Goal: Communication & Community: Answer question/provide support

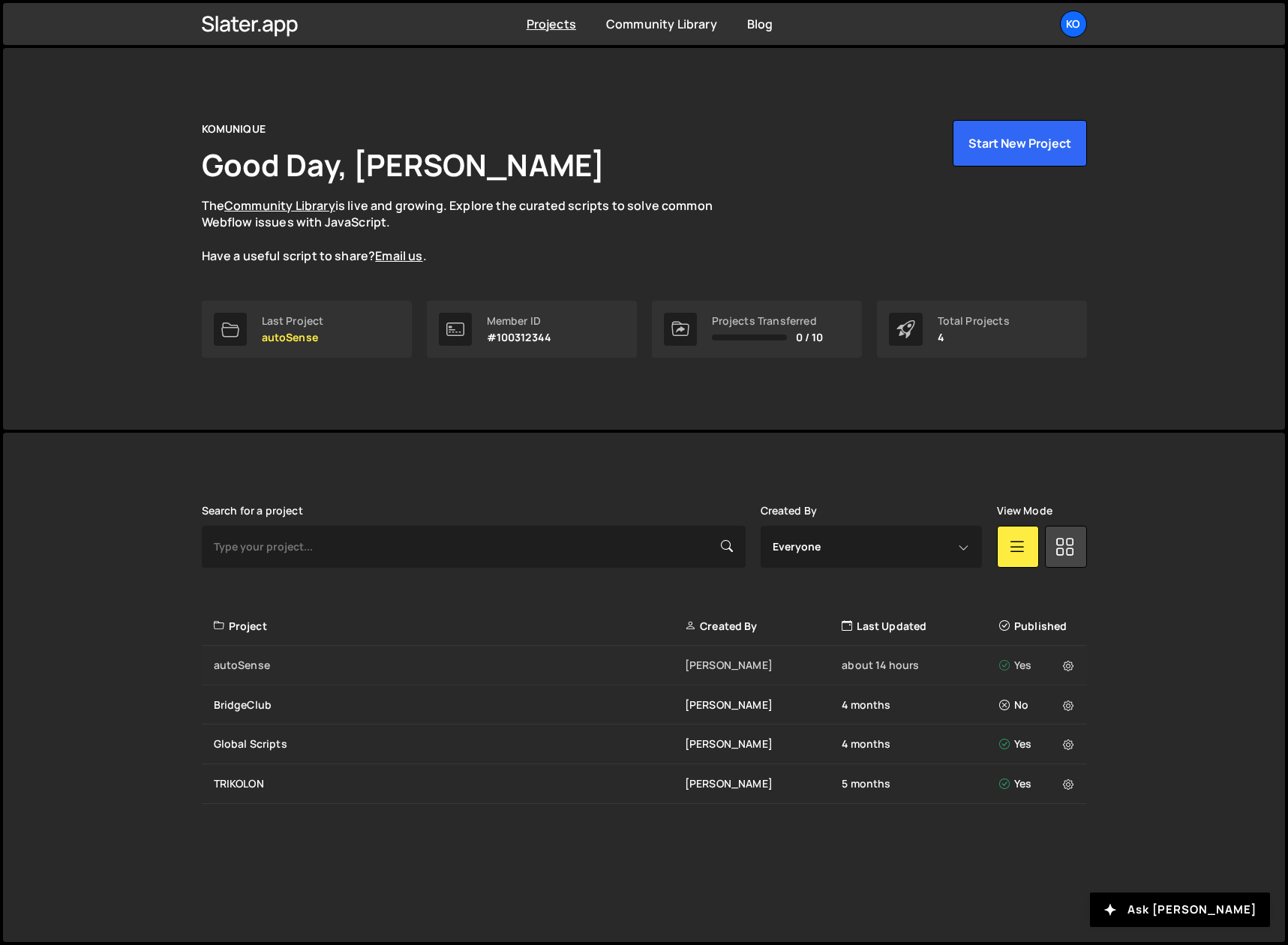
click at [241, 665] on div "autoSense" at bounding box center [449, 665] width 471 height 15
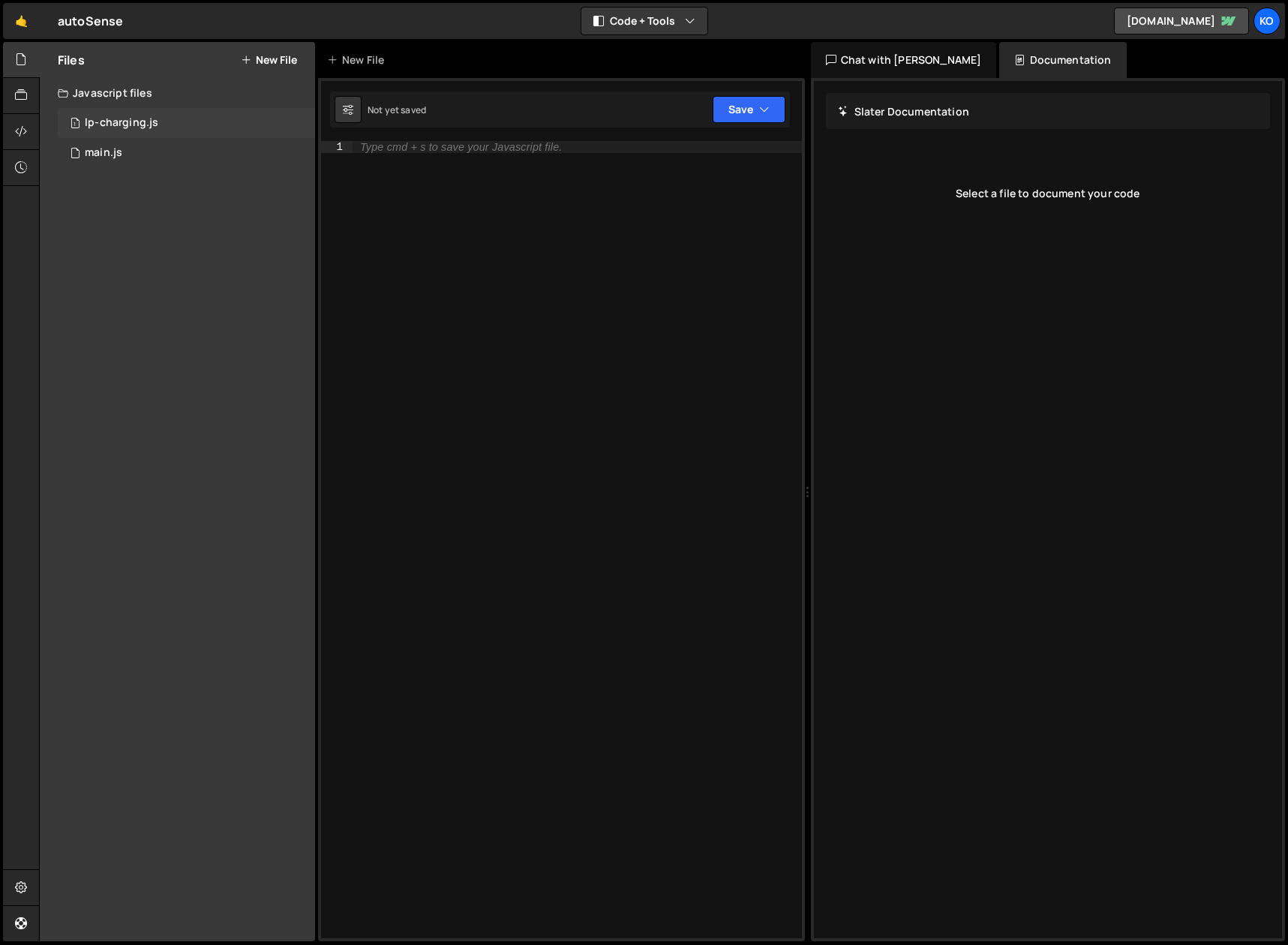
click at [111, 123] on div "lp-charging.js" at bounding box center [122, 123] width 74 height 14
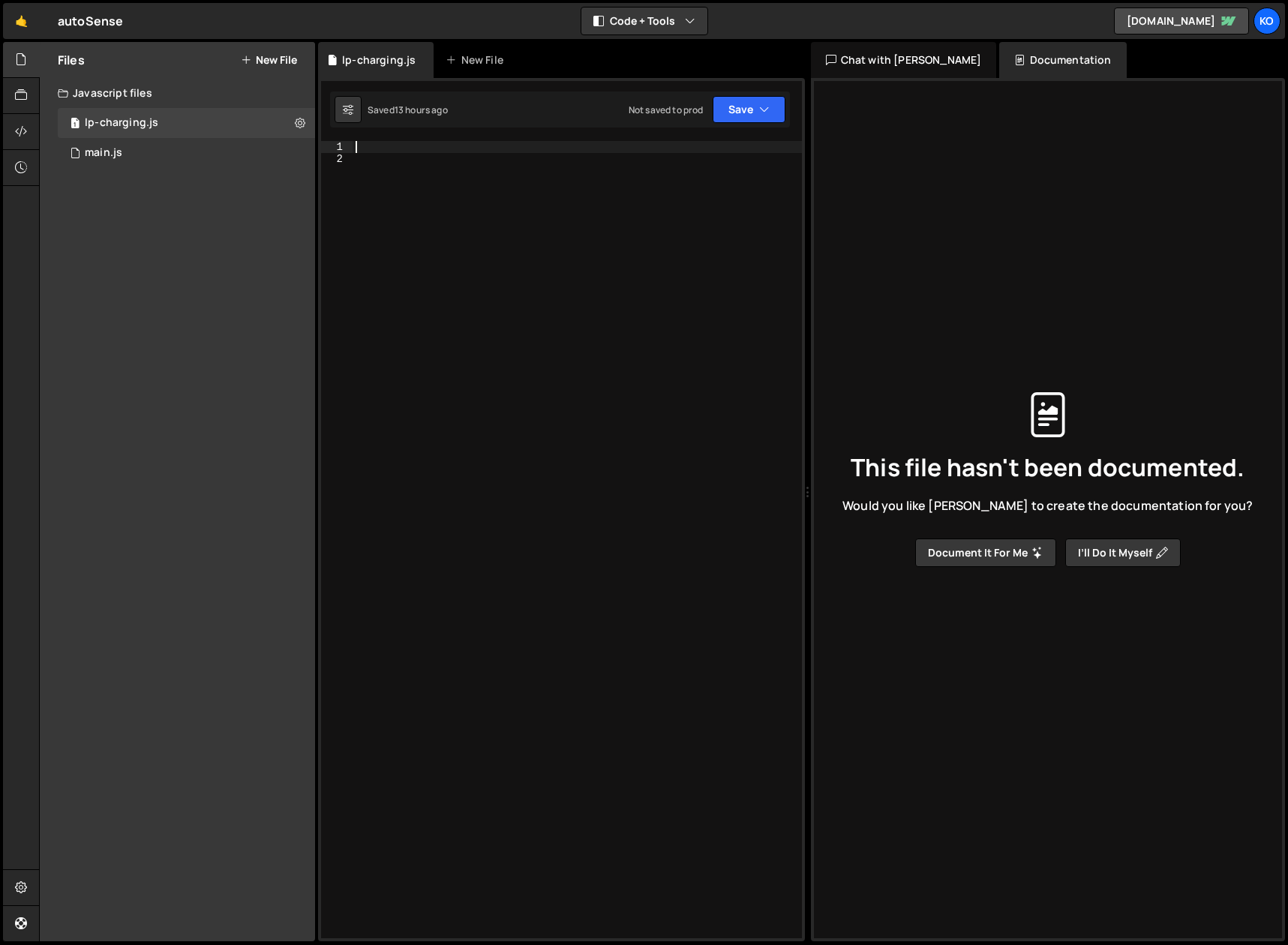
click at [371, 148] on div at bounding box center [577, 552] width 449 height 821
paste textarea "}"
type textarea "}"
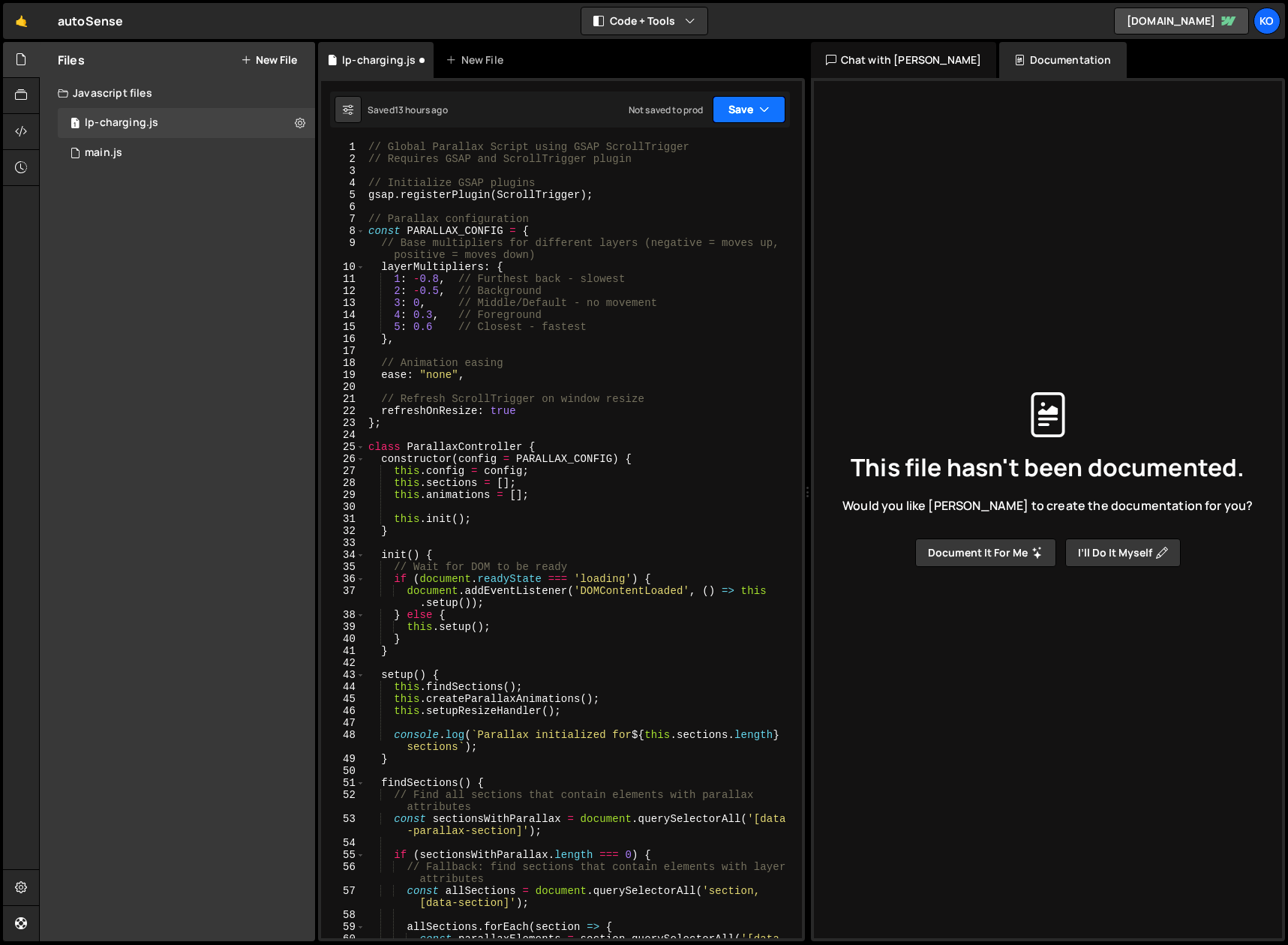
click at [766, 110] on icon "button" at bounding box center [764, 109] width 10 height 15
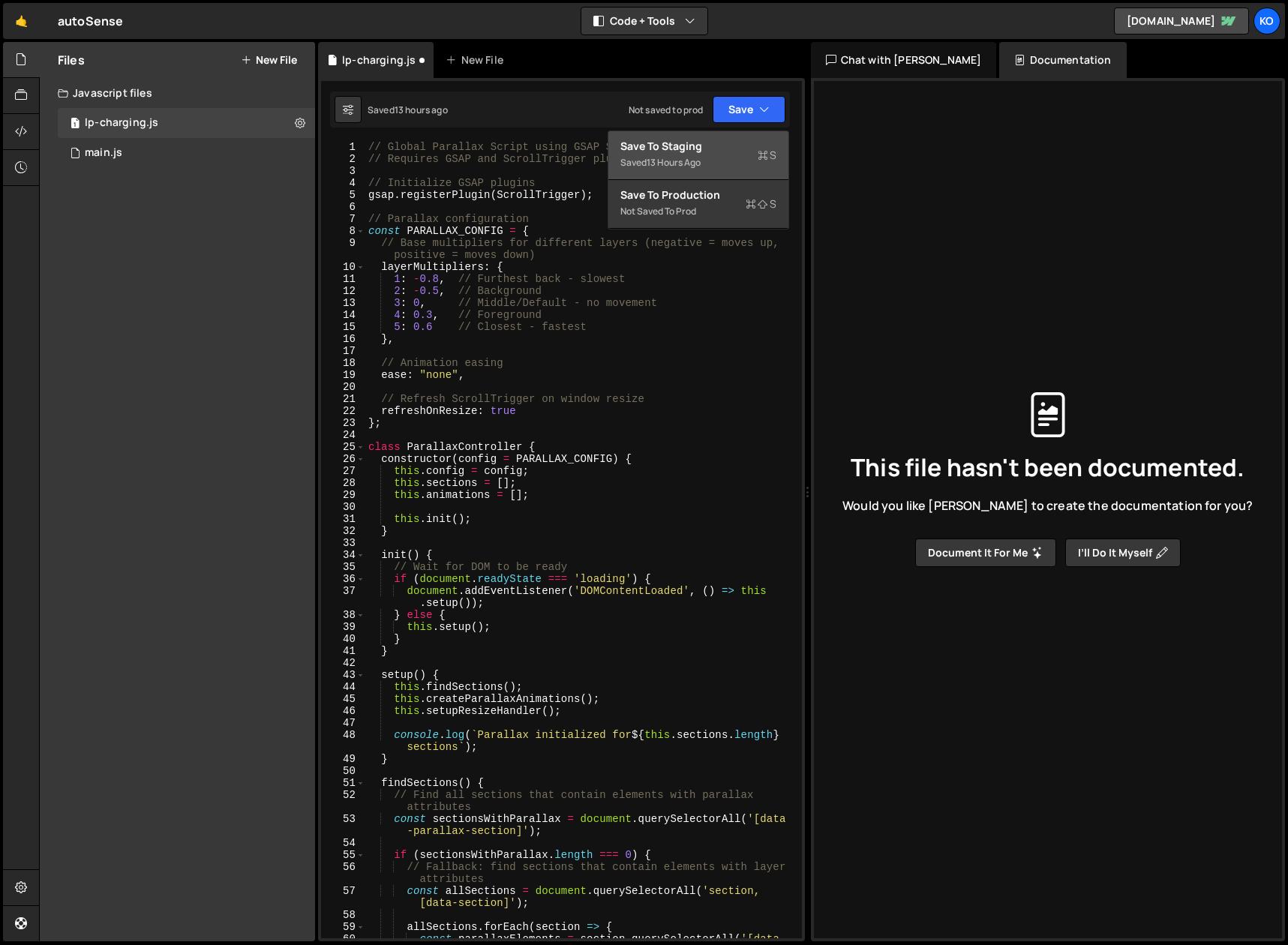
click at [652, 156] on div "13 hours ago" at bounding box center [673, 162] width 54 height 13
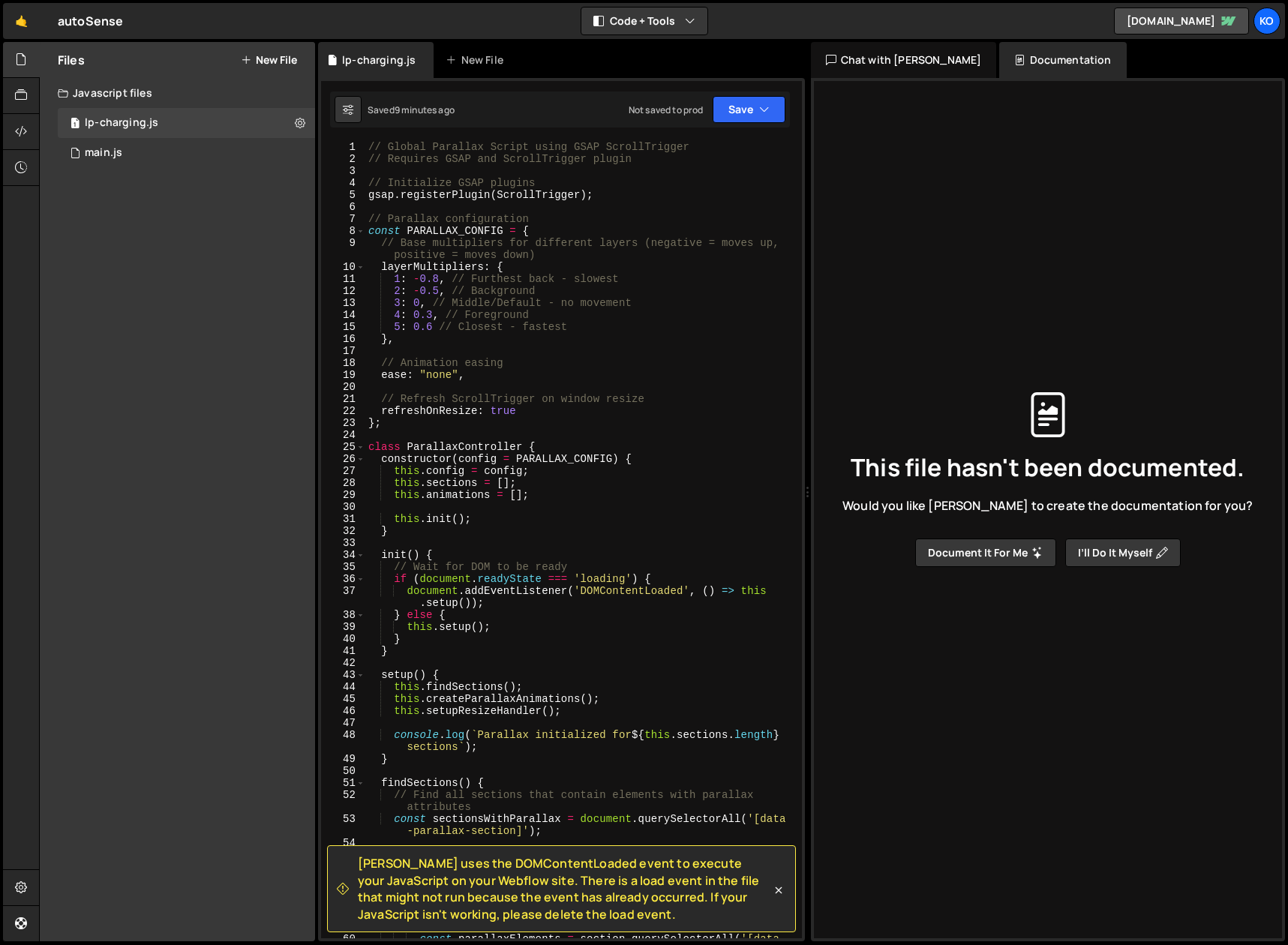
click at [583, 916] on span "[PERSON_NAME] uses the DOMContentLoaded event to execute your JavaScript on you…" at bounding box center [564, 888] width 413 height 68
click at [777, 890] on icon at bounding box center [778, 890] width 7 height 7
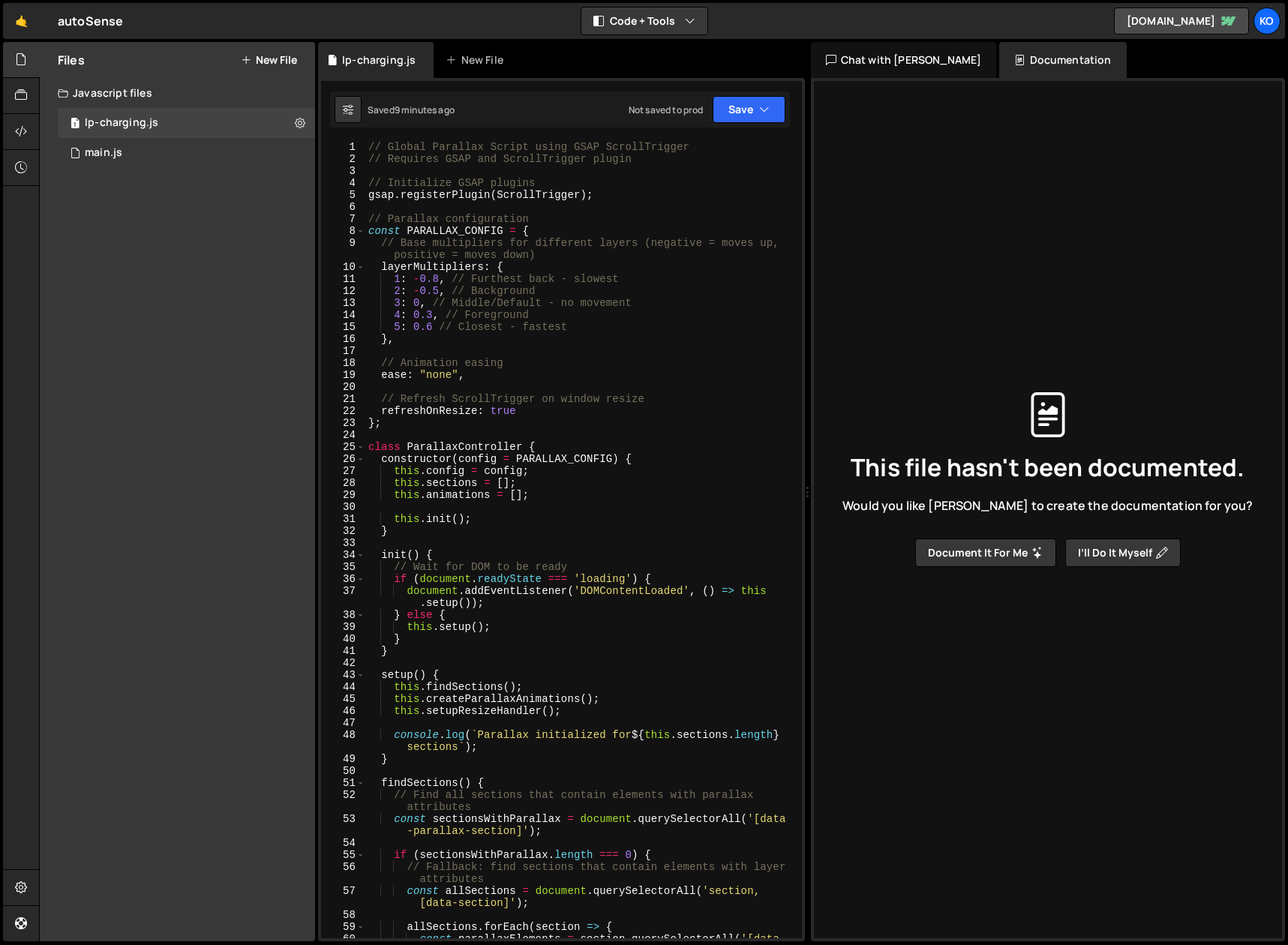
click at [886, 61] on div "Chat with [PERSON_NAME]" at bounding box center [904, 60] width 186 height 36
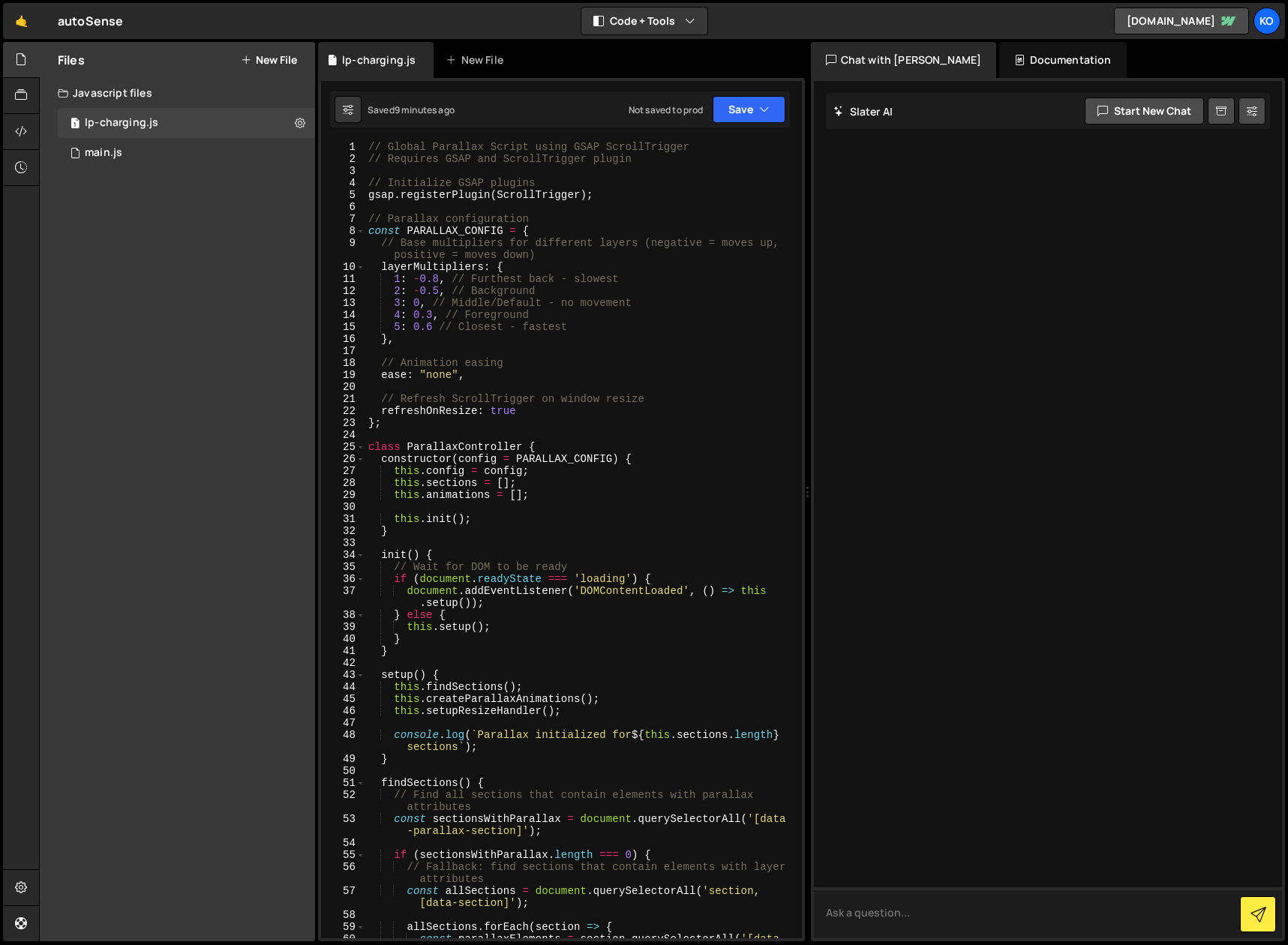
click at [895, 914] on textarea at bounding box center [1048, 912] width 469 height 51
click at [1253, 112] on icon at bounding box center [1252, 110] width 10 height 15
select select "chat"
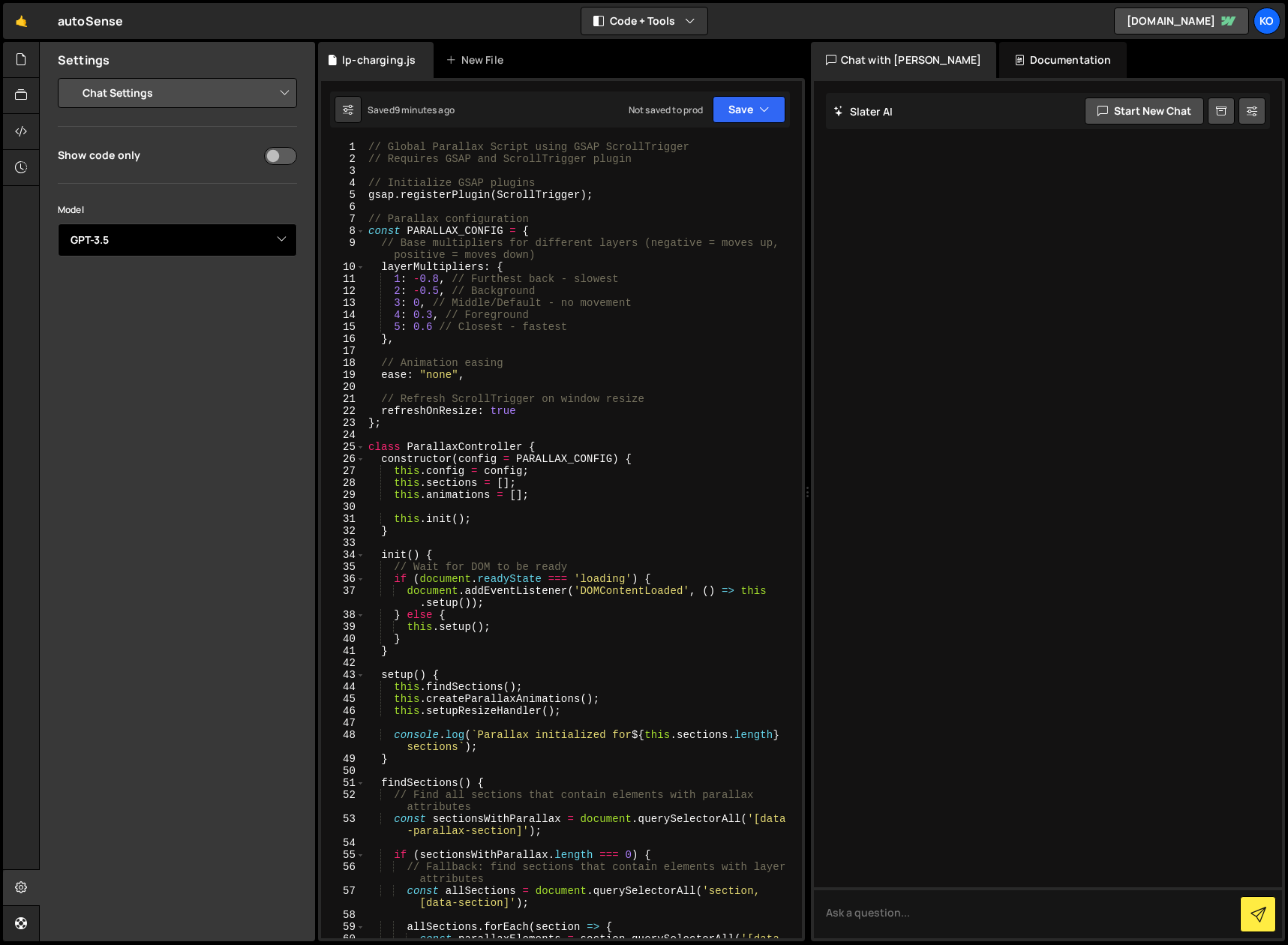
click at [280, 244] on select "Select Model GPT-3.5 GPT-4o mini GPT-4o (Pro) GPT-4.1 (Pro)" at bounding box center [177, 240] width 239 height 33
select select "gpt-4o"
click at [58, 223] on select "Select Model GPT-3.5 GPT-4o mini GPT-4o (Pro) GPT-4.1 (Pro)" at bounding box center [177, 240] width 239 height 33
click at [892, 914] on textarea at bounding box center [1048, 912] width 469 height 51
type textarea "w"
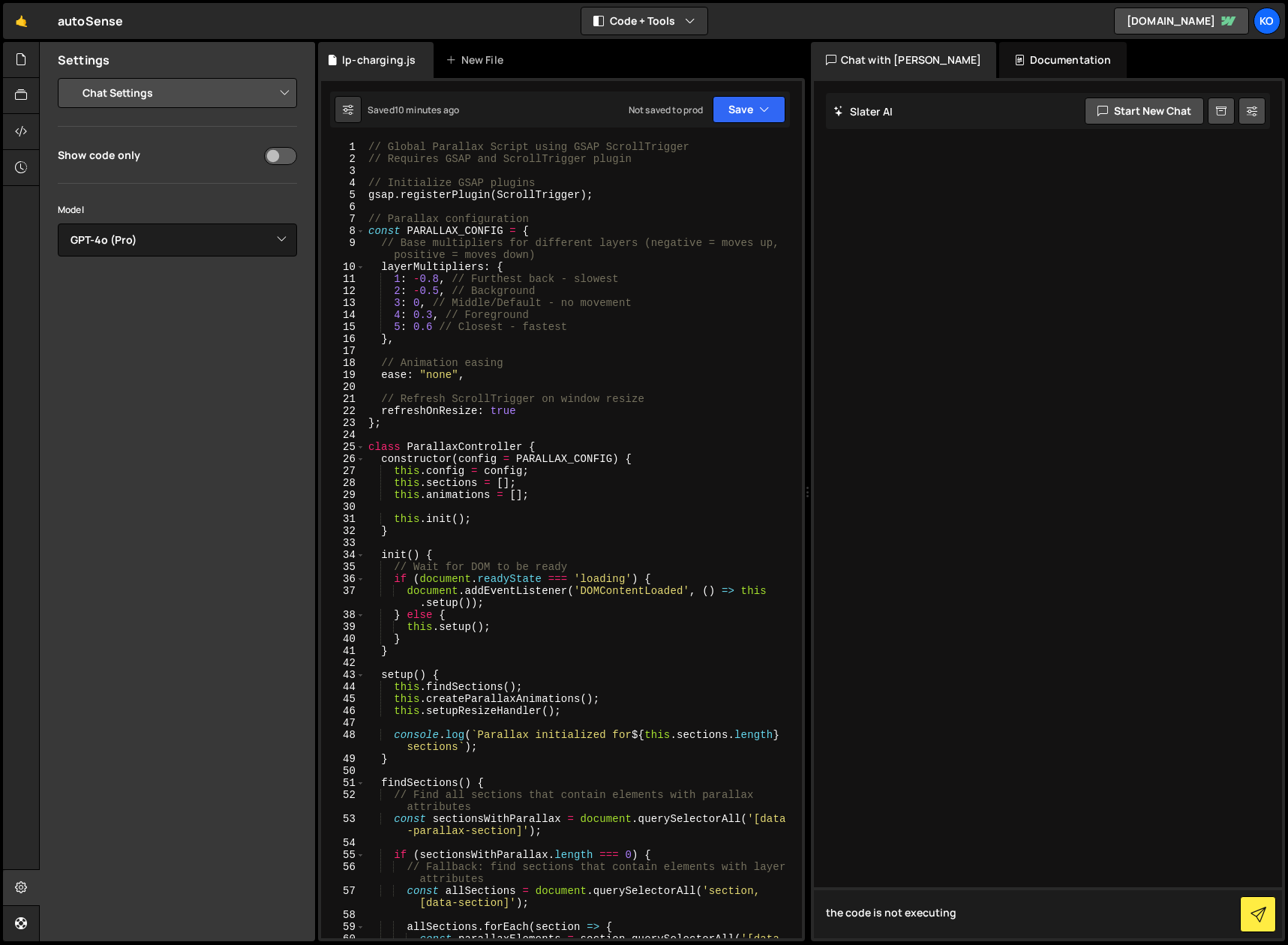
type textarea "the code is not executing?"
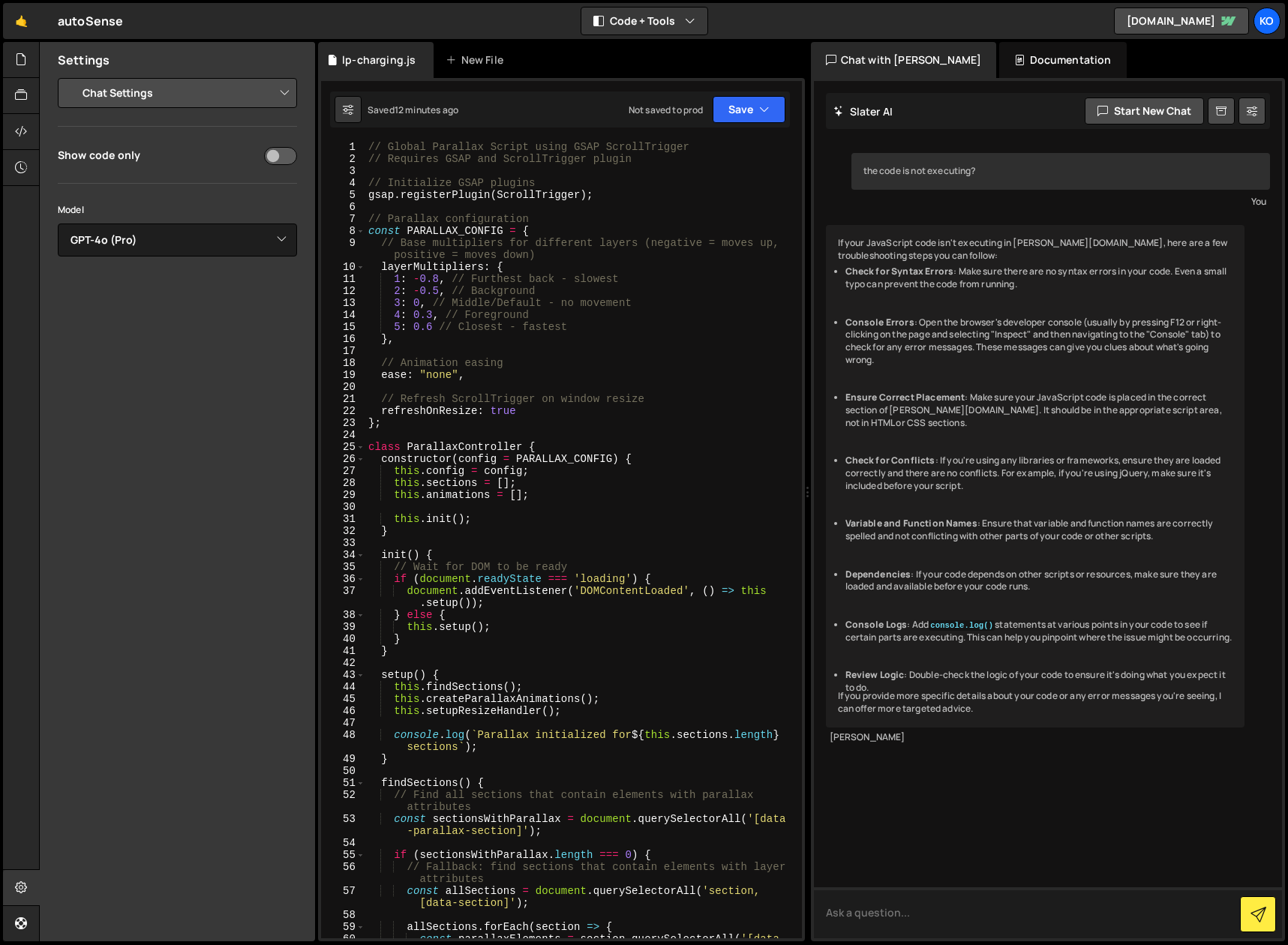
click at [905, 912] on textarea at bounding box center [1048, 912] width 469 height 51
type textarea "review code for syntax errors, there are no console errors..."
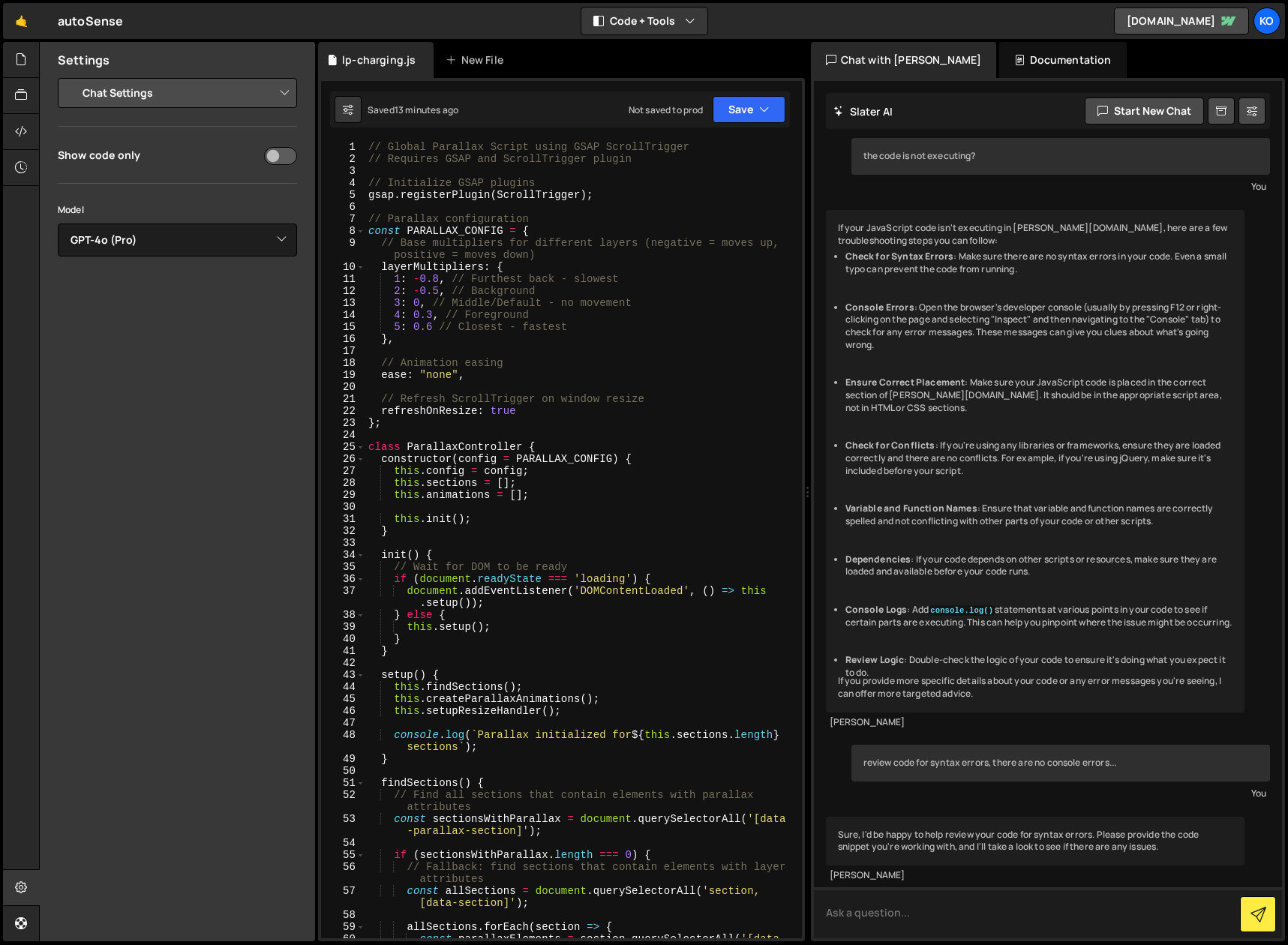
scroll to position [65, 0]
click at [766, 109] on icon "button" at bounding box center [764, 109] width 10 height 15
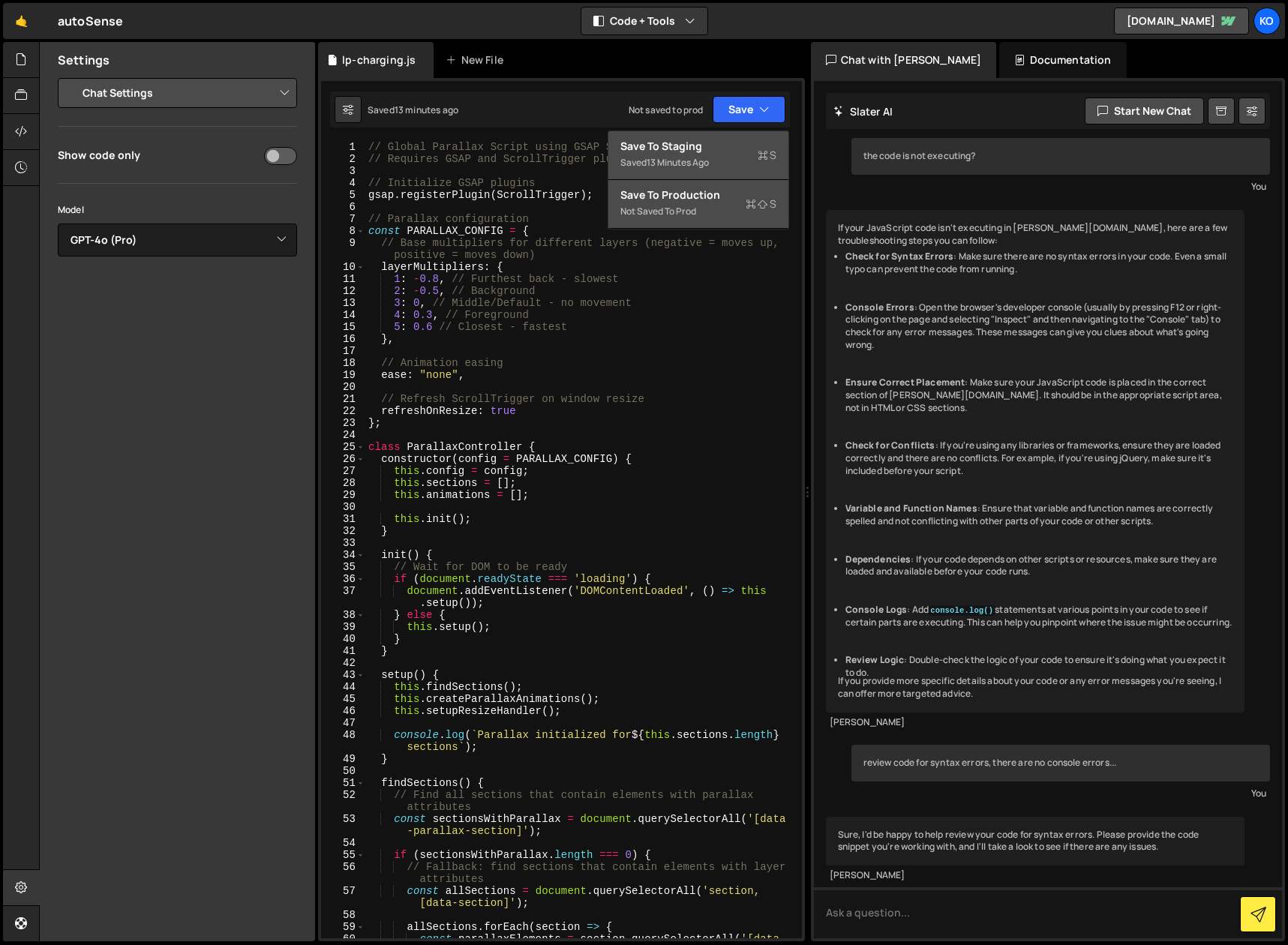
click at [664, 204] on div "Not saved to prod" at bounding box center [699, 211] width 156 height 18
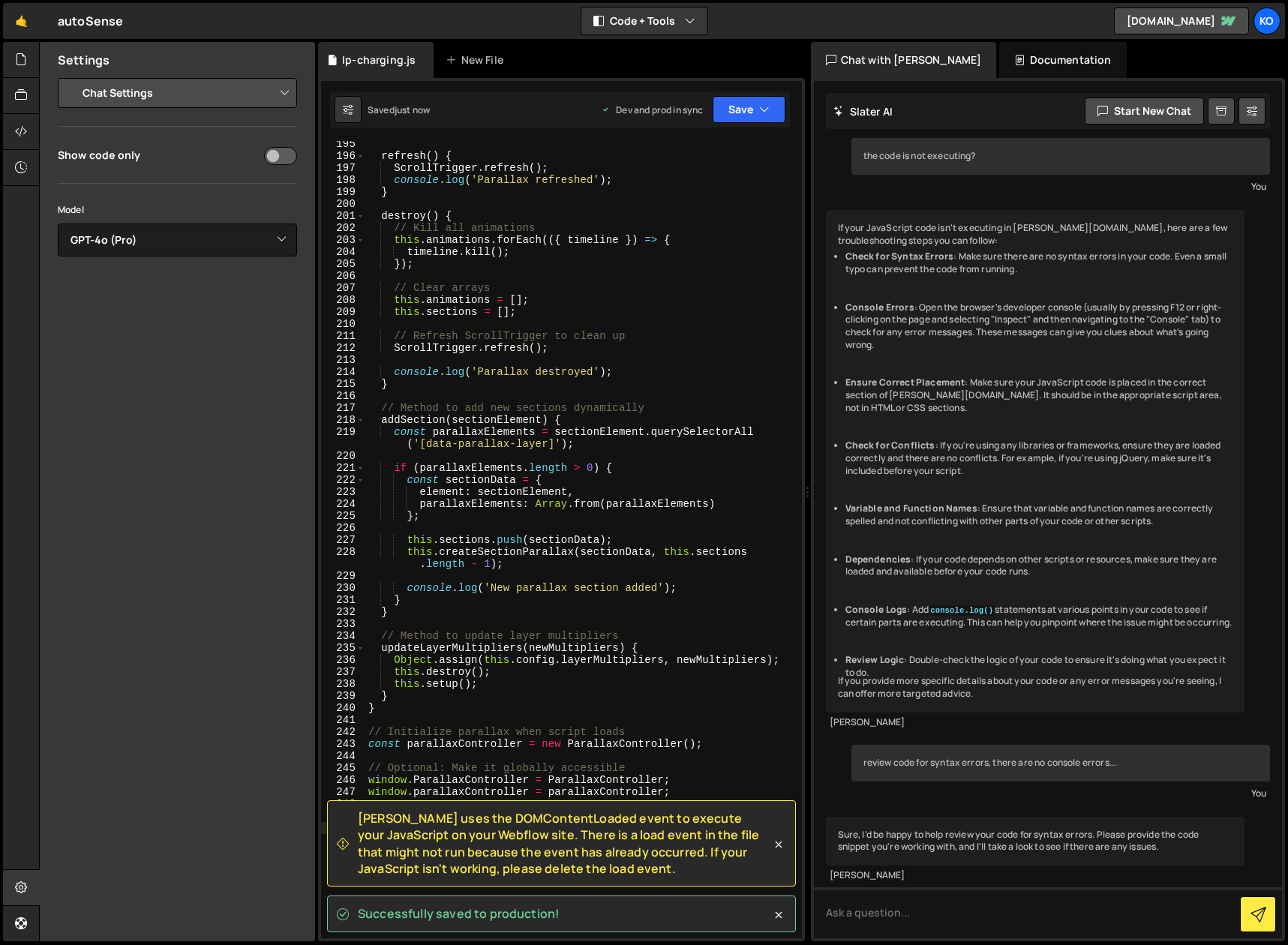
scroll to position [2362, 0]
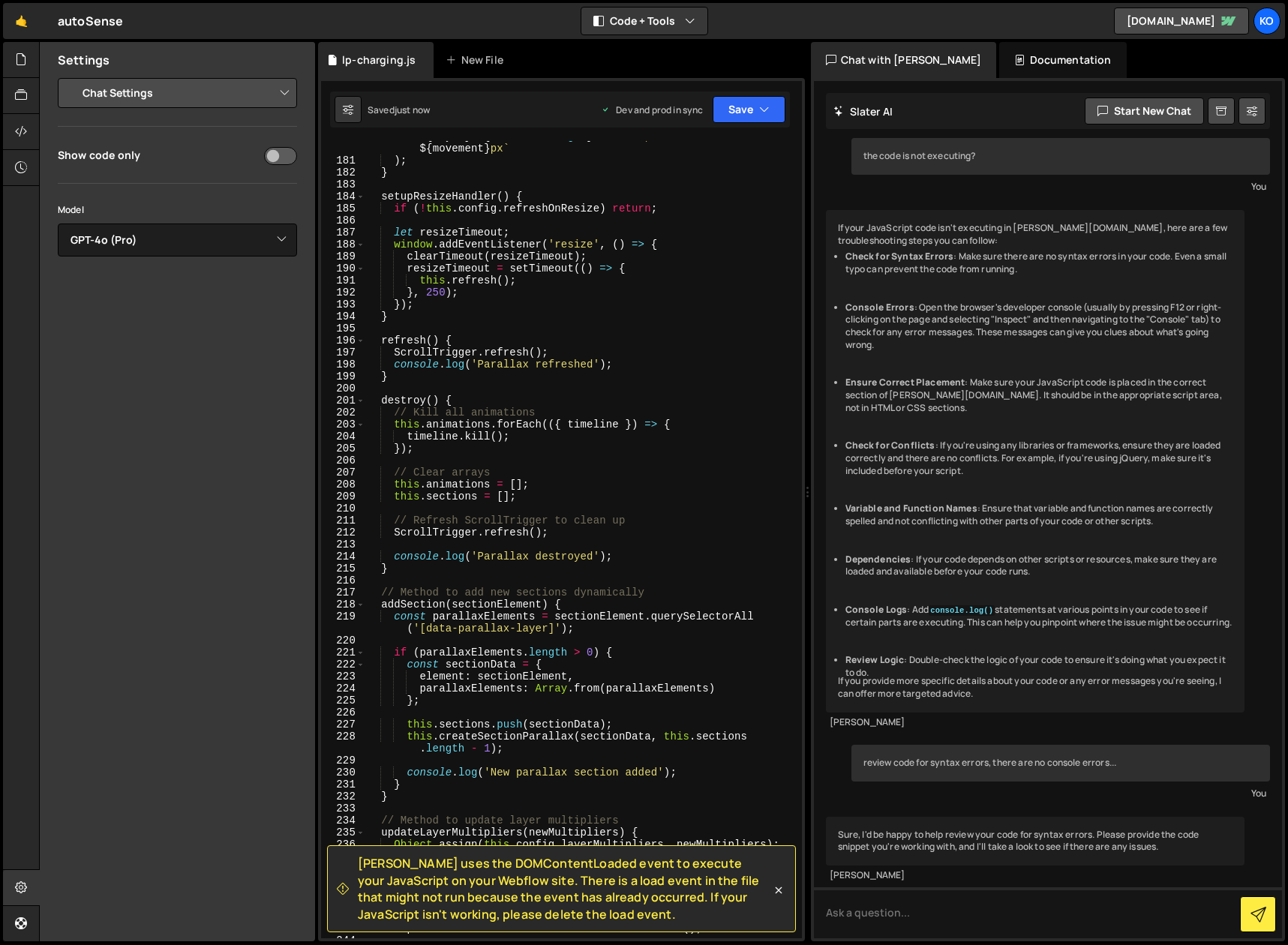
drag, startPoint x: 606, startPoint y: 916, endPoint x: 357, endPoint y: 867, distance: 253.8
click at [357, 867] on div "[PERSON_NAME] uses the DOMContentLoaded event to execute your JavaScript on you…" at bounding box center [553, 888] width 434 height 68
copy span "[PERSON_NAME] uses the DOMContentLoaded event to execute your JavaScript on you…"
click at [851, 916] on textarea at bounding box center [1048, 912] width 469 height 51
paste textarea "[PERSON_NAME] uses the DOMContentLoaded event to execute your JavaScript on you…"
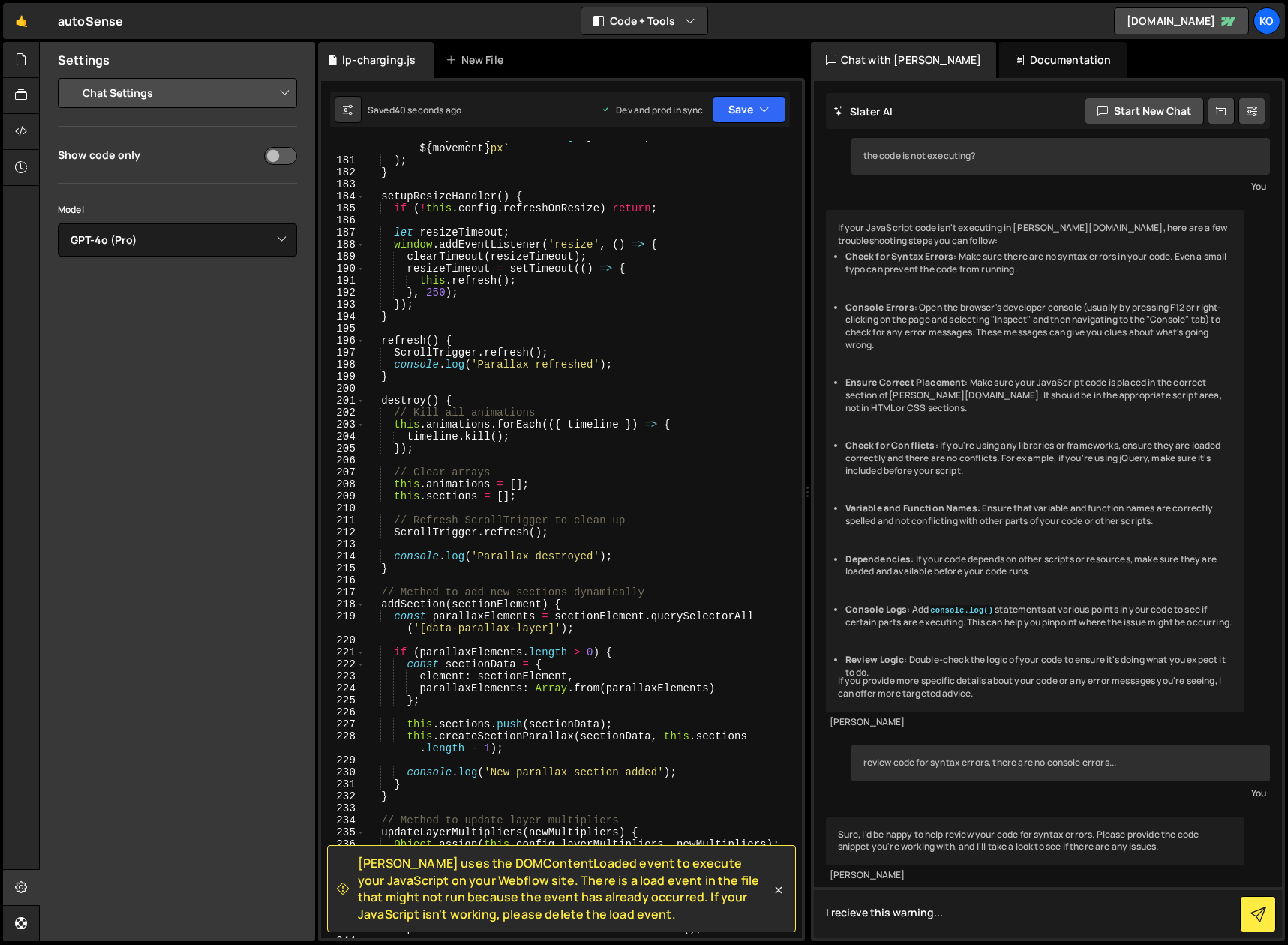
type textarea "I recieve this warning...[PERSON_NAME] uses the DOMContentLoaded event to execu…"
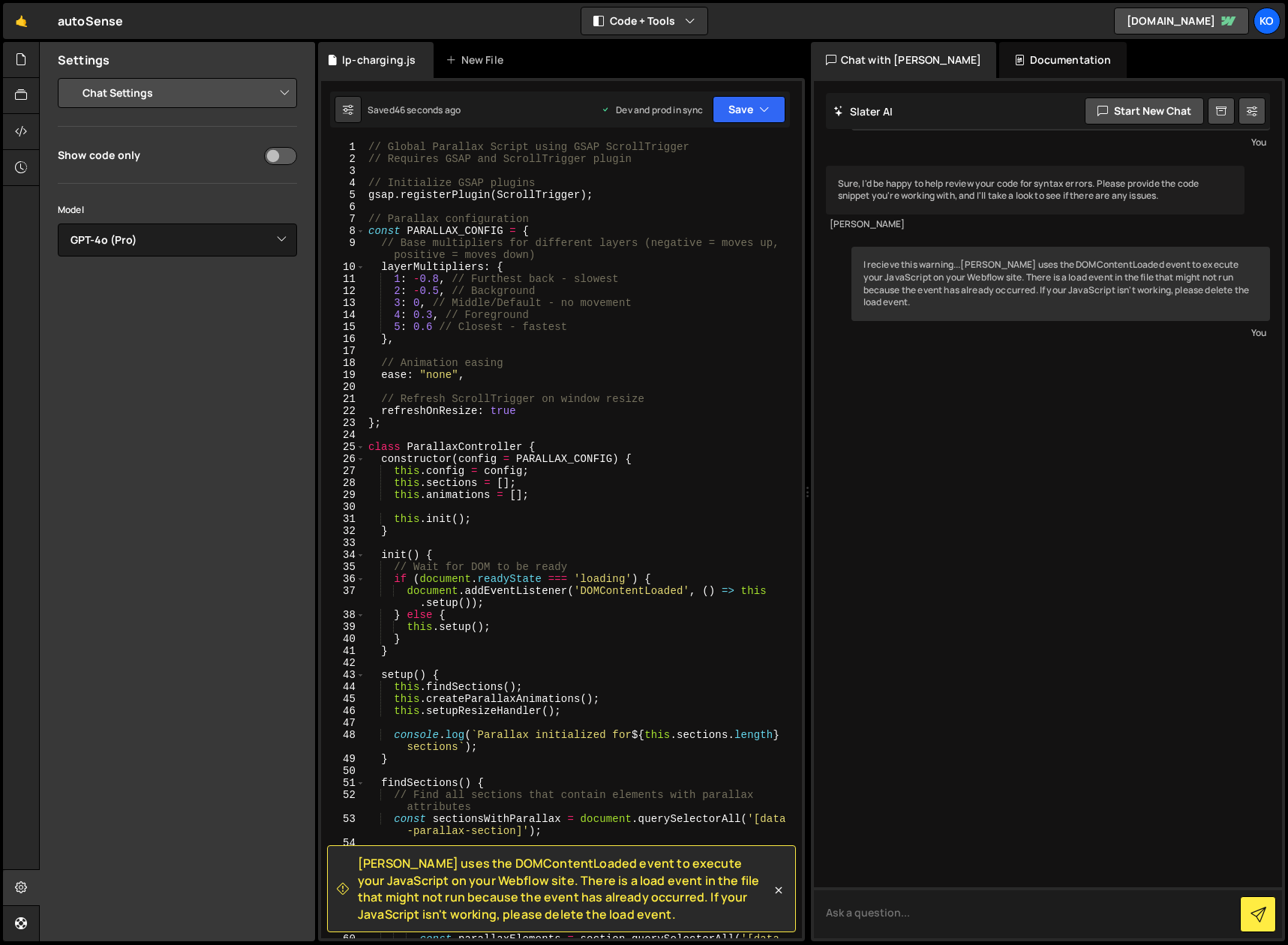
scroll to position [874, 0]
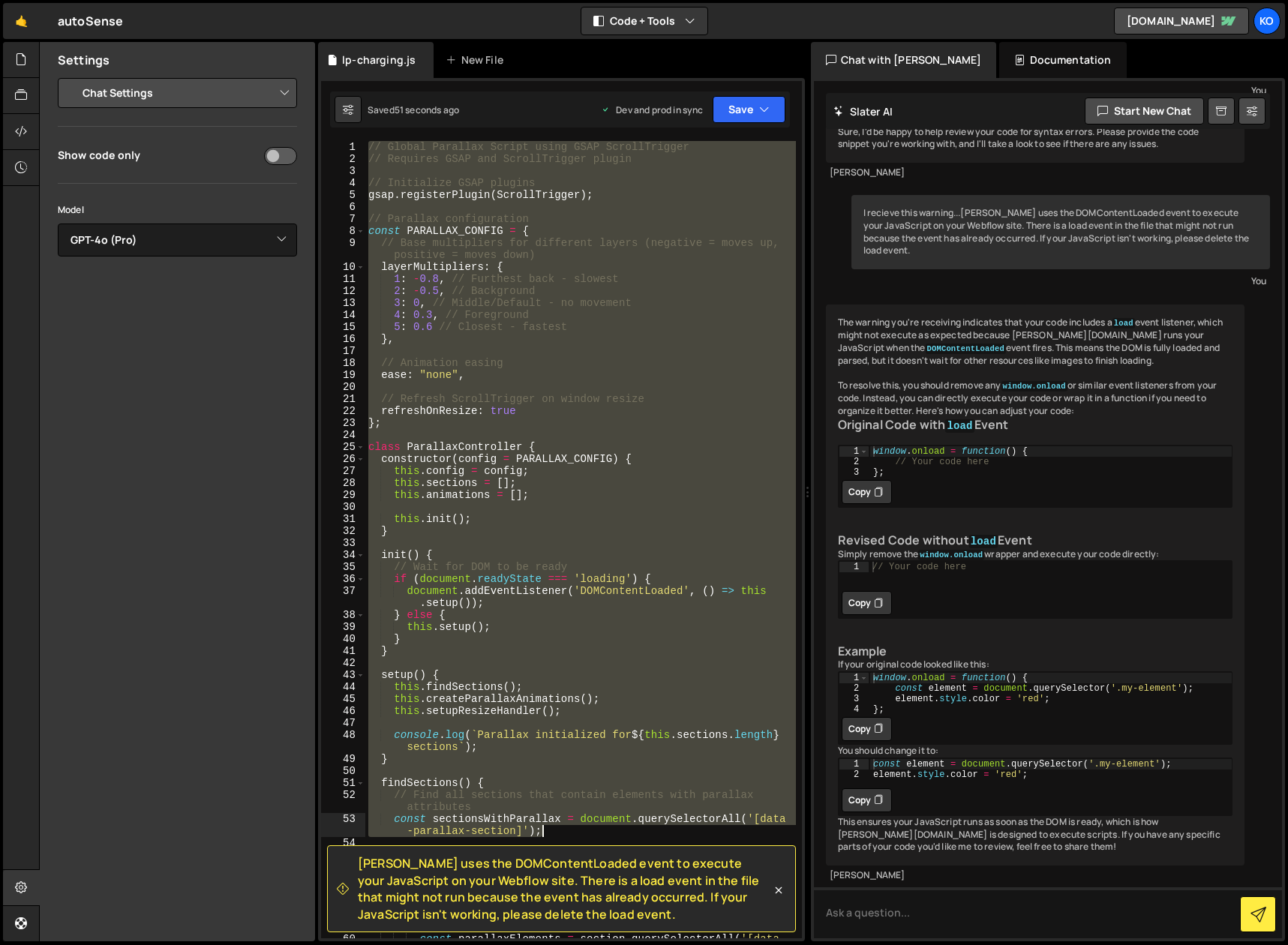
drag, startPoint x: 367, startPoint y: 146, endPoint x: 647, endPoint y: 795, distance: 706.8
click at [652, 829] on div "// Global Parallax Script using GSAP ScrollTrigger // Requires GSAP and ScrollT…" at bounding box center [580, 558] width 430 height 833
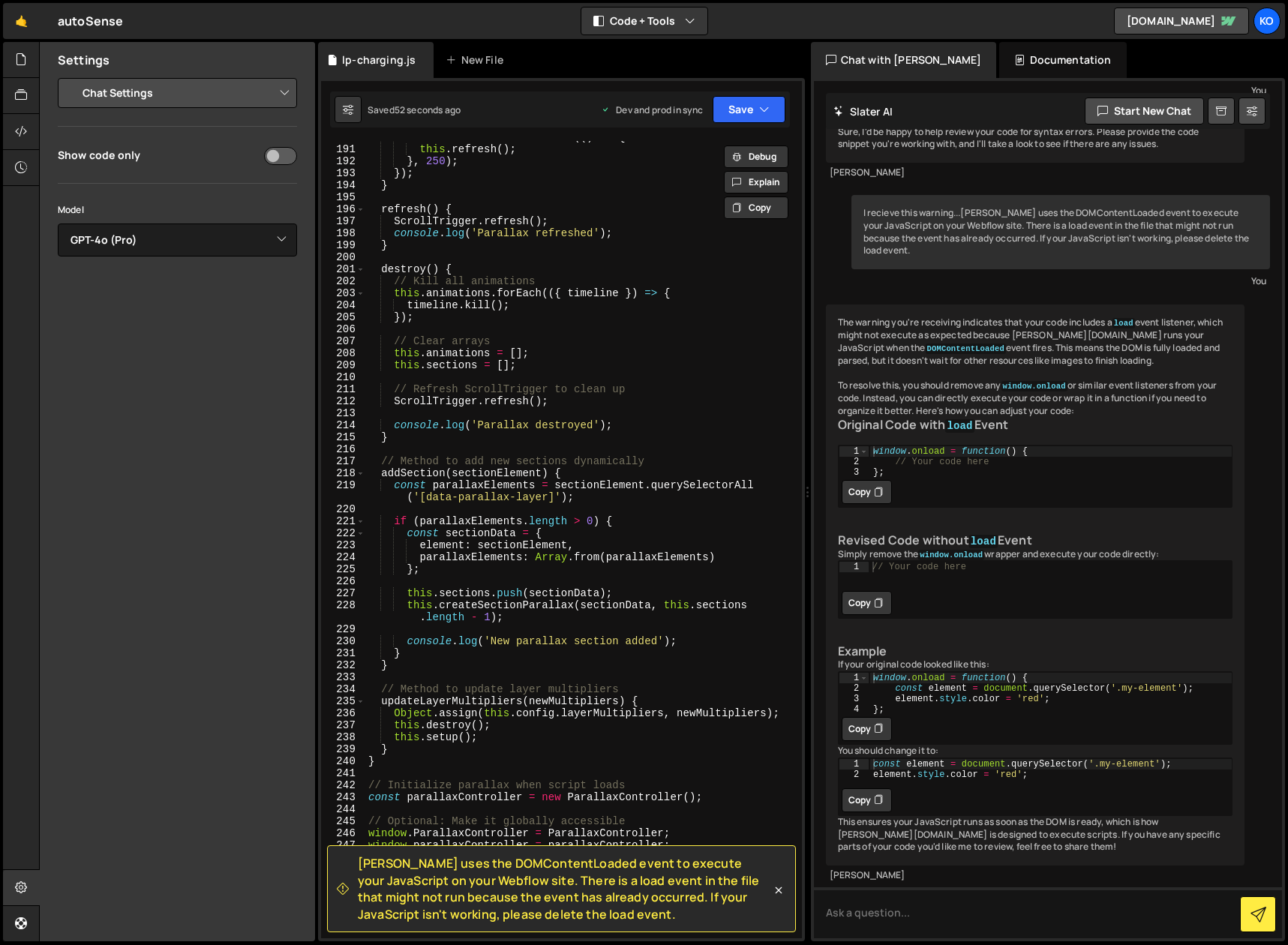
scroll to position [2872, 0]
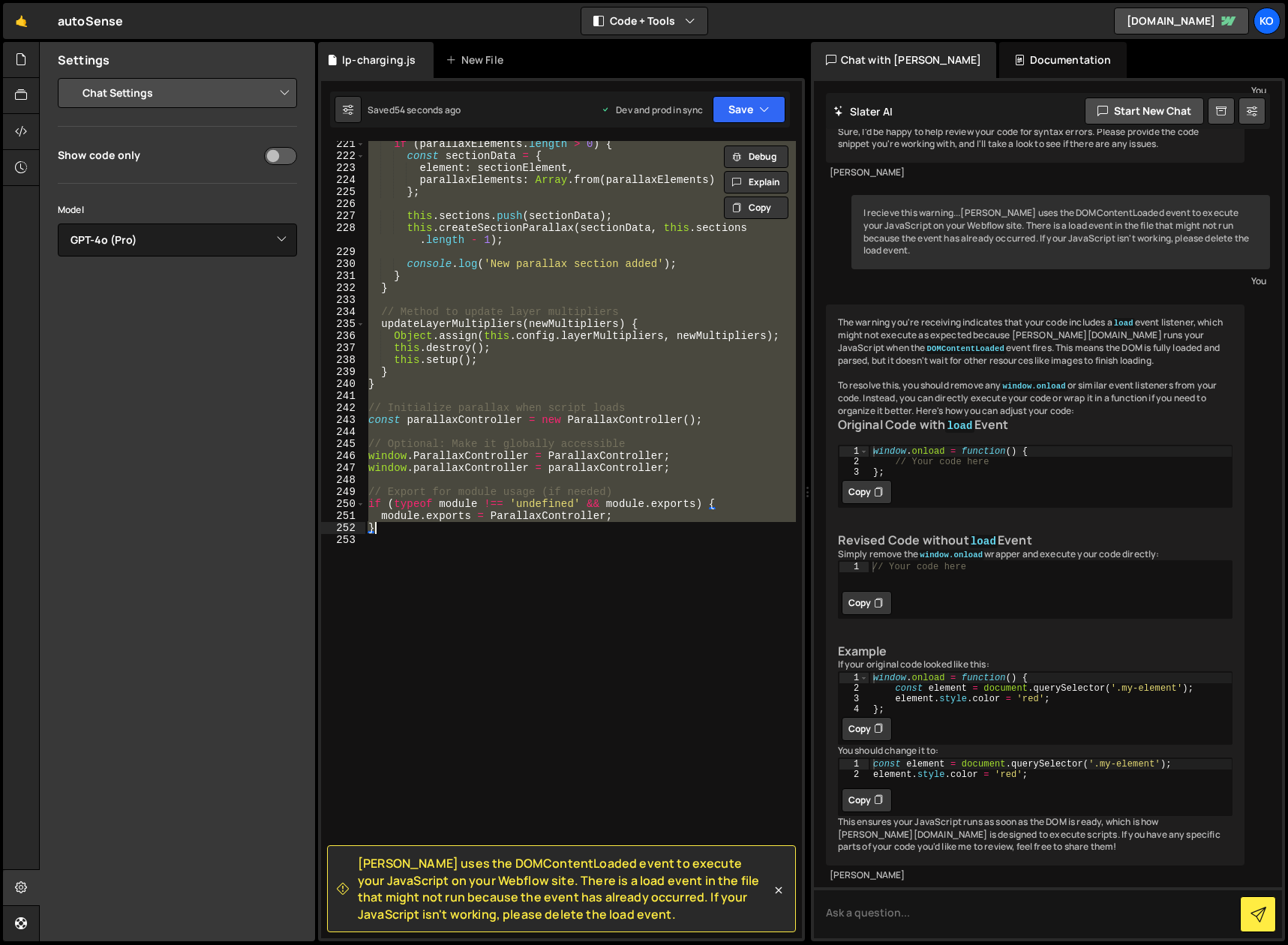
click at [397, 532] on div "if ( parallaxElements . length > 0 ) { const sectionData = { element : sectionE…" at bounding box center [580, 549] width 430 height 821
type textarea "module.exports = ParallaxController; }"
click at [908, 911] on textarea at bounding box center [1048, 912] width 469 height 51
paste textarea "// Global Parallax Script using GSAP ScrollTrigger // Requires GSAP and ScrollT…"
type textarea "// Global Parallax Script using GSAP ScrollTrigger // Requires GSAP and ScrollT…"
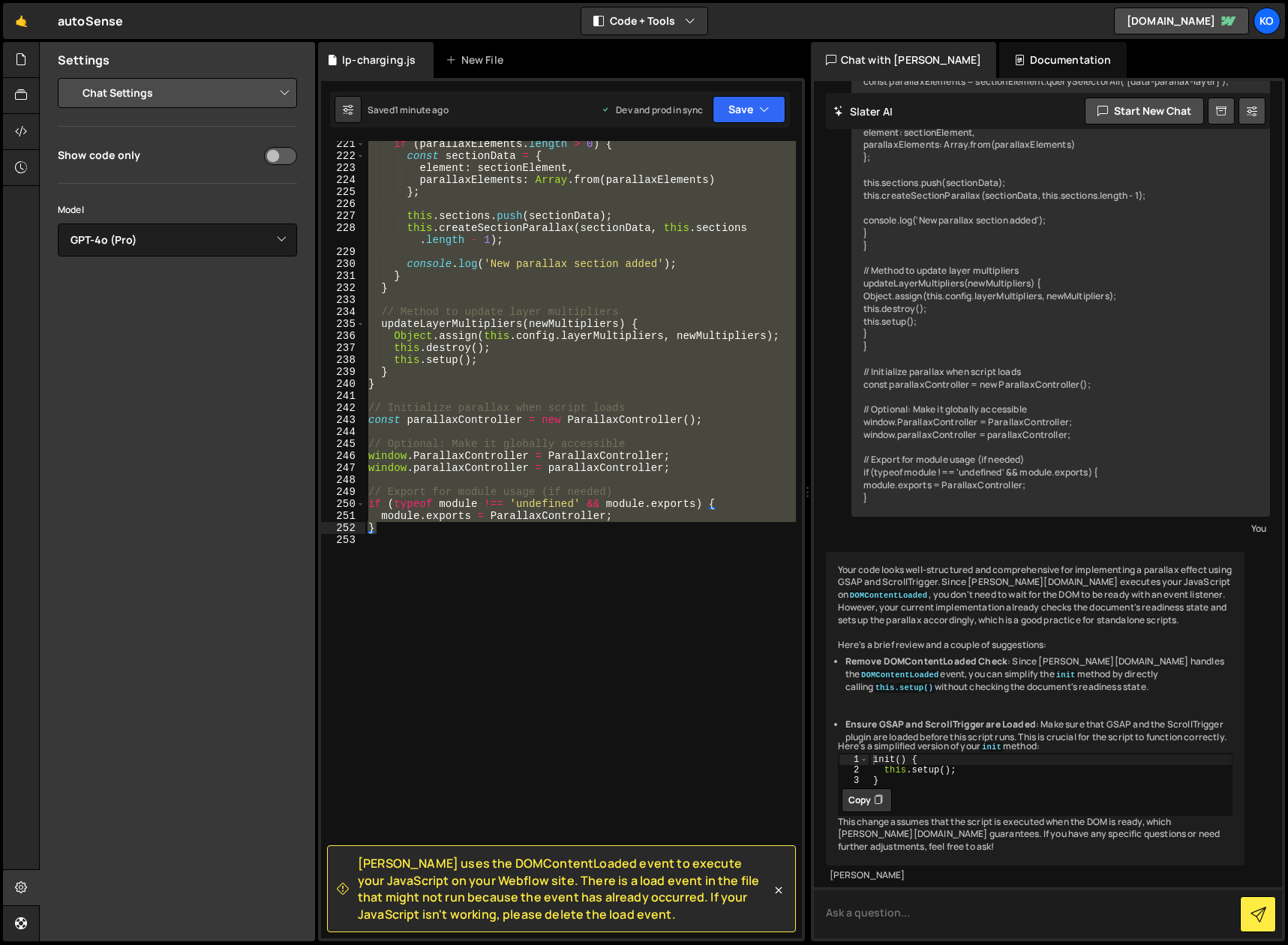
scroll to position [4573, 0]
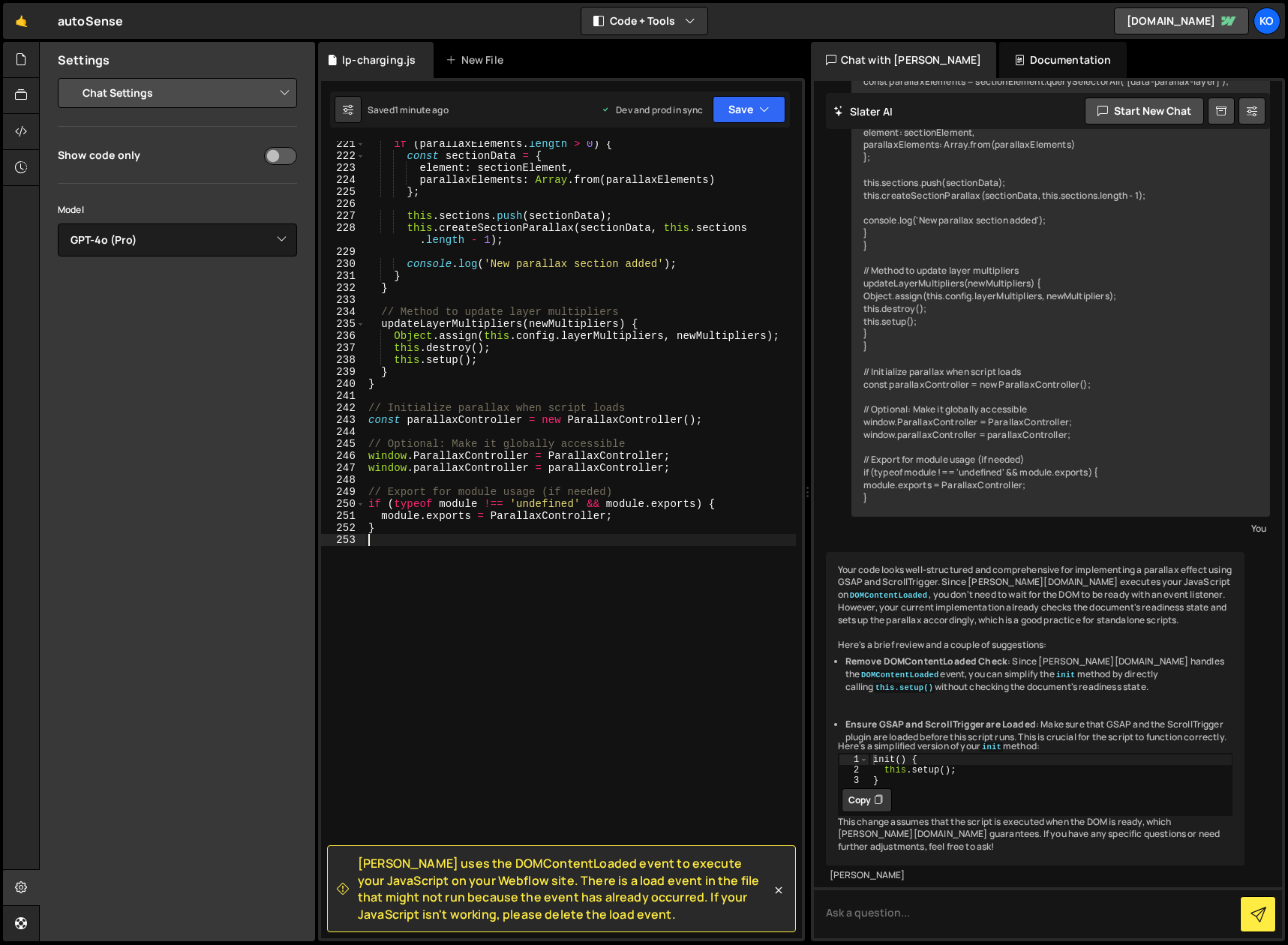
click at [516, 558] on div "if ( parallaxElements . length > 0 ) { const sectionData = { element : sectionE…" at bounding box center [580, 549] width 430 height 821
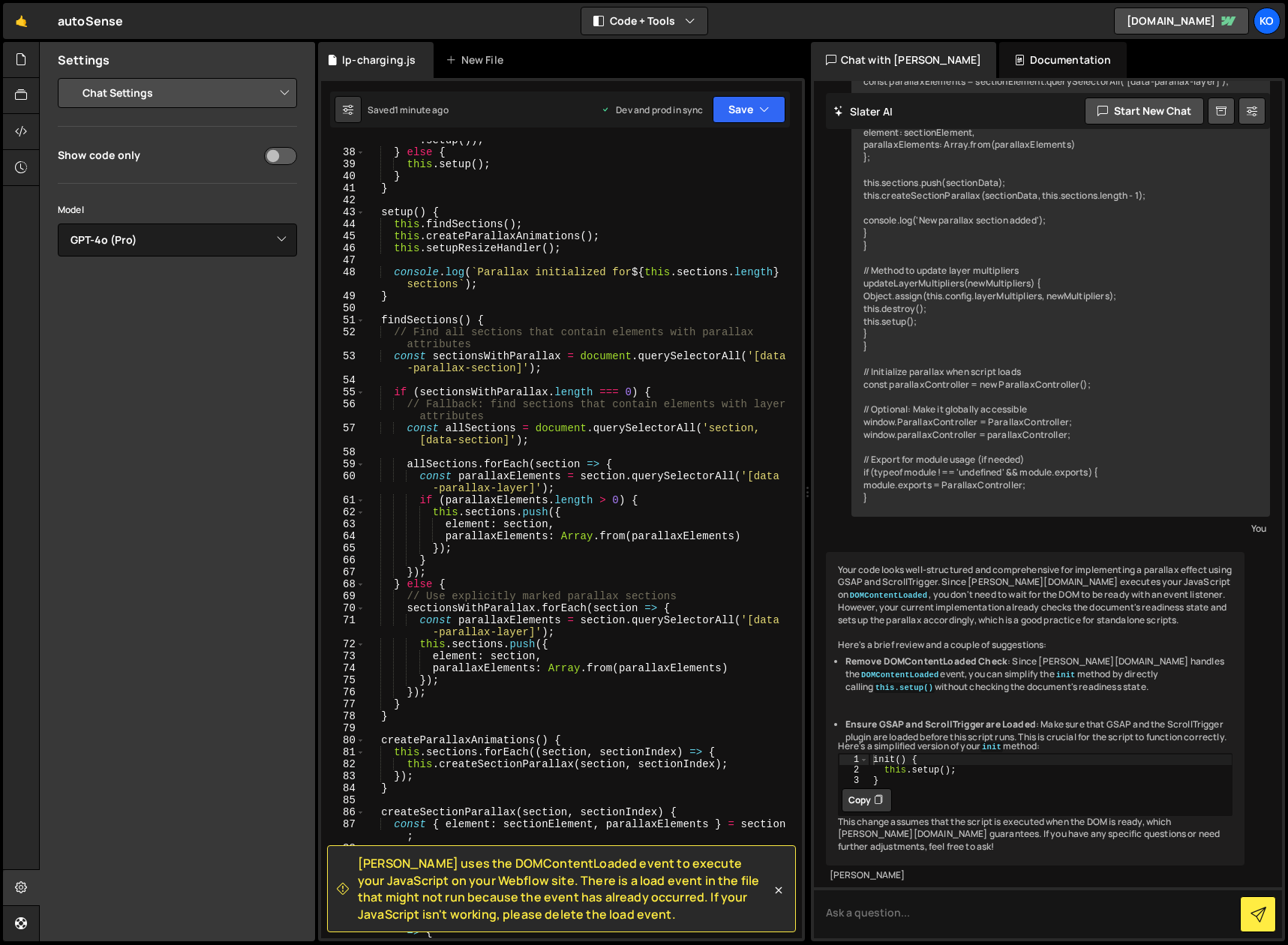
scroll to position [0, 0]
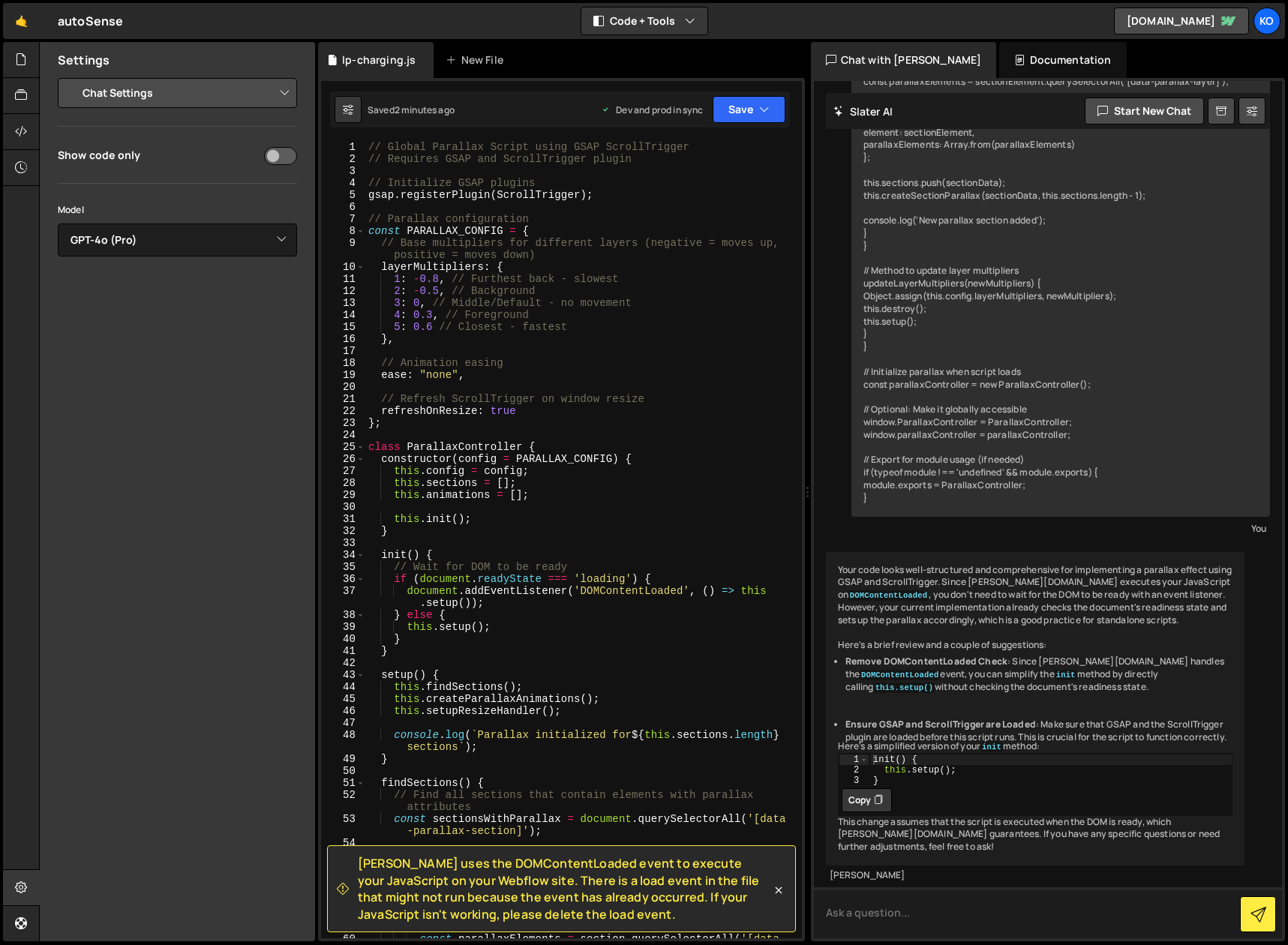
click at [915, 911] on textarea at bounding box center [1048, 912] width 469 height 51
type textarea "please update the entire code snippet..."
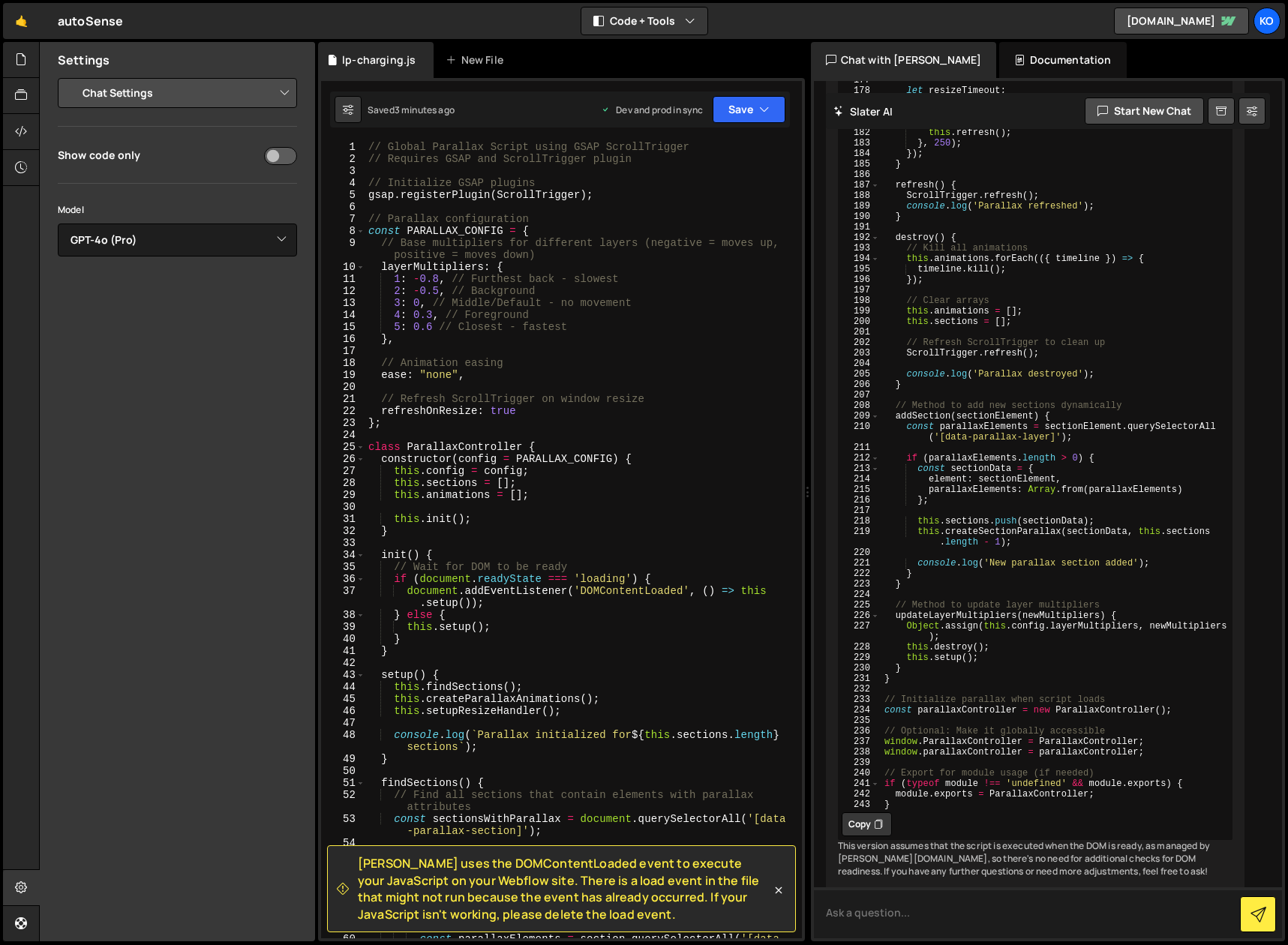
scroll to position [7616, 0]
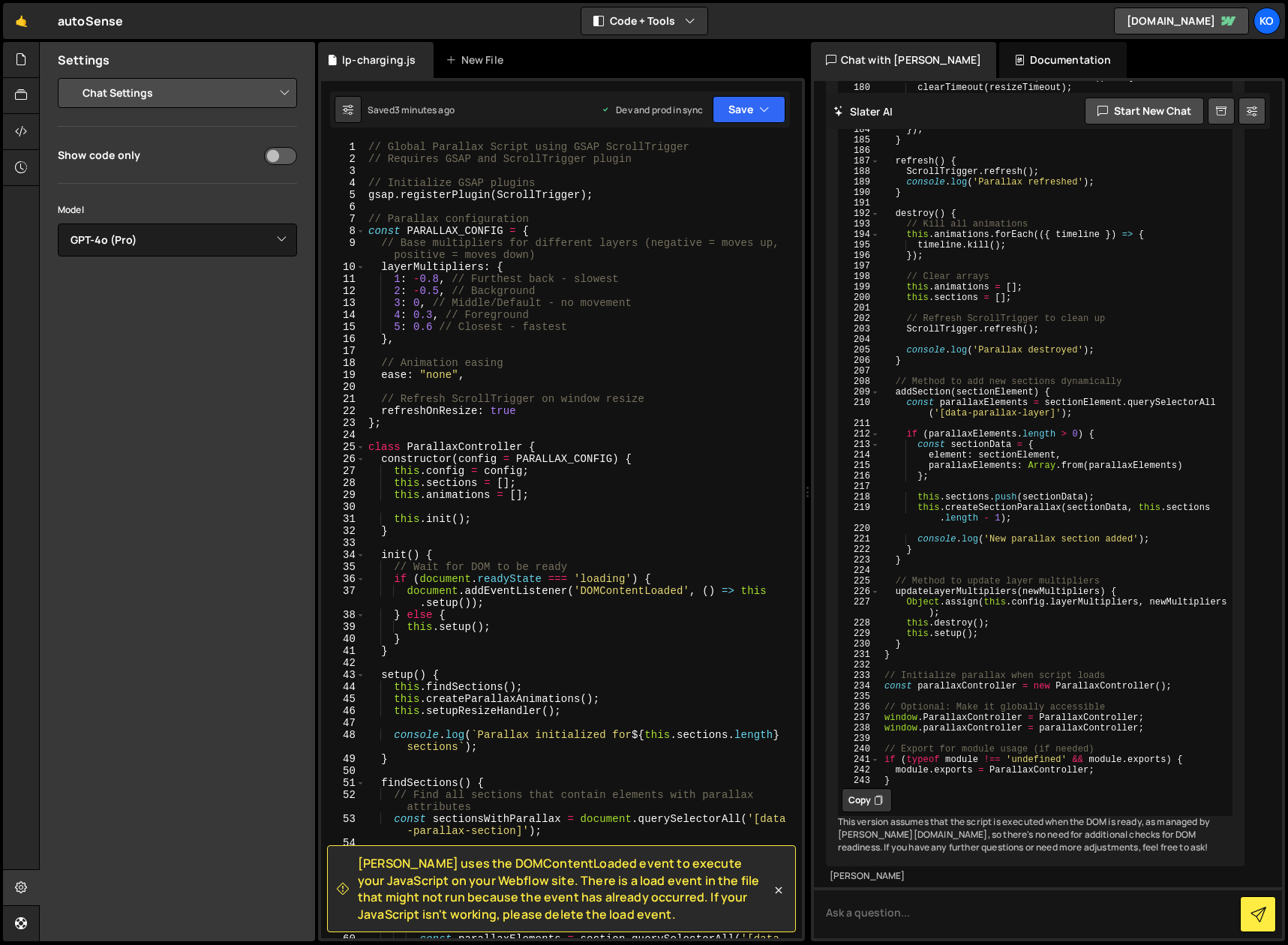
click at [869, 788] on button "Copy" at bounding box center [866, 800] width 50 height 24
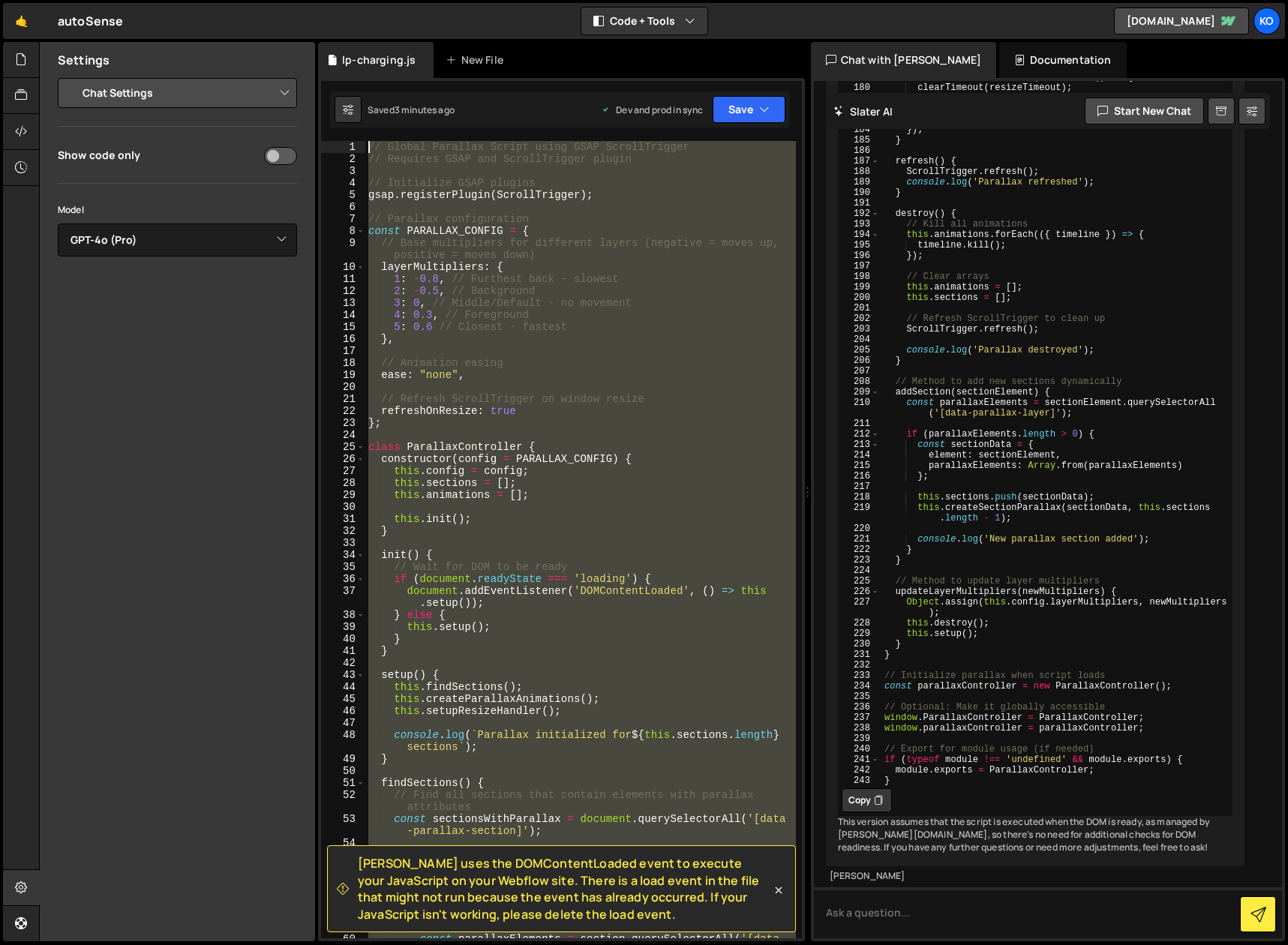
scroll to position [0, 0]
drag, startPoint x: 415, startPoint y: 629, endPoint x: 451, endPoint y: 84, distance: 546.2
click at [451, 84] on div "[PERSON_NAME] uses the DOMContentLoaded event to execute your JavaScript on you…" at bounding box center [561, 509] width 487 height 863
type textarea "// Global Parallax Script using GSAP ScrollTrigger // Requires GSAP and ScrollT…"
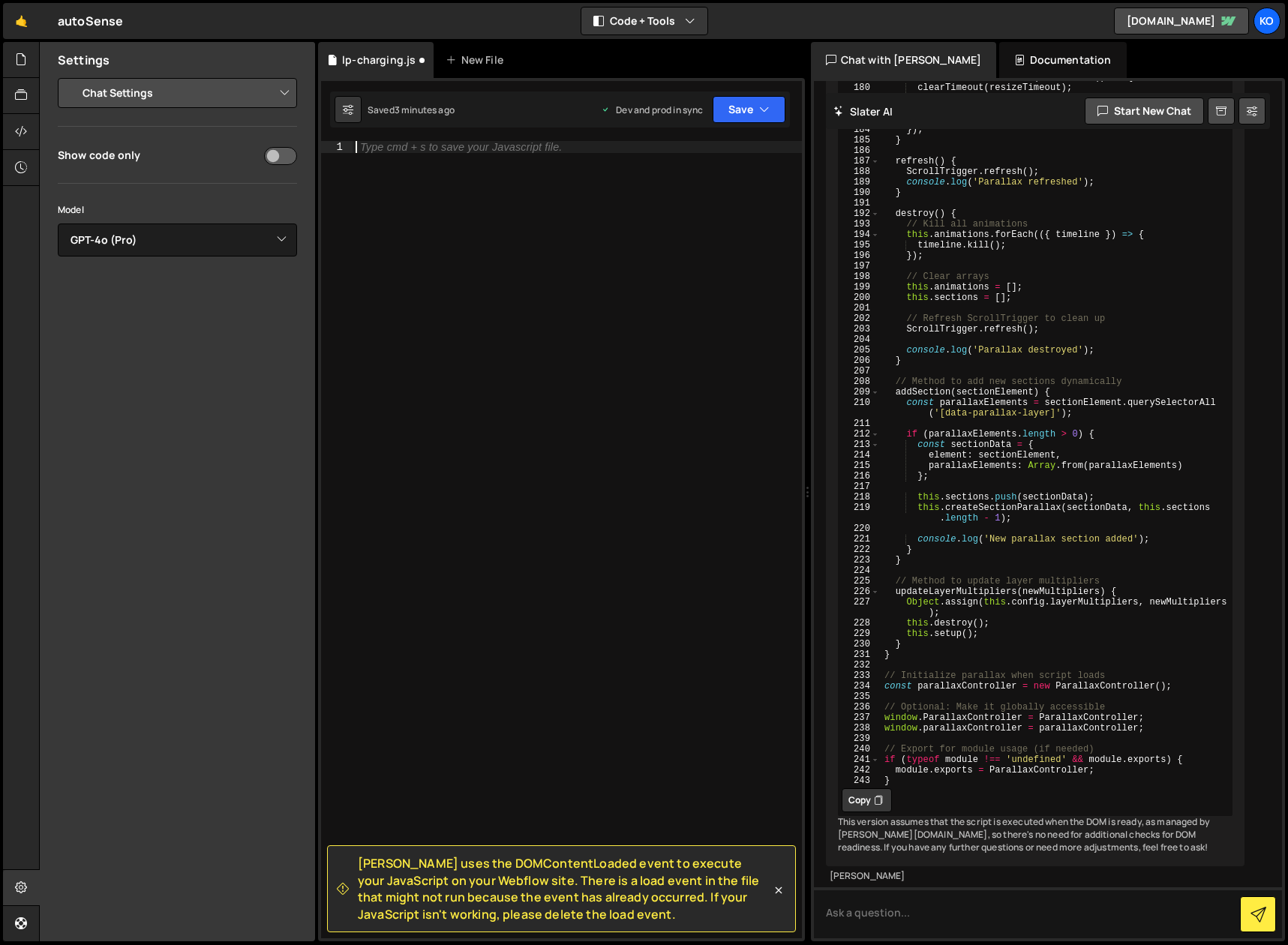
paste textarea "}"
type textarea "}"
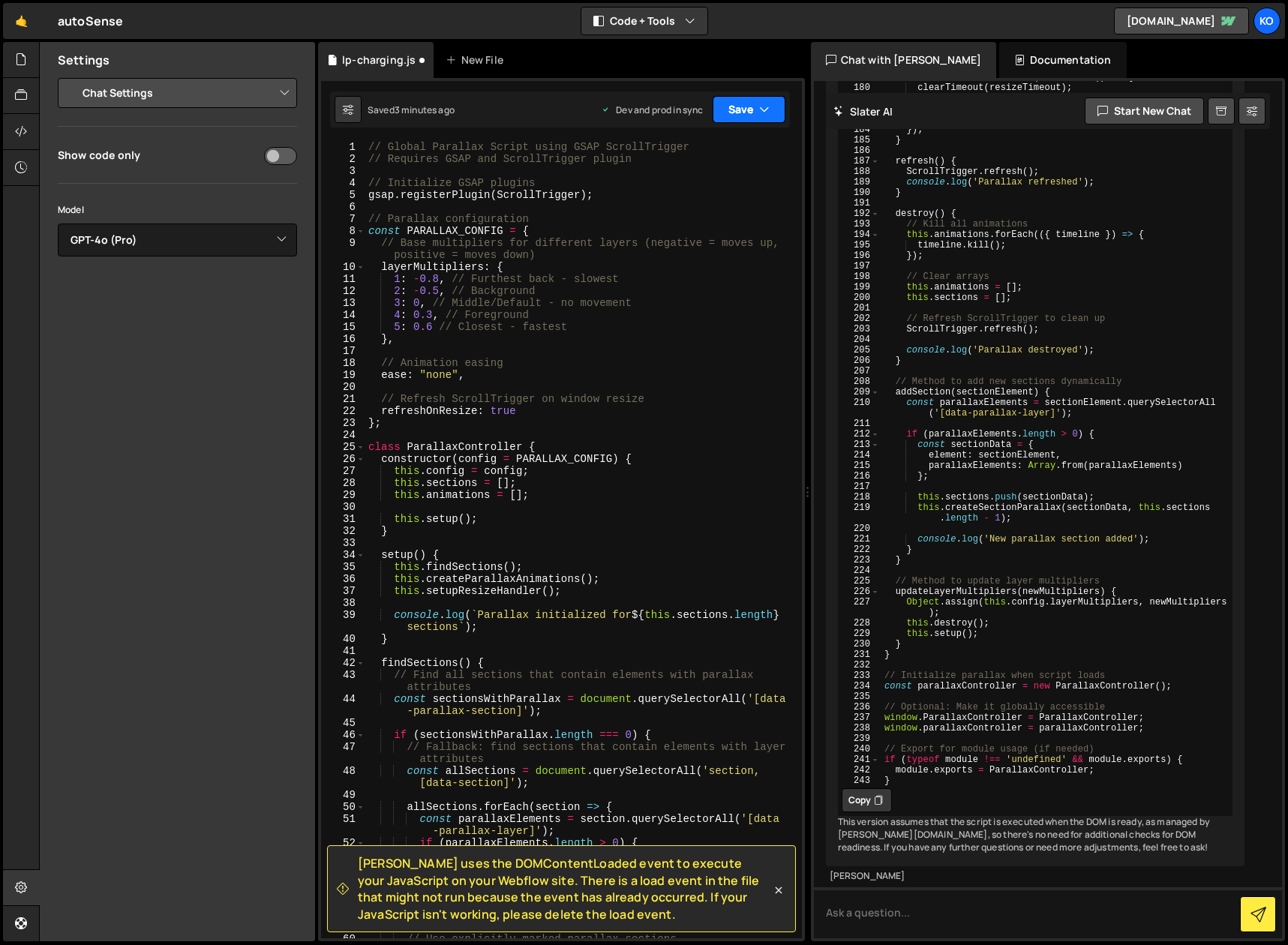
click at [761, 107] on icon "button" at bounding box center [764, 109] width 10 height 15
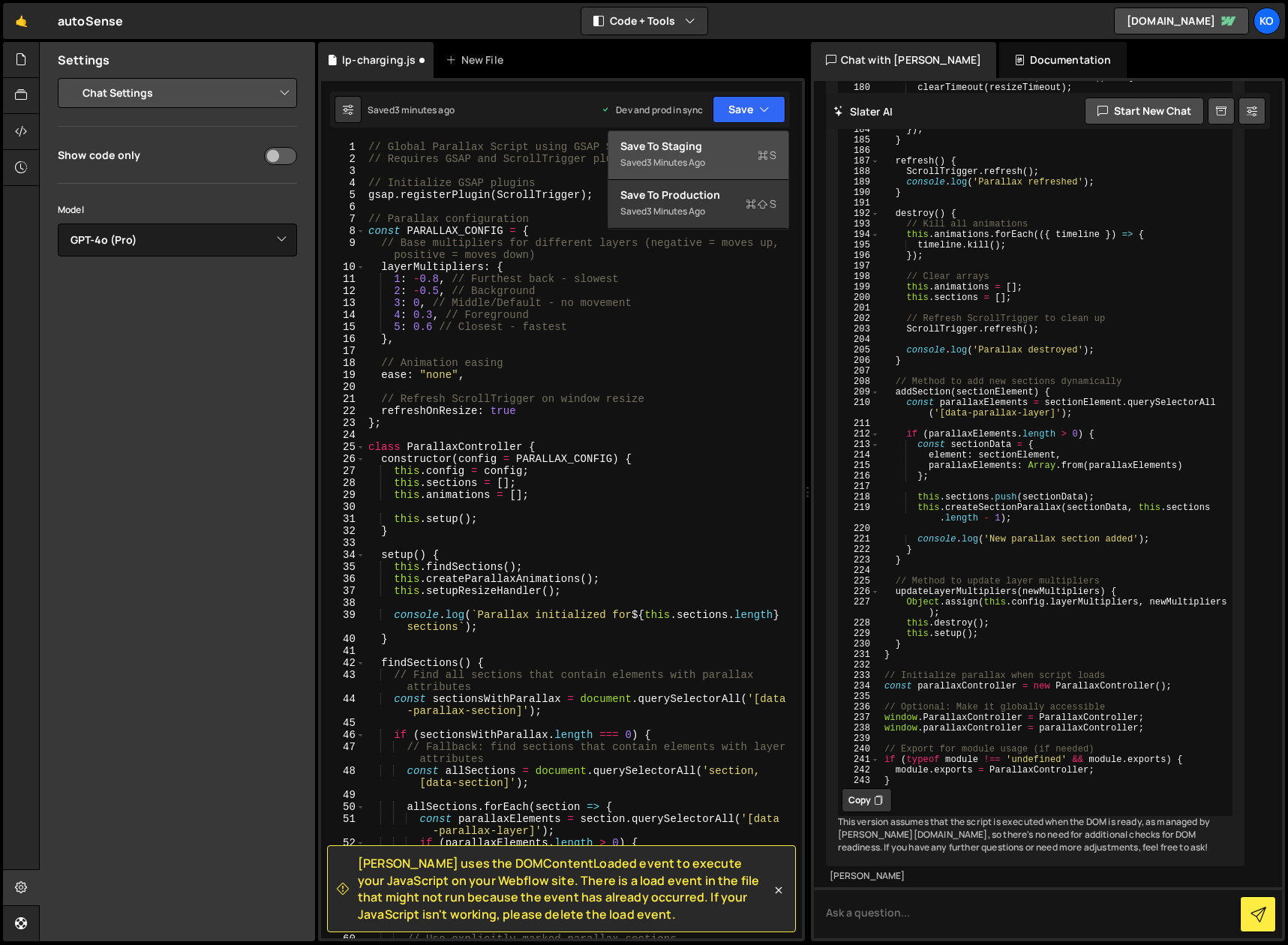
click at [663, 155] on div "Saved 3 minutes ago" at bounding box center [699, 162] width 156 height 18
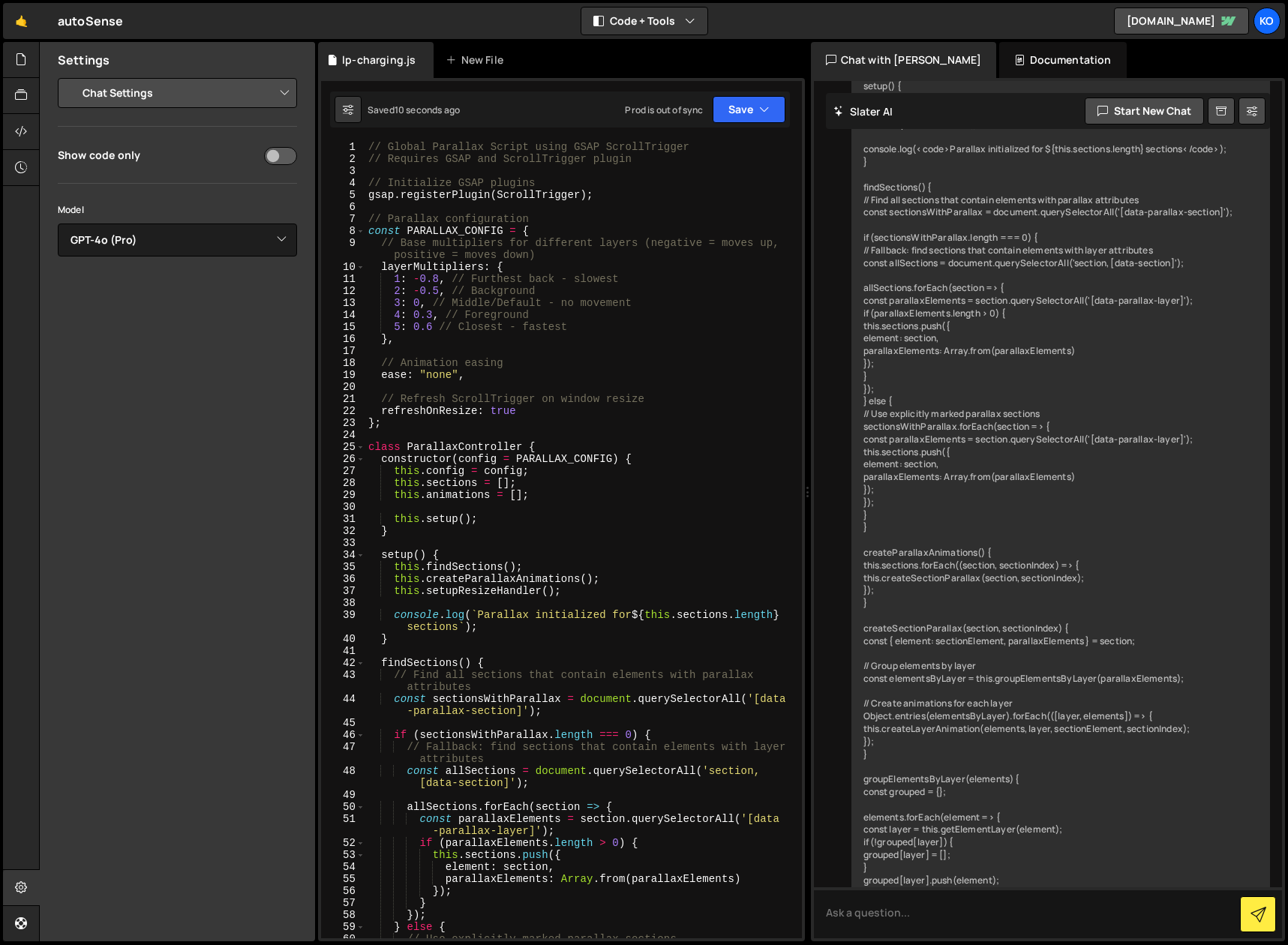
scroll to position [2066, 0]
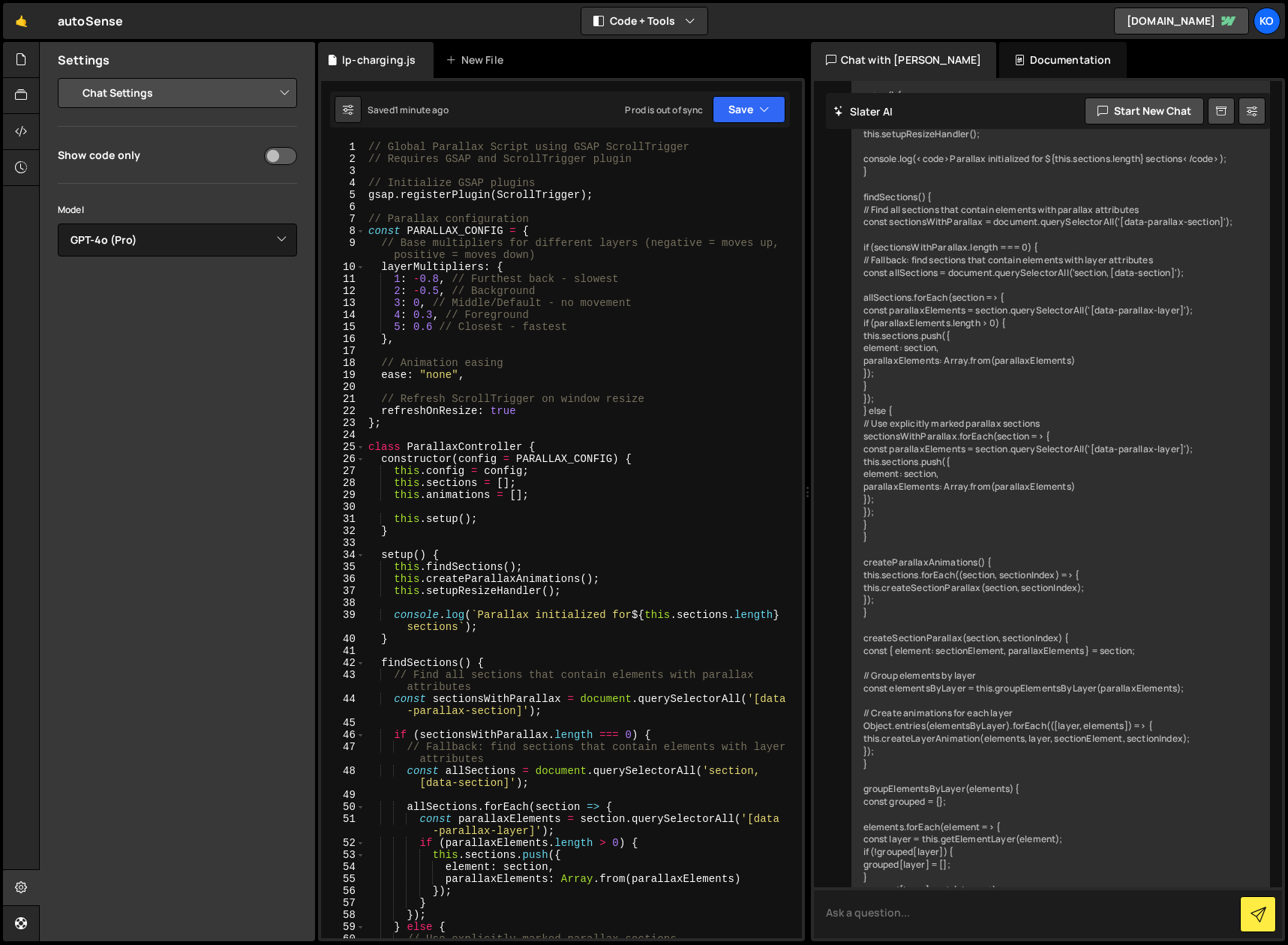
click at [918, 912] on textarea at bounding box center [1048, 912] width 469 height 51
click at [901, 911] on textarea at bounding box center [1048, 912] width 469 height 51
paste textarea "data-parallax-section"
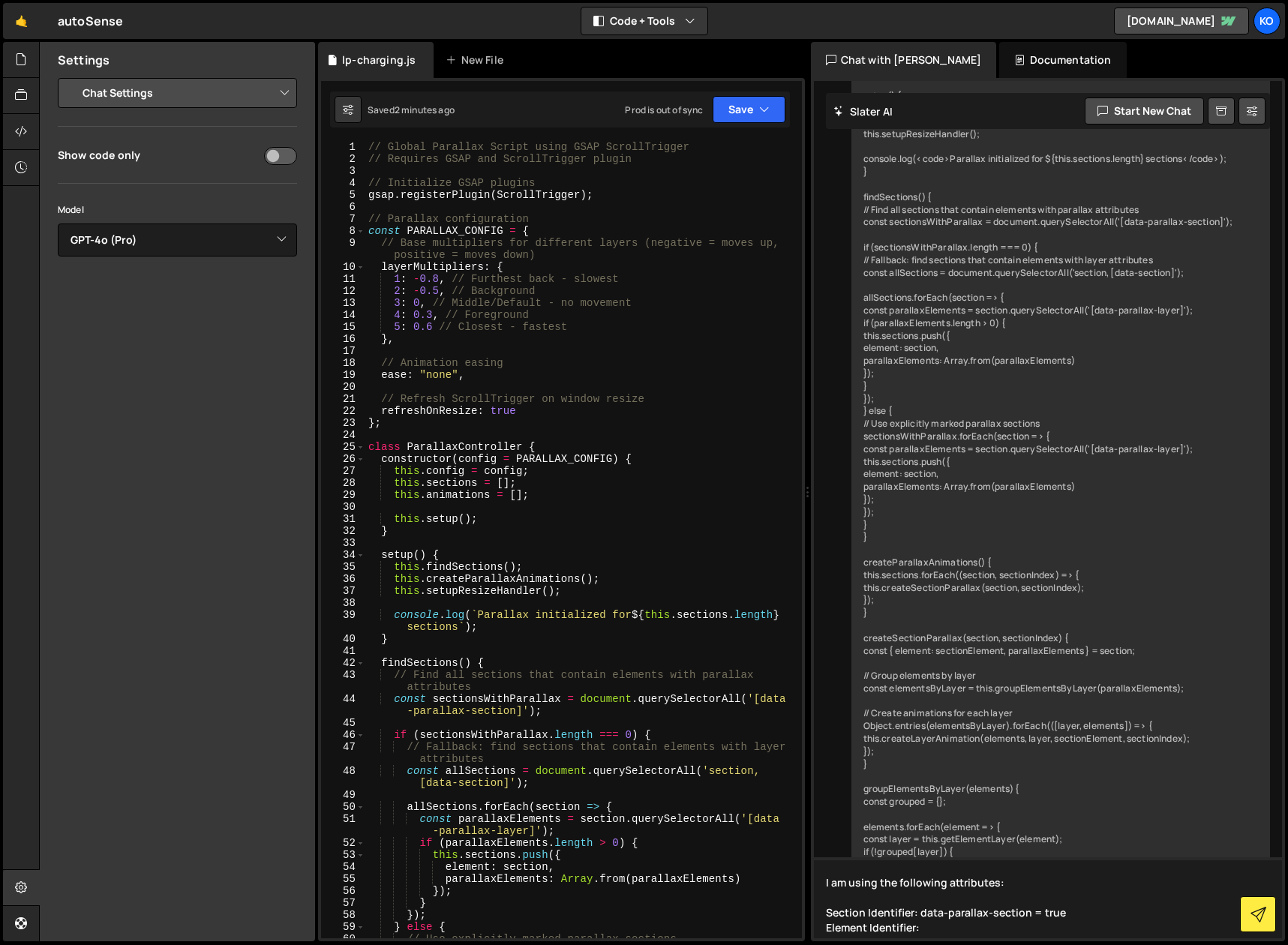
paste textarea "data-parallax-layer"
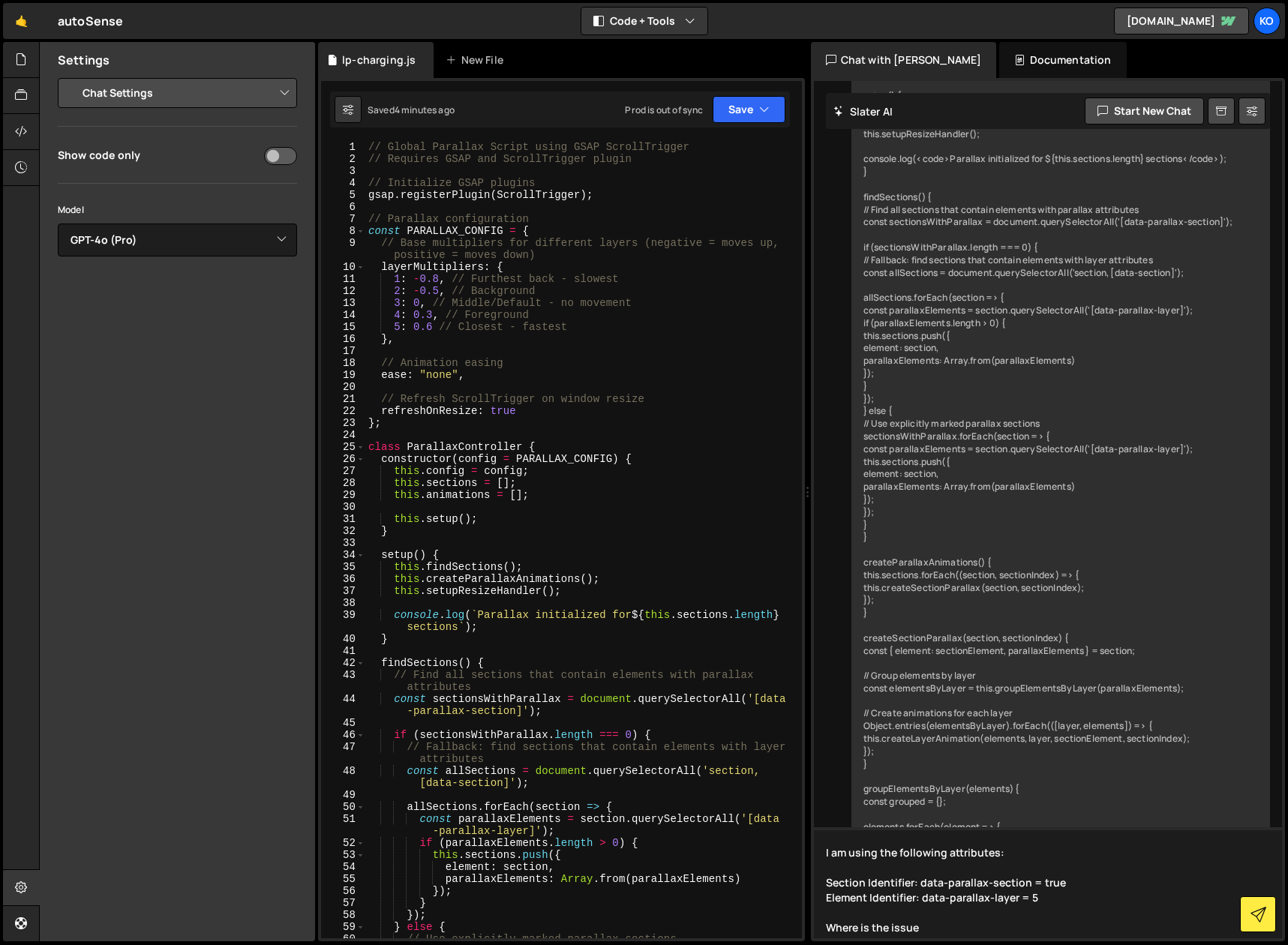
type textarea "I am using the following attributes: Section Identifier: data-parallax-section …"
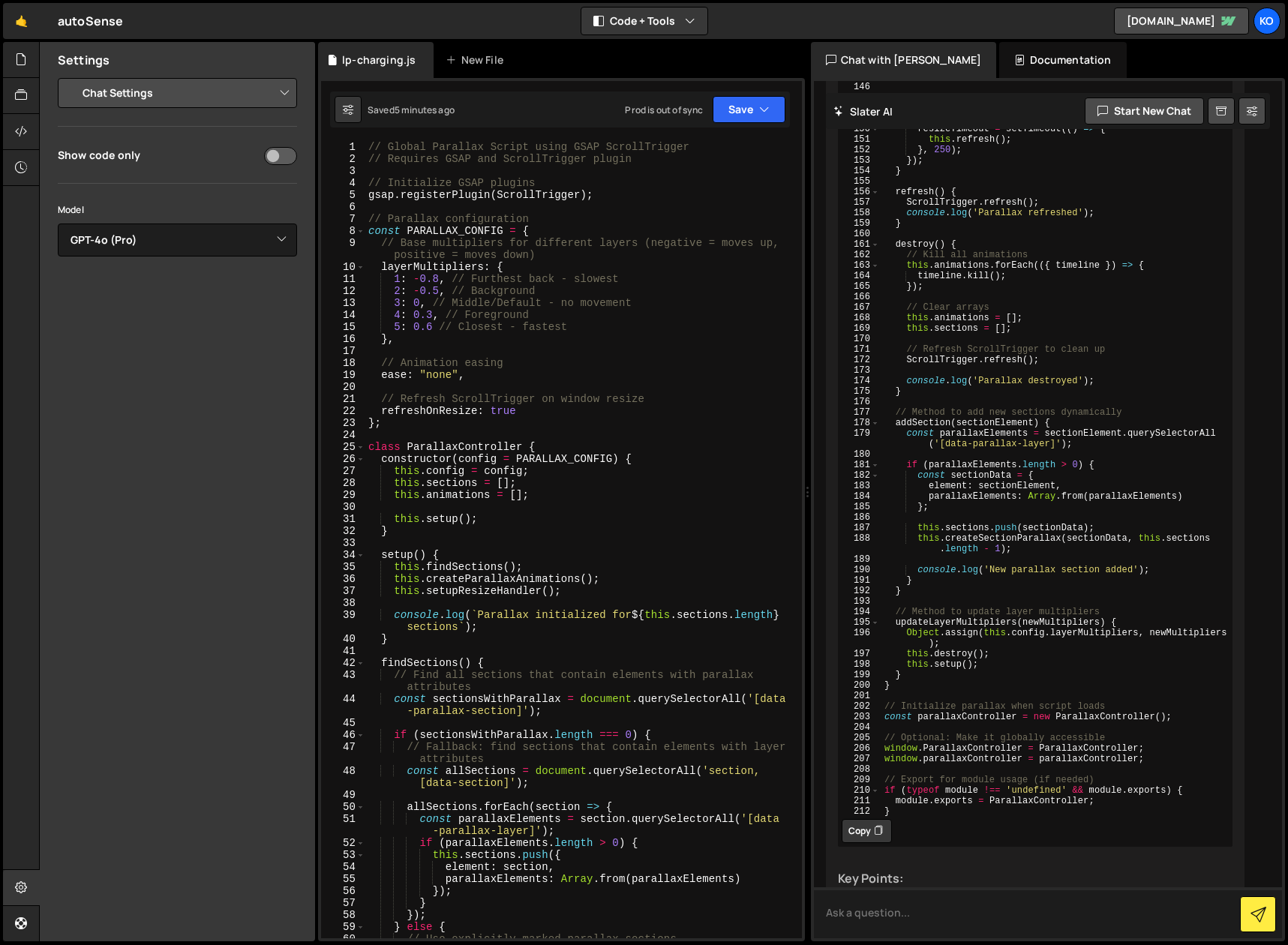
scroll to position [10440, 0]
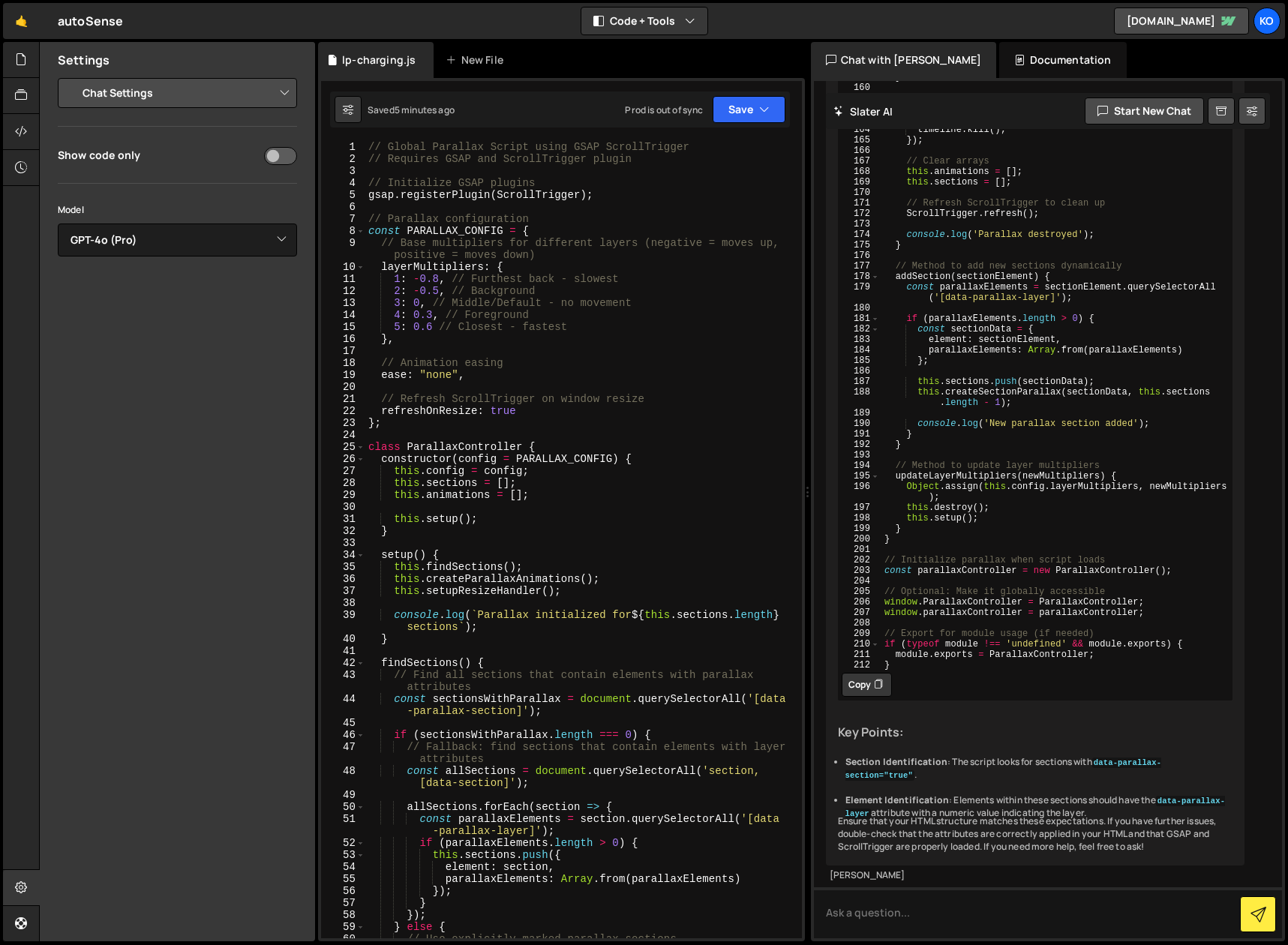
click at [858, 697] on button "Copy" at bounding box center [866, 685] width 50 height 24
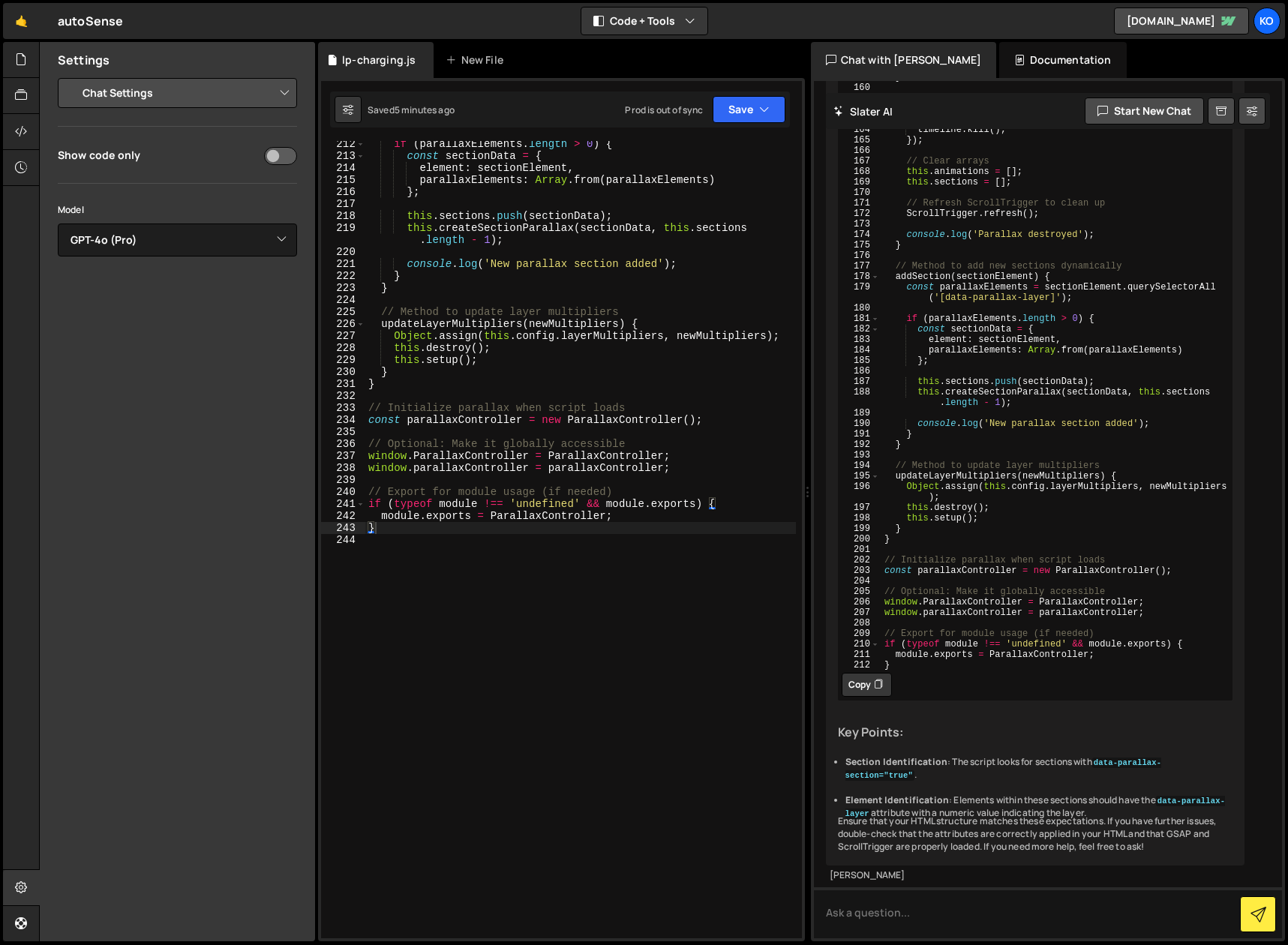
scroll to position [2752, 0]
click at [436, 565] on div "if ( parallaxElements . length > 0 ) { const sectionData = { element : sectionE…" at bounding box center [580, 549] width 430 height 821
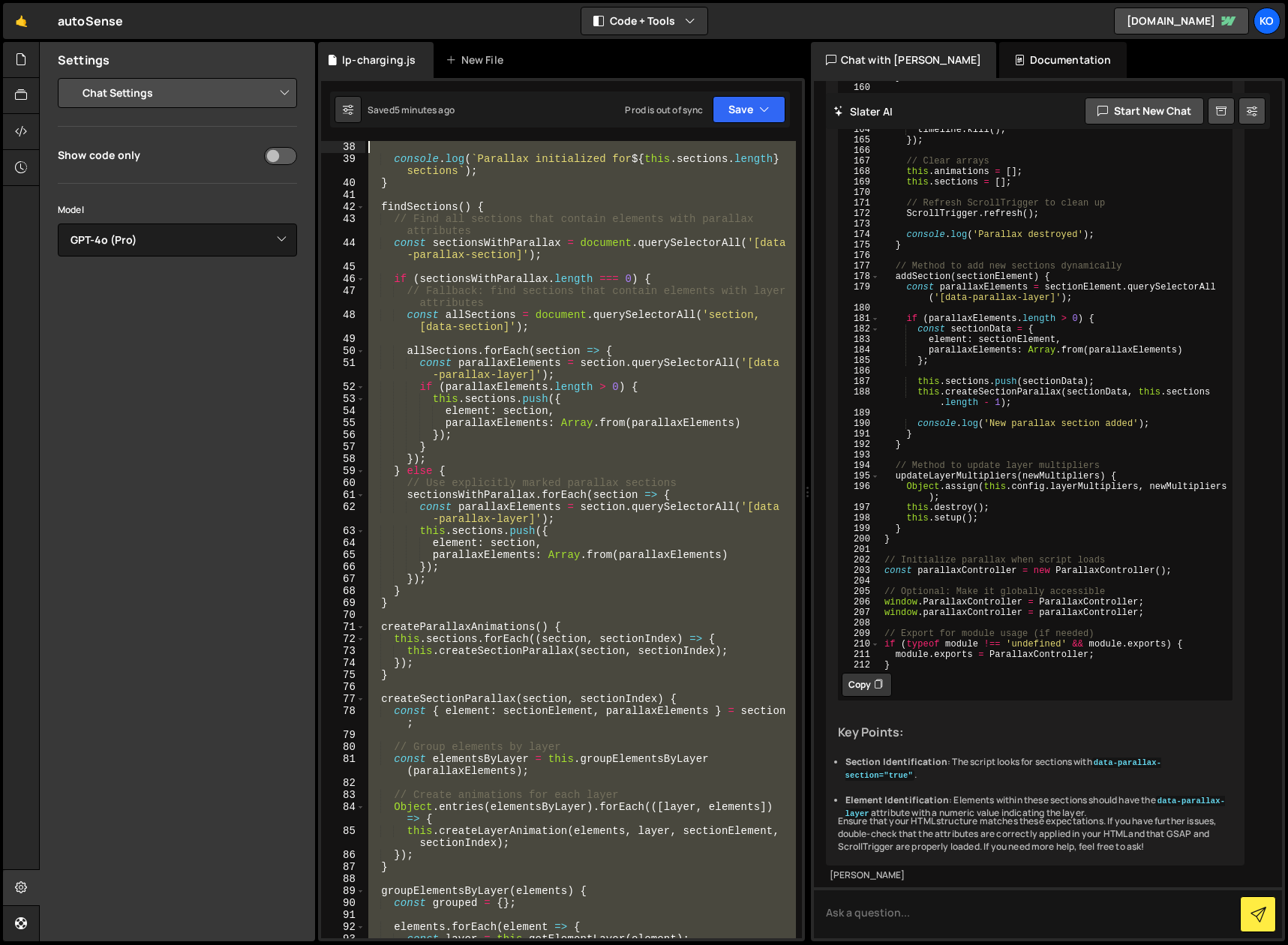
scroll to position [0, 0]
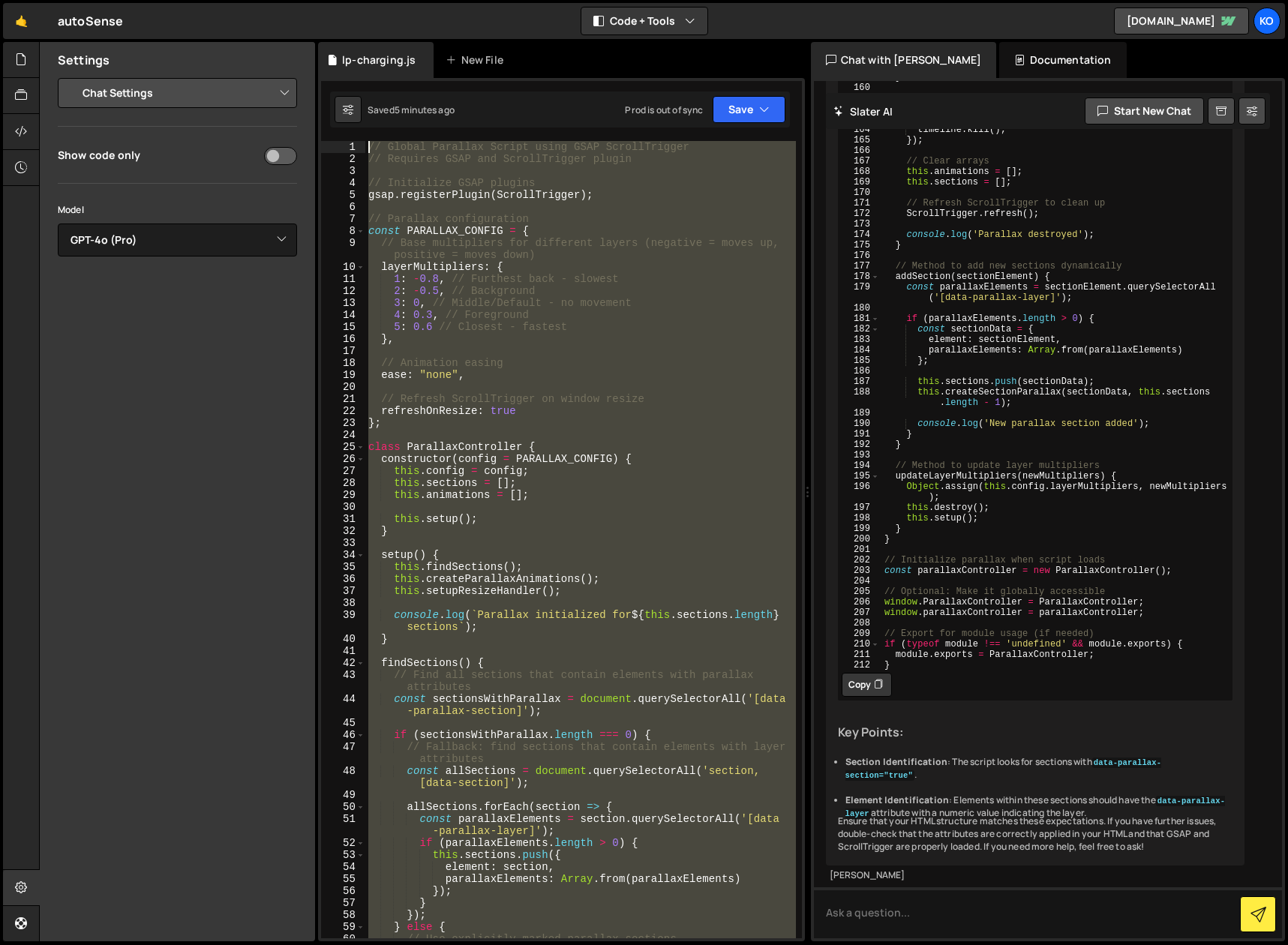
drag, startPoint x: 448, startPoint y: 579, endPoint x: 449, endPoint y: 27, distance: 552.0
click at [449, 27] on div "Hold on a sec... Are you certain you wish to leave this page? Any changes you'v…" at bounding box center [644, 472] width 1288 height 945
type textarea "// Global Parallax Script using GSAP ScrollTrigger // Requires GSAP and ScrollT…"
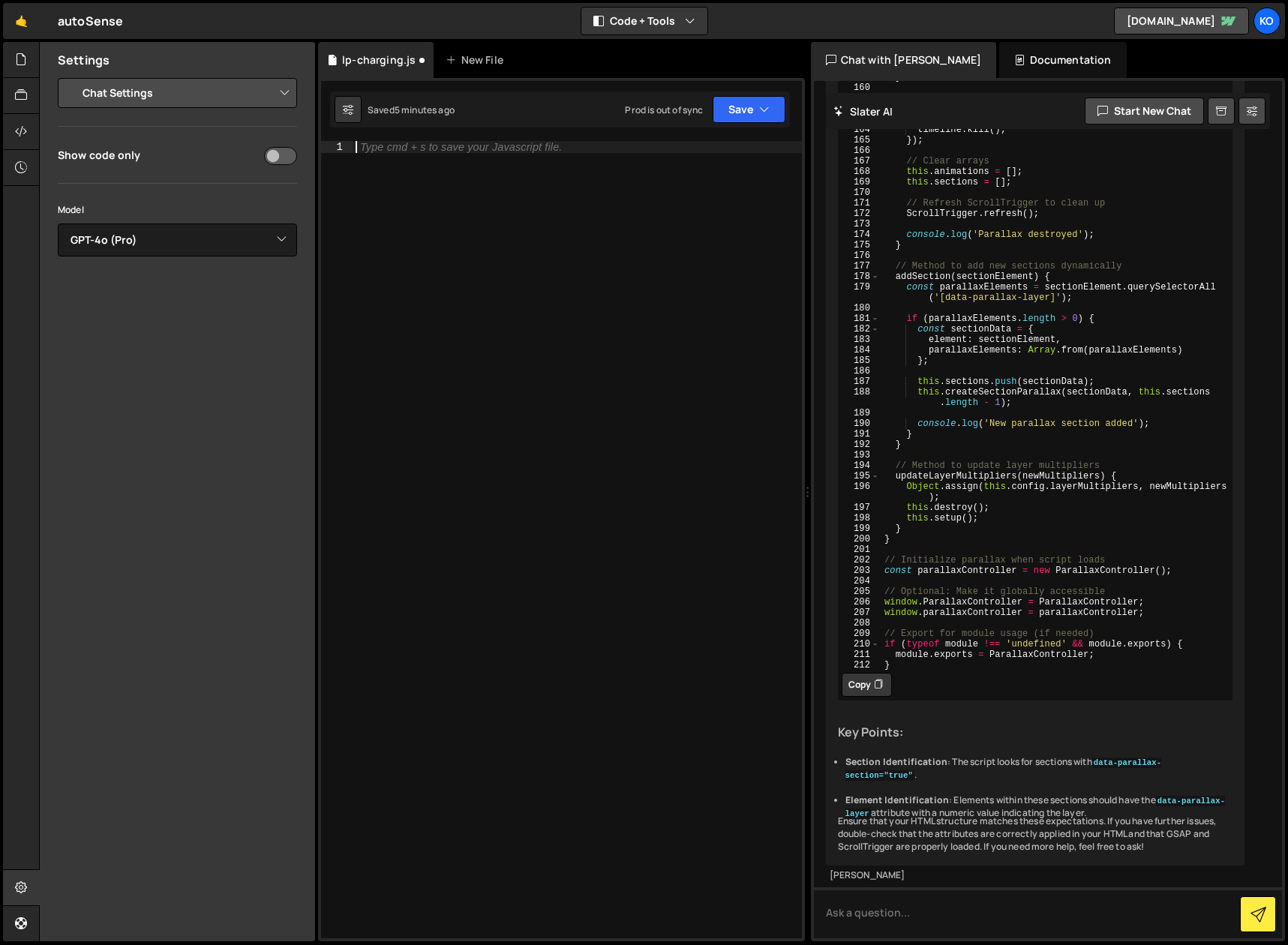
paste textarea "}"
type textarea "}"
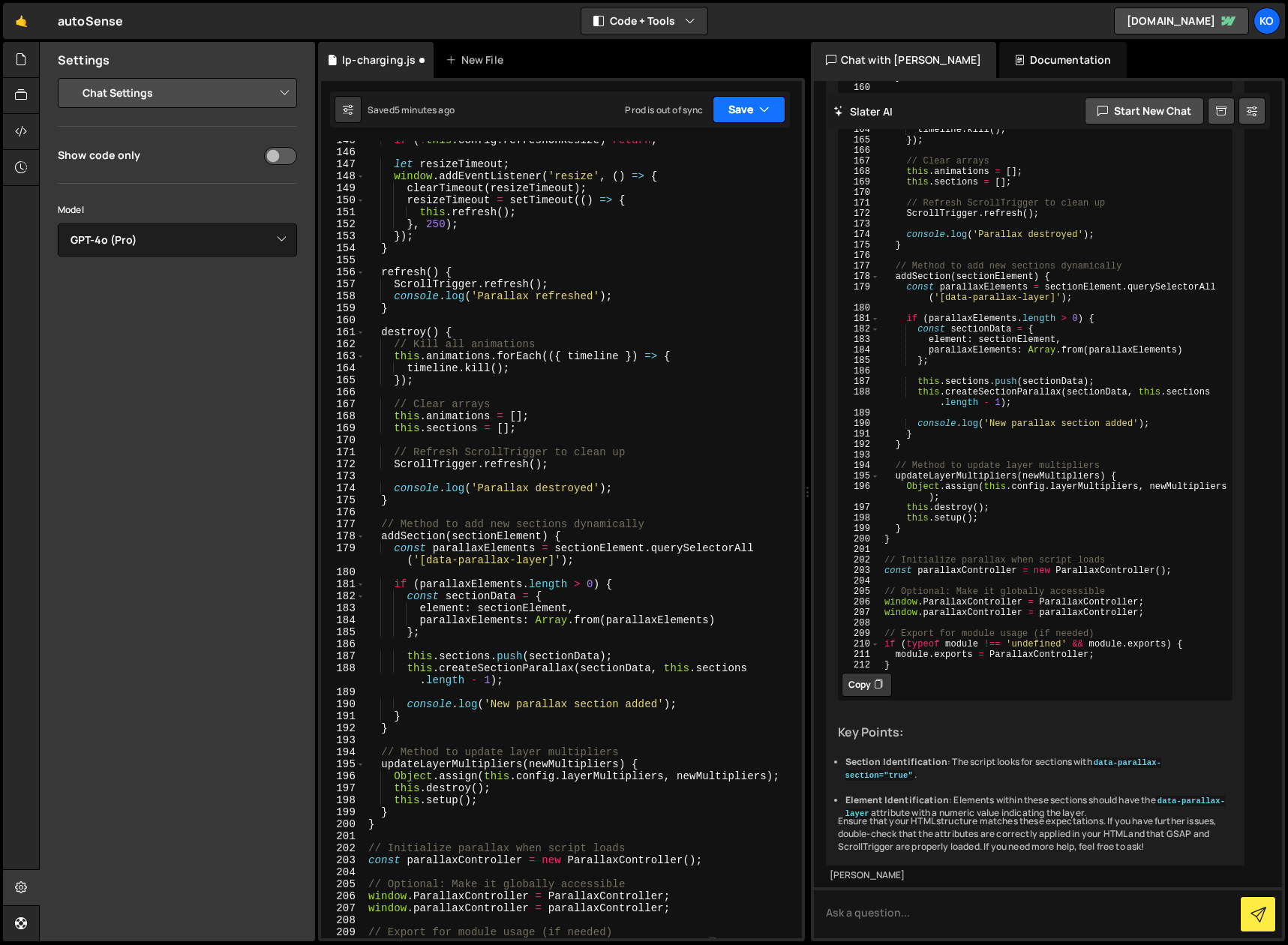
click at [766, 110] on icon "button" at bounding box center [764, 109] width 10 height 15
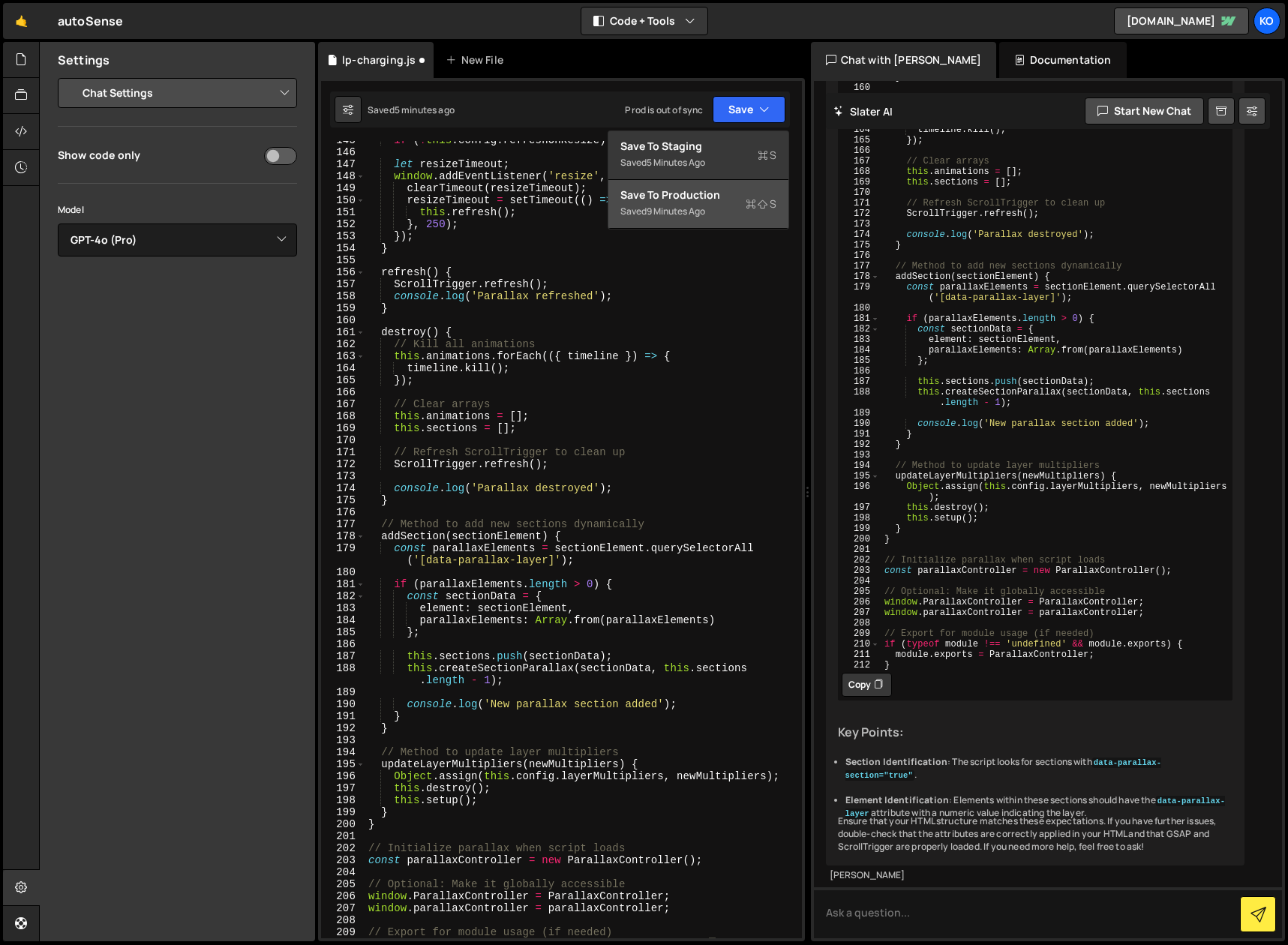
click at [674, 204] on div "9 minutes ago" at bounding box center [675, 210] width 58 height 13
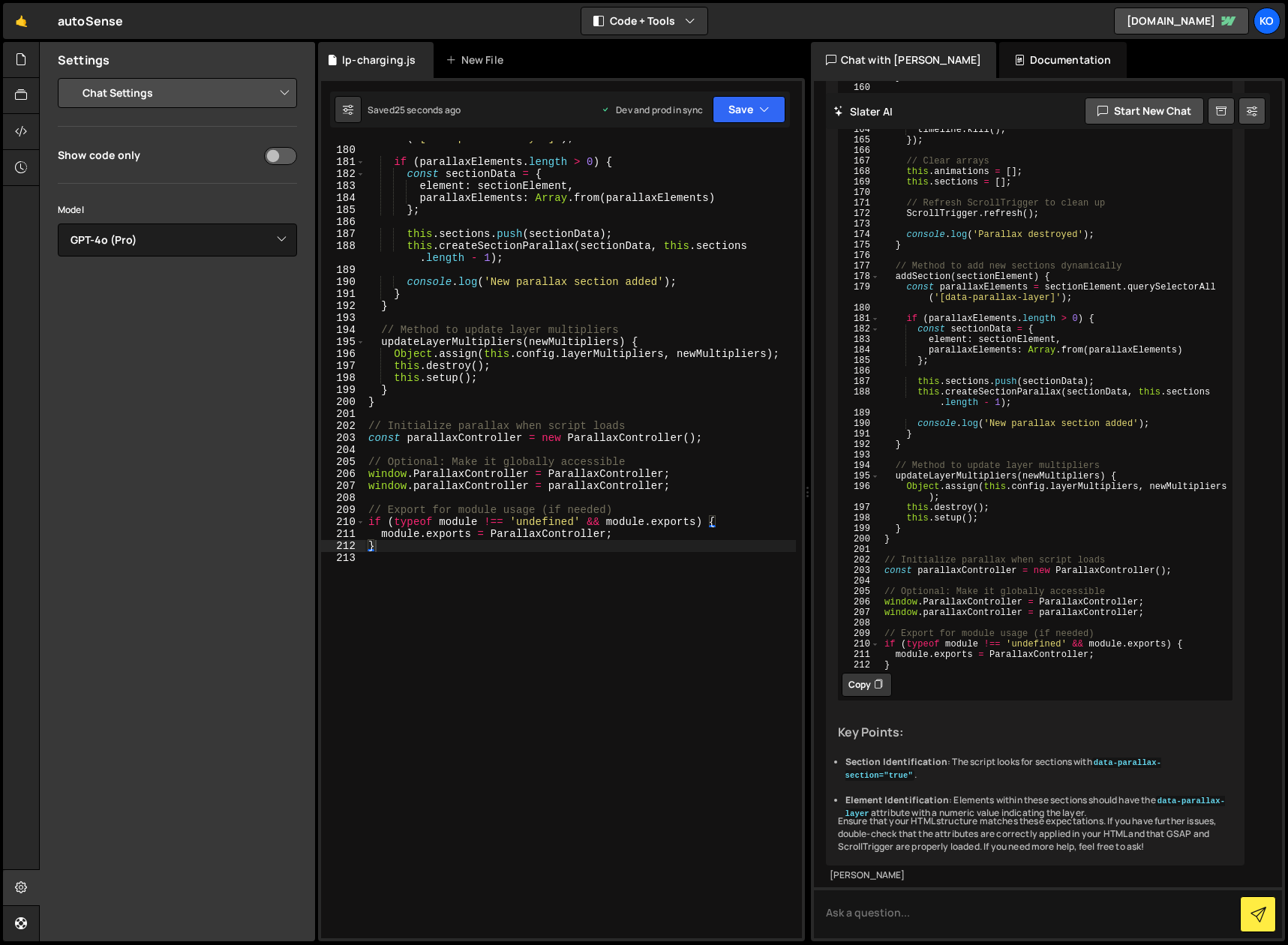
scroll to position [10530, 0]
click at [995, 906] on textarea at bounding box center [1048, 912] width 469 height 51
type textarea "it should only use custom attributes and not classes"
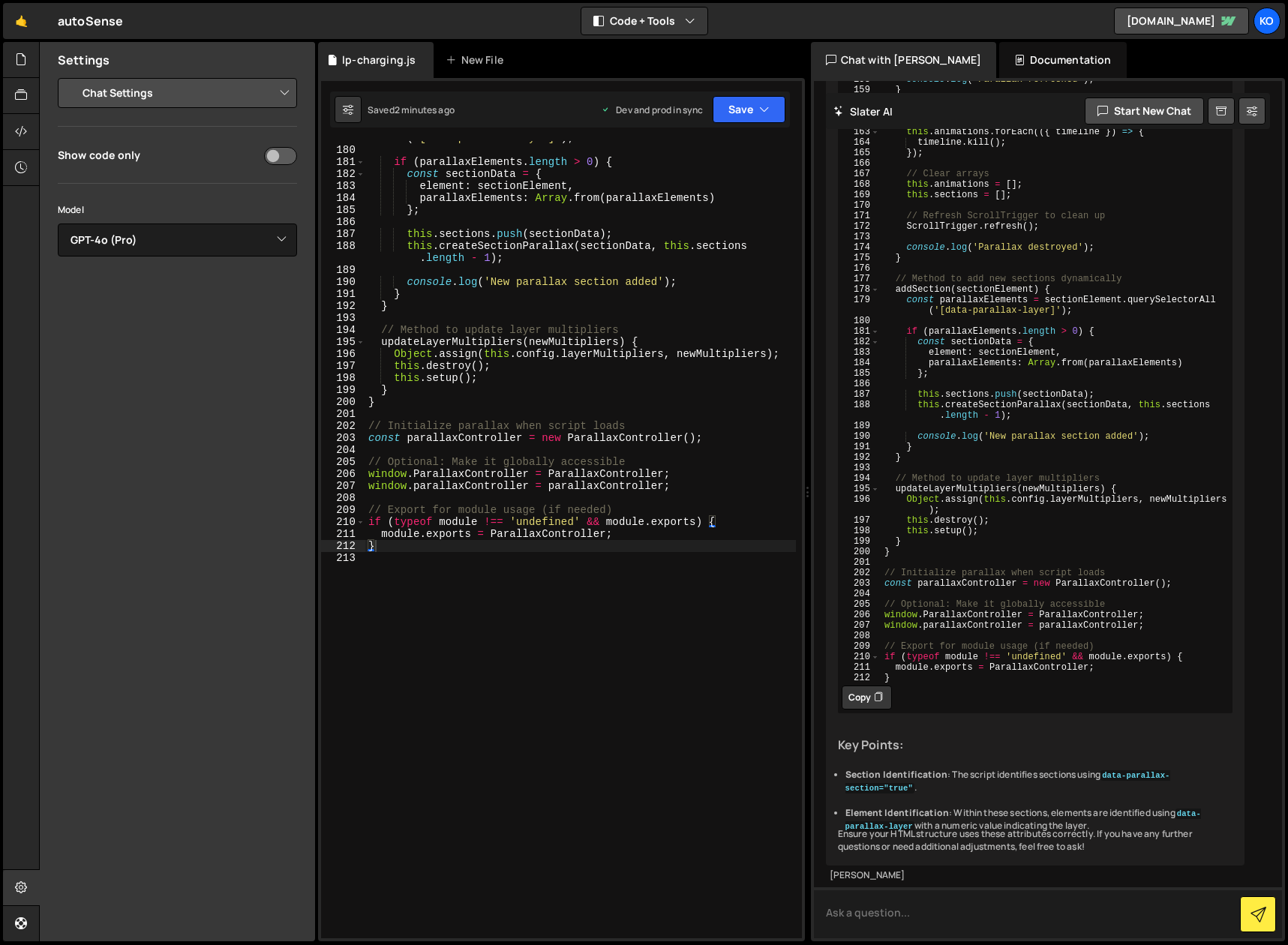
scroll to position [13331, 0]
click at [859, 686] on button "Copy" at bounding box center [866, 698] width 50 height 24
click at [460, 558] on div "const parallaxElements = sectionElement . querySelectorAll ( '[data-parallax-la…" at bounding box center [580, 537] width 430 height 833
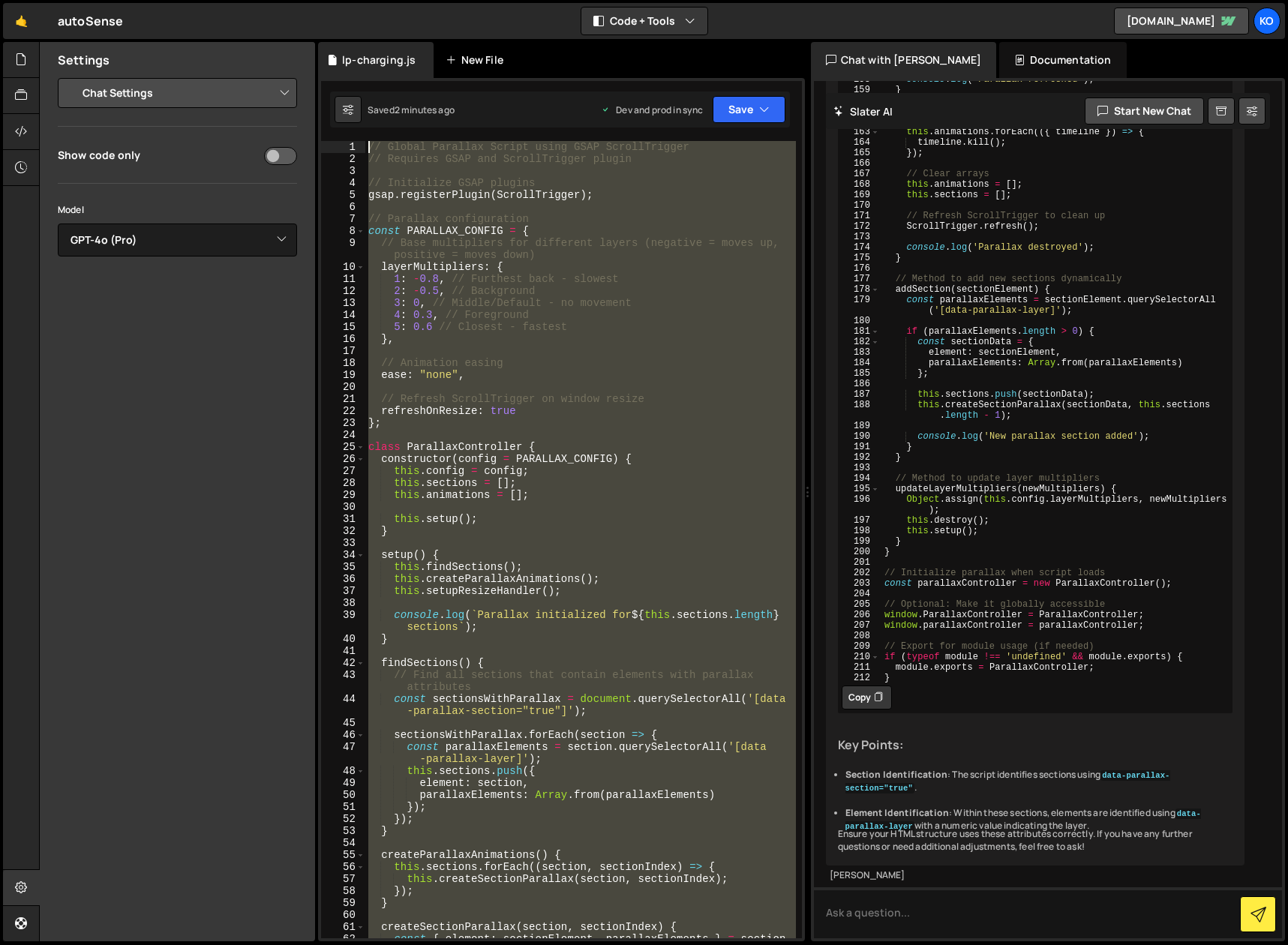
scroll to position [0, 0]
drag, startPoint x: 460, startPoint y: 560, endPoint x: 461, endPoint y: 77, distance: 483.0
click at [461, 78] on div "1 Type cmd + s to save your Javascript file. הההההההההההההההההההההההההההההההההה…" at bounding box center [561, 509] width 487 height 863
type textarea "// Global Parallax Script using GSAP ScrollTrigger // Requires GSAP and ScrollT…"
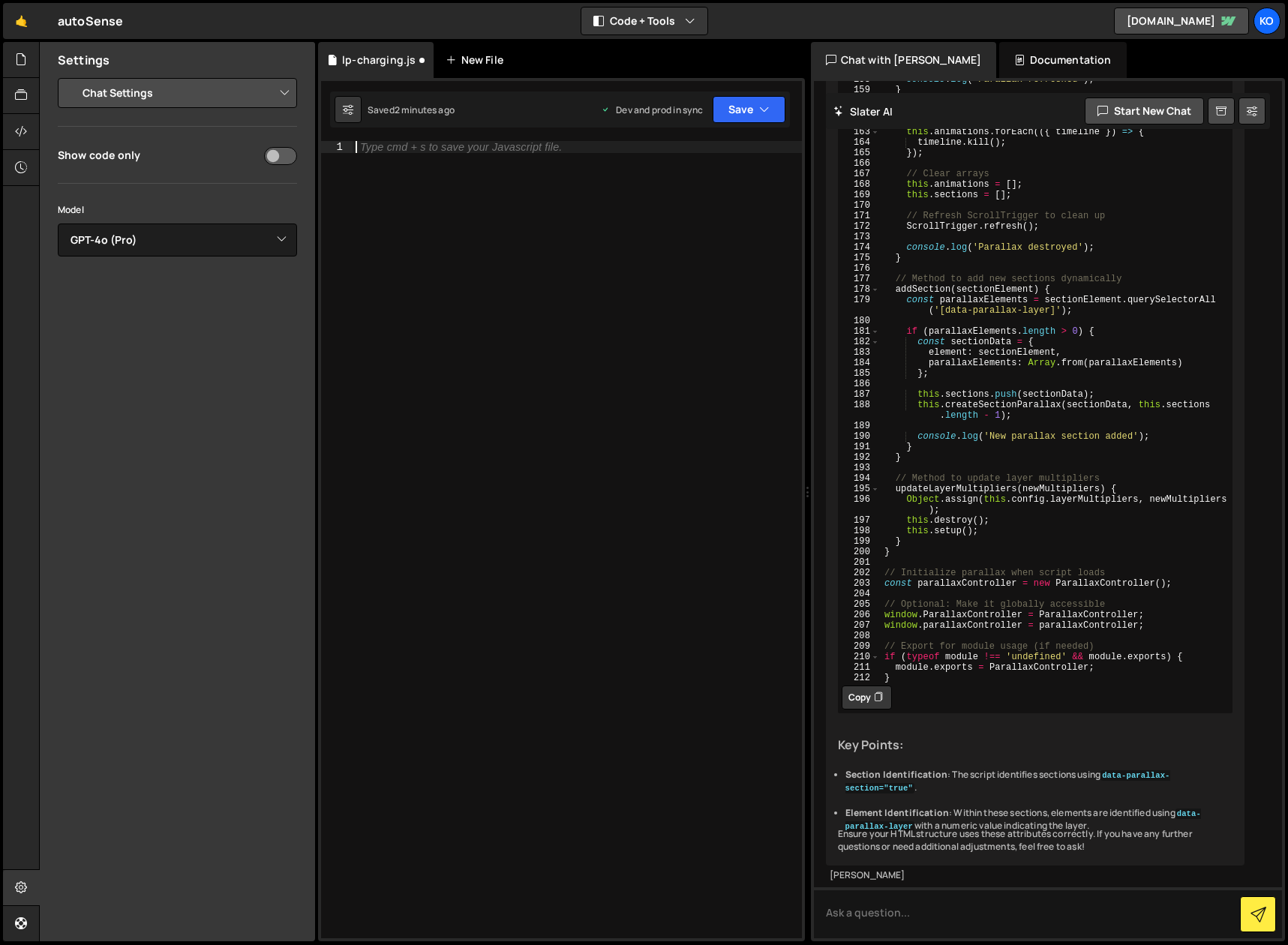
paste textarea "}"
type textarea "}"
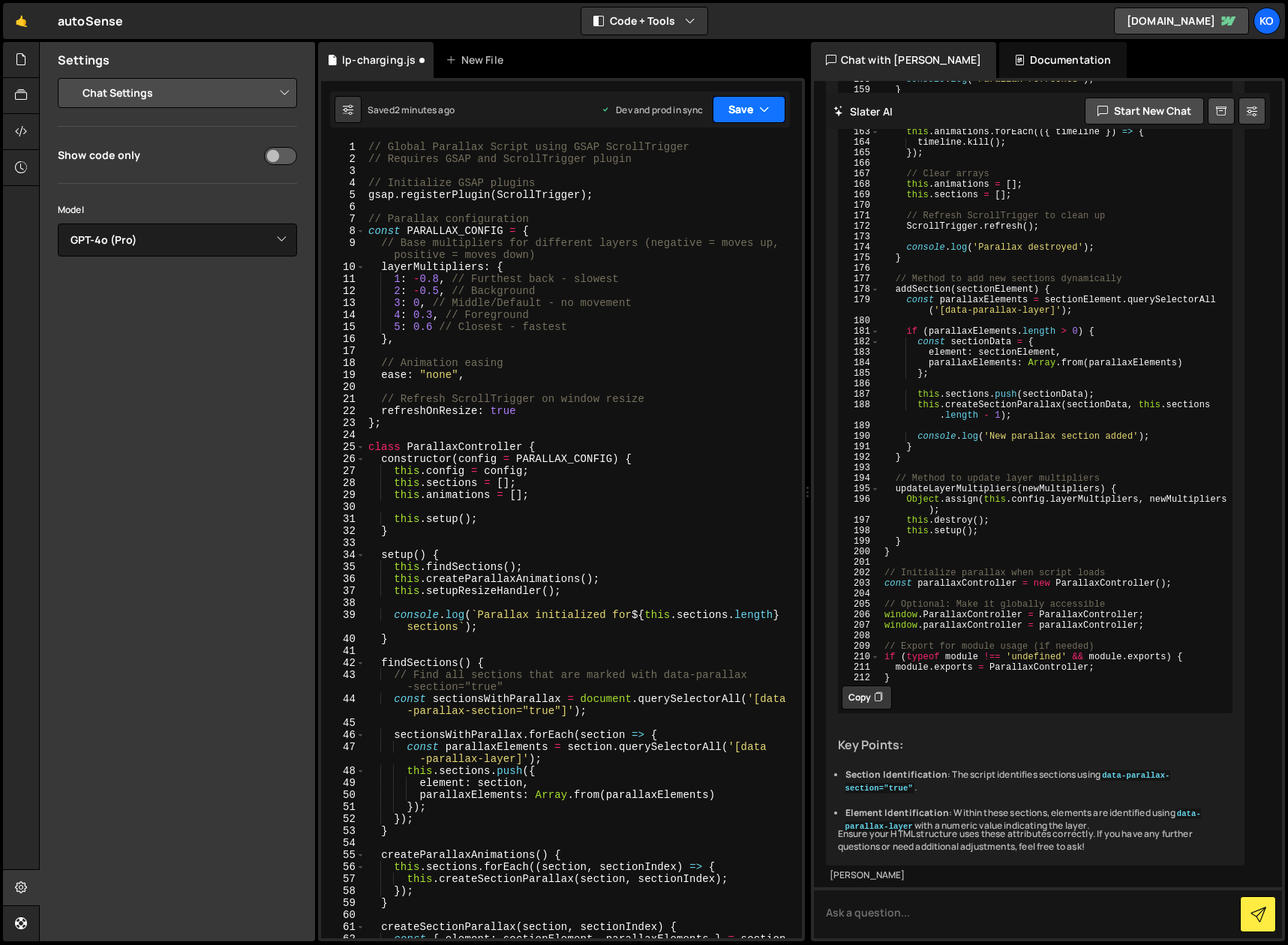
click at [765, 107] on icon "button" at bounding box center [764, 109] width 10 height 15
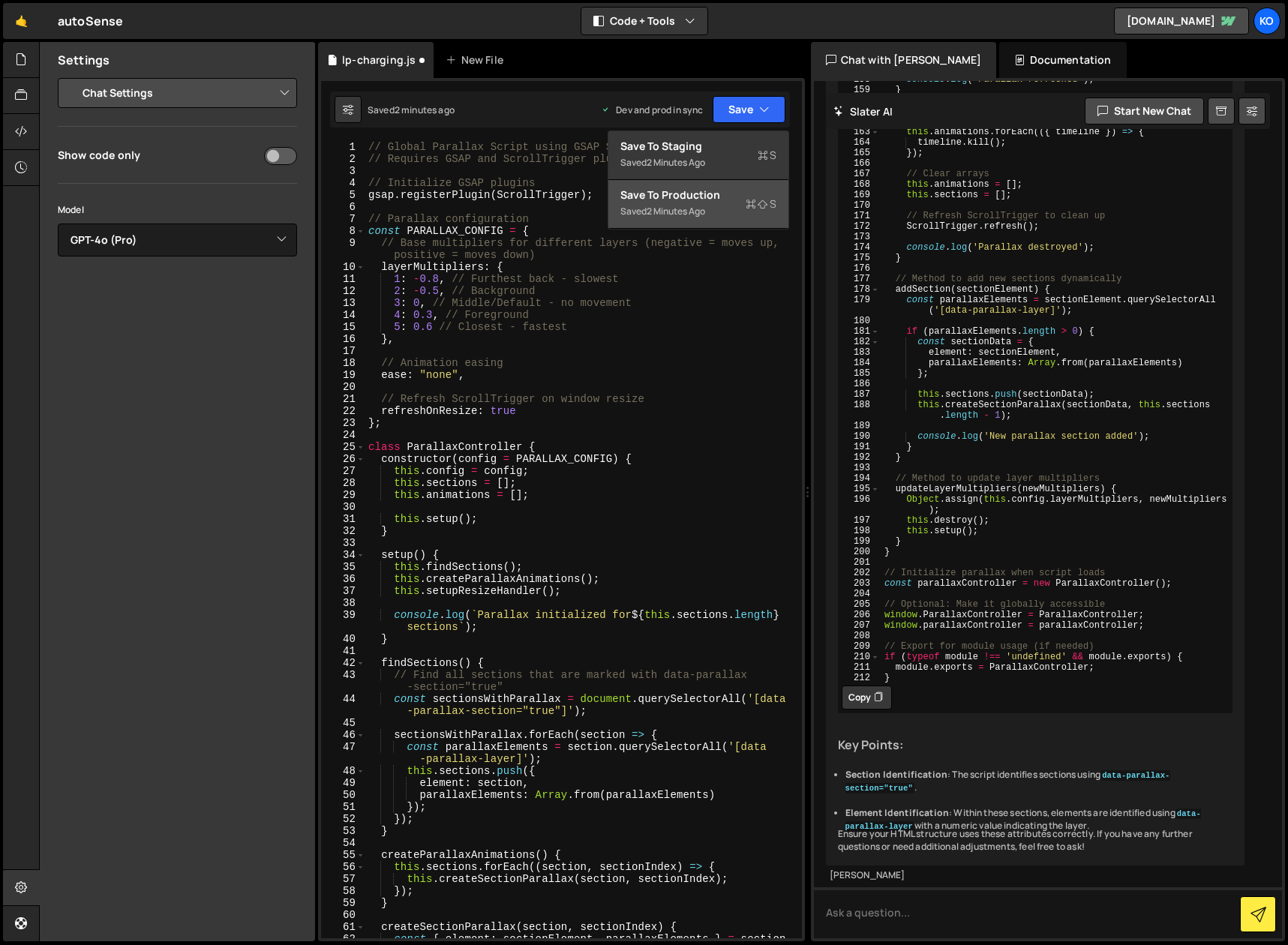
click at [680, 207] on div "2 minutes ago" at bounding box center [675, 210] width 58 height 13
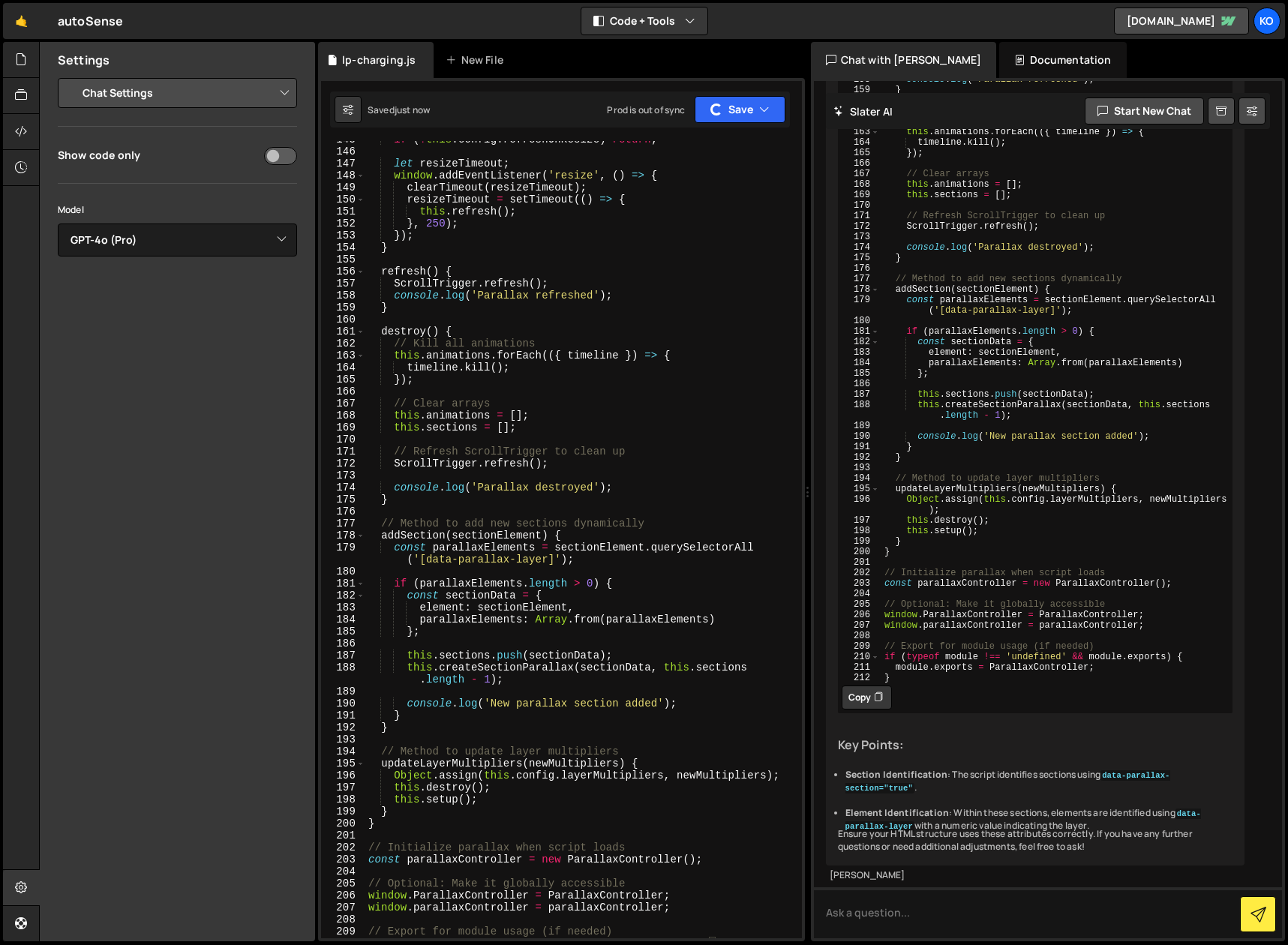
scroll to position [1904, 0]
click at [1155, 21] on link "[DOMAIN_NAME]" at bounding box center [1181, 21] width 135 height 27
click at [375, 62] on div "lp-charging.js" at bounding box center [379, 59] width 74 height 15
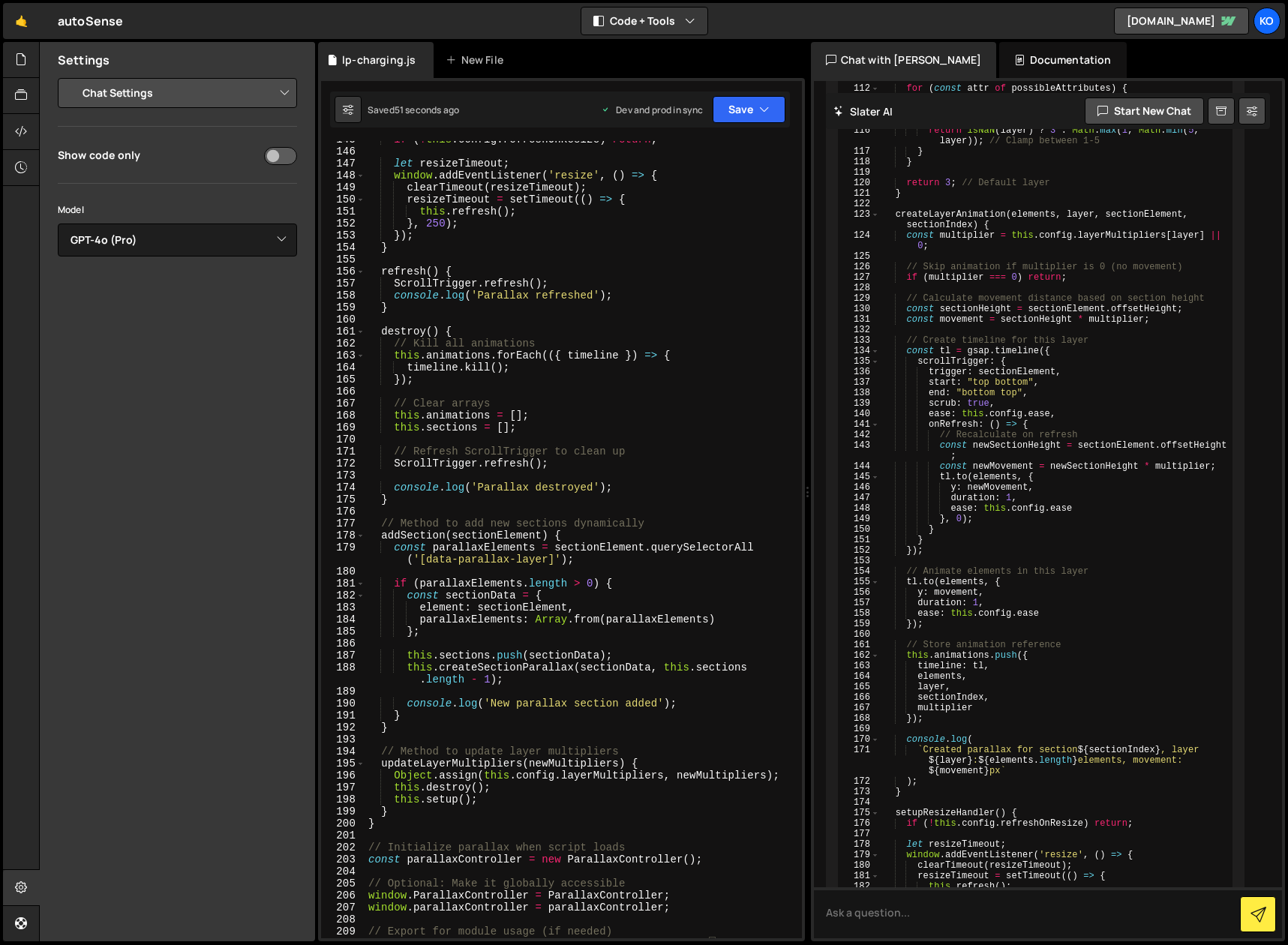
scroll to position [6612, 0]
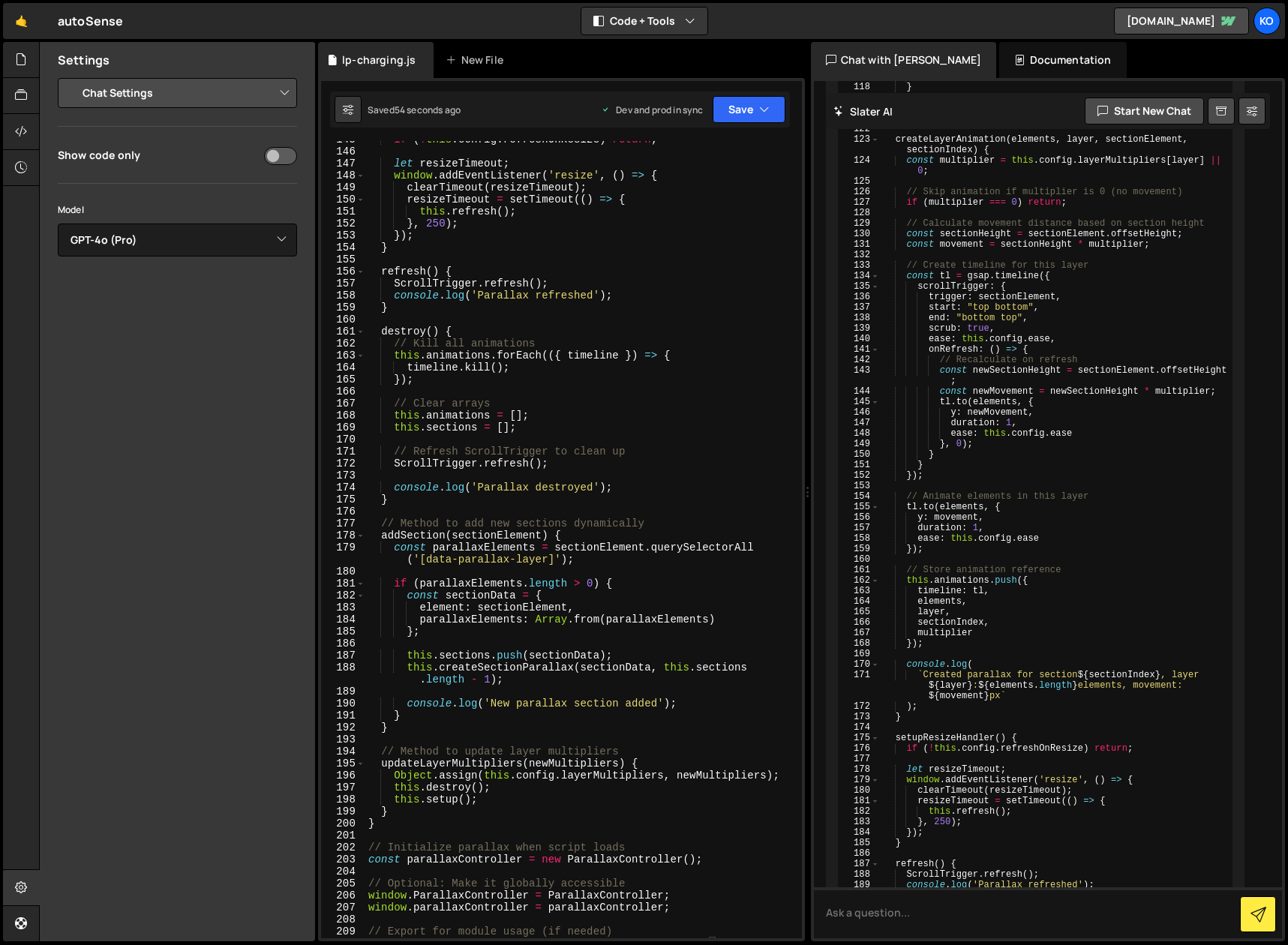
click at [524, 21] on div "🤙 autoSense ⚠️ Code is being edited in another browser Code + Tools Code Only C…" at bounding box center [644, 21] width 1282 height 36
click at [27, 61] on icon at bounding box center [21, 58] width 12 height 16
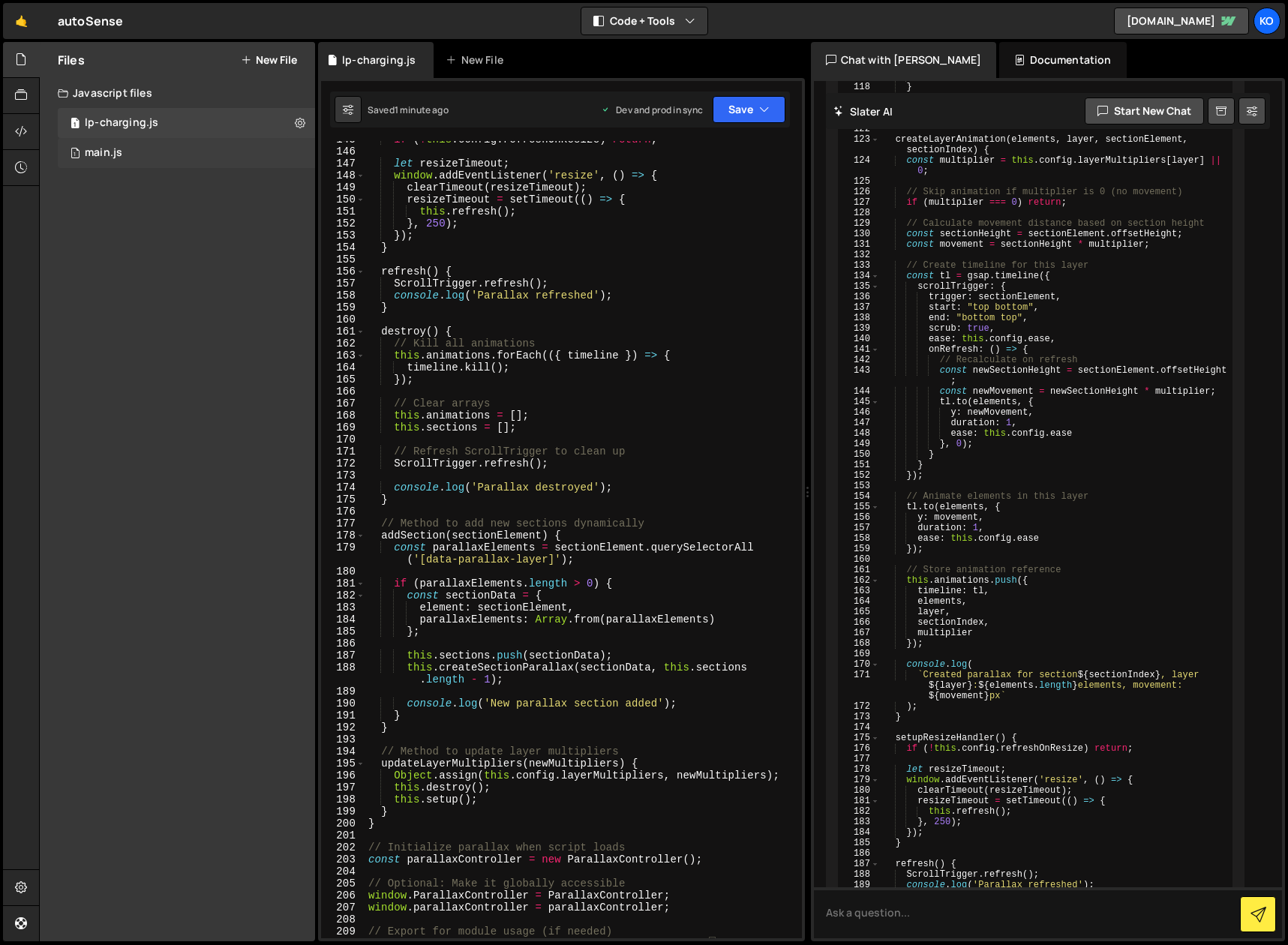
click at [105, 153] on div "main.js" at bounding box center [104, 153] width 38 height 14
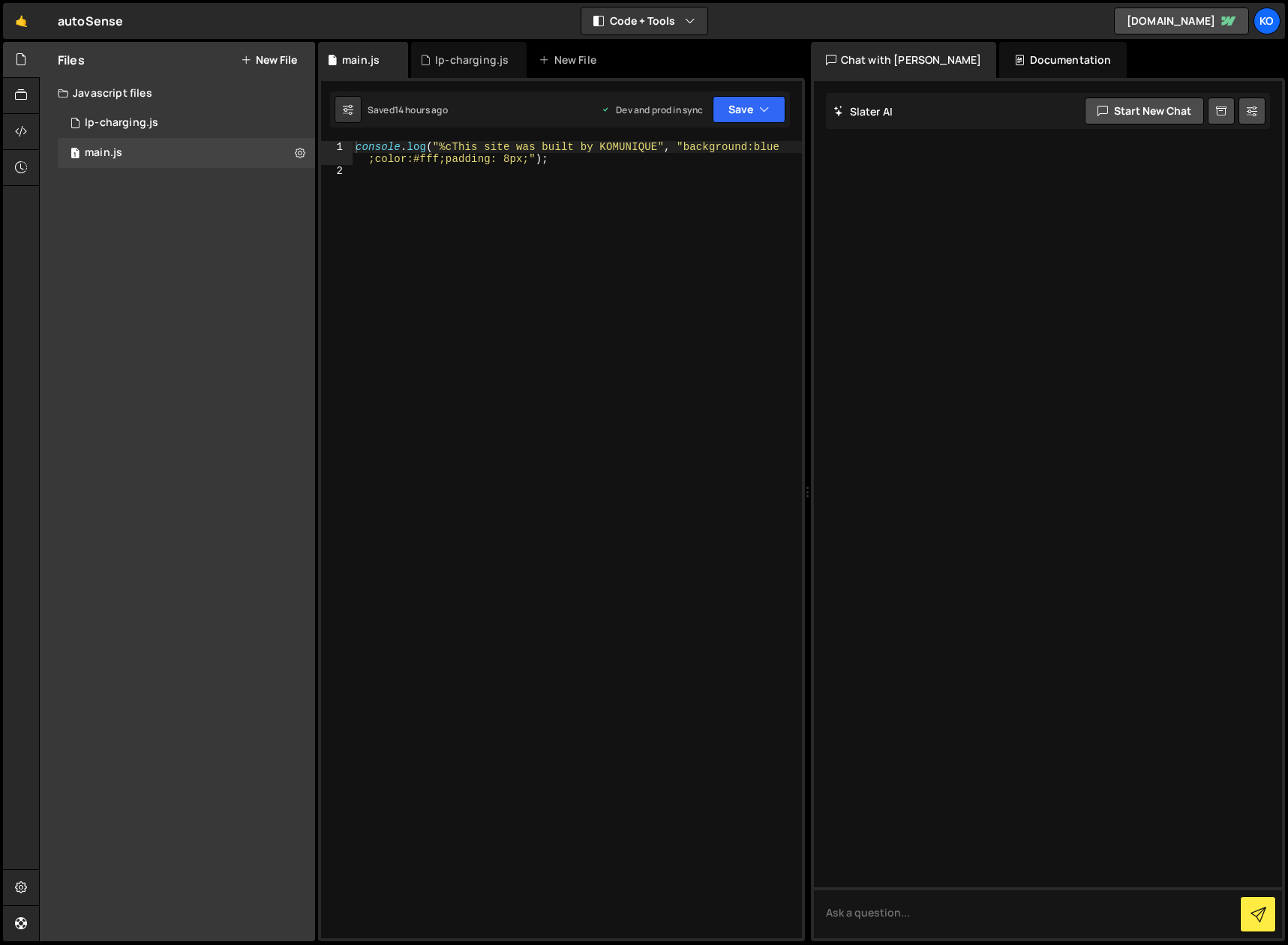
scroll to position [0, 0]
click at [430, 195] on div "console . log ( "%cThis site was built by KOMUNIQUE" , "background:blue ;color:…" at bounding box center [577, 558] width 449 height 833
click at [109, 124] on div "lp-charging.js" at bounding box center [122, 123] width 74 height 14
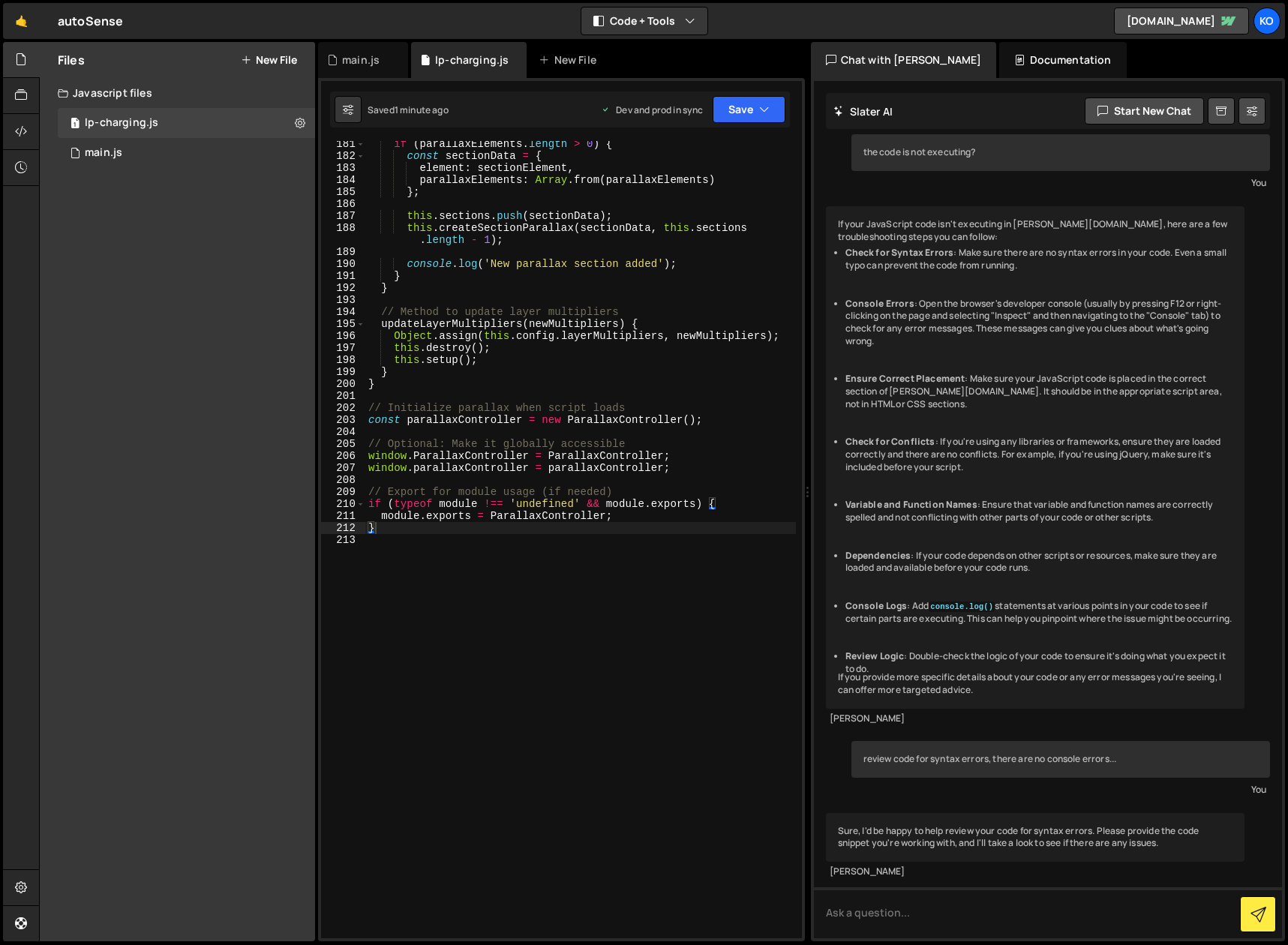
scroll to position [39, 0]
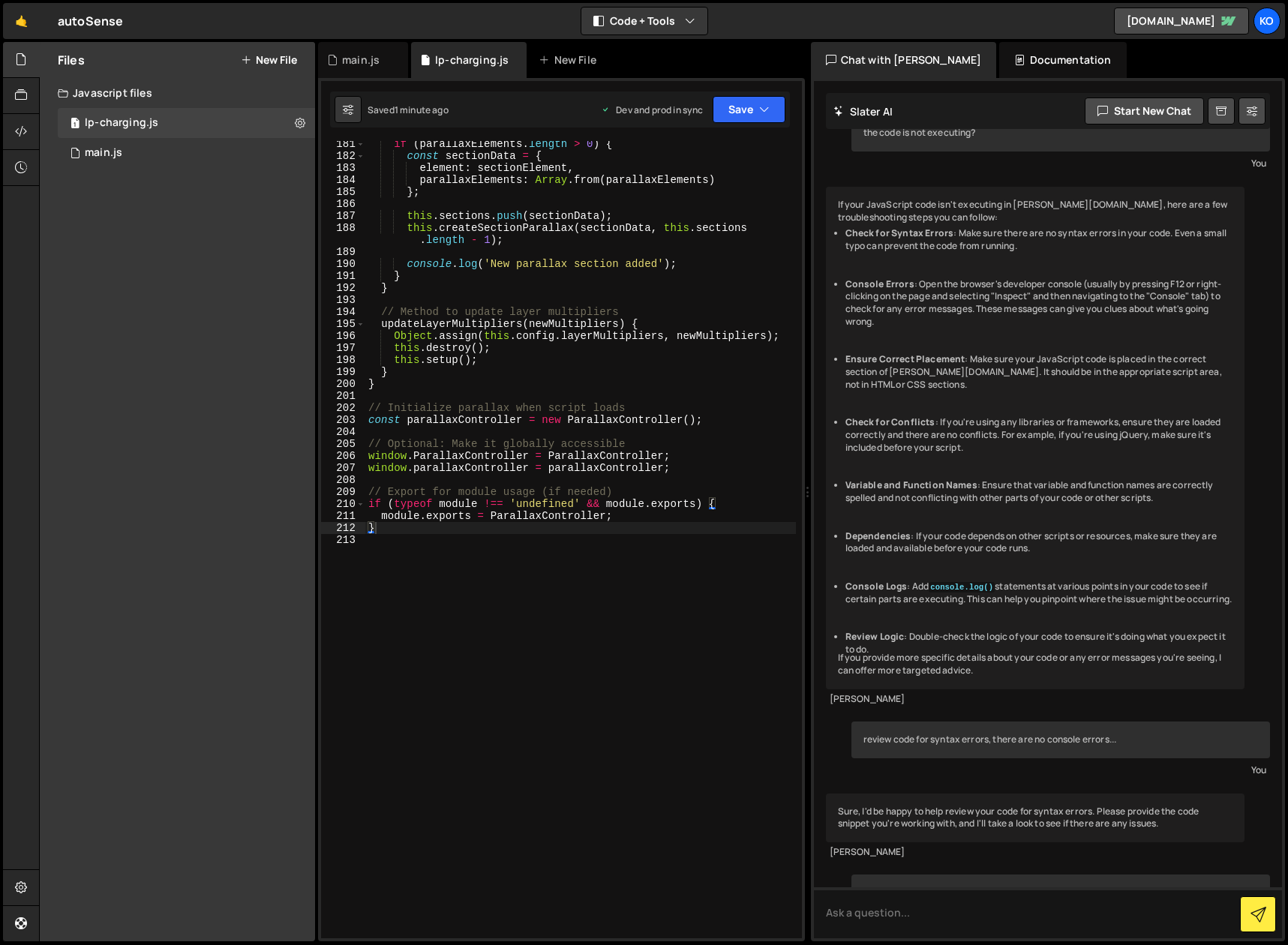
click at [894, 593] on strong "Console Logs" at bounding box center [876, 586] width 62 height 13
drag, startPoint x: 913, startPoint y: 600, endPoint x: 914, endPoint y: 623, distance: 23.0
click at [913, 606] on li "Console Logs : Add console.log() statements at various points in your code to s…" at bounding box center [1039, 594] width 388 height 26
copy li "Add console.log() statements at various points in your code to see if certain p…"
click at [953, 911] on textarea at bounding box center [1048, 912] width 469 height 51
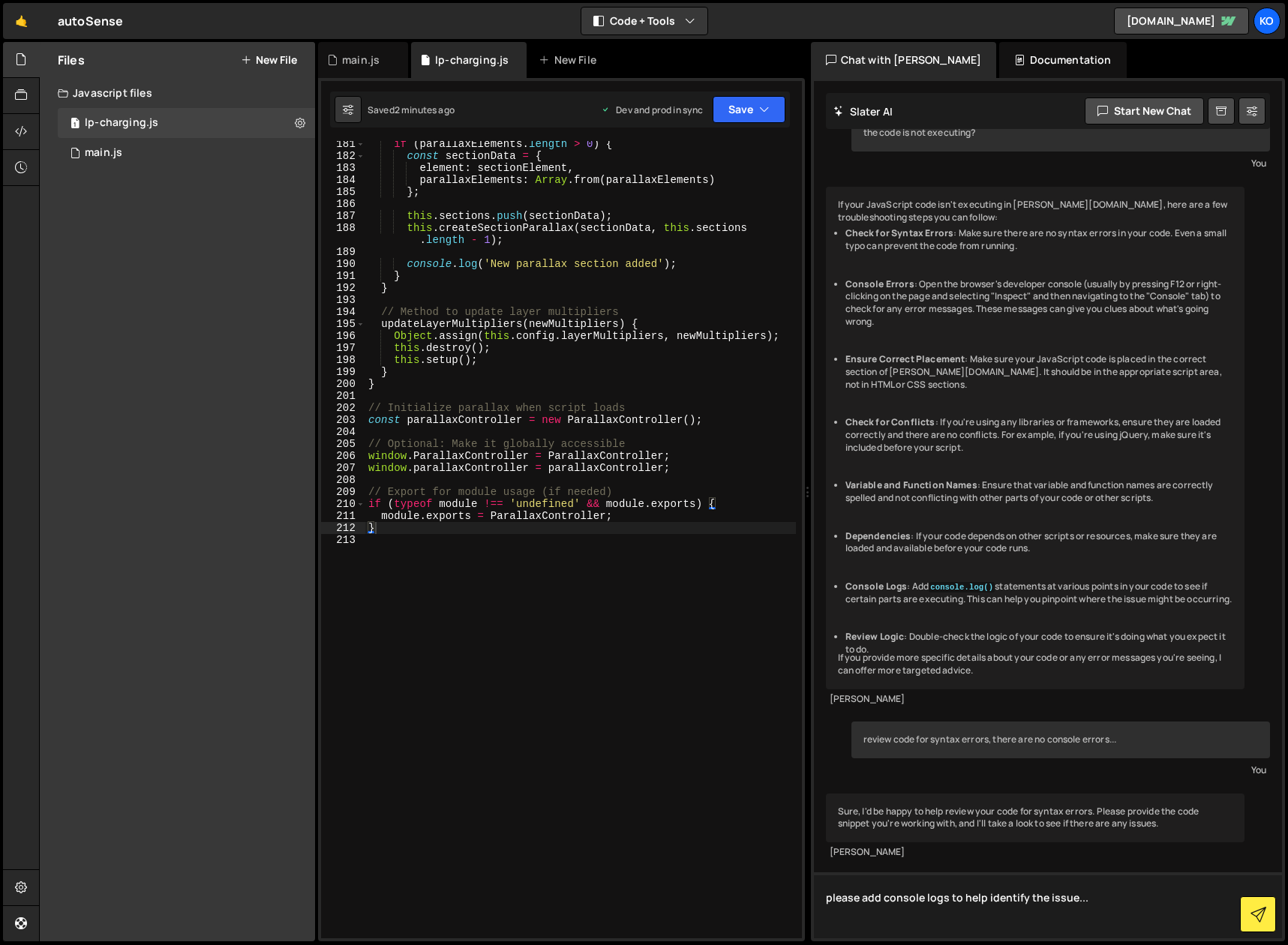
paste textarea "Add console.log() statements at various points in your code to see if certain p…"
type textarea "please add console logs to help identify the issue... Add console.log() stateme…"
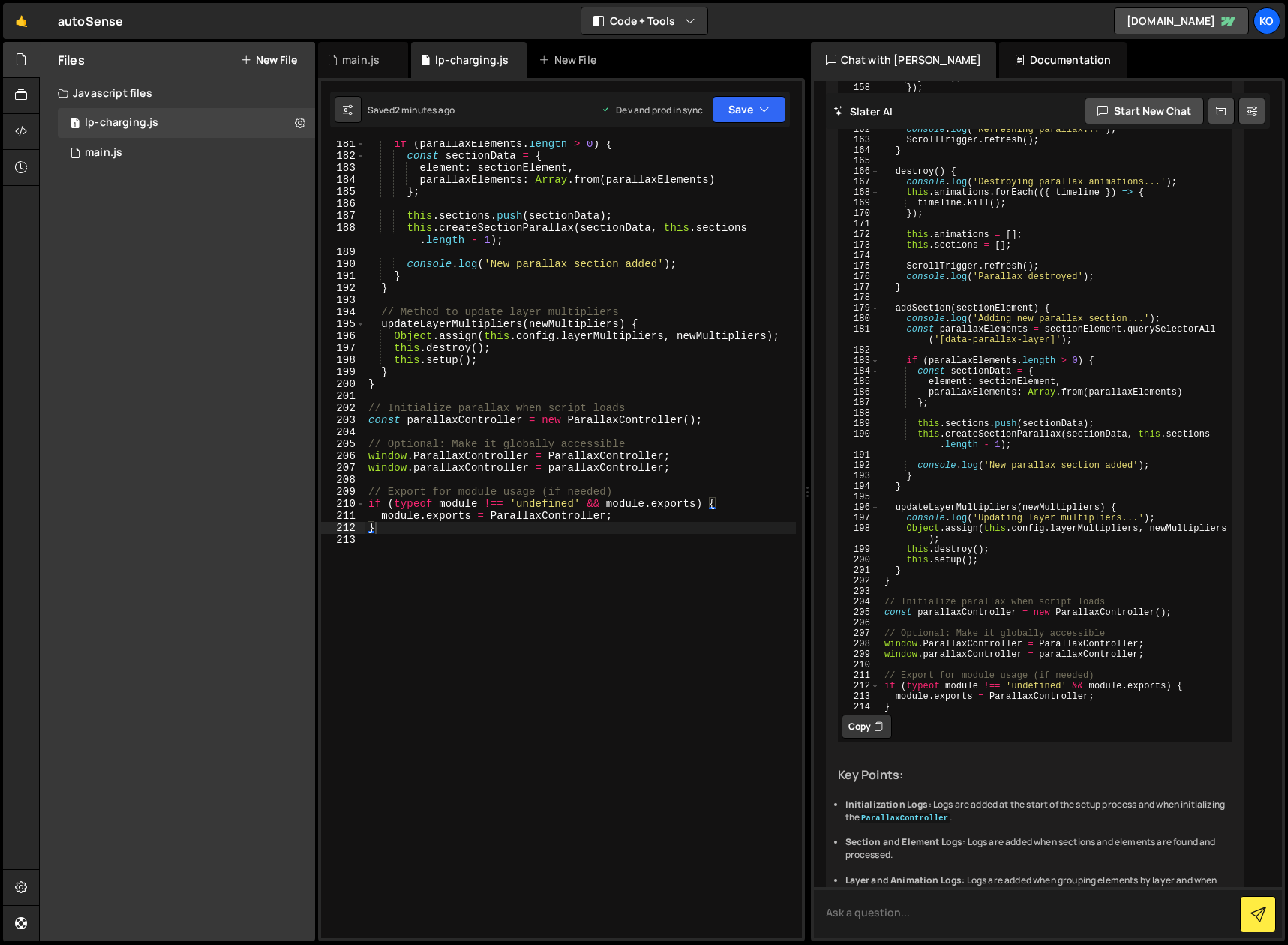
scroll to position [16329, 0]
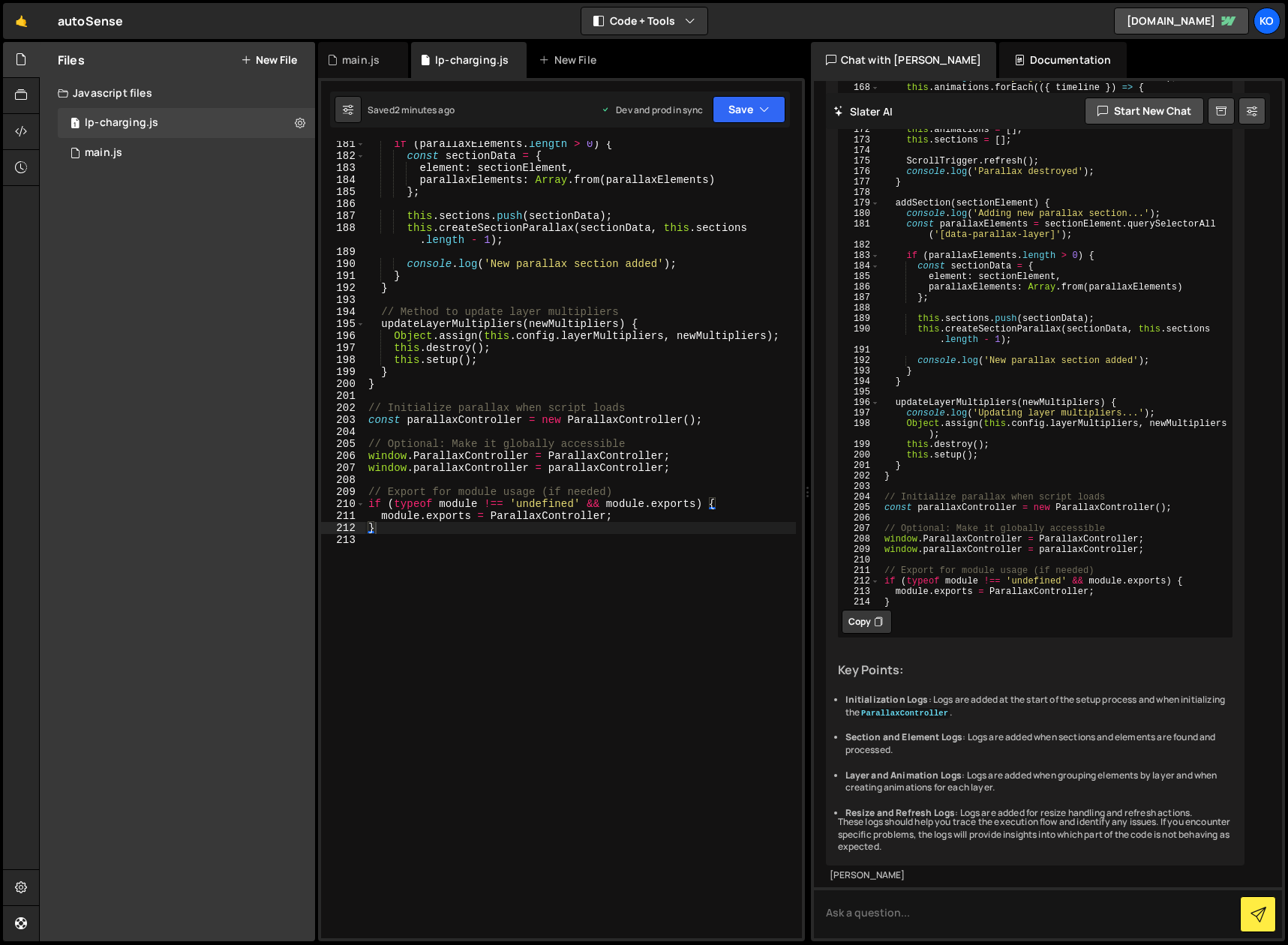
click at [864, 610] on button "Copy" at bounding box center [866, 622] width 50 height 24
click at [440, 550] on div "if ( parallaxElements . length > 0 ) { const sectionData = { element : sectionE…" at bounding box center [580, 549] width 430 height 821
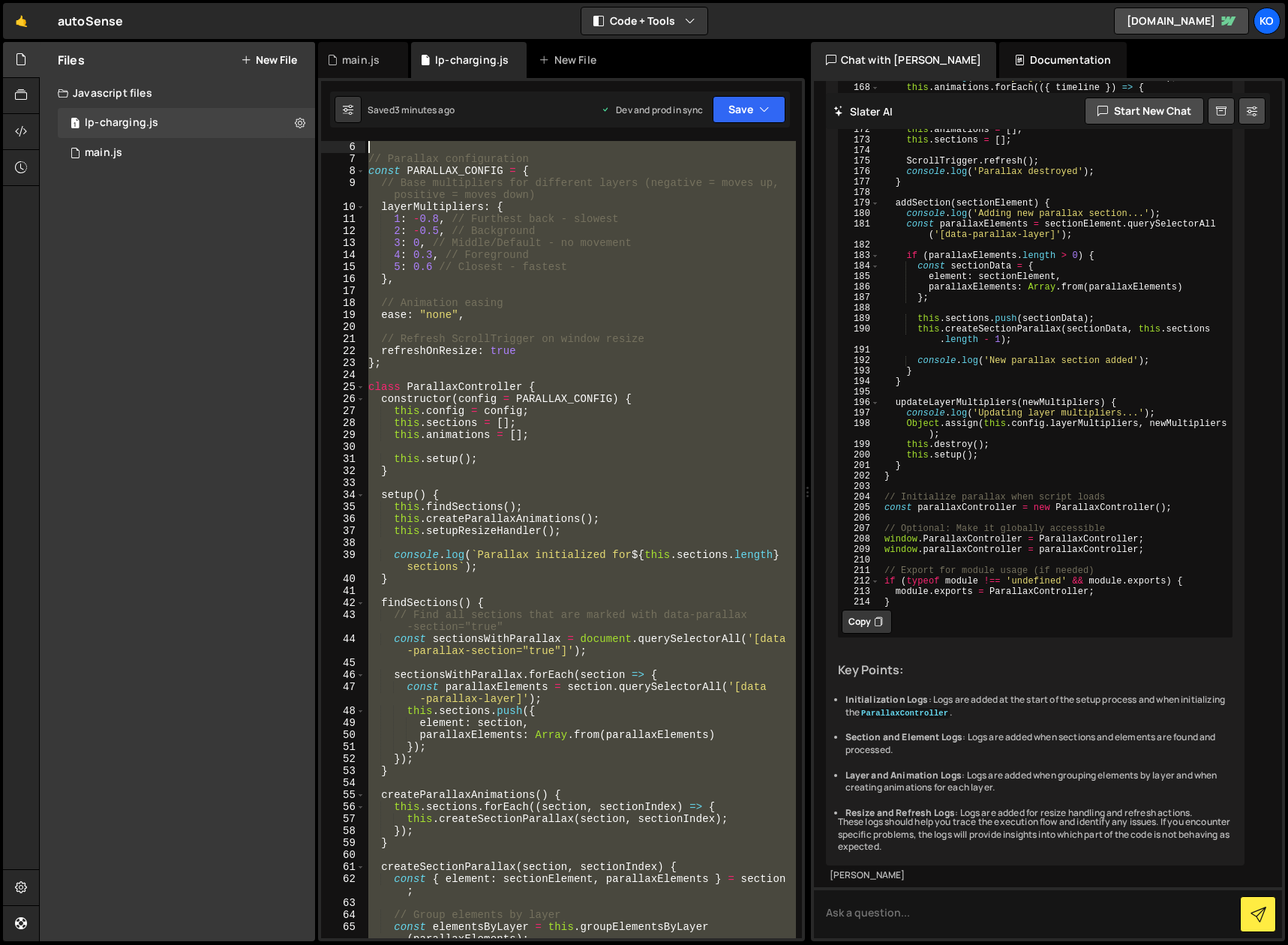
scroll to position [0, 0]
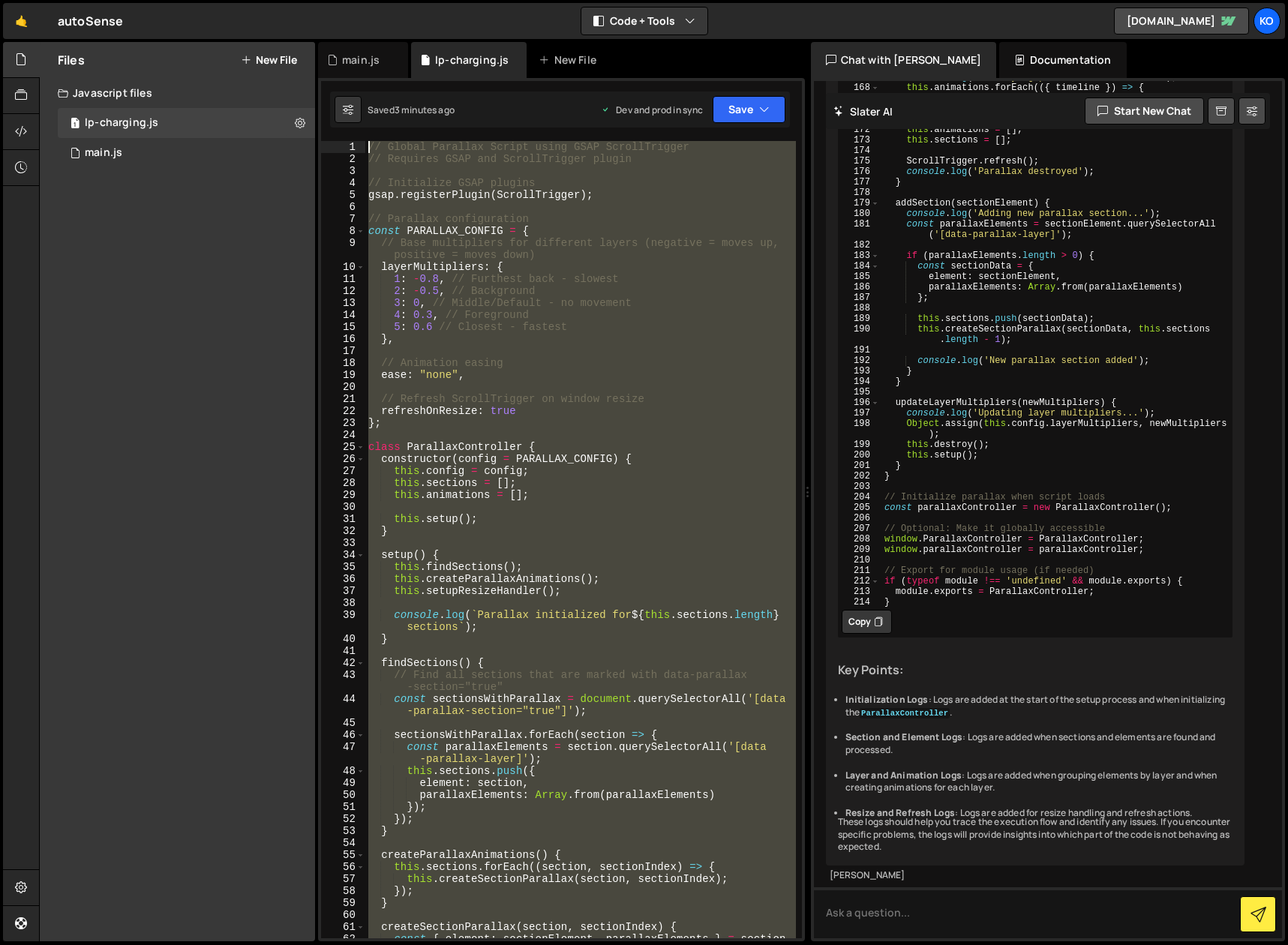
drag, startPoint x: 437, startPoint y: 552, endPoint x: 444, endPoint y: -19, distance: 571.0
click at [444, 0] on html "Projects [GEOGRAPHIC_DATA] Blog KO Projects Your Teams Invite team member Accou…" at bounding box center [644, 472] width 1288 height 945
type textarea "// Global Parallax Script using GSAP ScrollTrigger // Requires GSAP and ScrollT…"
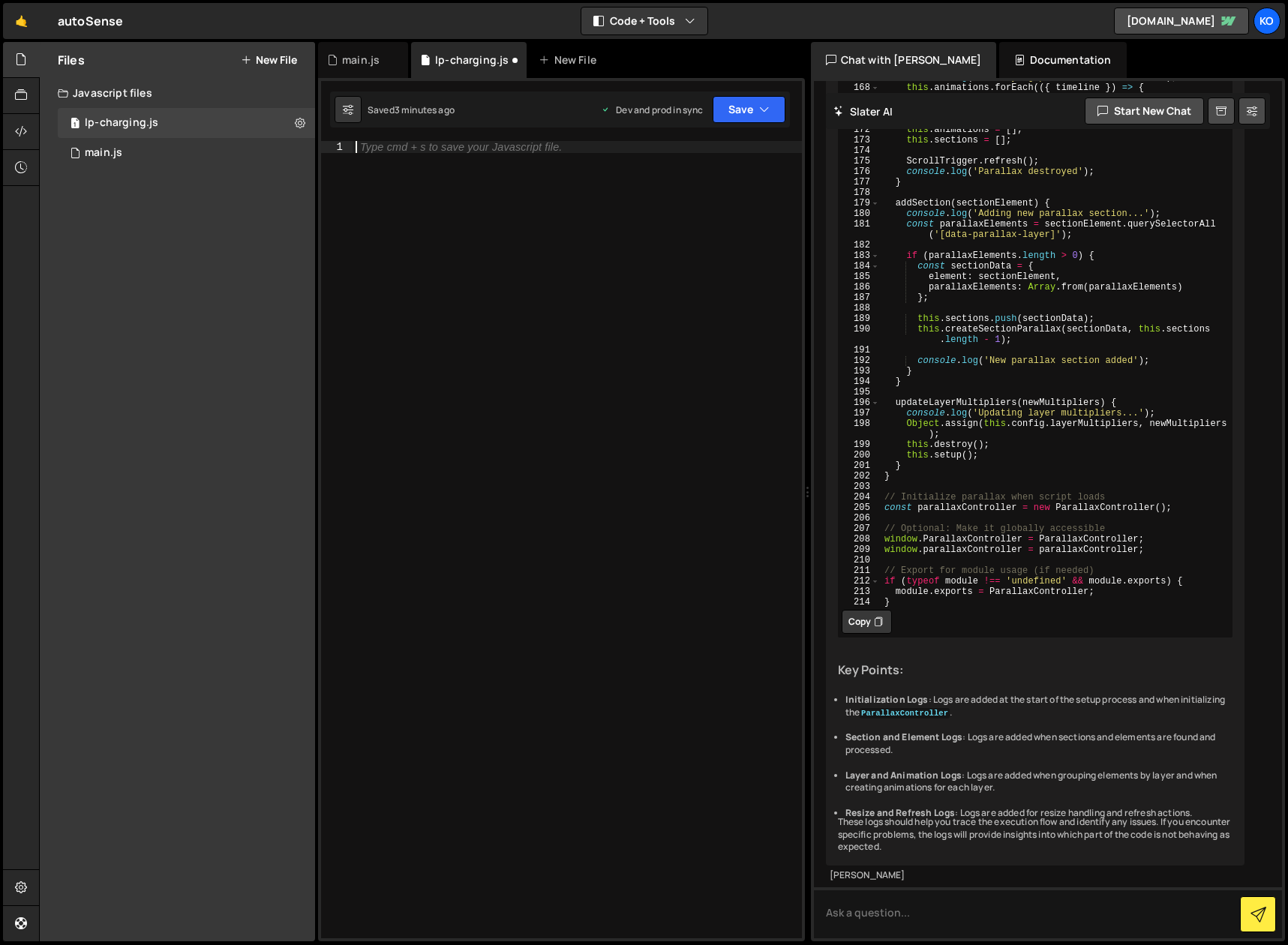
paste textarea "}"
type textarea "}"
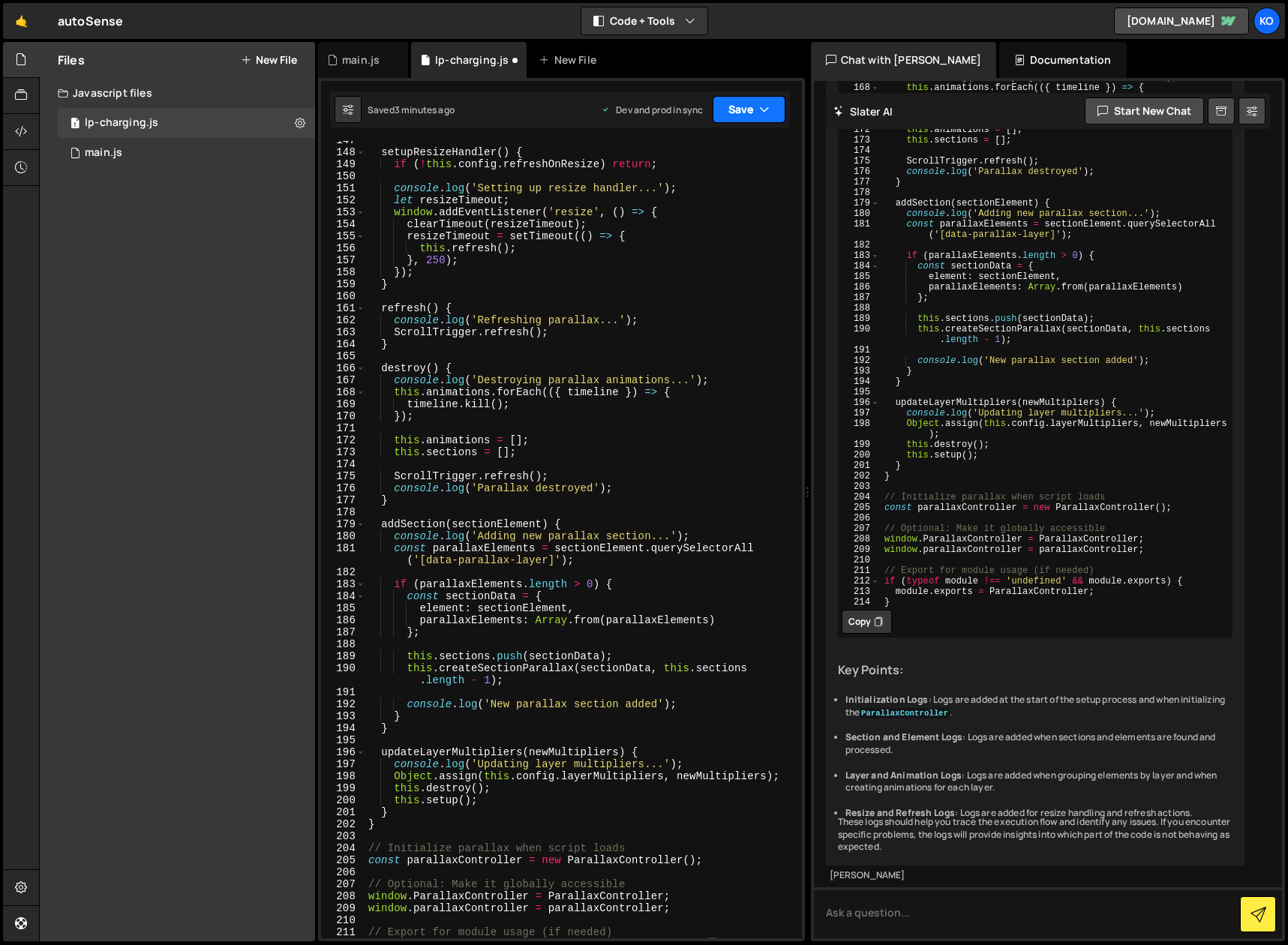
click at [766, 112] on icon "button" at bounding box center [764, 109] width 10 height 15
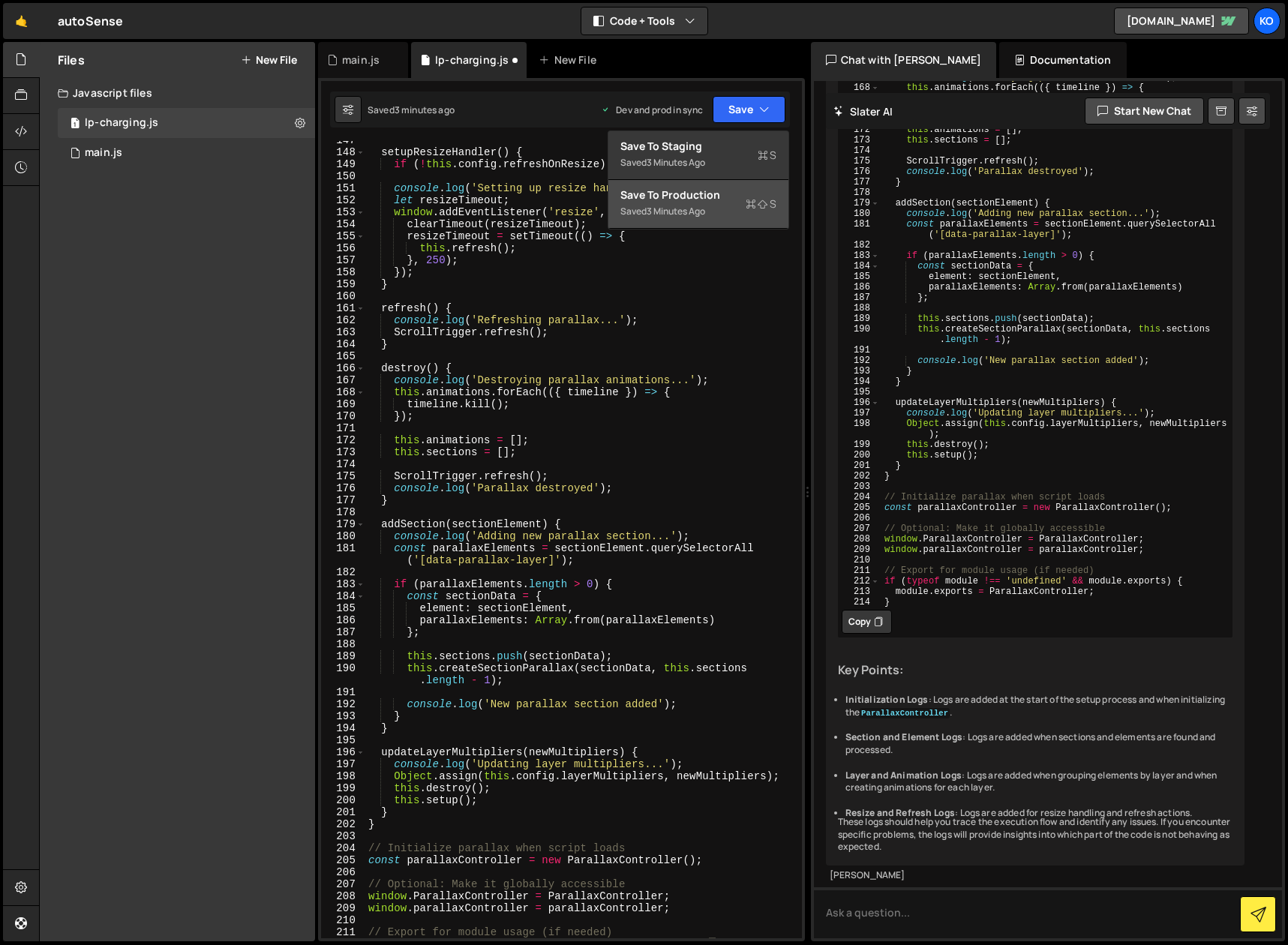
click at [692, 206] on div "3 minutes ago" at bounding box center [675, 210] width 58 height 13
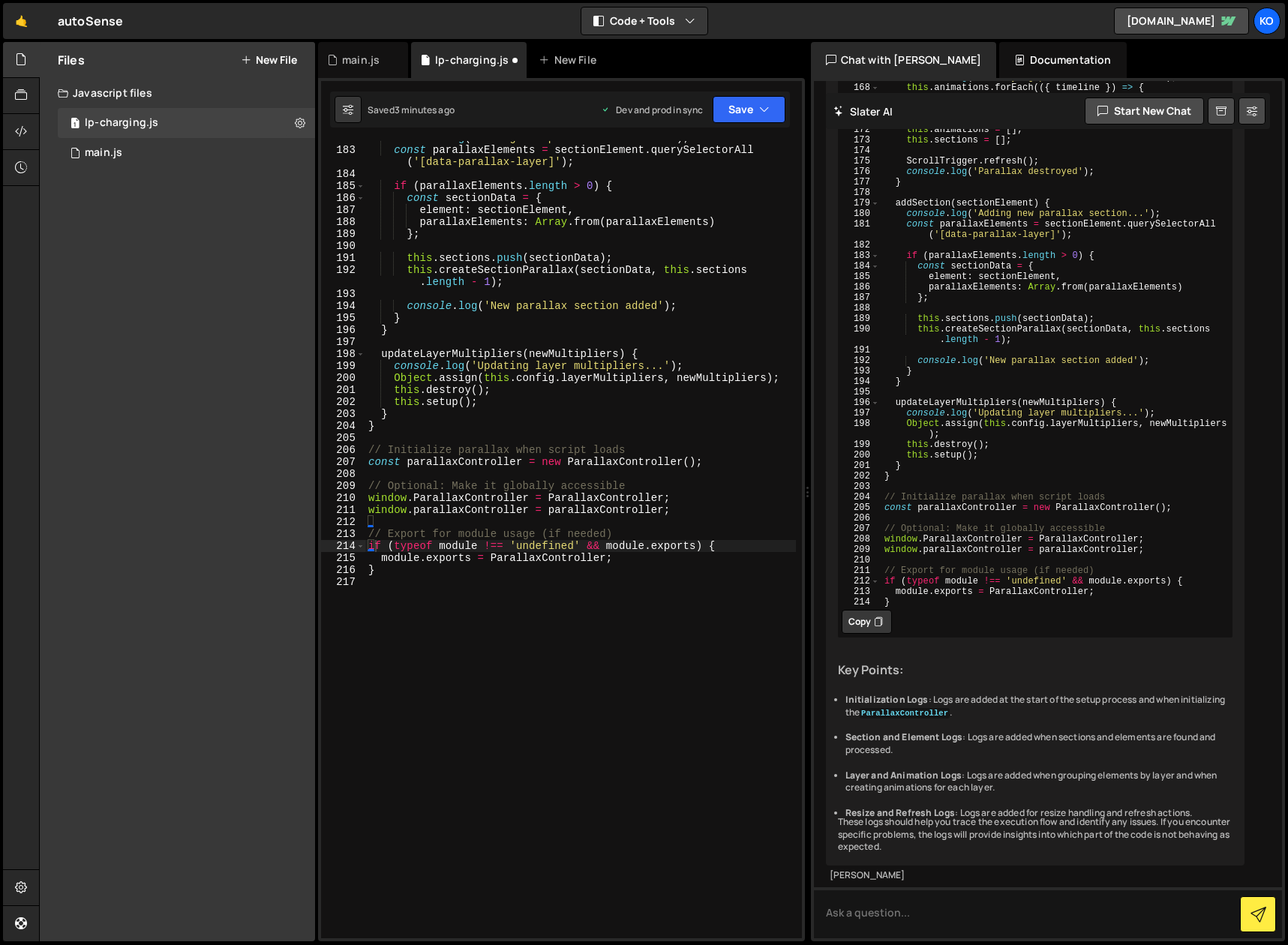
scroll to position [2398, 0]
click at [465, 599] on div "console . log ( 'Adding new parallax section...' ) ; const parallaxElements = s…" at bounding box center [580, 543] width 430 height 821
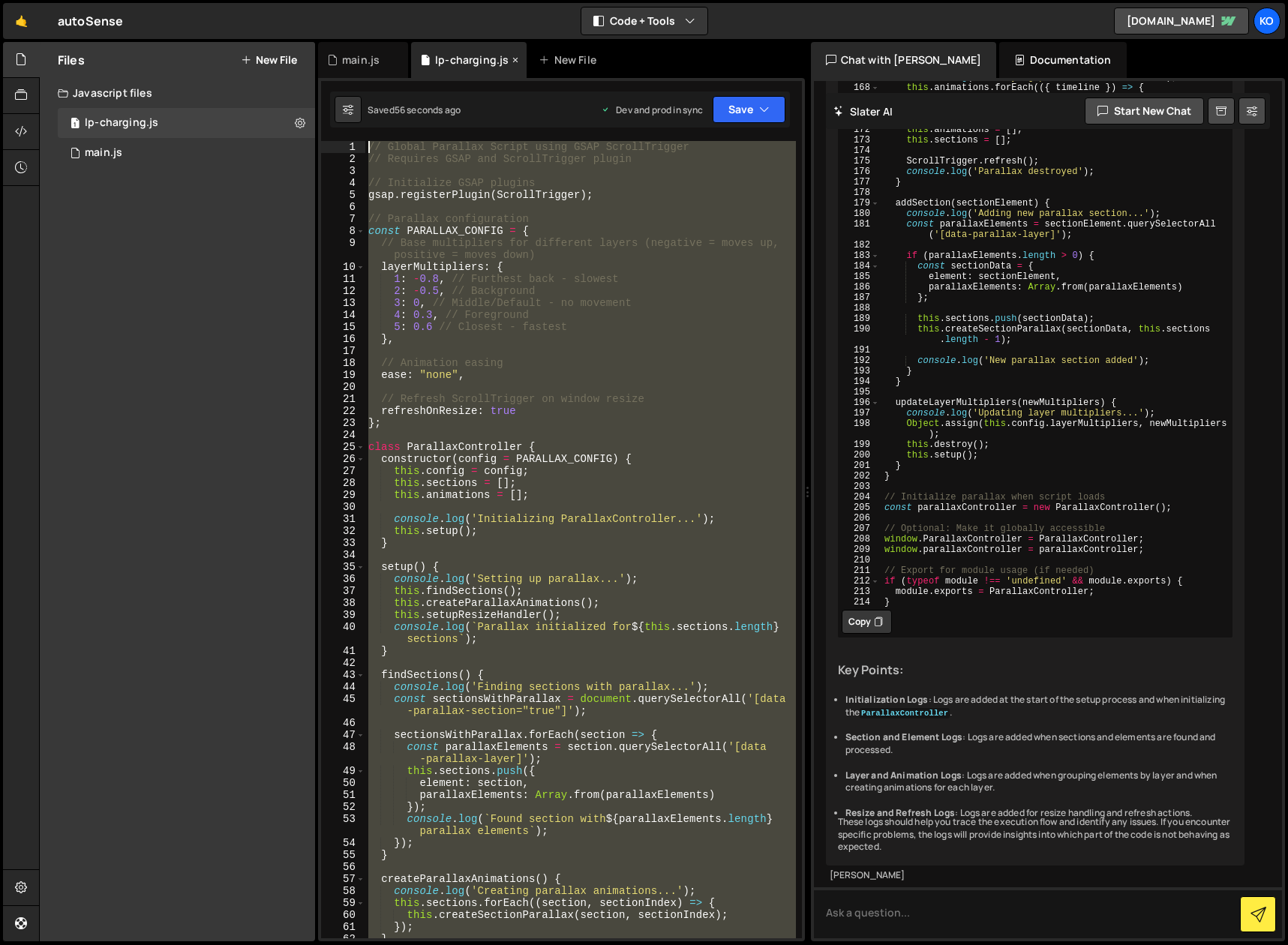
scroll to position [0, 0]
drag, startPoint x: 450, startPoint y: 591, endPoint x: 436, endPoint y: 59, distance: 532.2
click at [436, 59] on div "Debug Explain Copy main.js lp-charging.js New File Saved 57 seconds ago Dev and…" at bounding box center [561, 492] width 487 height 900
type textarea "// Global Parallax Script using GSAP ScrollTrigger // Requires GSAP and ScrollT…"
click at [100, 153] on div "main.js" at bounding box center [104, 153] width 38 height 14
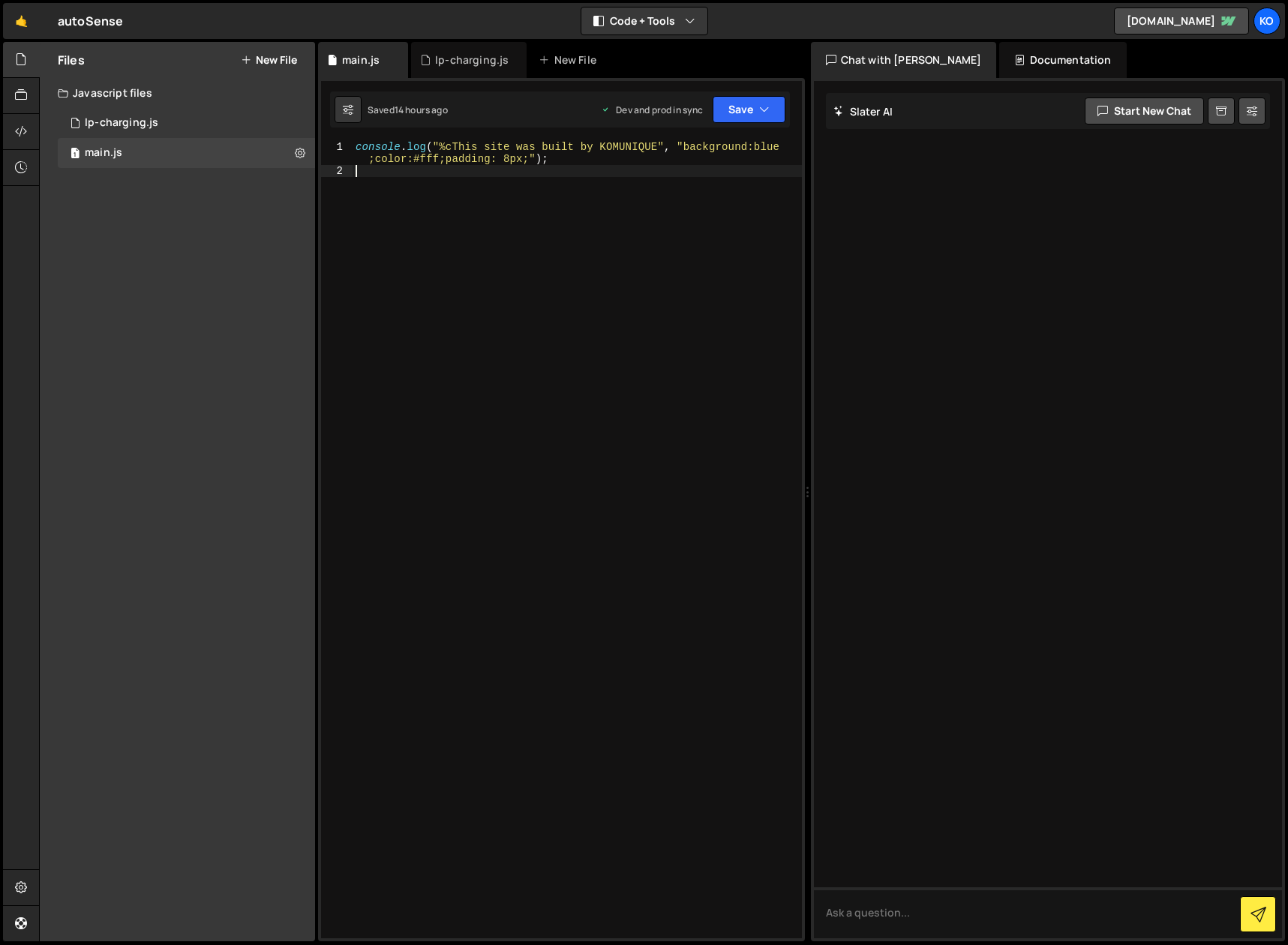
click at [399, 174] on div "console . log ( "%cThis site was built by KOMUNIQUE" , "background:blue ;color:…" at bounding box center [577, 558] width 449 height 833
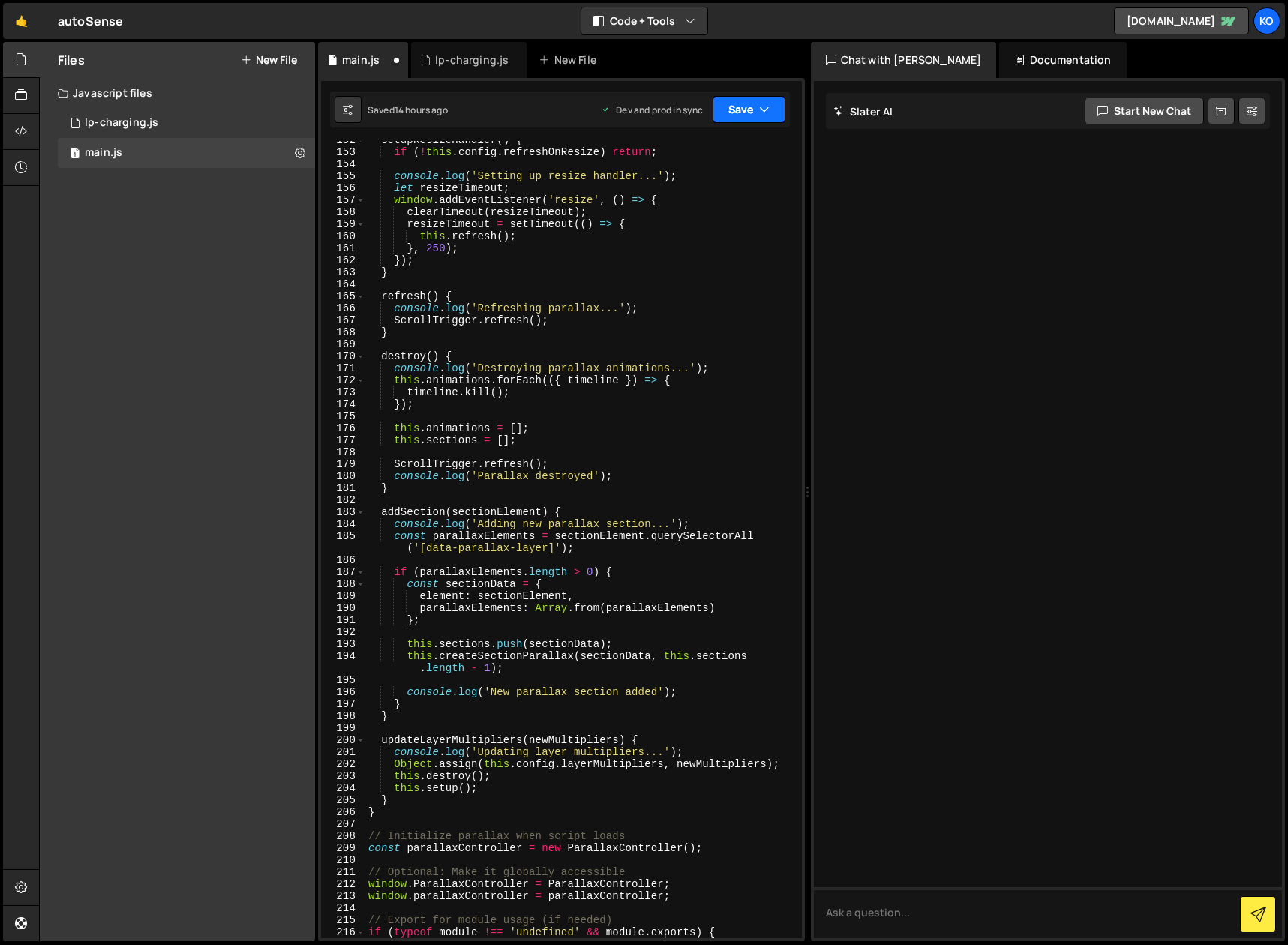
click at [766, 111] on icon "button" at bounding box center [764, 109] width 10 height 15
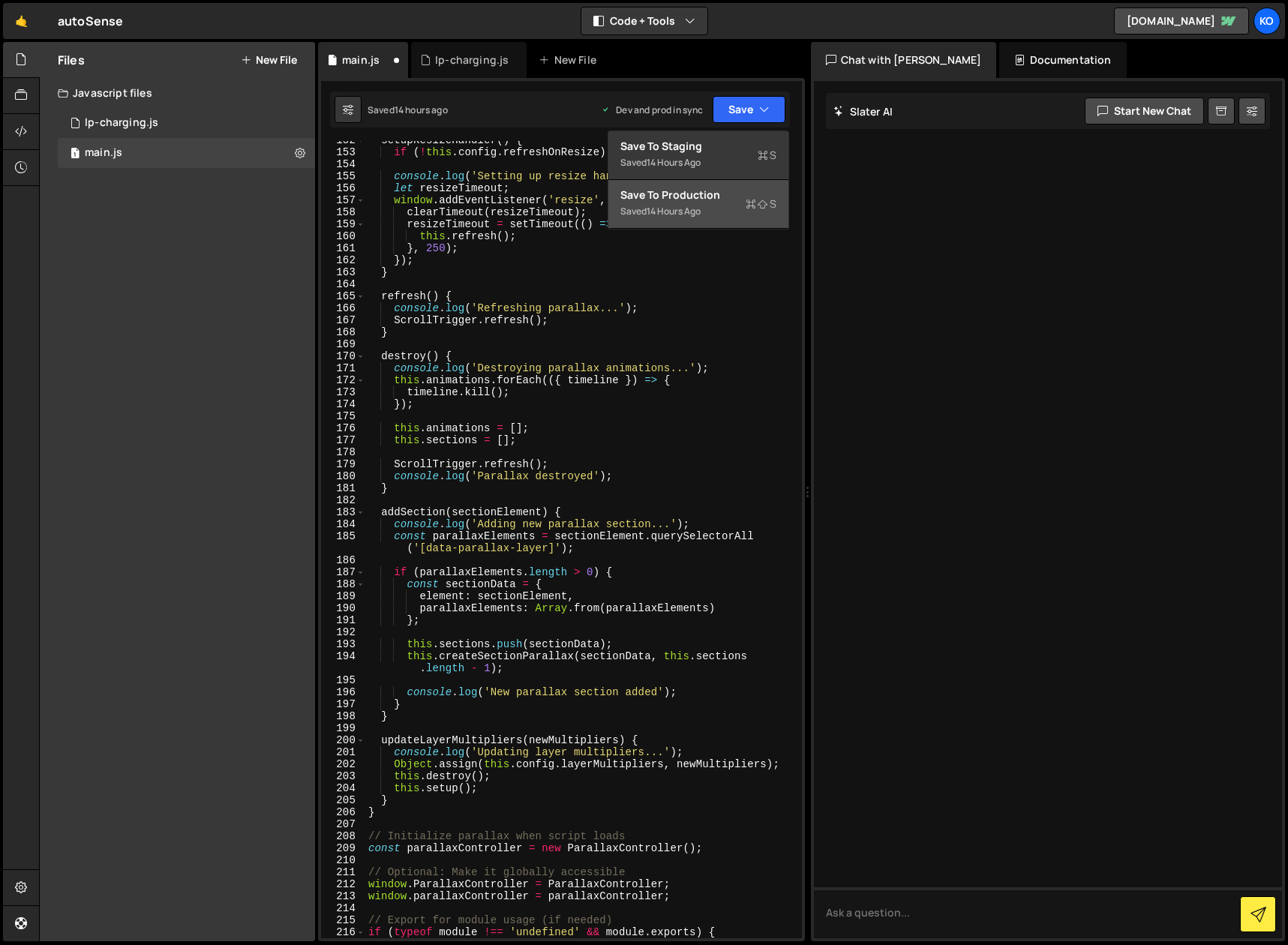
click at [700, 203] on div "Saved 14 hours ago" at bounding box center [699, 211] width 156 height 18
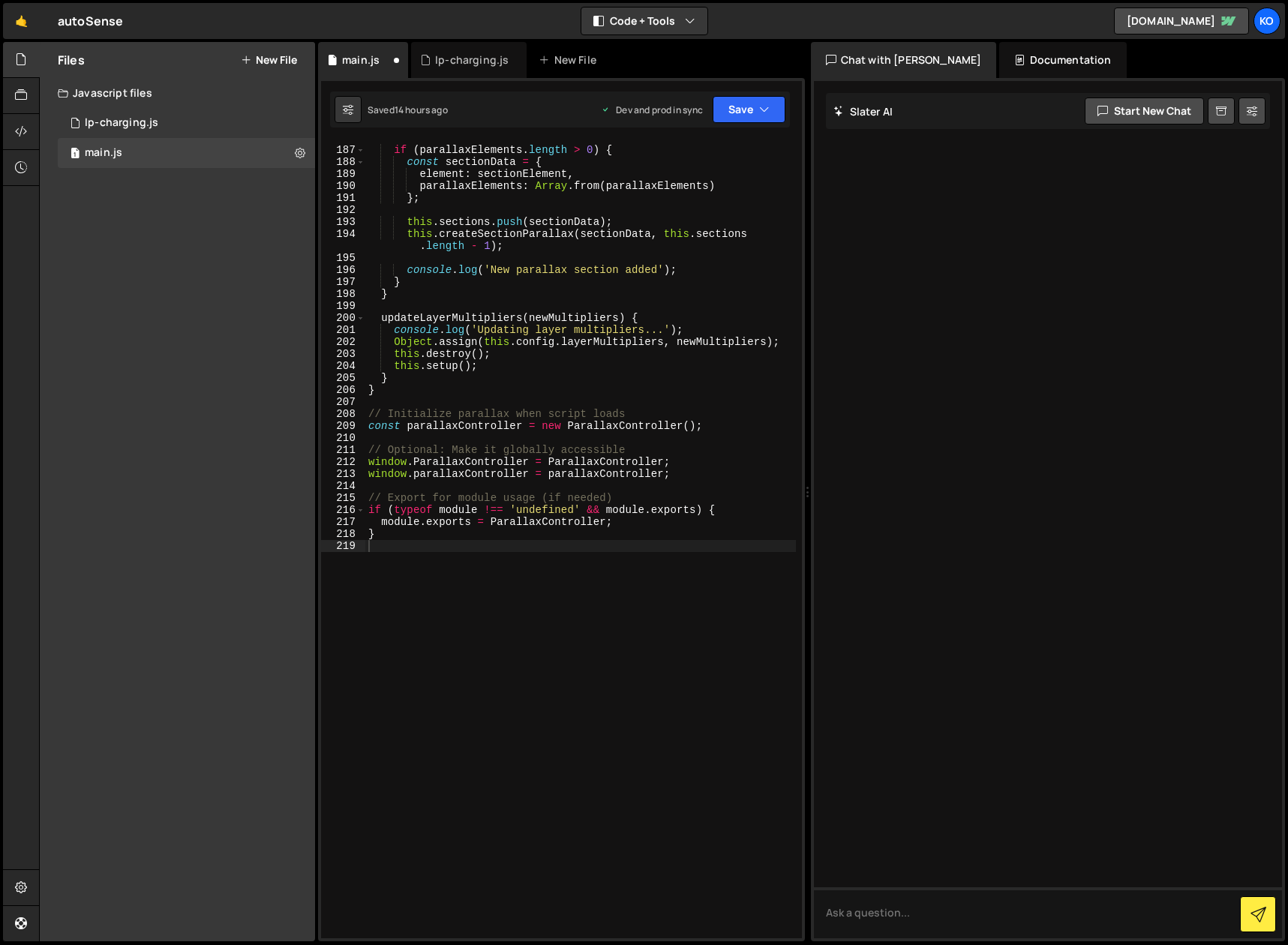
scroll to position [2470, 0]
click at [477, 57] on div "lp-charging.js" at bounding box center [472, 59] width 74 height 15
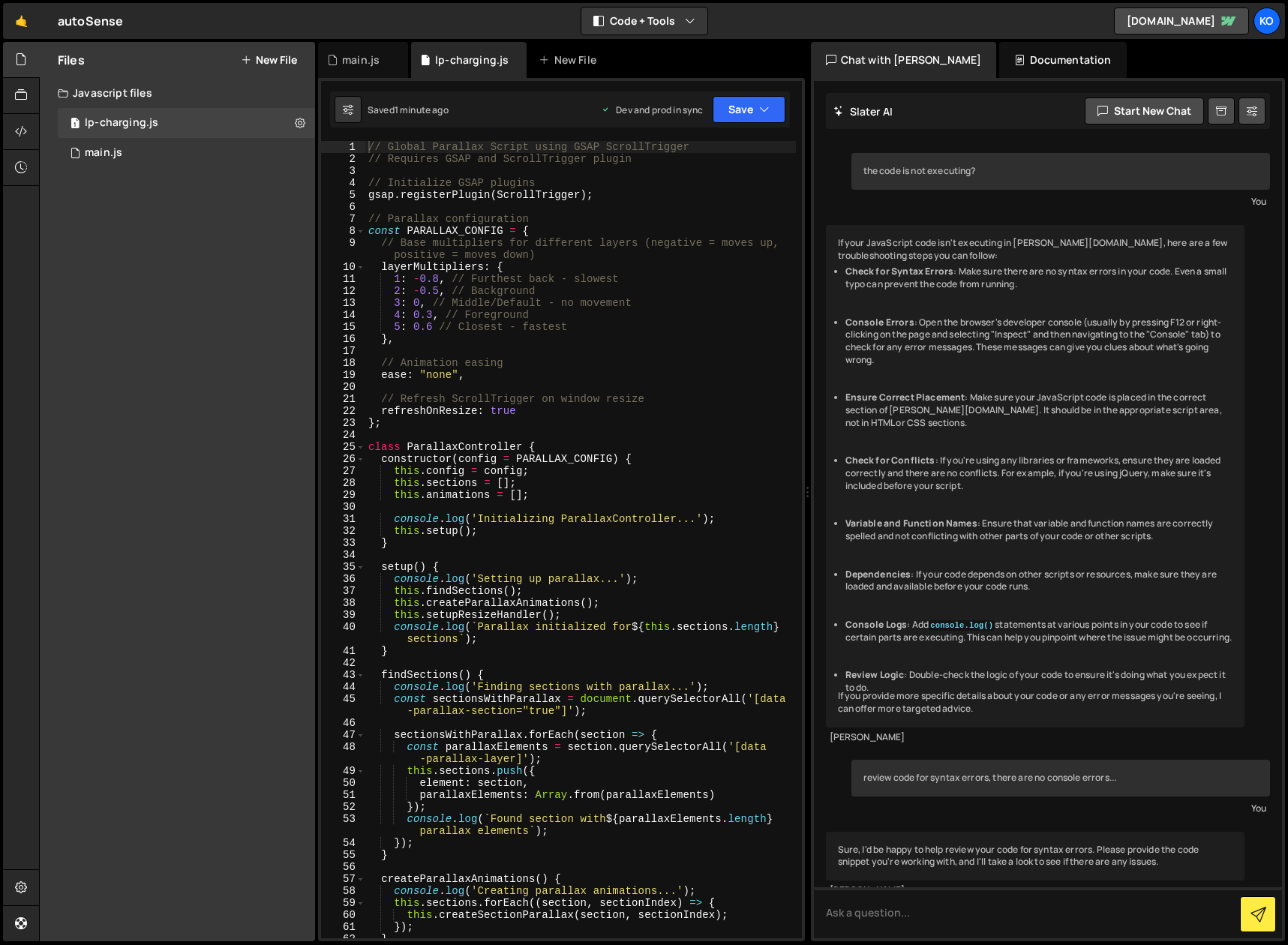
scroll to position [7128, 0]
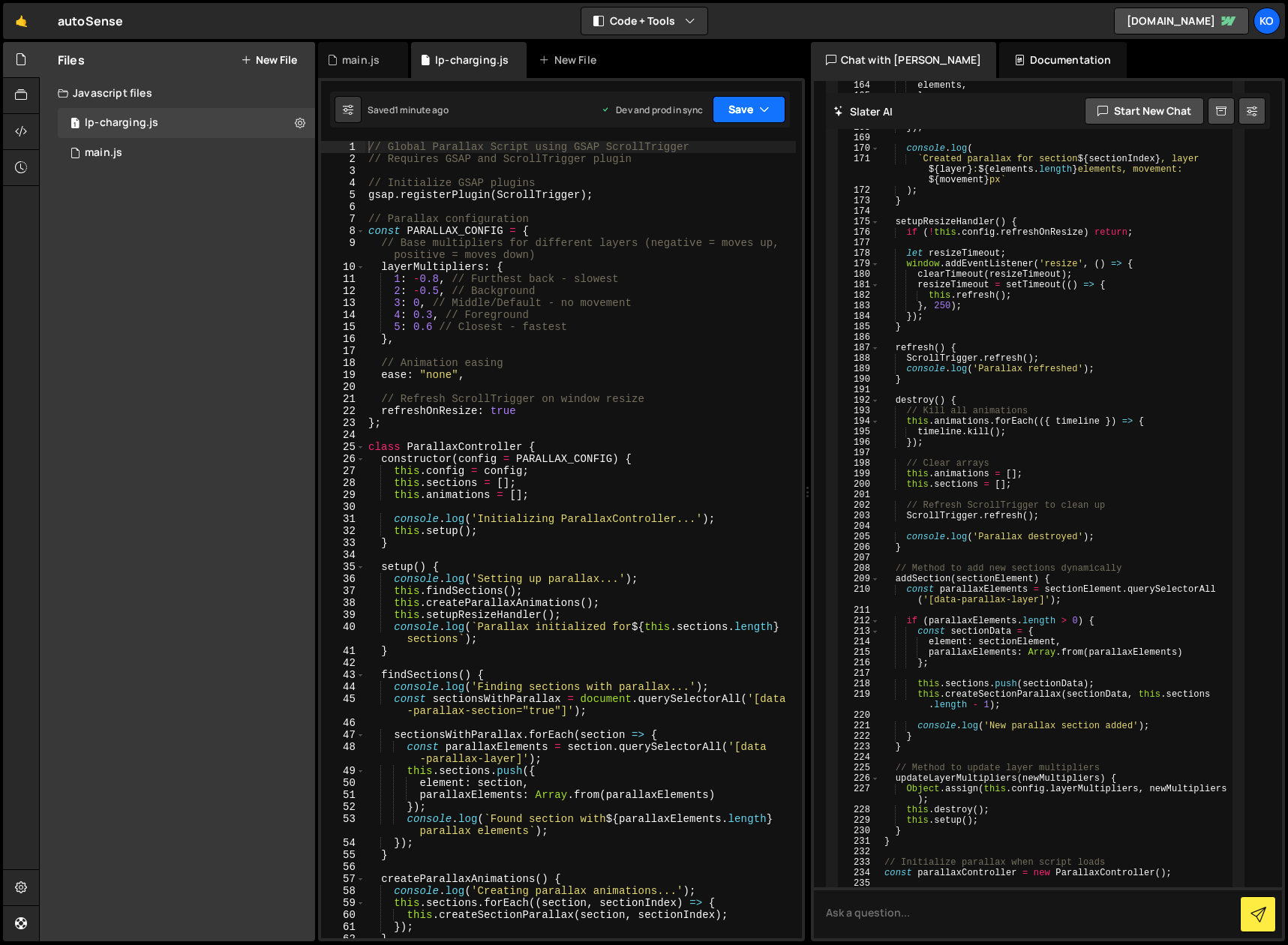
click at [770, 107] on button "Save" at bounding box center [748, 109] width 73 height 27
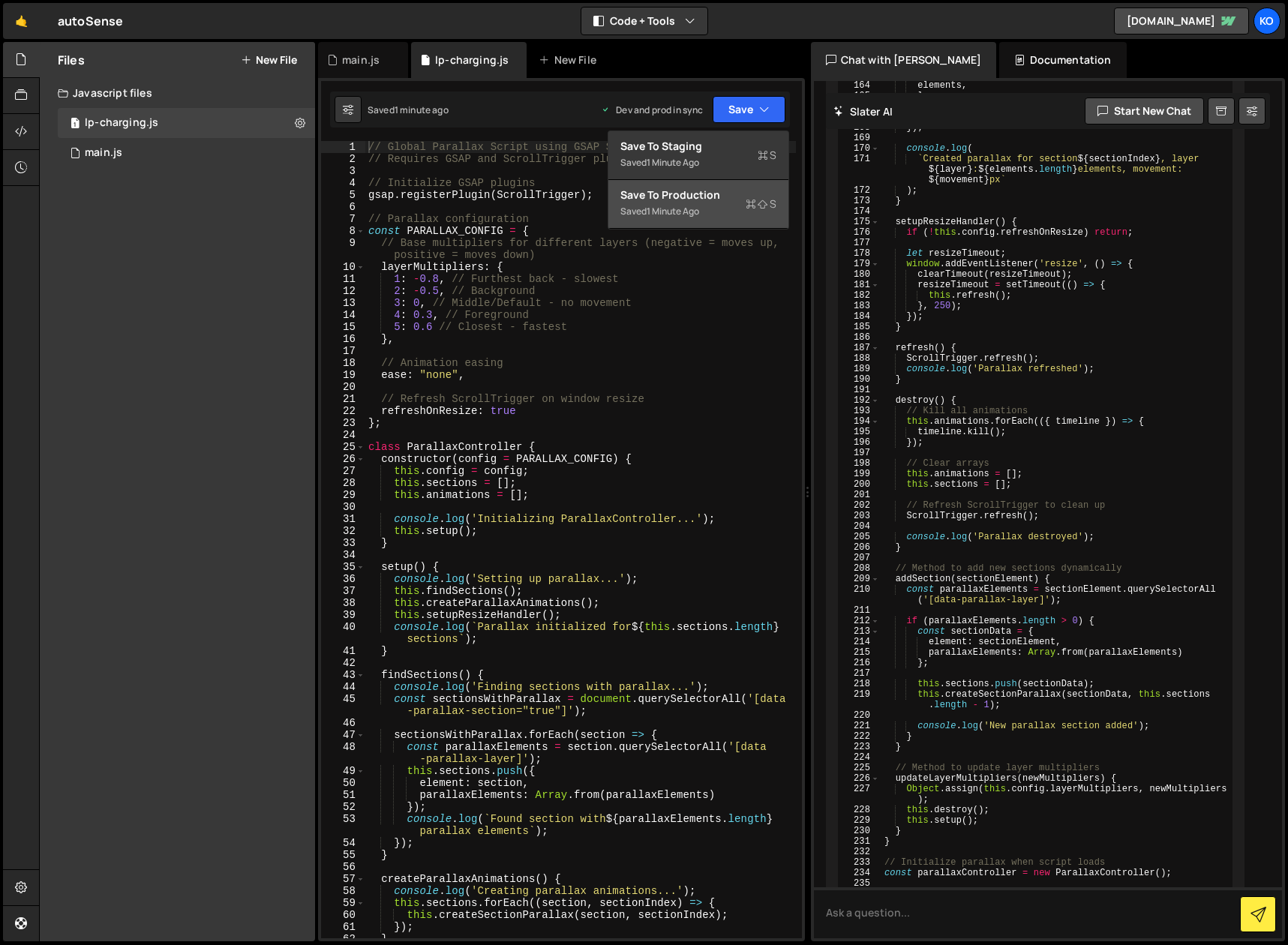
click at [676, 204] on div "1 minute ago" at bounding box center [672, 210] width 52 height 13
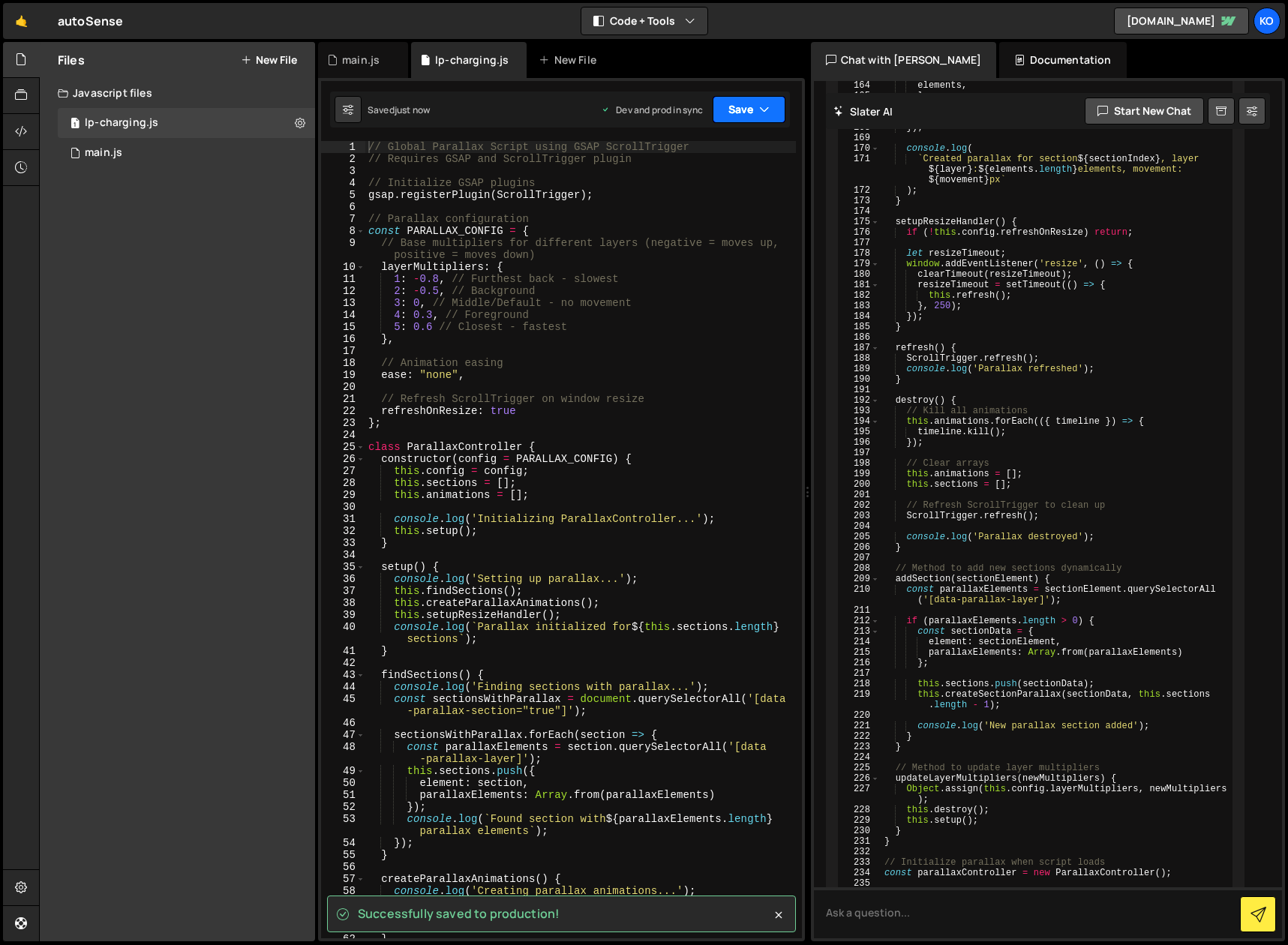
click at [768, 112] on icon "button" at bounding box center [764, 109] width 10 height 15
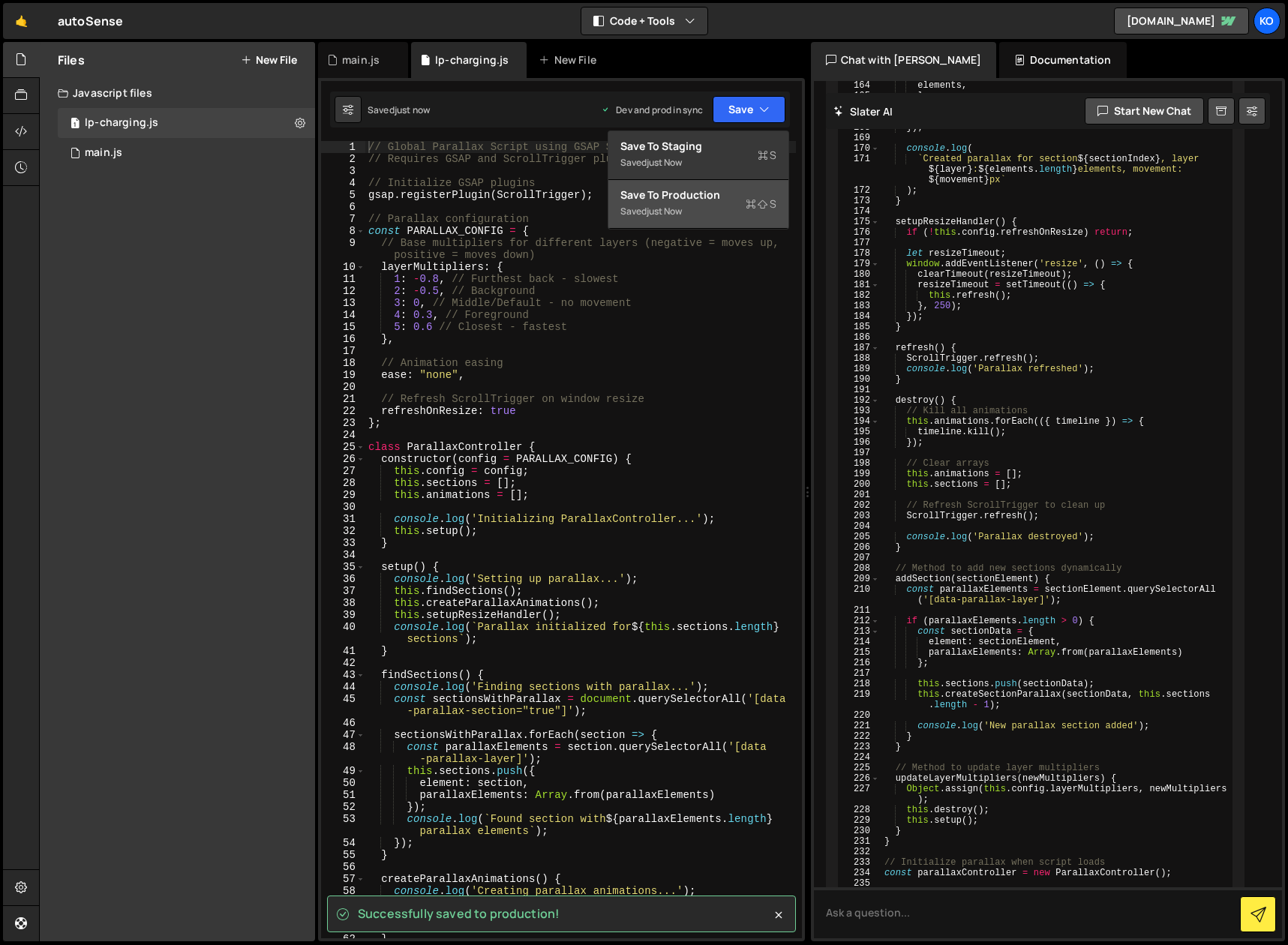
click at [540, 110] on div "Saved just now Dev and prod in sync Upgrade to Edit Save Save to Staging S Save…" at bounding box center [559, 110] width 460 height 36
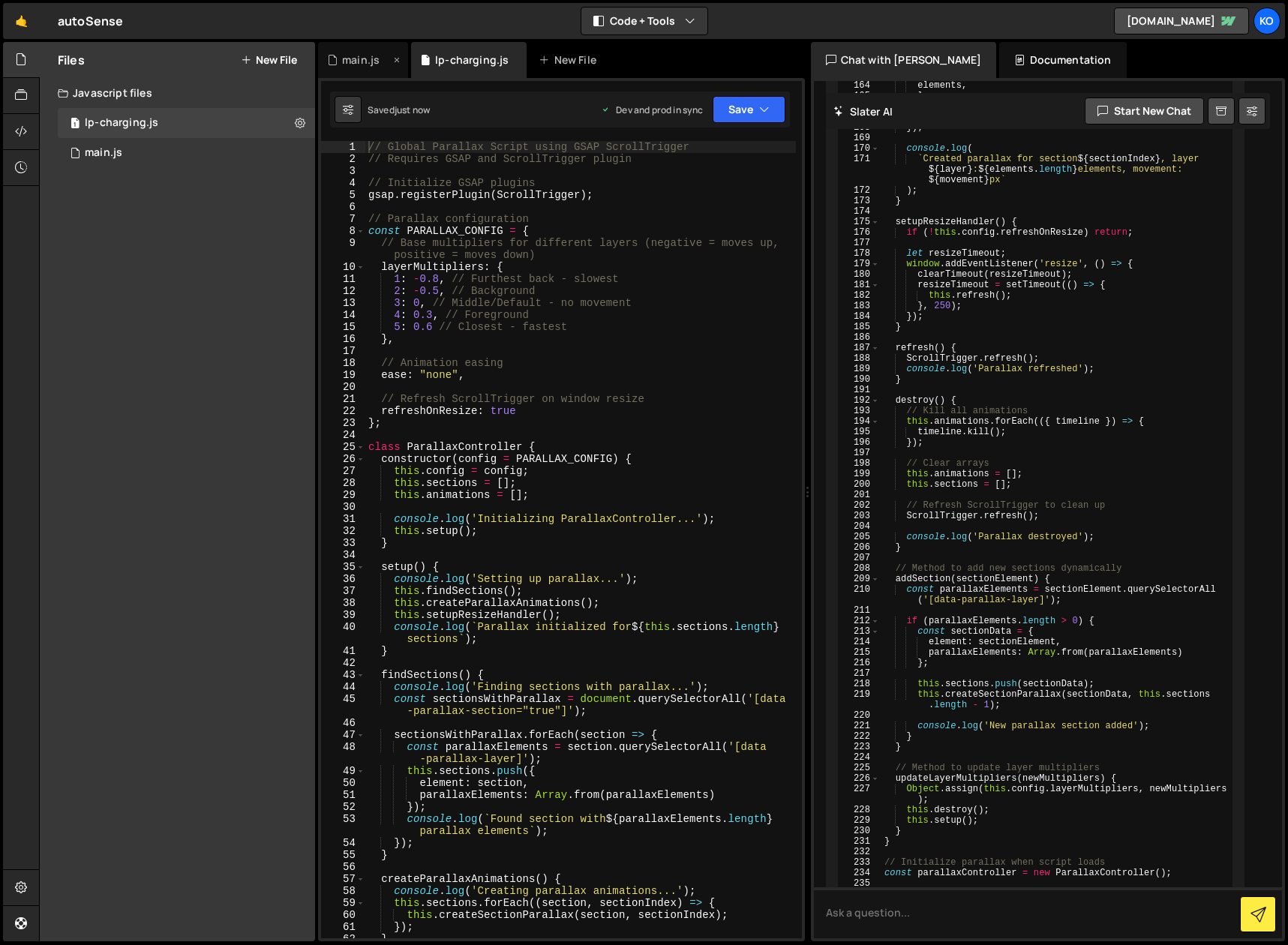
click at [363, 59] on div "main.js" at bounding box center [361, 59] width 38 height 15
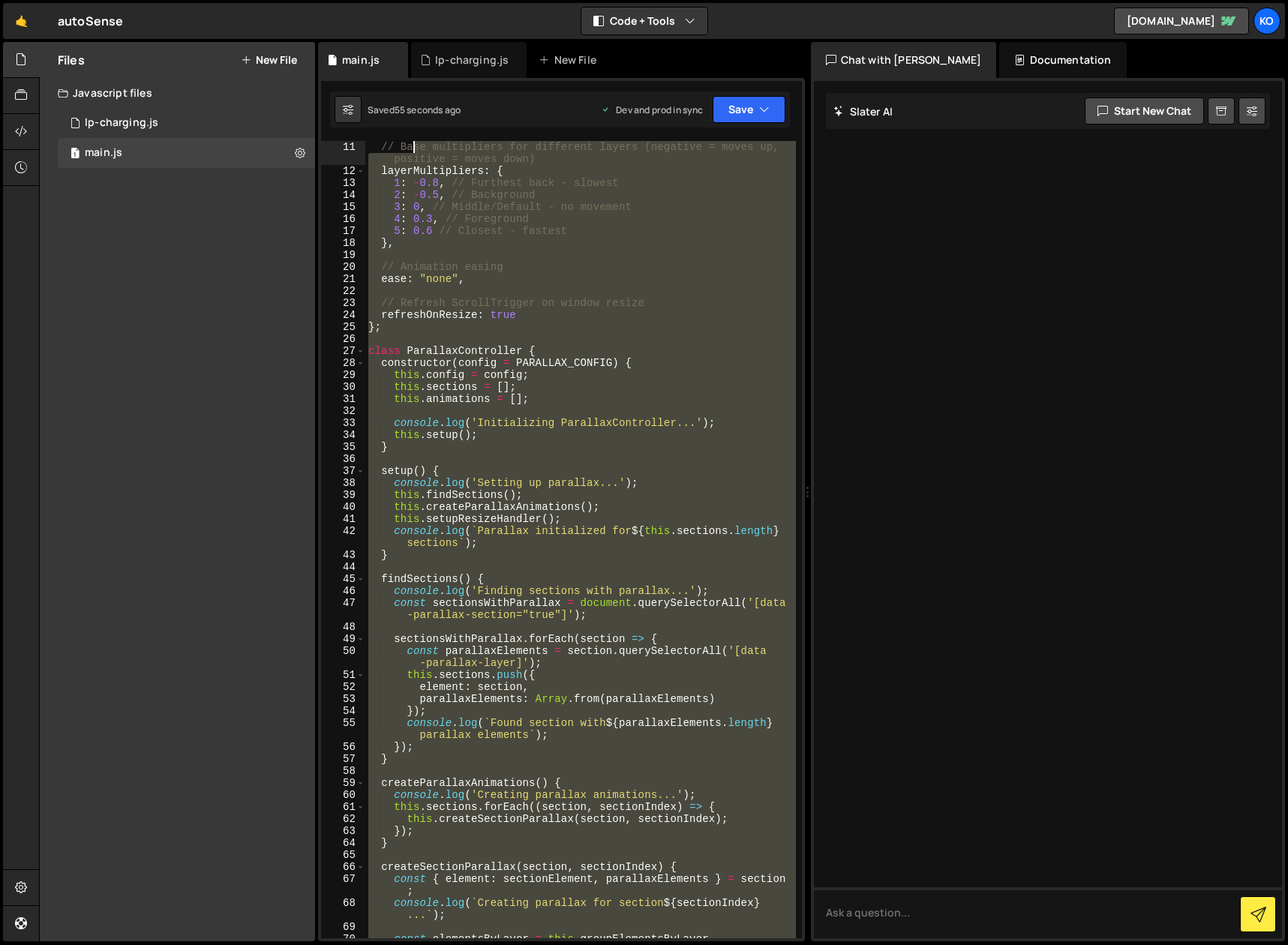
scroll to position [0, 0]
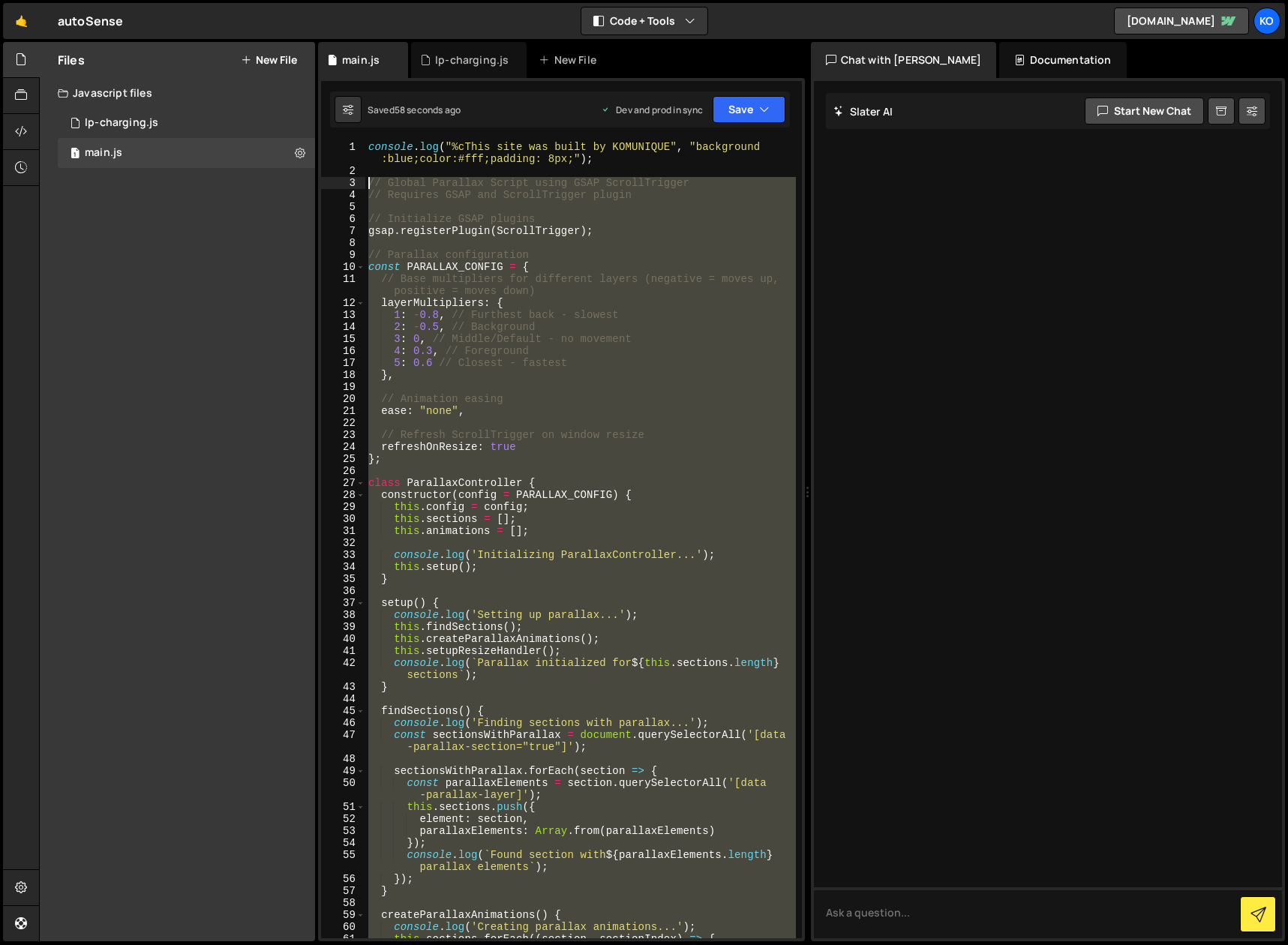
drag, startPoint x: 394, startPoint y: 546, endPoint x: 329, endPoint y: 185, distance: 366.8
click at [329, 185] on div "1 2 3 4 5 6 7 8 9 10 11 12 13 14 15 16 17 18 19 20 21 22 23 24 25 26 27 28 29 3…" at bounding box center [562, 540] width 481 height 797
type textarea "// Global Parallax Script using GSAP ScrollTrigger // Requires GSAP and ScrollT…"
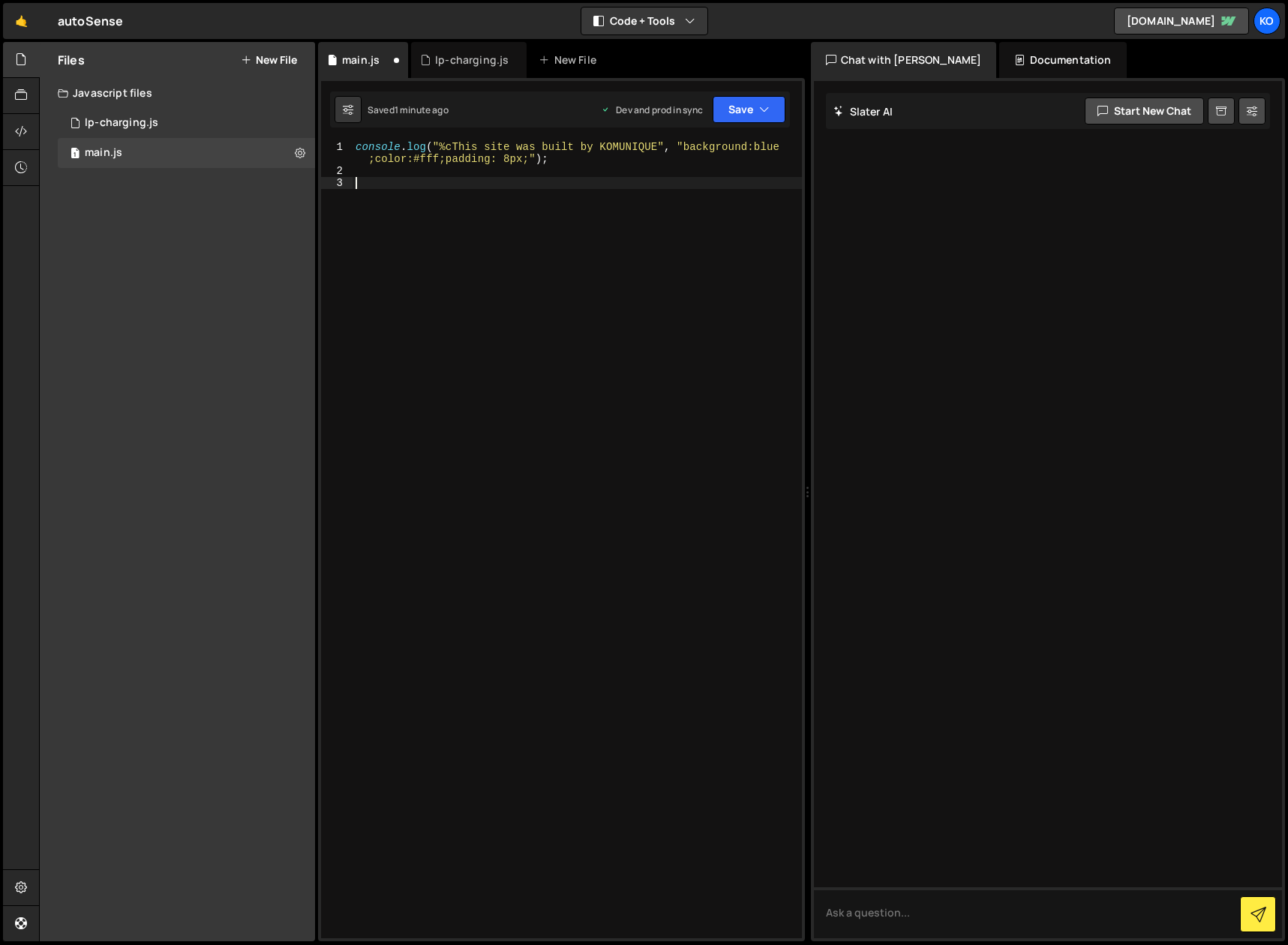
paste textarea "}"
type textarea "}"
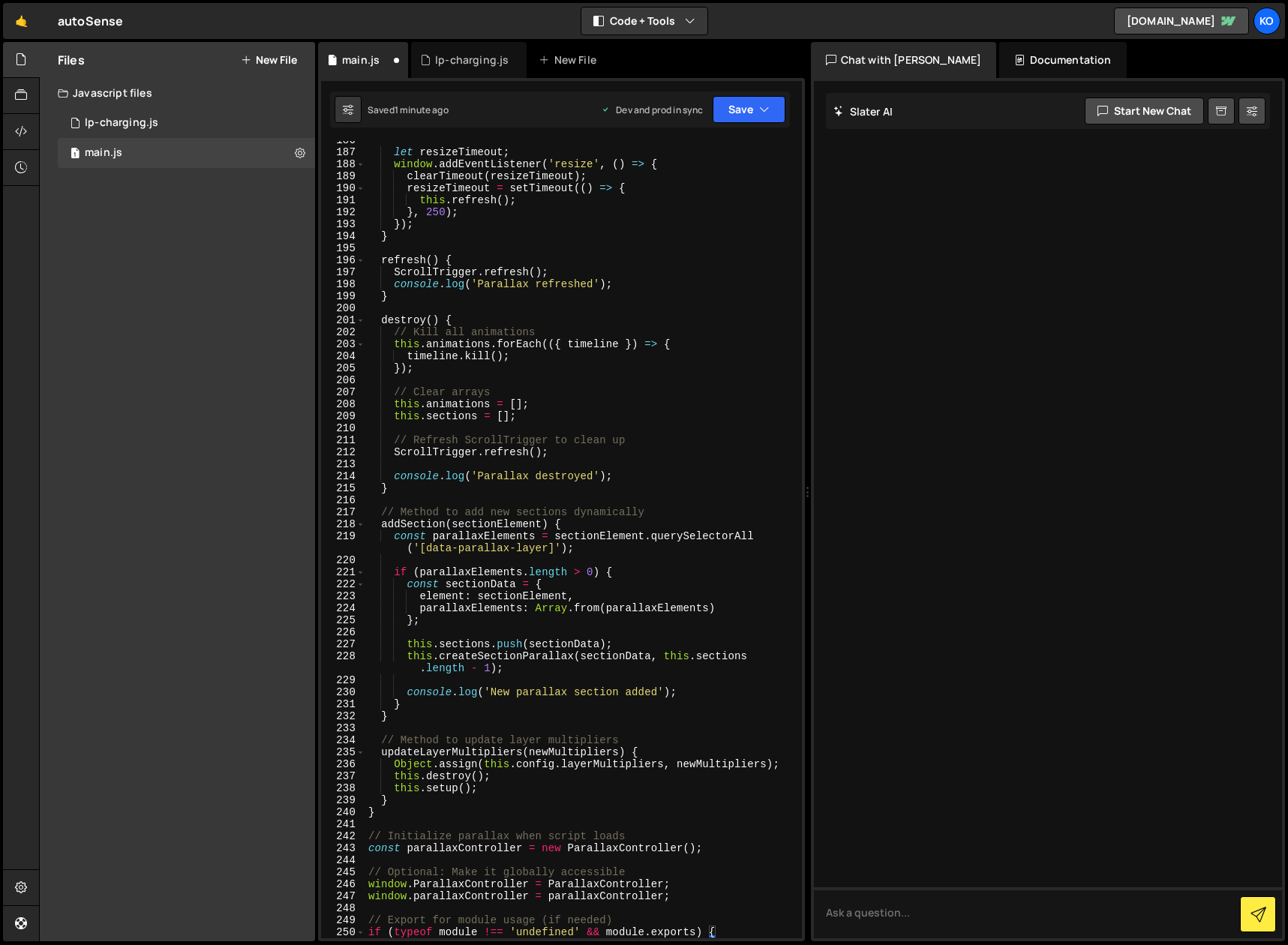
scroll to position [2454, 0]
click at [766, 109] on icon "button" at bounding box center [764, 109] width 10 height 15
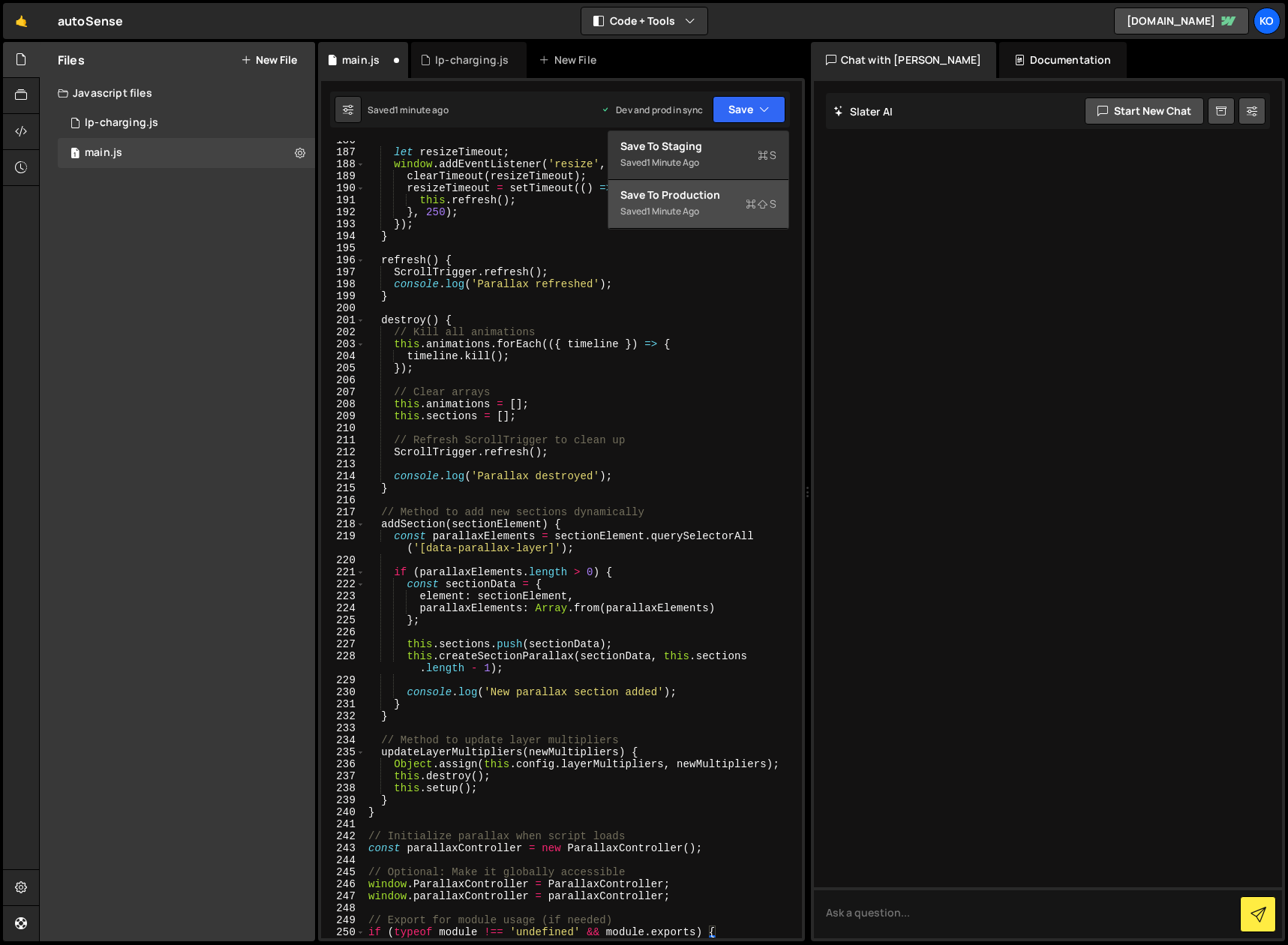
click at [665, 205] on div "1 minute ago" at bounding box center [672, 210] width 52 height 13
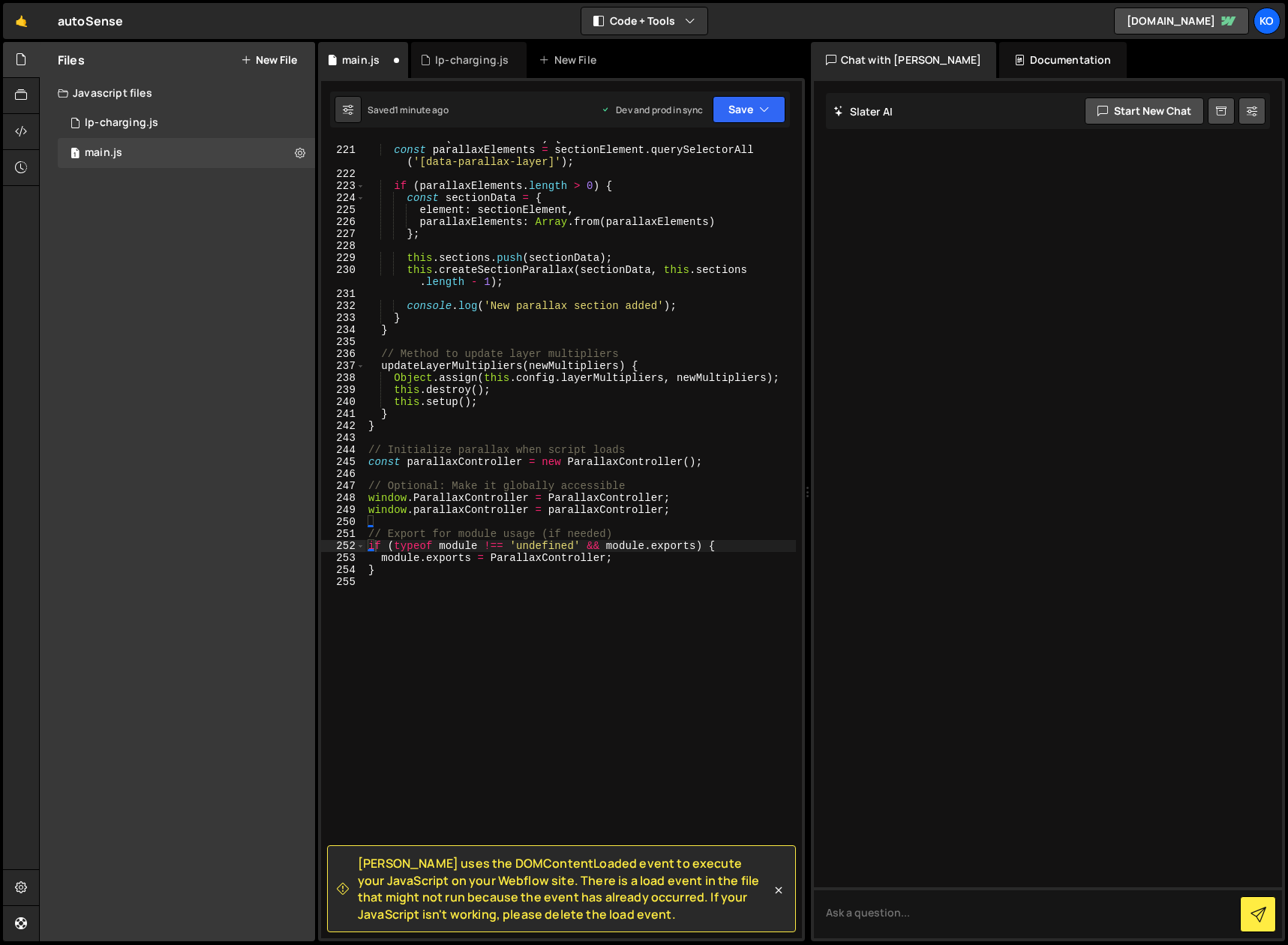
scroll to position [2866, 0]
click at [779, 891] on icon at bounding box center [778, 890] width 7 height 7
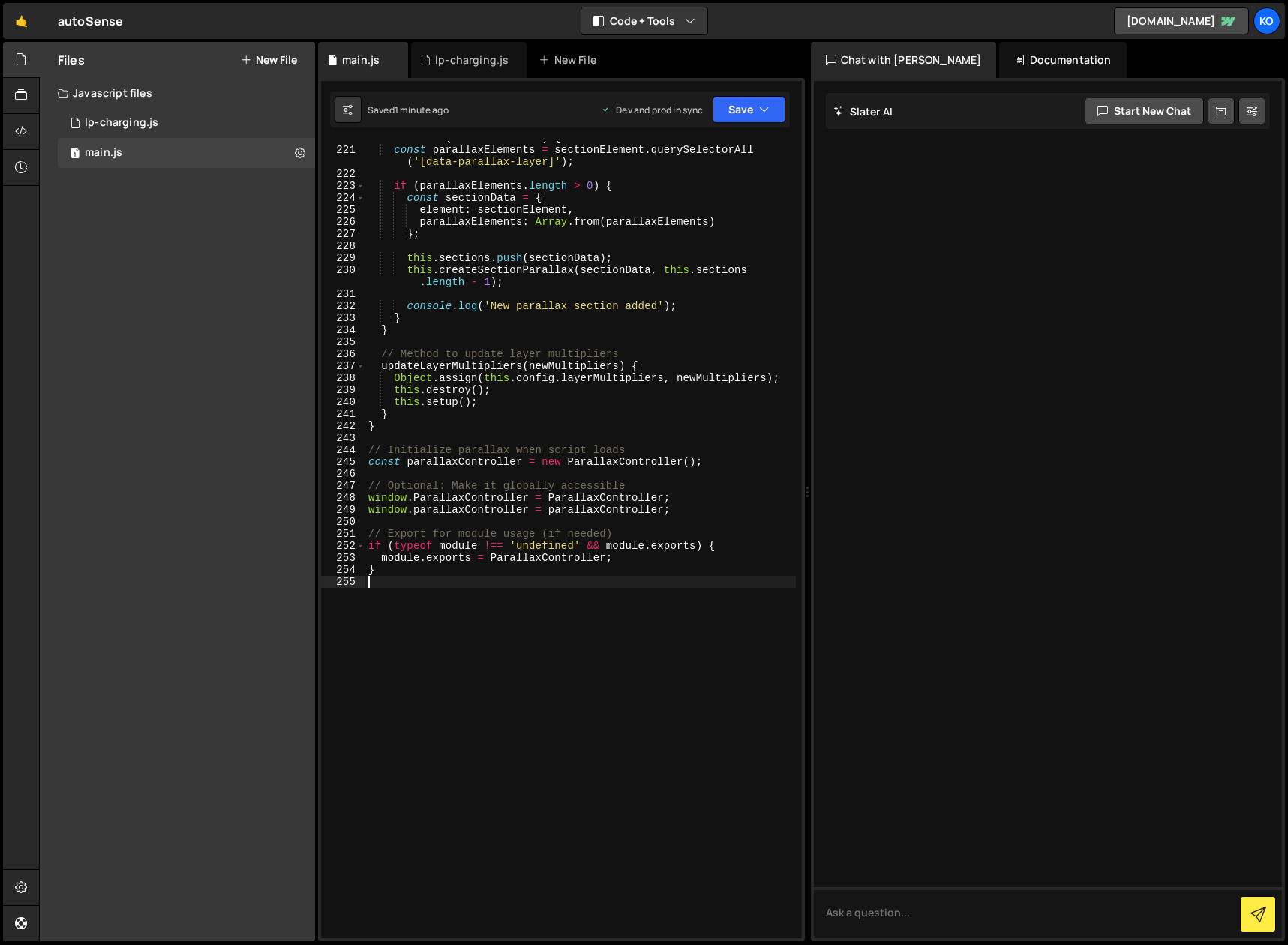
click at [512, 621] on div "addSection ( sectionElement ) { const parallaxElements = sectionElement . query…" at bounding box center [580, 543] width 430 height 821
type textarea "console.log("%cThis site was built by KOMUNIQUE", "background:blue;color:#fff;p…"
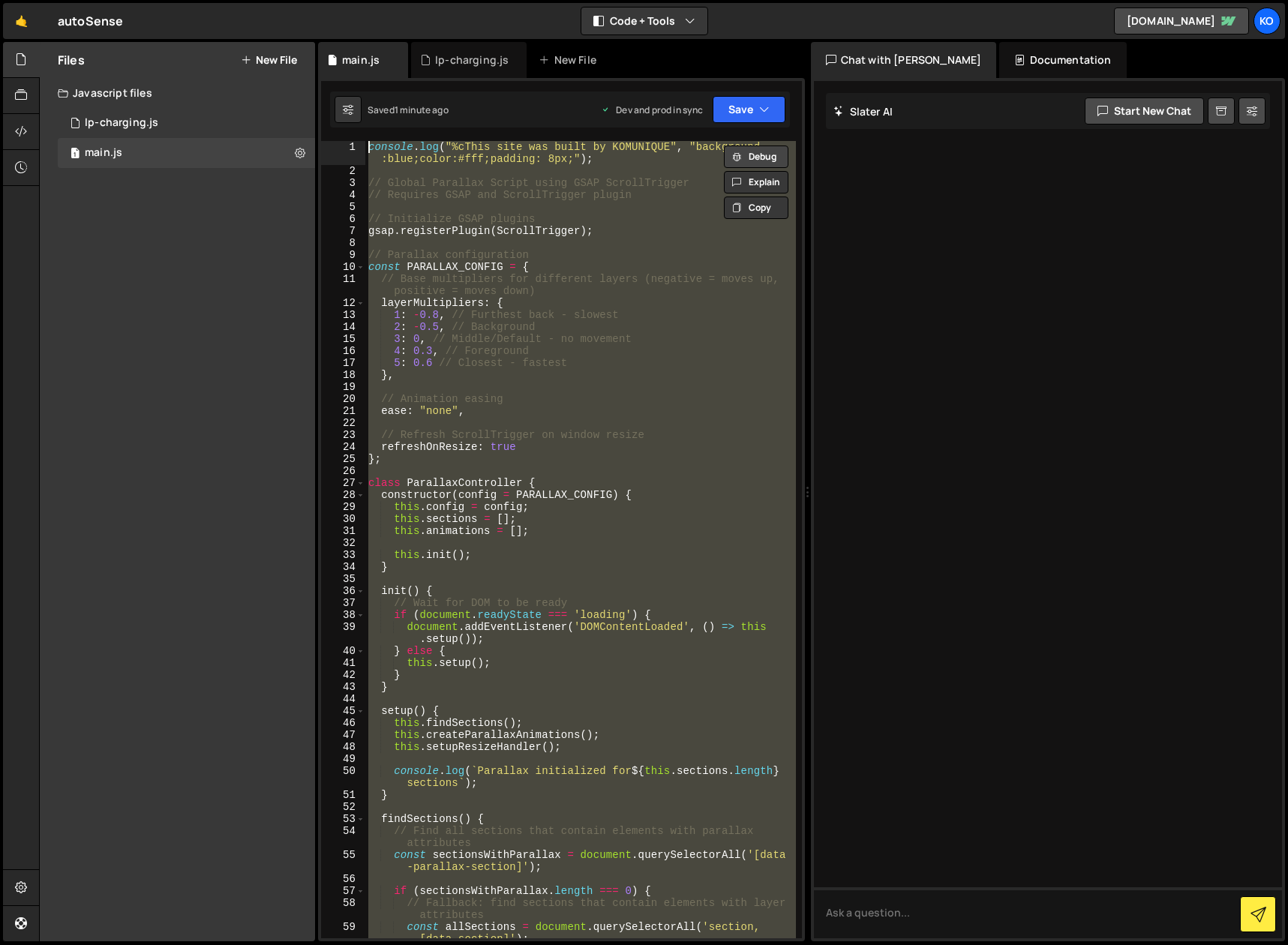
click at [760, 160] on button "Debug" at bounding box center [755, 156] width 64 height 22
click at [917, 915] on textarea at bounding box center [1048, 912] width 469 height 51
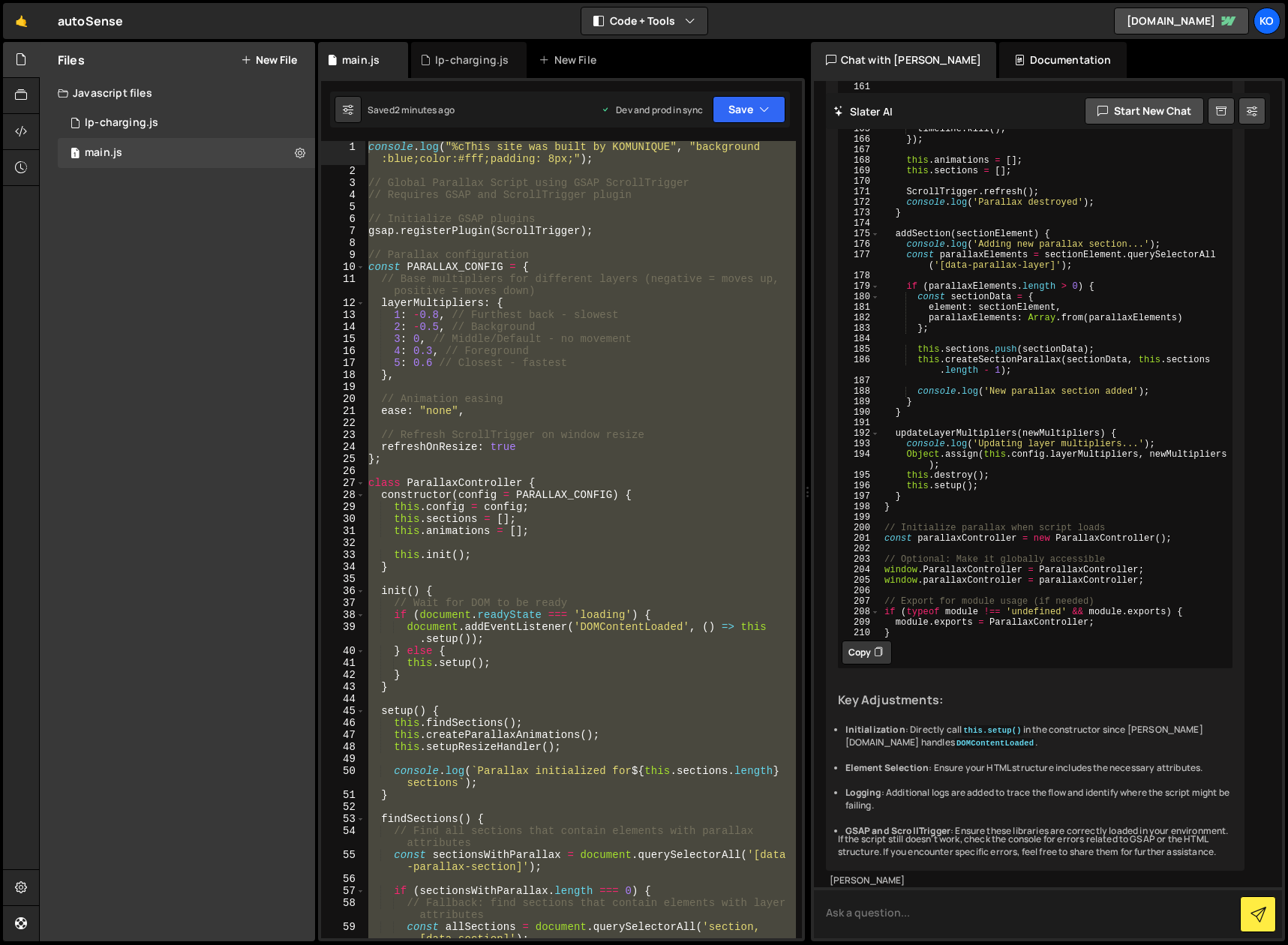
scroll to position [5573, 0]
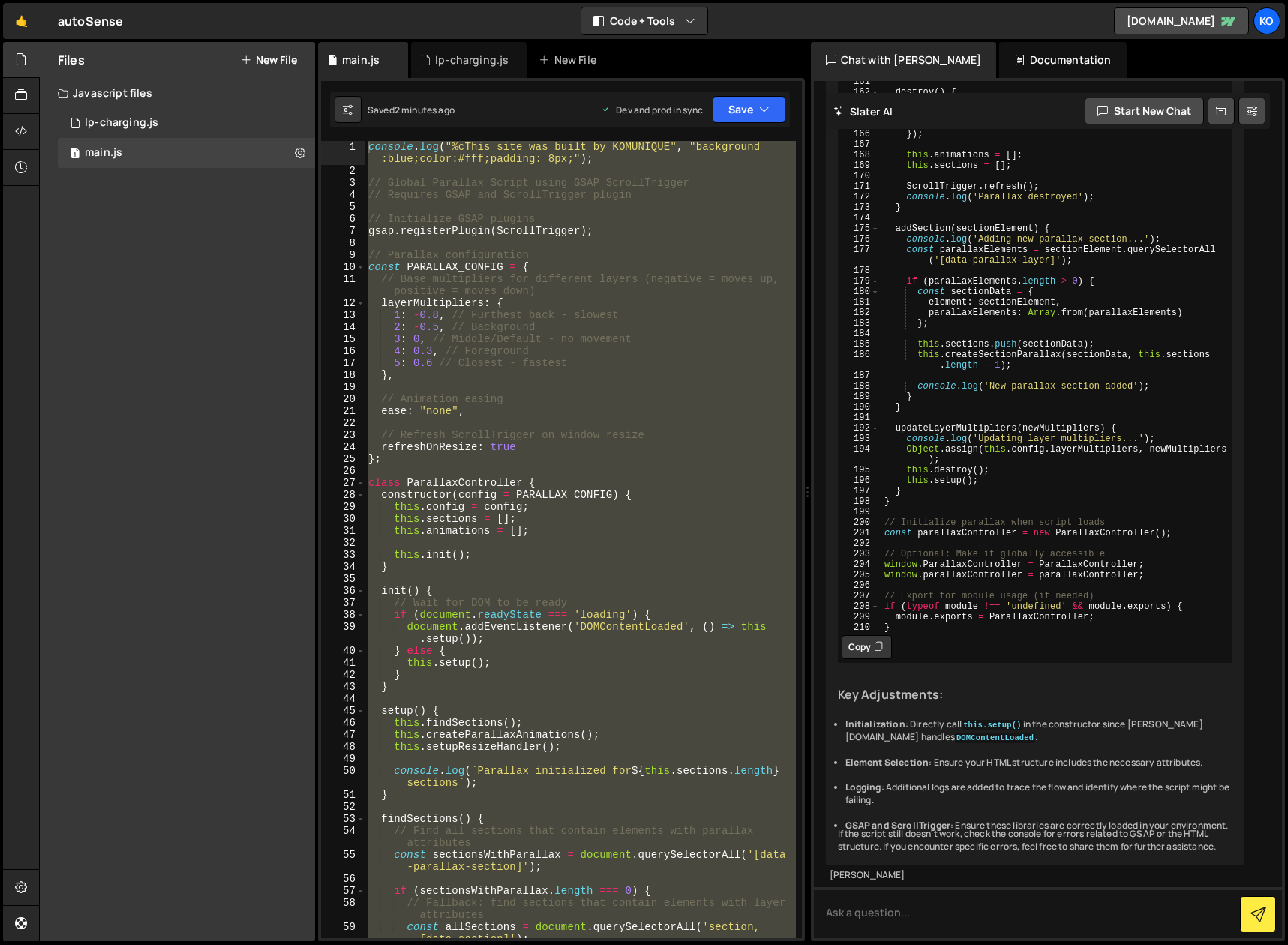
click at [857, 659] on button "Copy" at bounding box center [866, 647] width 50 height 24
click at [650, 802] on div "console . log ( "%cThis site was built by KOMUNIQUE" , "background :blue;color:…" at bounding box center [580, 540] width 430 height 797
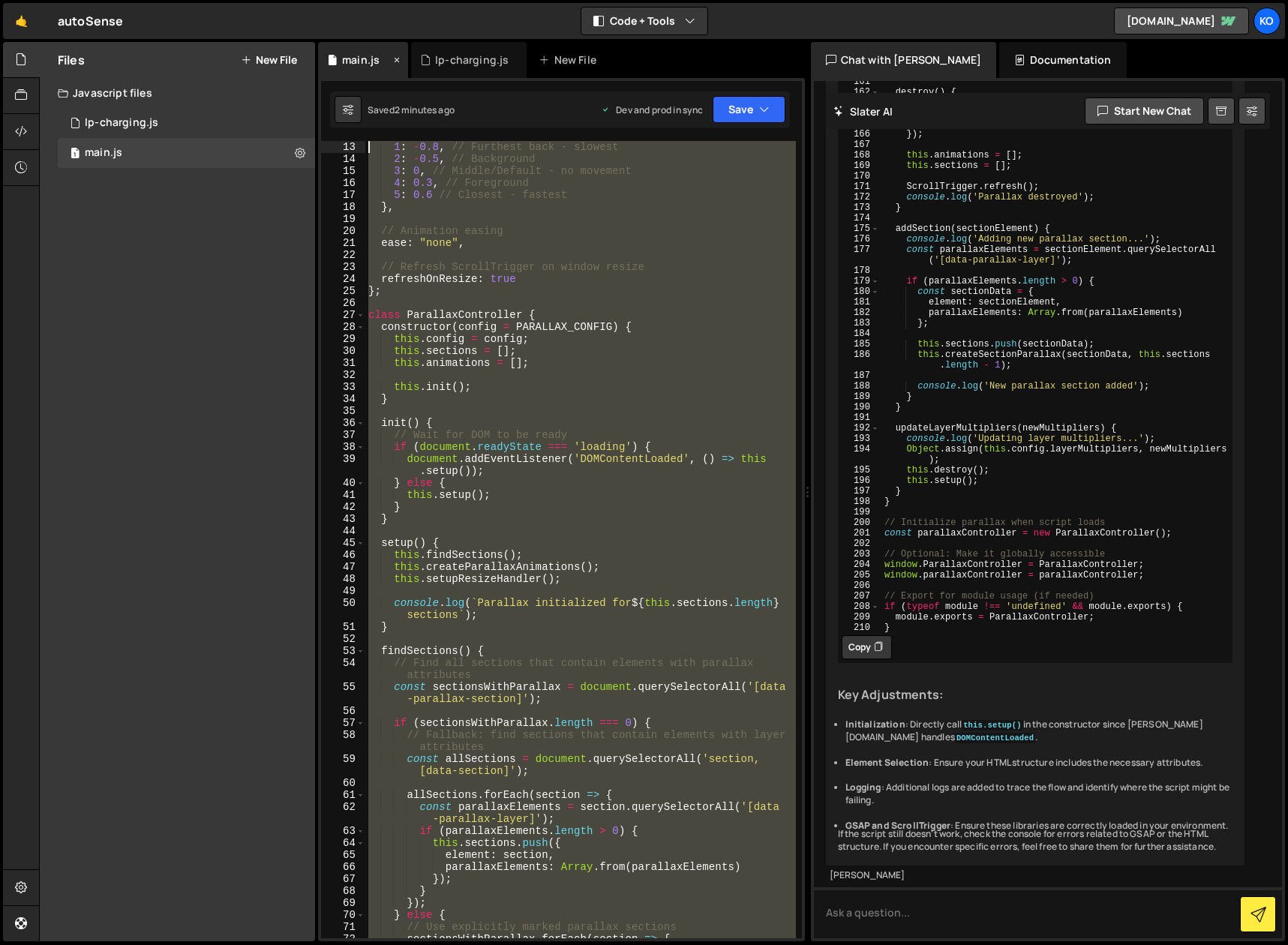
scroll to position [0, 0]
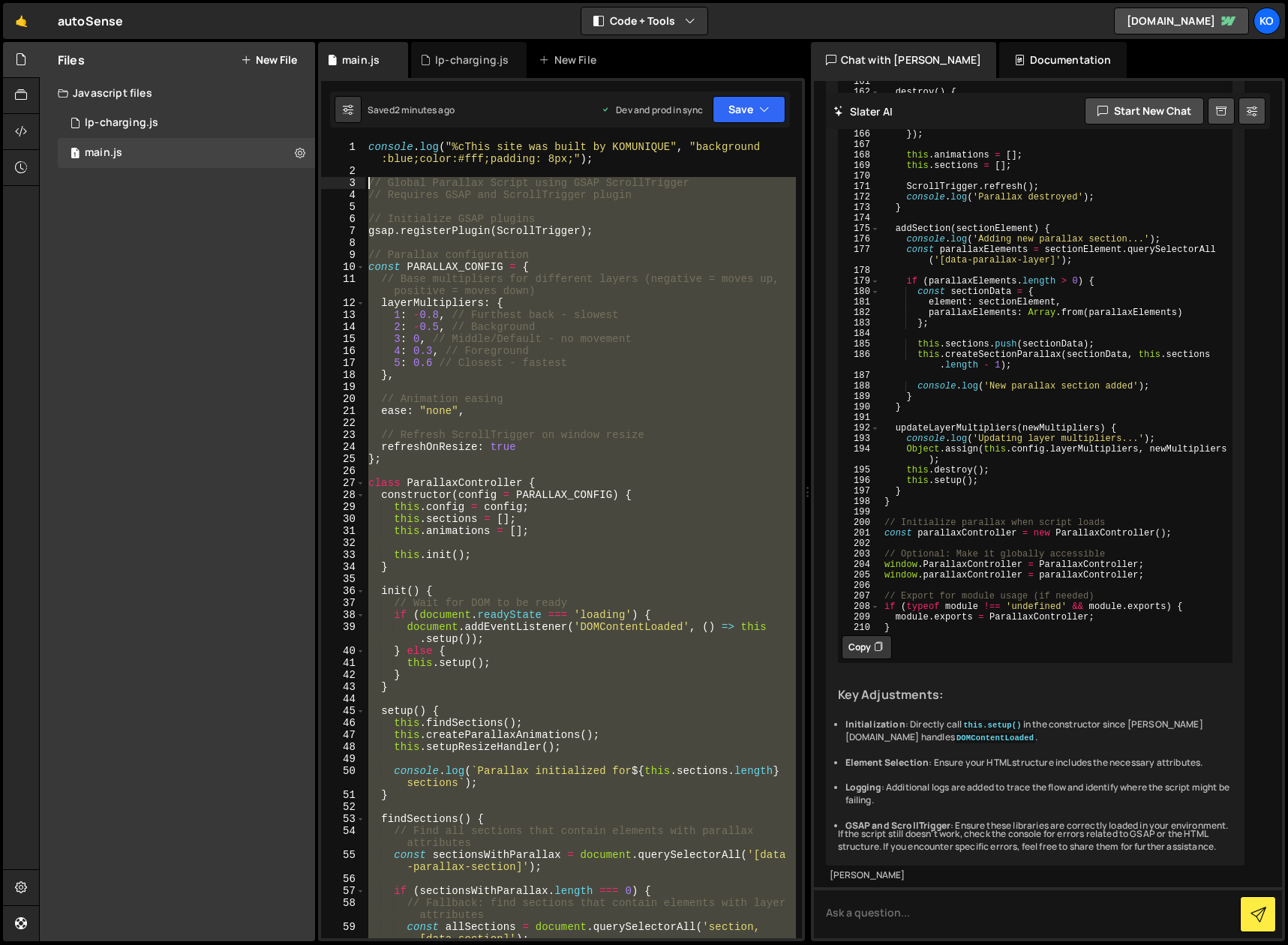
drag, startPoint x: 419, startPoint y: 593, endPoint x: 340, endPoint y: 180, distance: 420.5
click at [340, 180] on div "1 2 3 4 5 6 7 8 9 10 11 12 13 14 15 16 17 18 19 20 21 22 23 24 25 26 27 28 29 3…" at bounding box center [562, 540] width 481 height 797
type textarea "// Global Parallax Script using GSAP ScrollTrigger // Requires GSAP and ScrollT…"
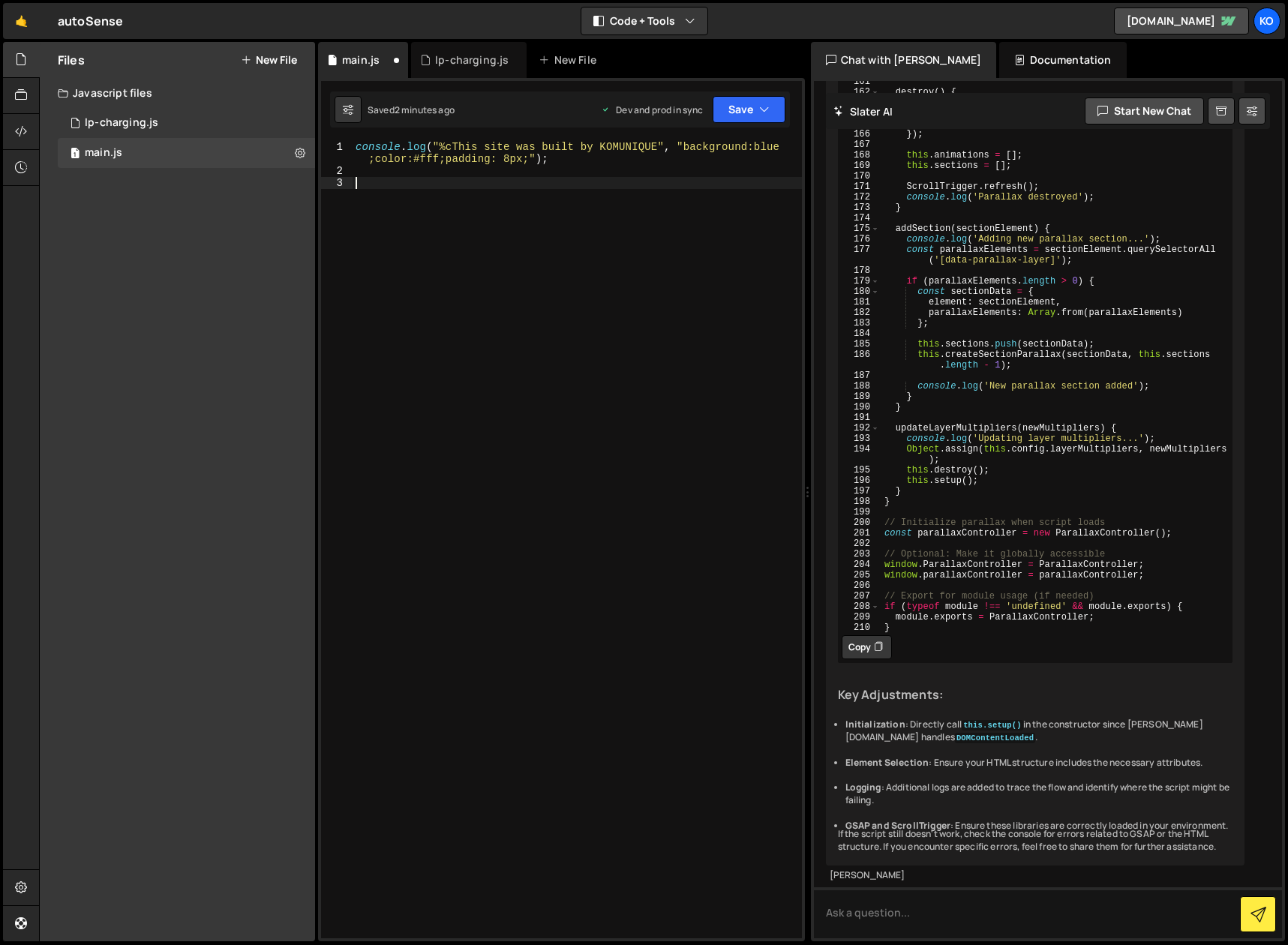
paste textarea "}"
type textarea "}"
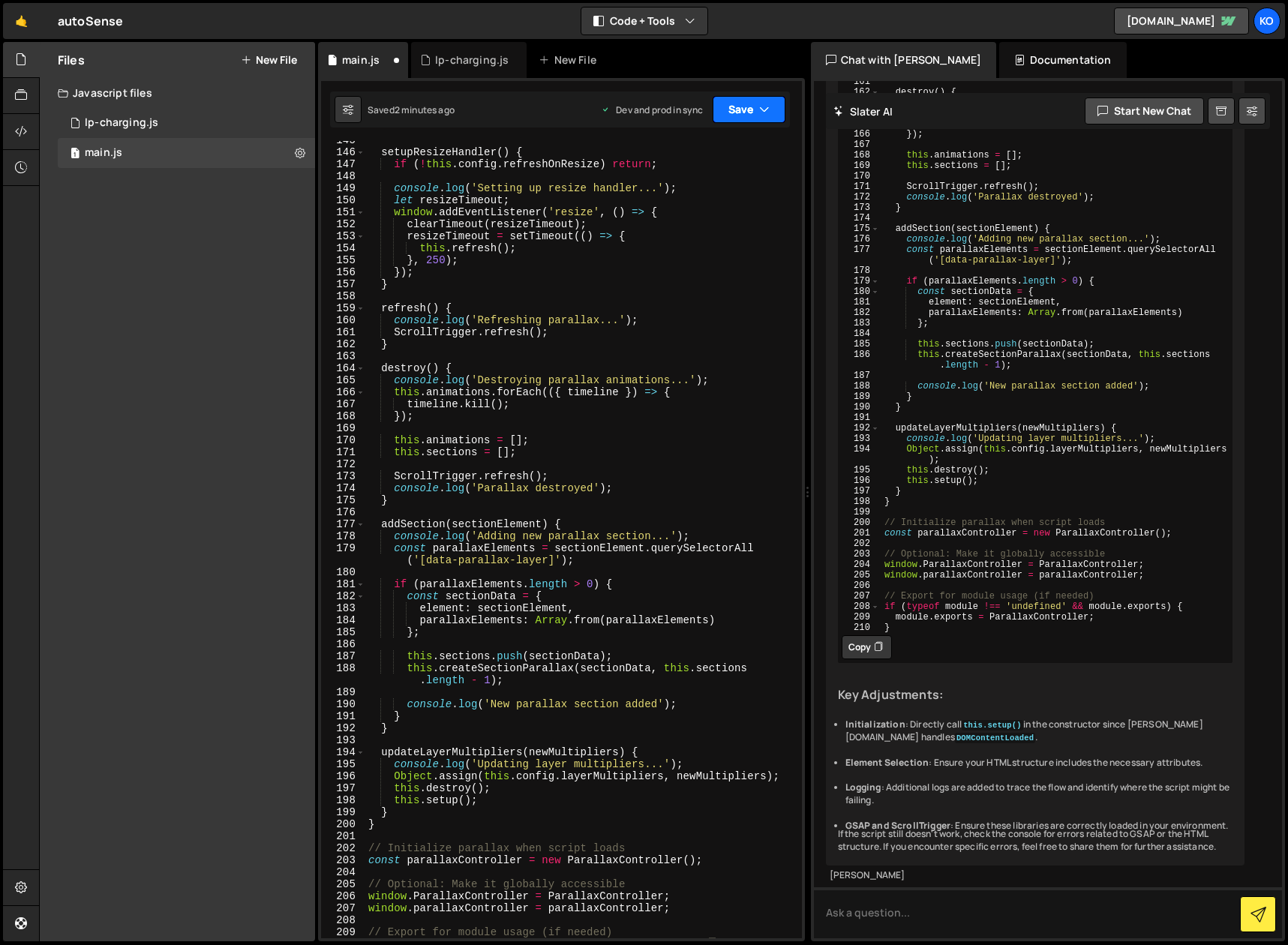
click at [762, 113] on icon "button" at bounding box center [764, 109] width 10 height 15
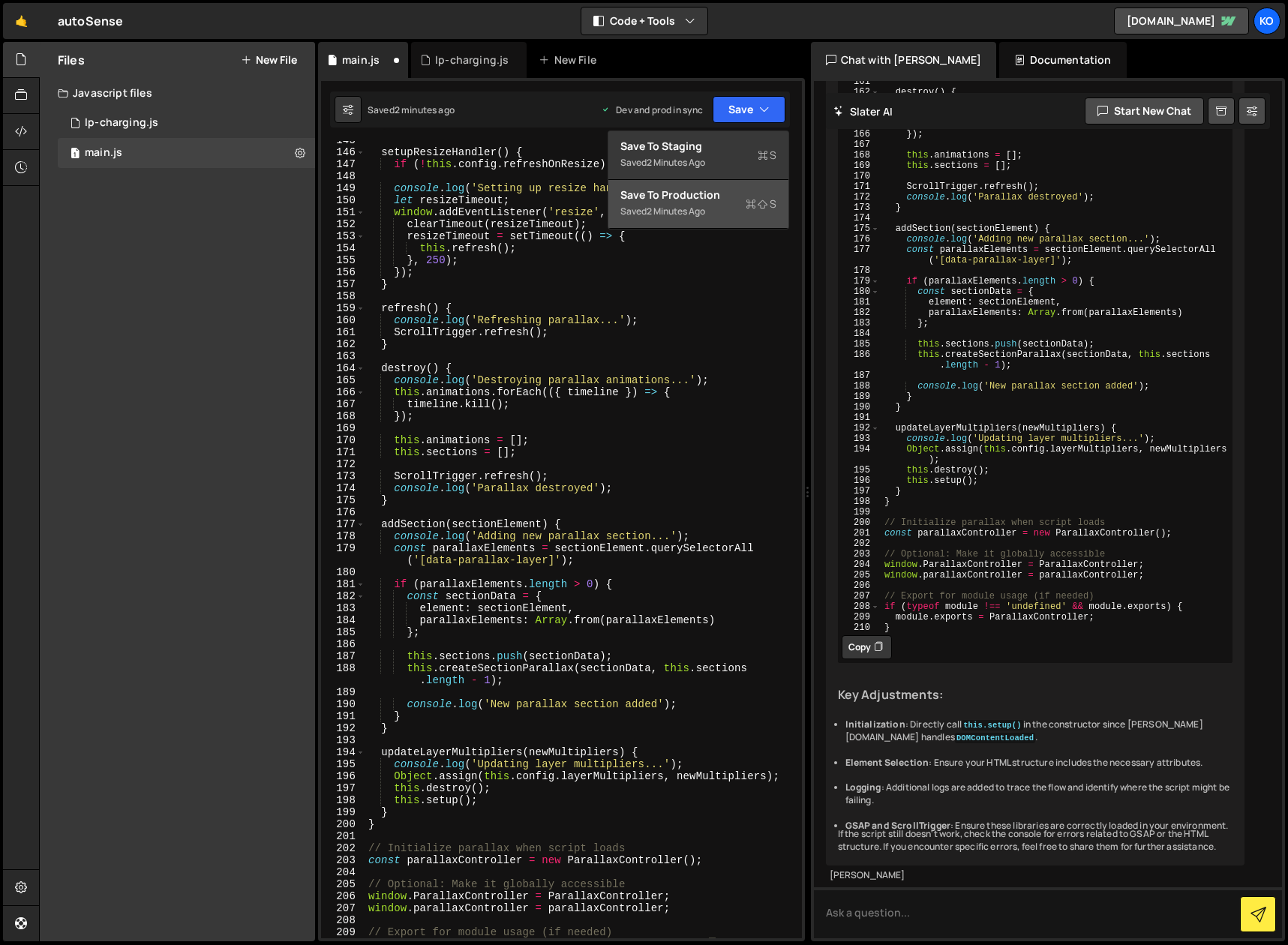
click at [658, 203] on div "Saved 2 minutes ago" at bounding box center [699, 211] width 156 height 18
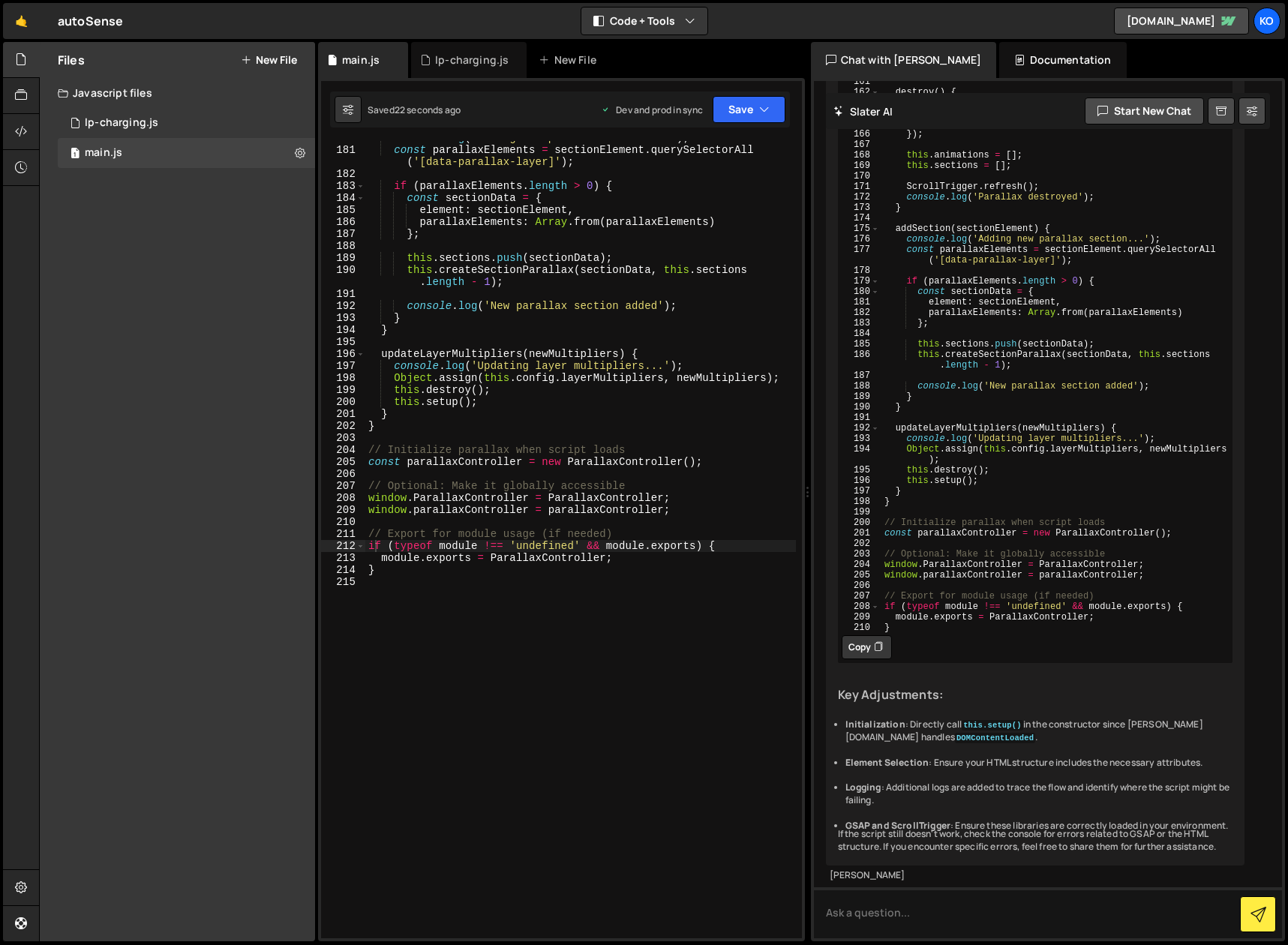
scroll to position [5625, 0]
click at [906, 909] on textarea at bounding box center [1048, 912] width 469 height 51
type textarea "the images are too far apart, the effect needs to be more subtle..."
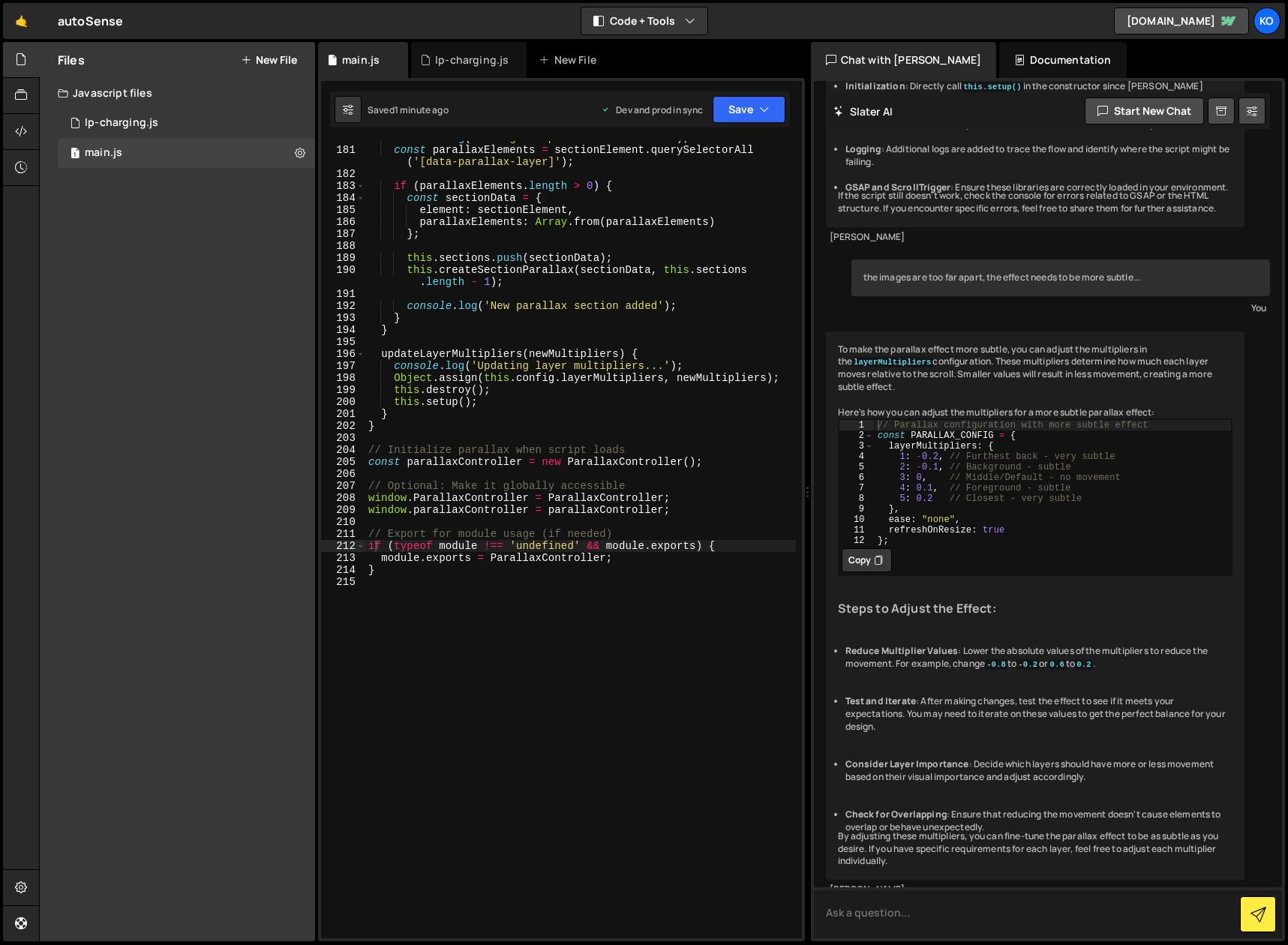
scroll to position [6216, 0]
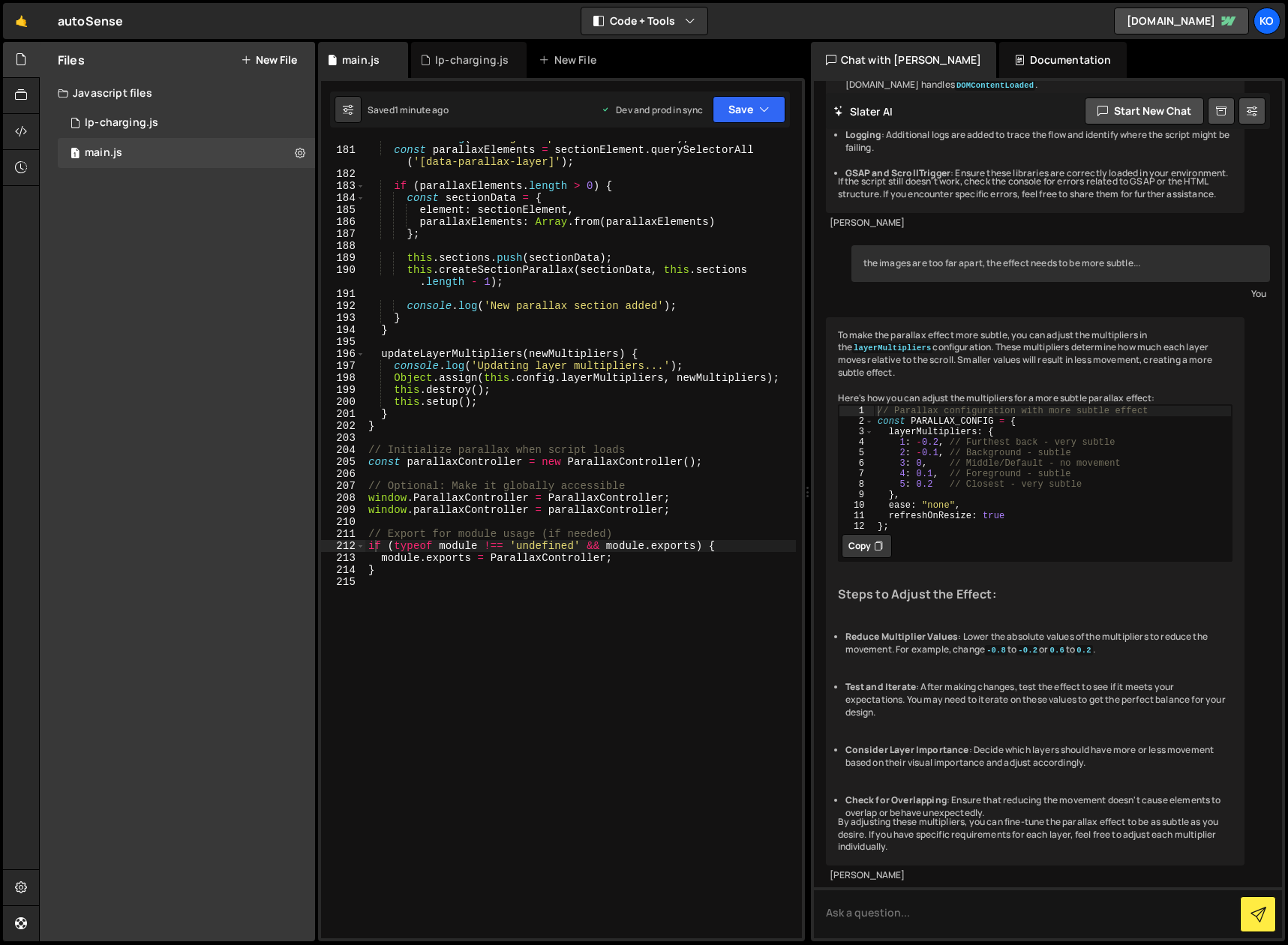
click at [858, 558] on button "Copy" at bounding box center [866, 546] width 50 height 24
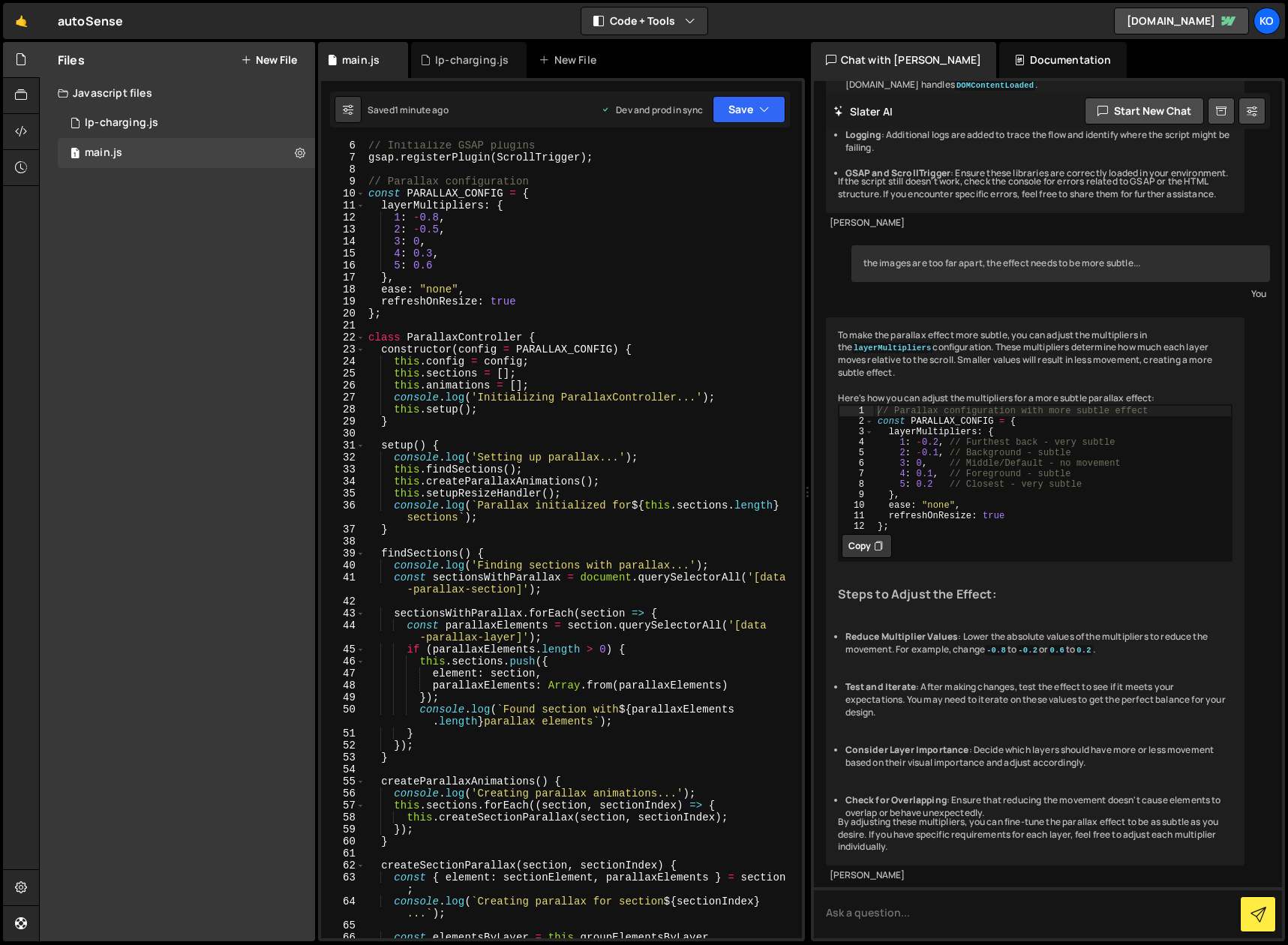
scroll to position [0, 0]
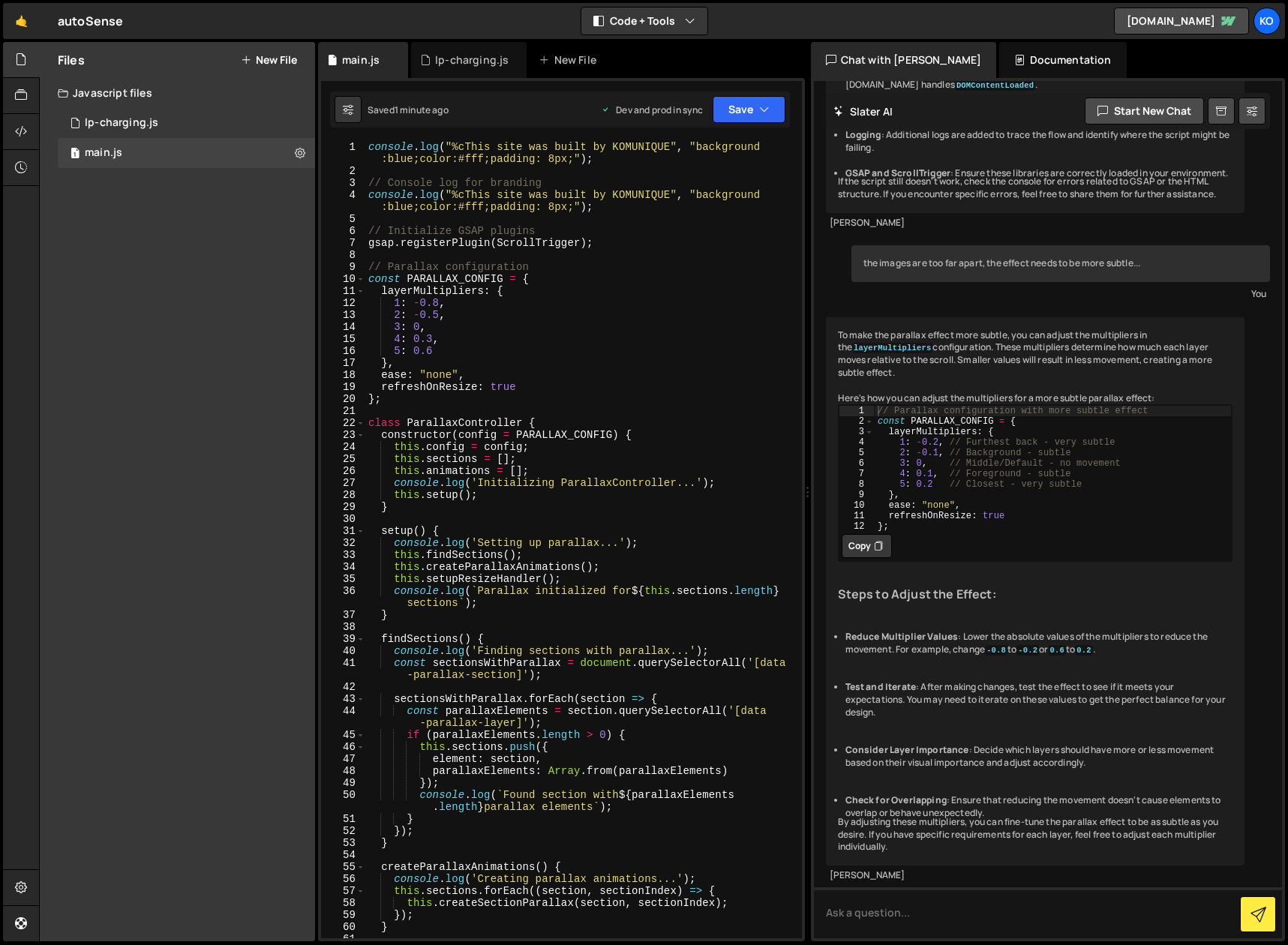
click at [439, 302] on div "console . log ( "%cThis site was built by KOMUNIQUE" , "background :blue;color:…" at bounding box center [580, 558] width 430 height 833
click at [461, 290] on div "console . log ( "%cThis site was built by KOMUNIQUE" , "background :blue;color:…" at bounding box center [580, 558] width 430 height 833
click at [440, 315] on div "console . log ( "%cThis site was built by KOMUNIQUE" , "background :blue;color:…" at bounding box center [580, 558] width 430 height 833
click at [459, 308] on div "console . log ( "%cThis site was built by KOMUNIQUE" , "background :blue;color:…" at bounding box center [580, 558] width 430 height 833
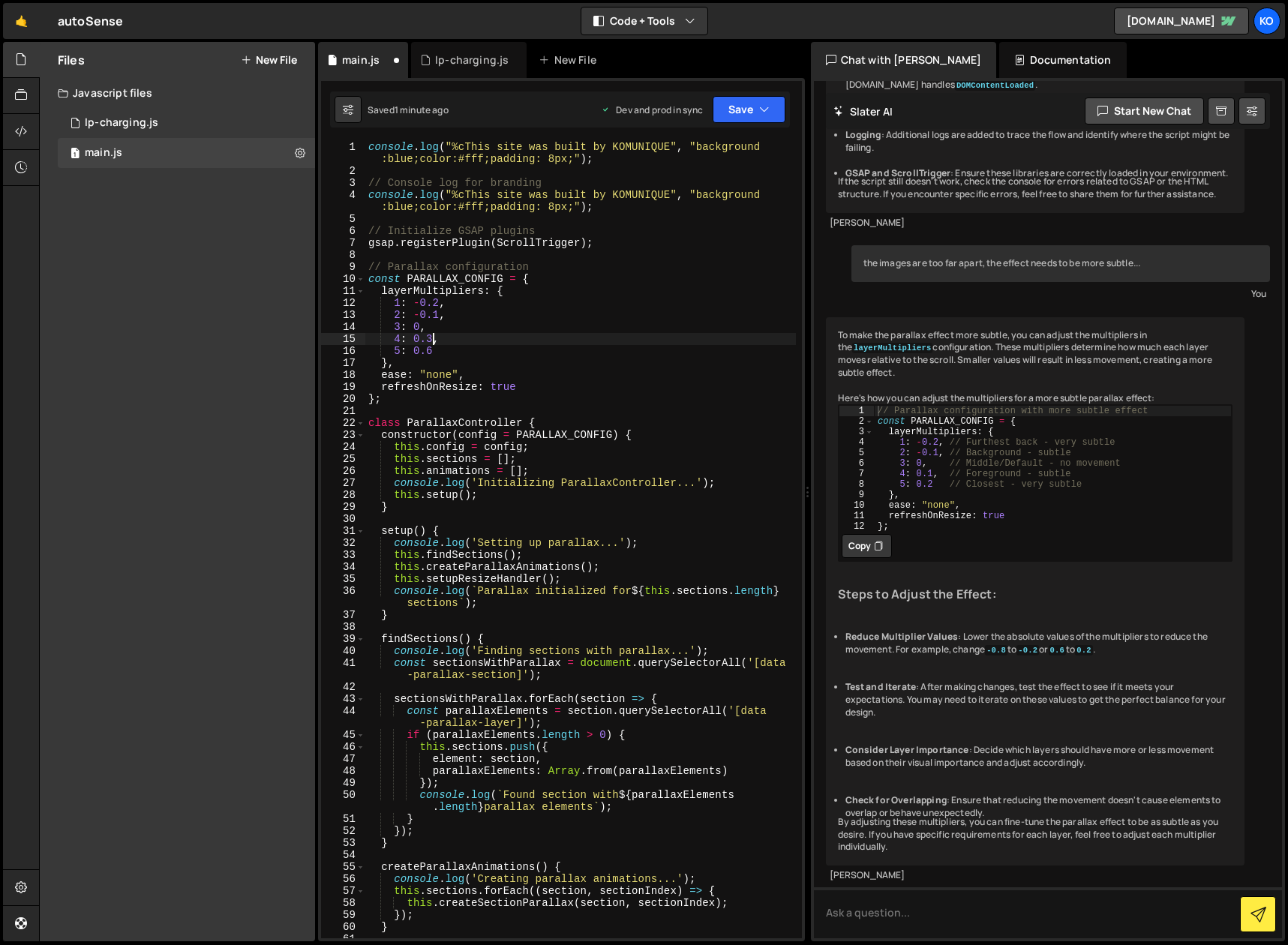
click at [431, 335] on div "console . log ( "%cThis site was built by KOMUNIQUE" , "background :blue;color:…" at bounding box center [580, 558] width 430 height 833
click at [476, 323] on div "console . log ( "%cThis site was built by KOMUNIQUE" , "background :blue;color:…" at bounding box center [580, 558] width 430 height 833
click at [430, 352] on div "console . log ( "%cThis site was built by KOMUNIQUE" , "background :blue;color:…" at bounding box center [580, 558] width 430 height 833
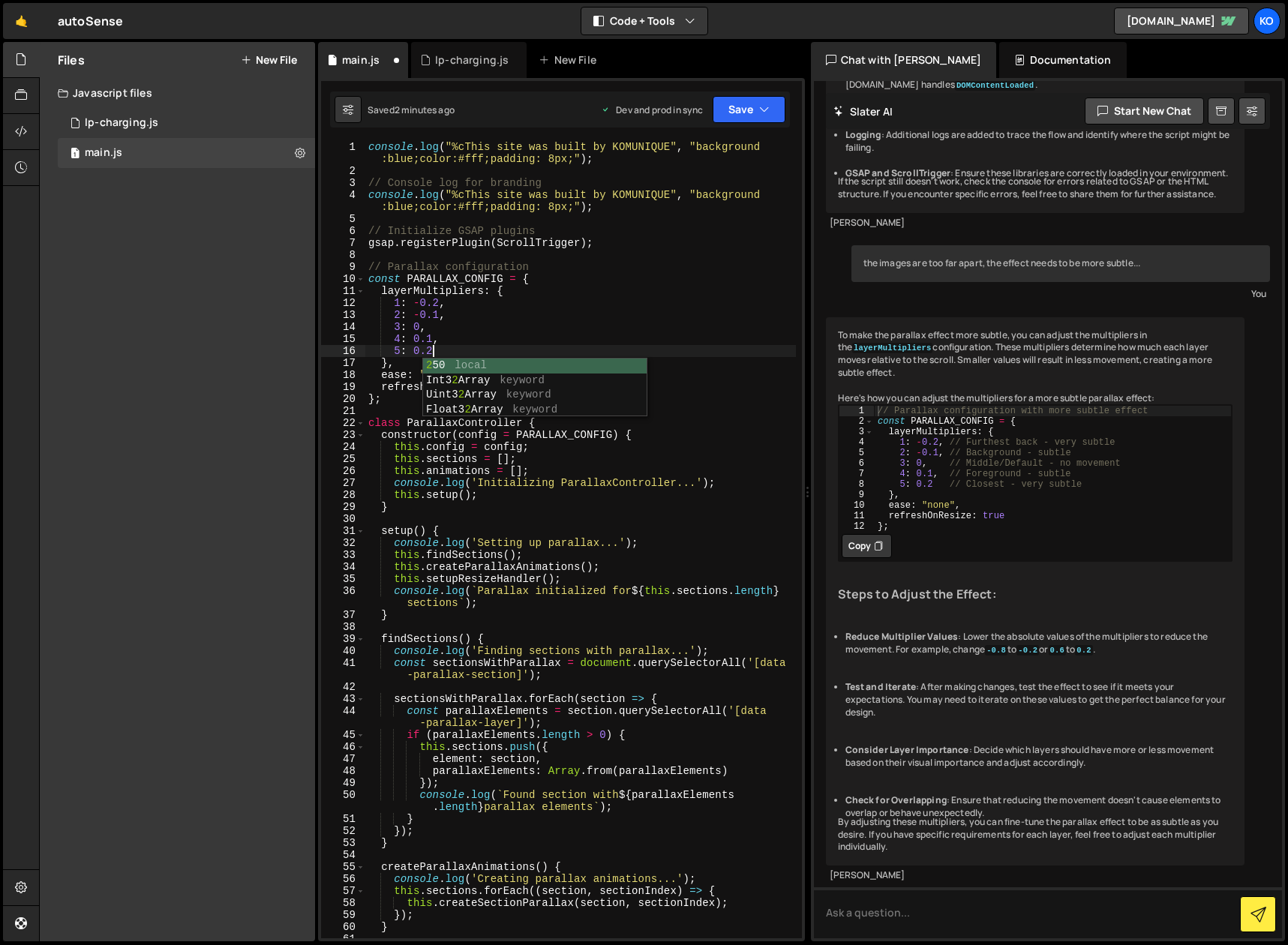
scroll to position [0, 3]
click at [466, 328] on div "console . log ( "%cThis site was built by KOMUNIQUE" , "background :blue;color:…" at bounding box center [580, 558] width 430 height 833
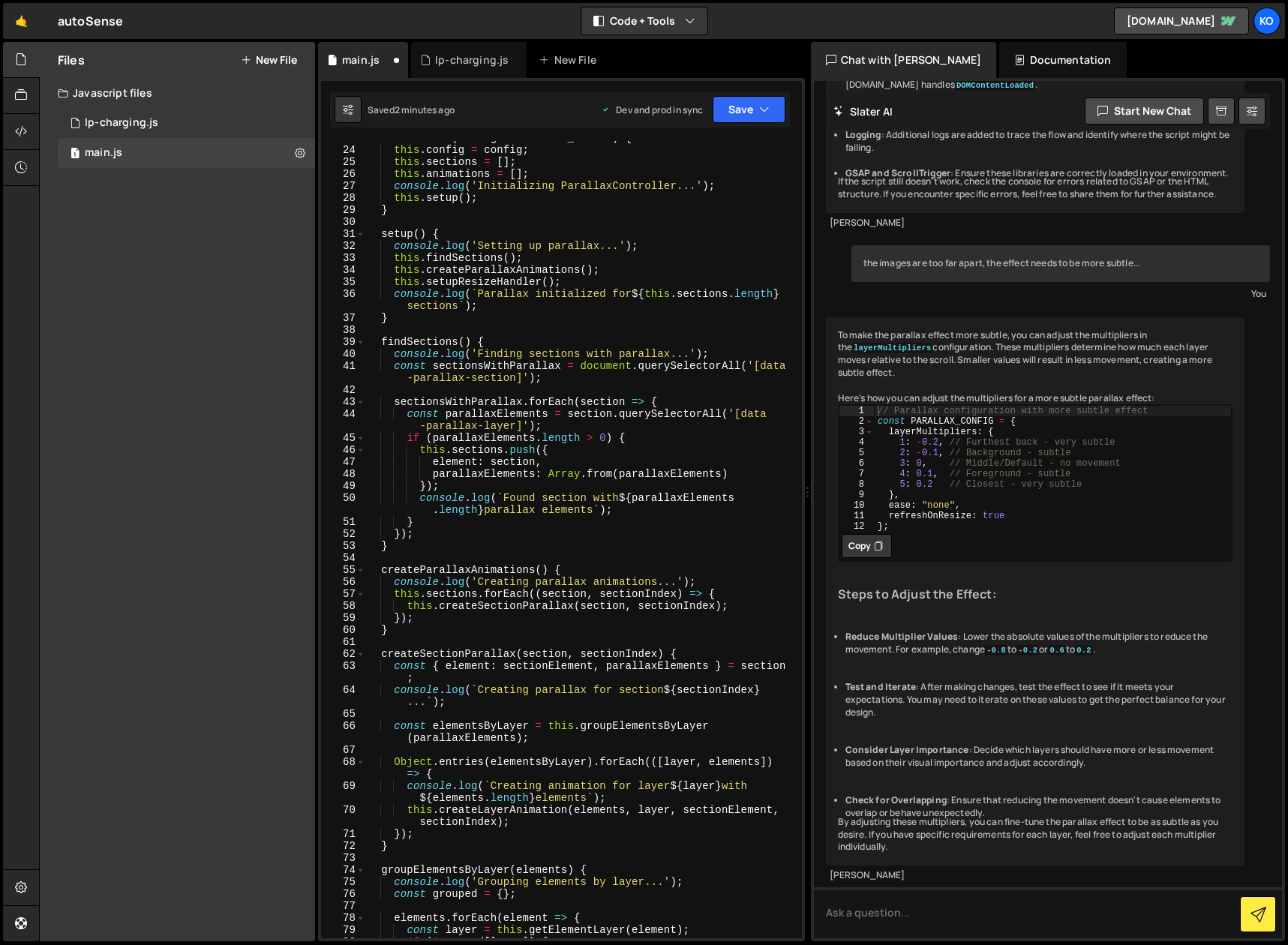
scroll to position [297, 0]
type textarea "3: 0,"
click at [769, 109] on icon "button" at bounding box center [764, 109] width 10 height 15
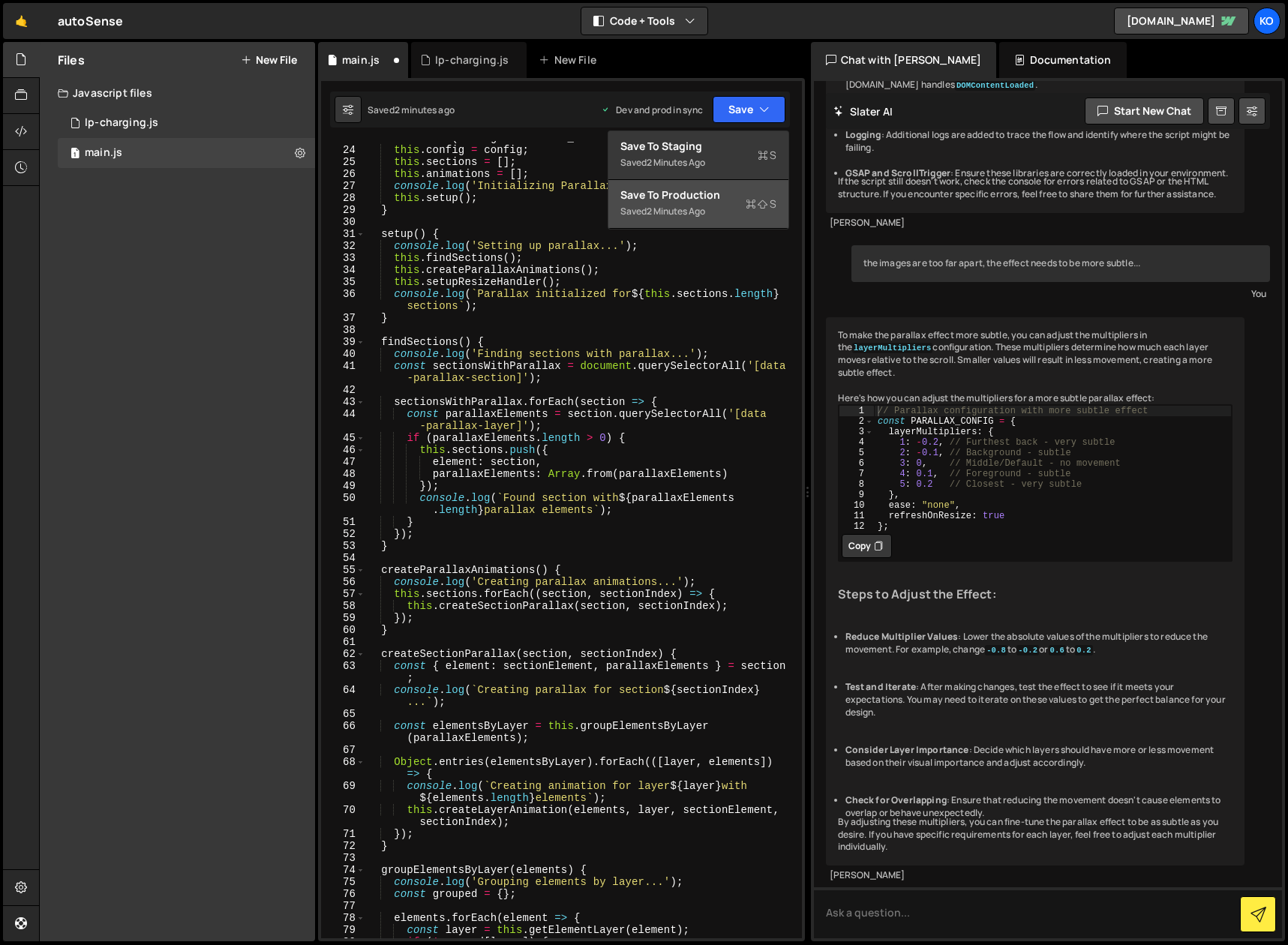
click at [682, 204] on div "Saved 2 minutes ago" at bounding box center [699, 211] width 156 height 18
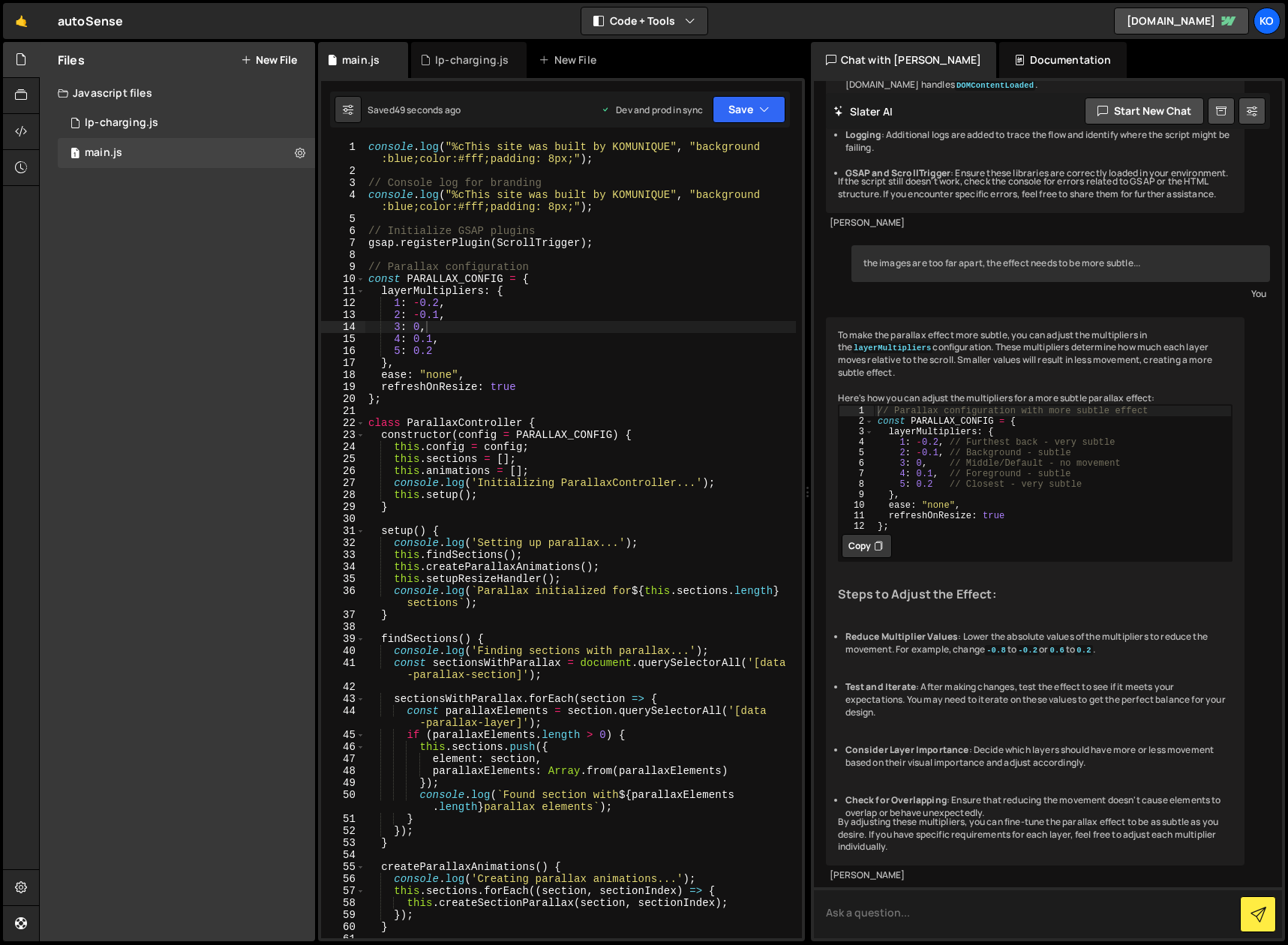
click at [911, 915] on textarea at bounding box center [1048, 912] width 469 height 51
type textarea "the effect is not smooth, it should also start after 20% of the sections is in …"
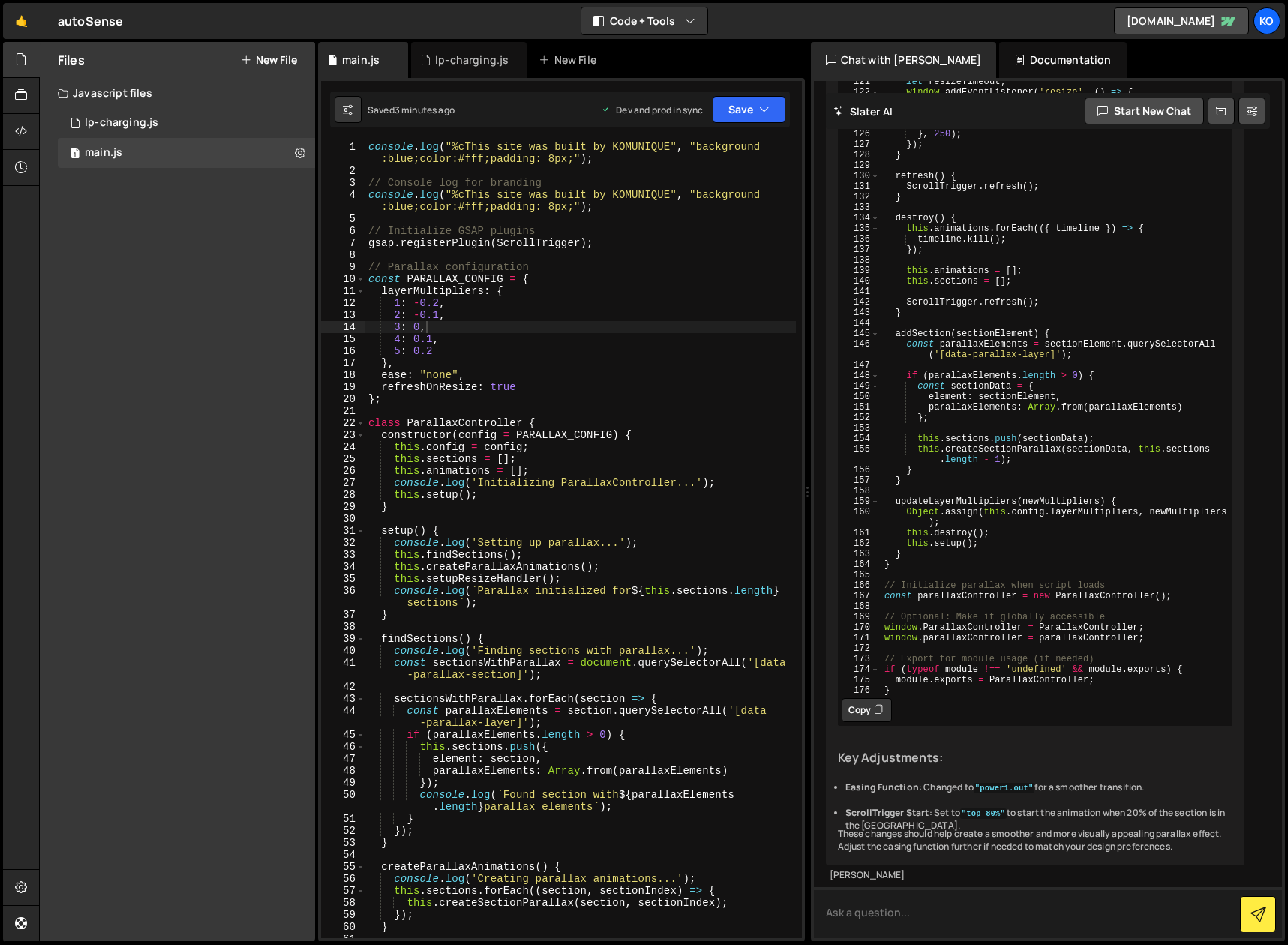
scroll to position [8822, 0]
click at [862, 698] on button "Copy" at bounding box center [866, 710] width 50 height 24
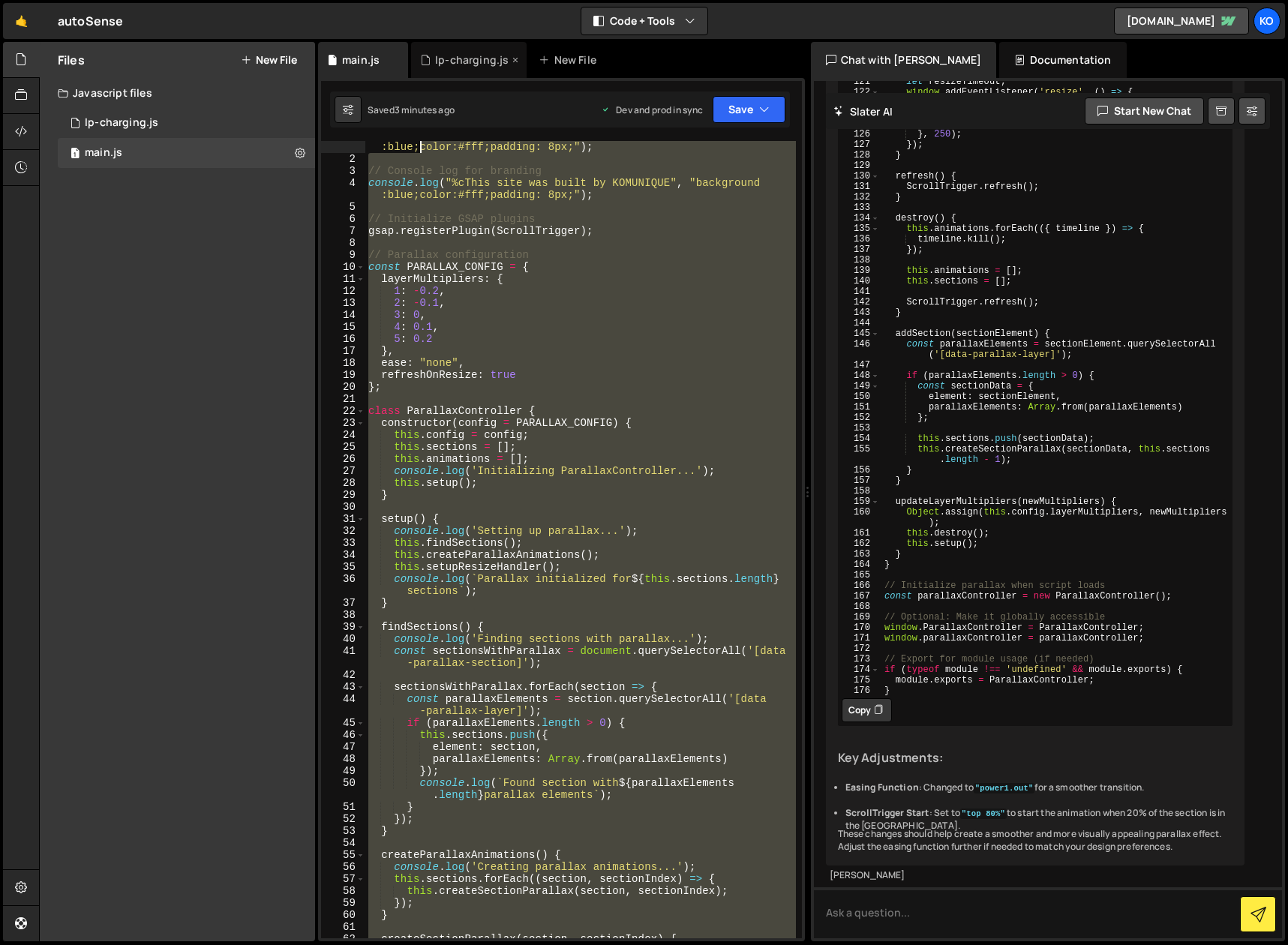
scroll to position [0, 0]
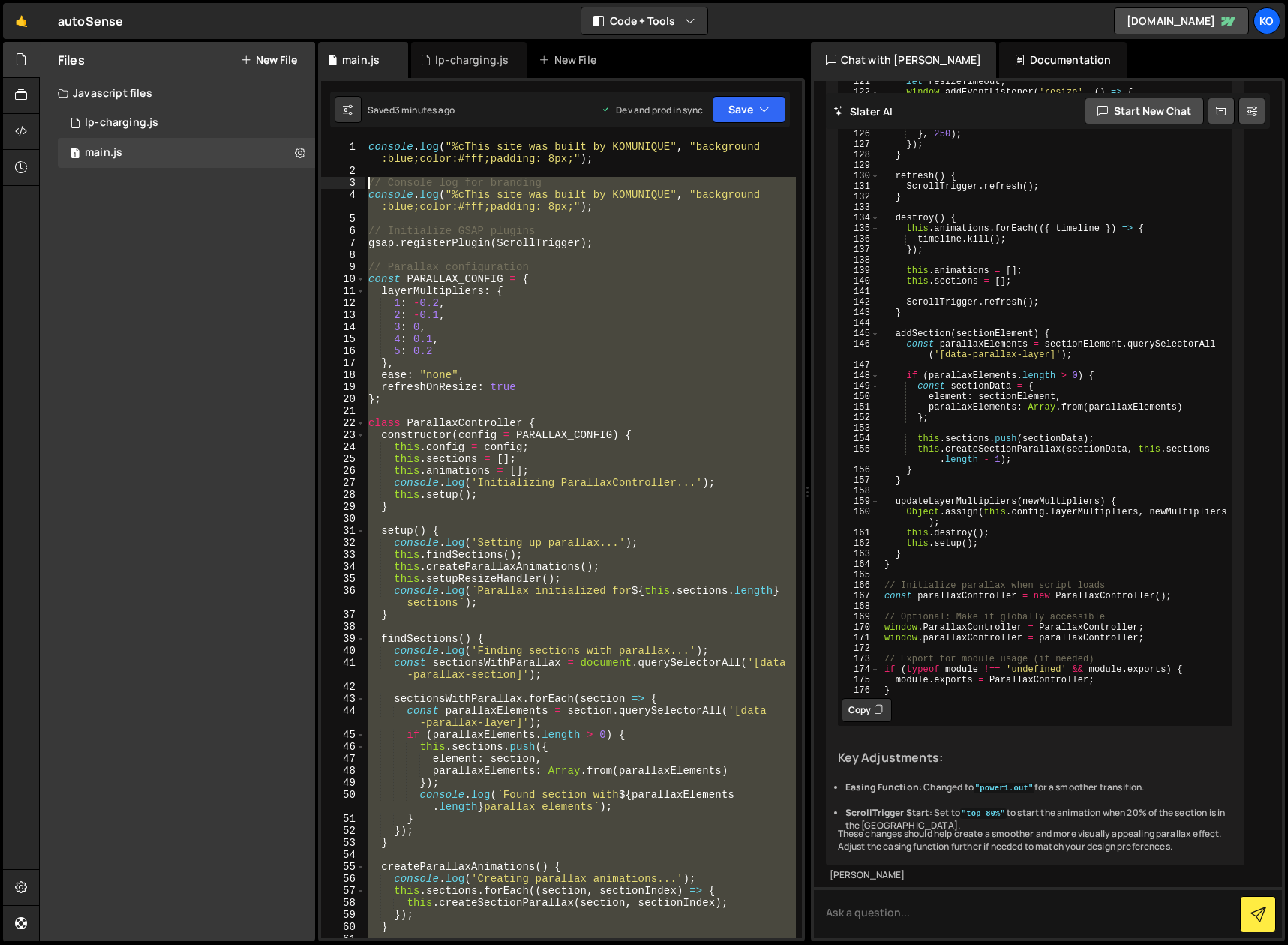
drag, startPoint x: 452, startPoint y: 711, endPoint x: 336, endPoint y: 182, distance: 541.6
click at [336, 182] on div "1 2 3 4 5 6 7 8 9 10 11 12 13 14 15 16 17 18 19 20 21 22 23 24 25 26 27 28 29 3…" at bounding box center [562, 540] width 481 height 797
type textarea "// Console log for branding console.log("%cThis site was built by KOMUNIQUE", "…"
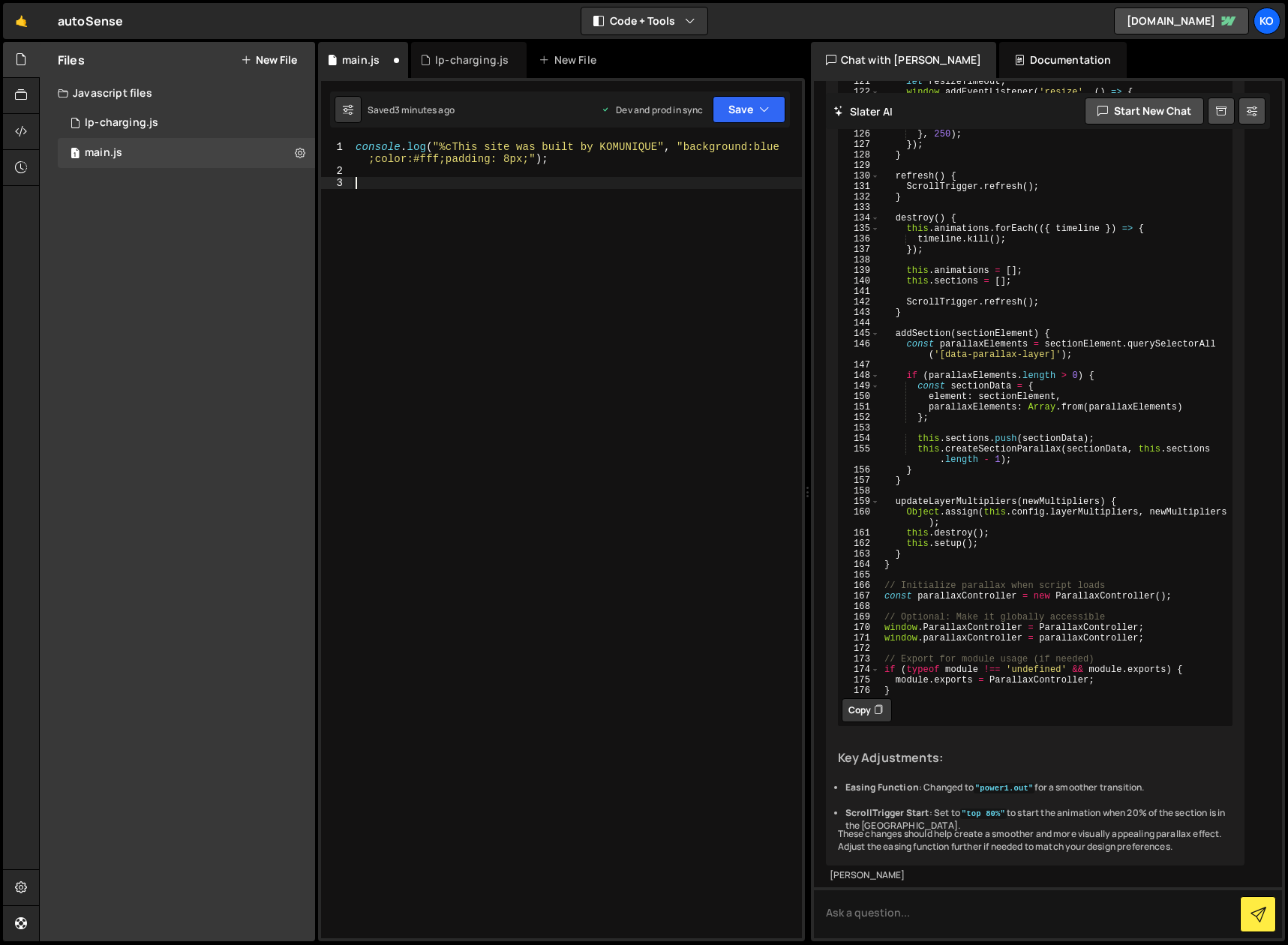
paste textarea "}"
type textarea "}"
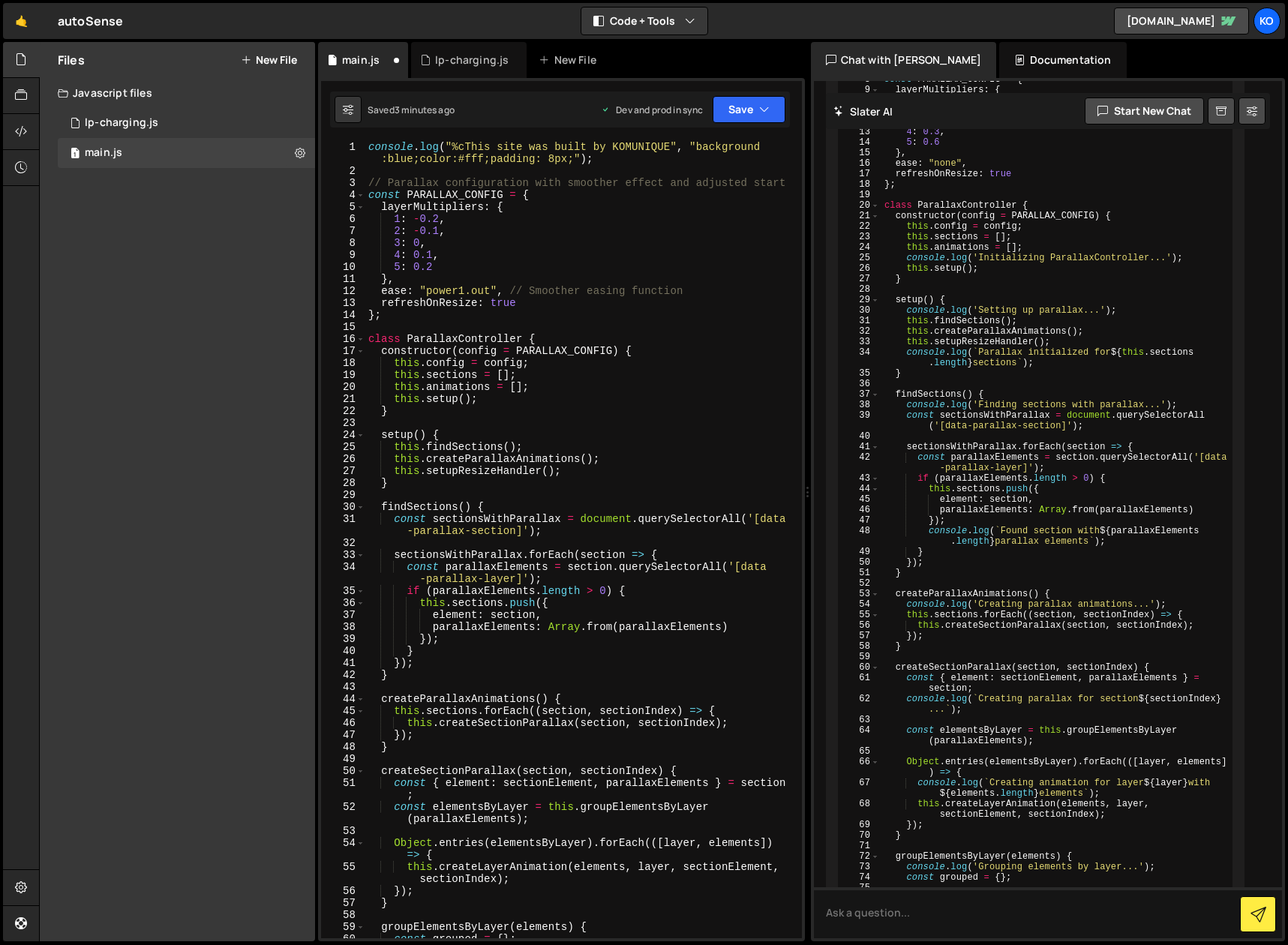
scroll to position [3385, 0]
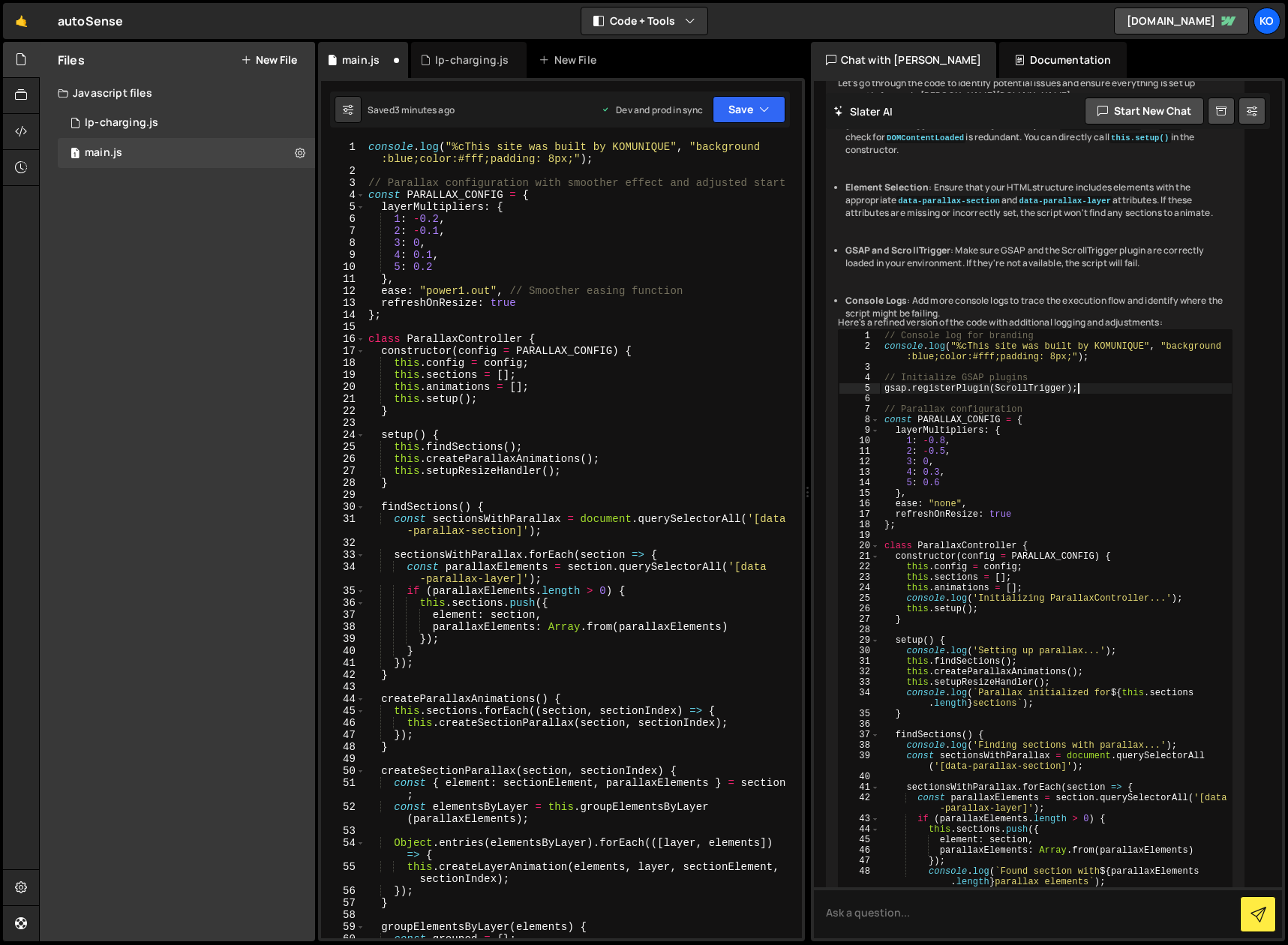
click at [771, 109] on button "Save" at bounding box center [748, 109] width 73 height 27
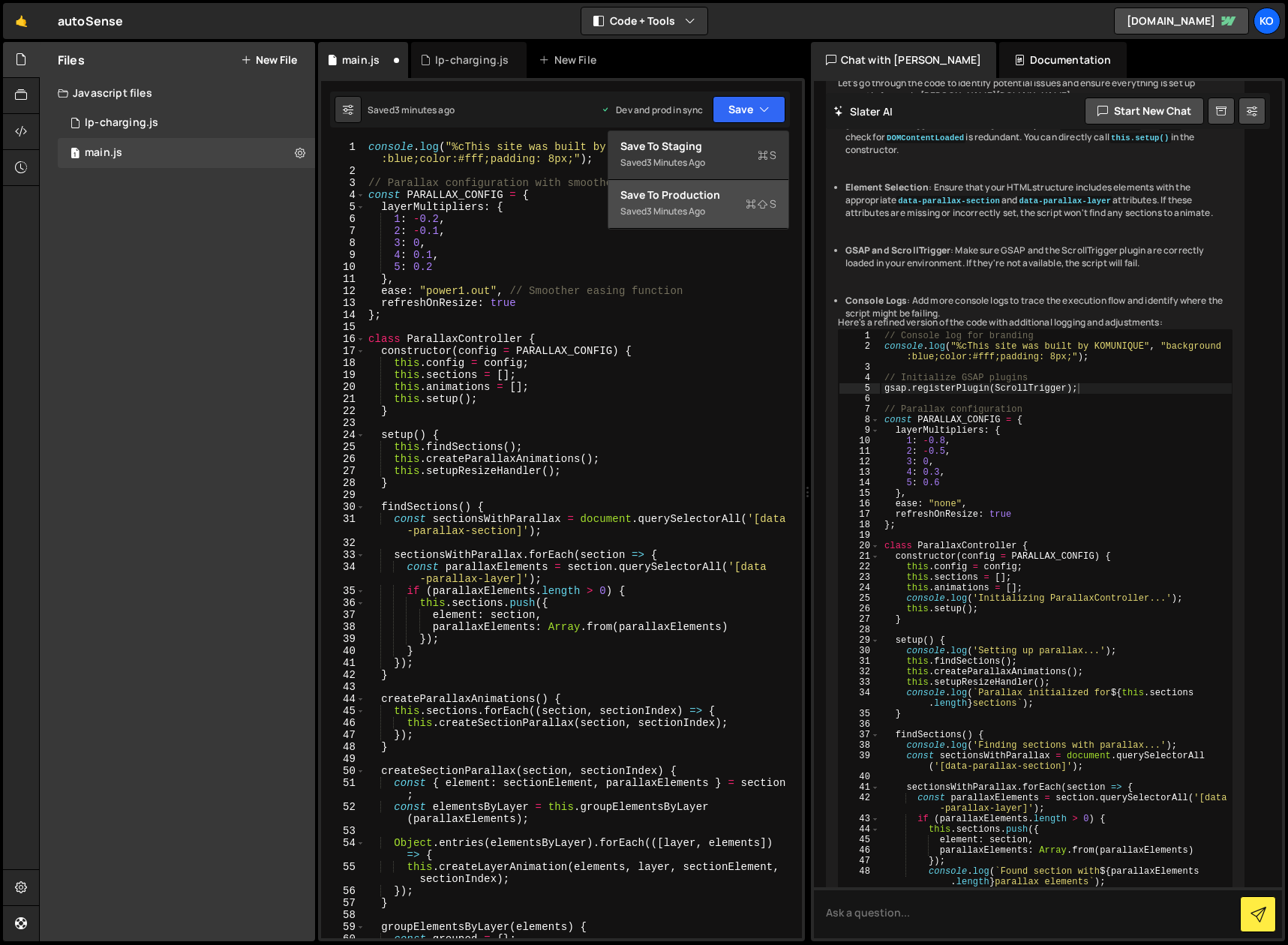
click at [679, 205] on div "3 minutes ago" at bounding box center [675, 210] width 58 height 13
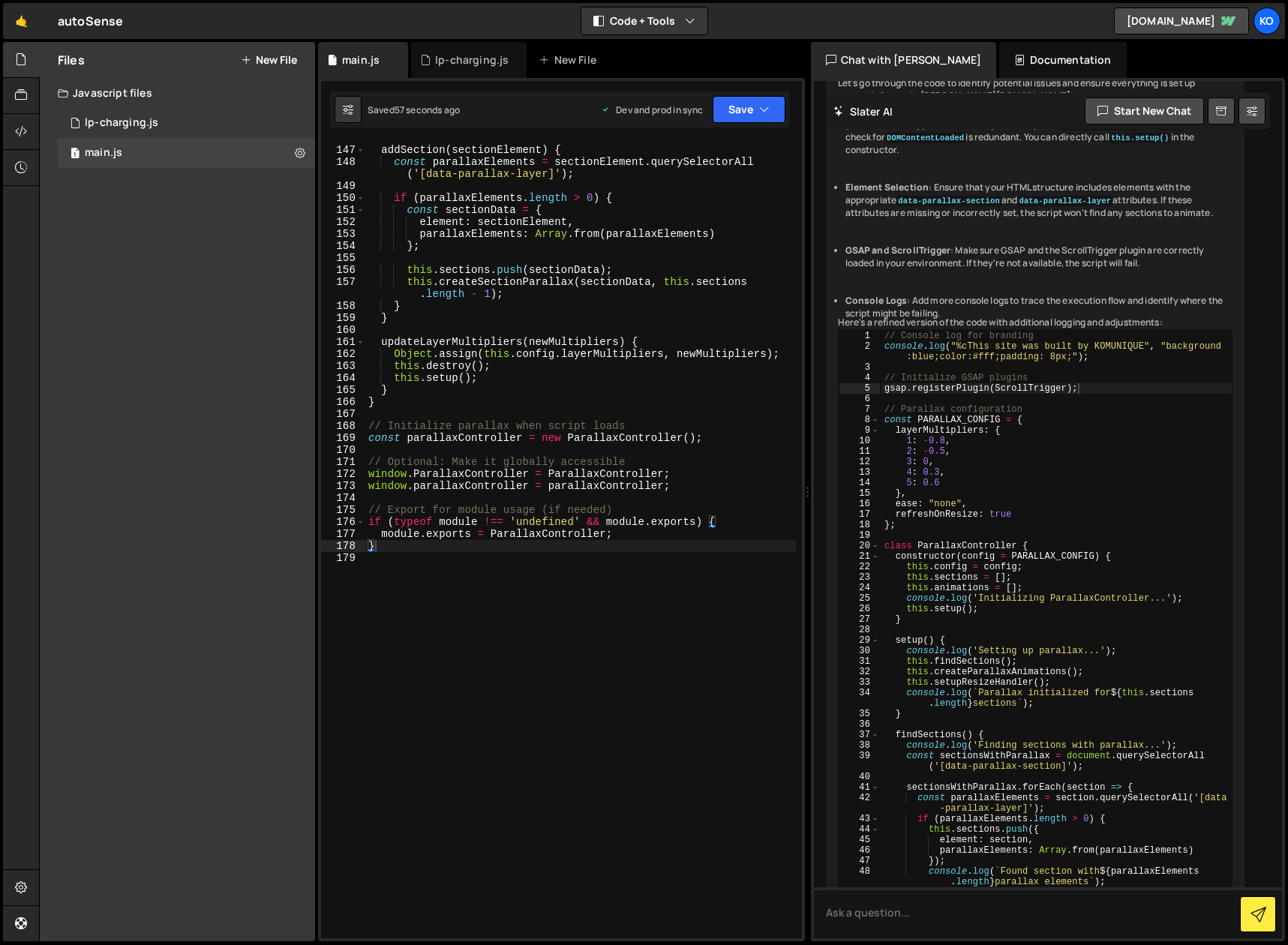
type textarea "1: -0.8,"
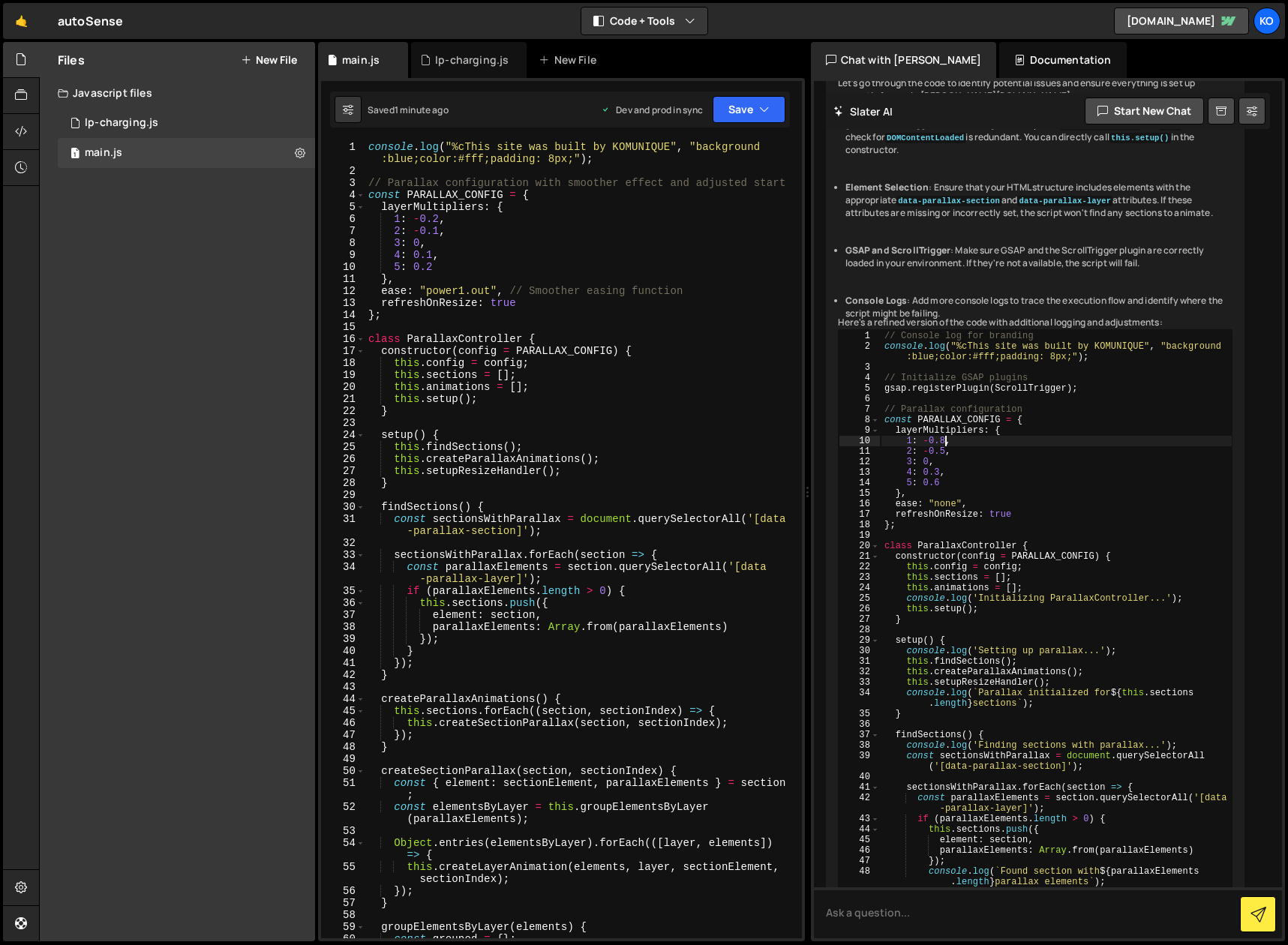
scroll to position [0, 0]
click at [440, 218] on div "console . log ( "%cThis site was built by KOMUNIQUE" , "background :blue;color:…" at bounding box center [580, 558] width 430 height 833
click at [439, 229] on div "console . log ( "%cThis site was built by KOMUNIQUE" , "background :blue;color:…" at bounding box center [580, 558] width 430 height 833
click at [447, 227] on div "console . log ( "%cThis site was built by KOMUNIQUE" , "background :blue;color:…" at bounding box center [580, 558] width 430 height 833
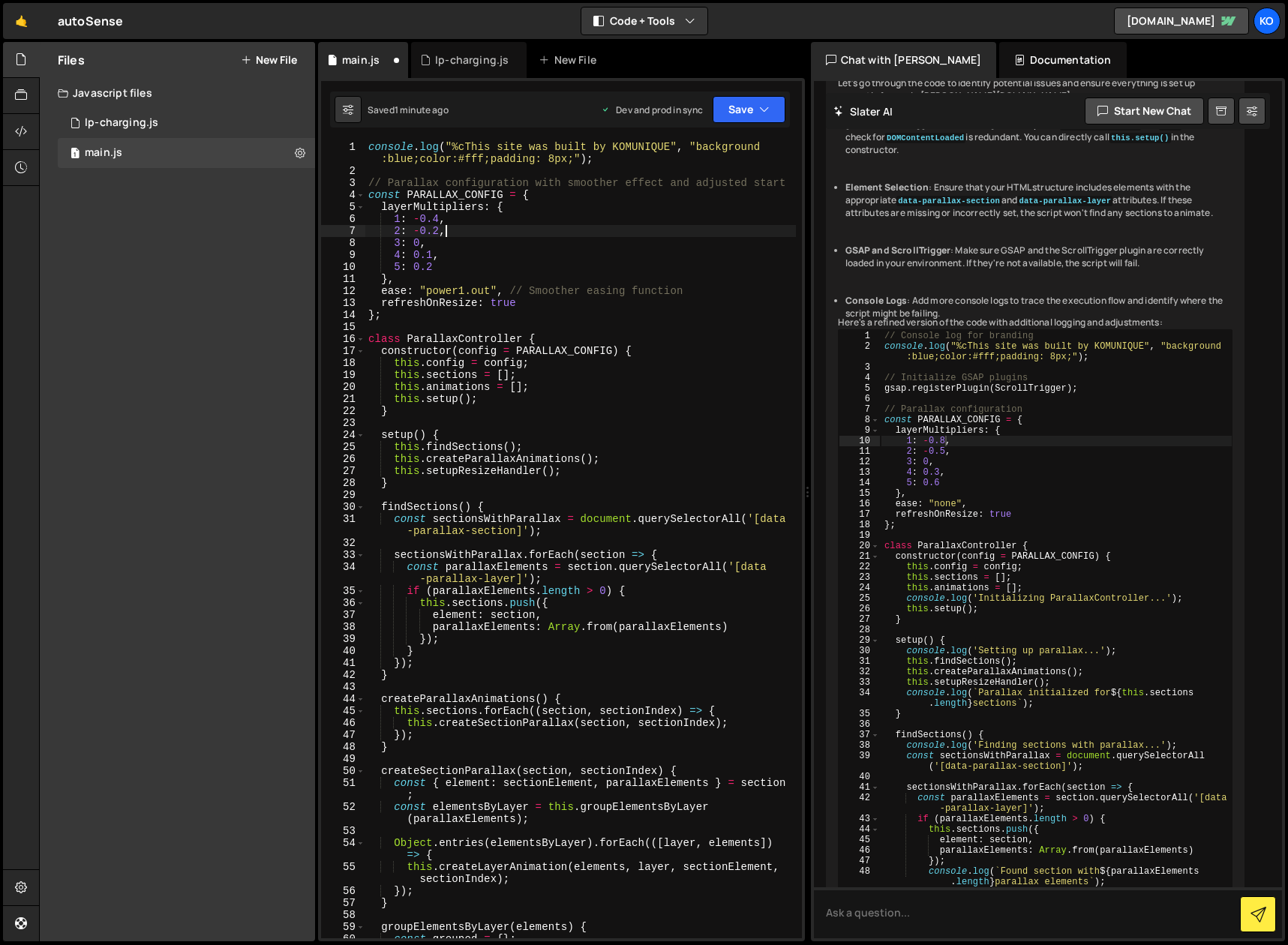
click at [439, 223] on div "console . log ( "%cThis site was built by KOMUNIQUE" , "background :blue;color:…" at bounding box center [580, 558] width 430 height 833
click at [460, 216] on div "console . log ( "%cThis site was built by KOMUNIQUE" , "background :blue;color:…" at bounding box center [580, 558] width 430 height 833
click at [422, 244] on div "console . log ( "%cThis site was built by KOMUNIQUE" , "background :blue;color:…" at bounding box center [580, 558] width 430 height 833
click at [433, 256] on div "console . log ( "%cThis site was built by KOMUNIQUE" , "background :blue;color:…" at bounding box center [580, 558] width 430 height 833
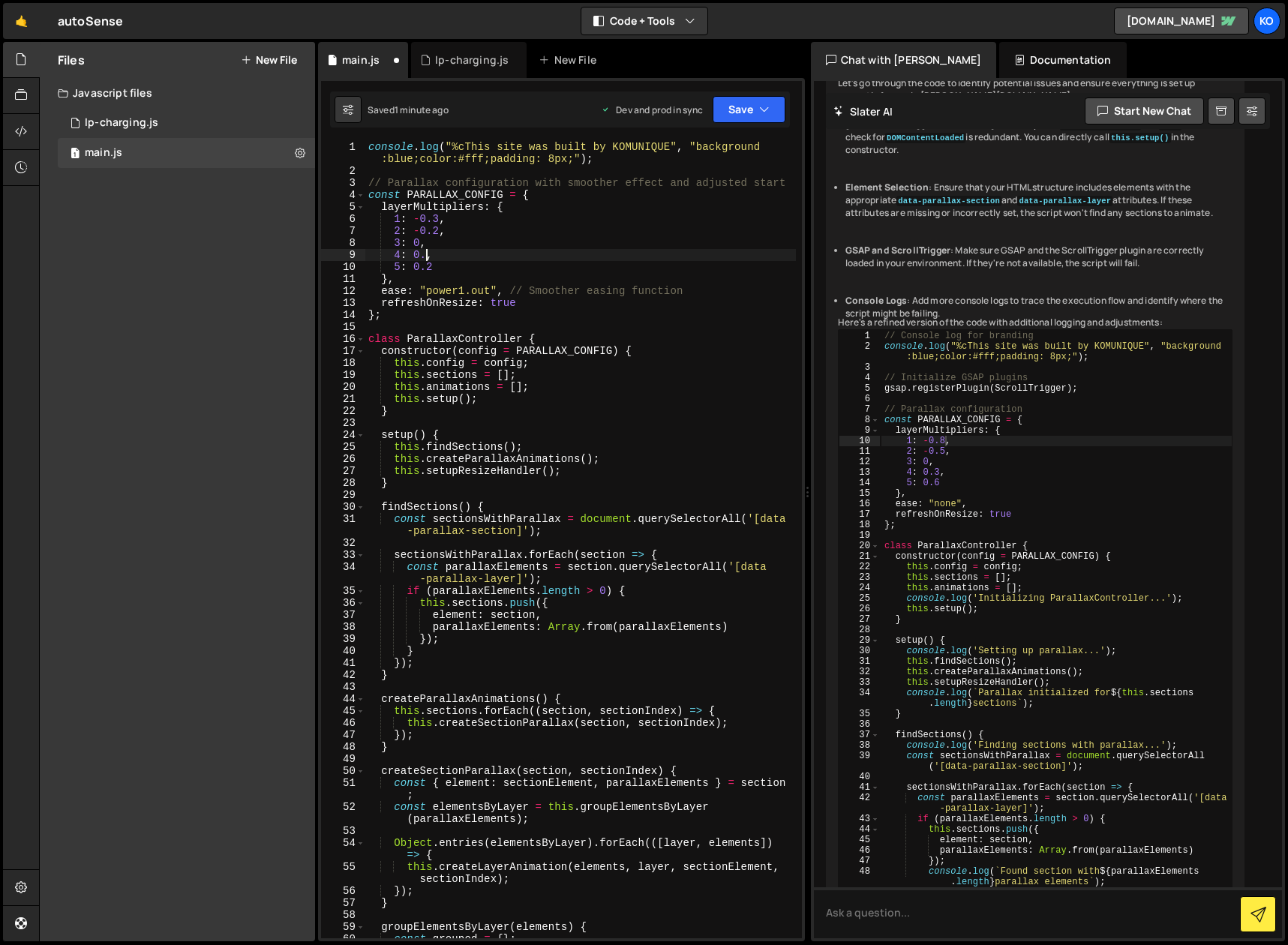
scroll to position [0, 3]
click at [448, 250] on div "console . log ( "%cThis site was built by KOMUNIQUE" , "background :blue;color:…" at bounding box center [580, 558] width 430 height 833
click at [430, 265] on div "console . log ( "%cThis site was built by KOMUNIQUE" , "background :blue;color:…" at bounding box center [580, 558] width 430 height 833
click at [485, 253] on div "console . log ( "%cThis site was built by KOMUNIQUE" , "background :blue;color:…" at bounding box center [580, 558] width 430 height 833
click at [765, 113] on icon "button" at bounding box center [764, 109] width 10 height 15
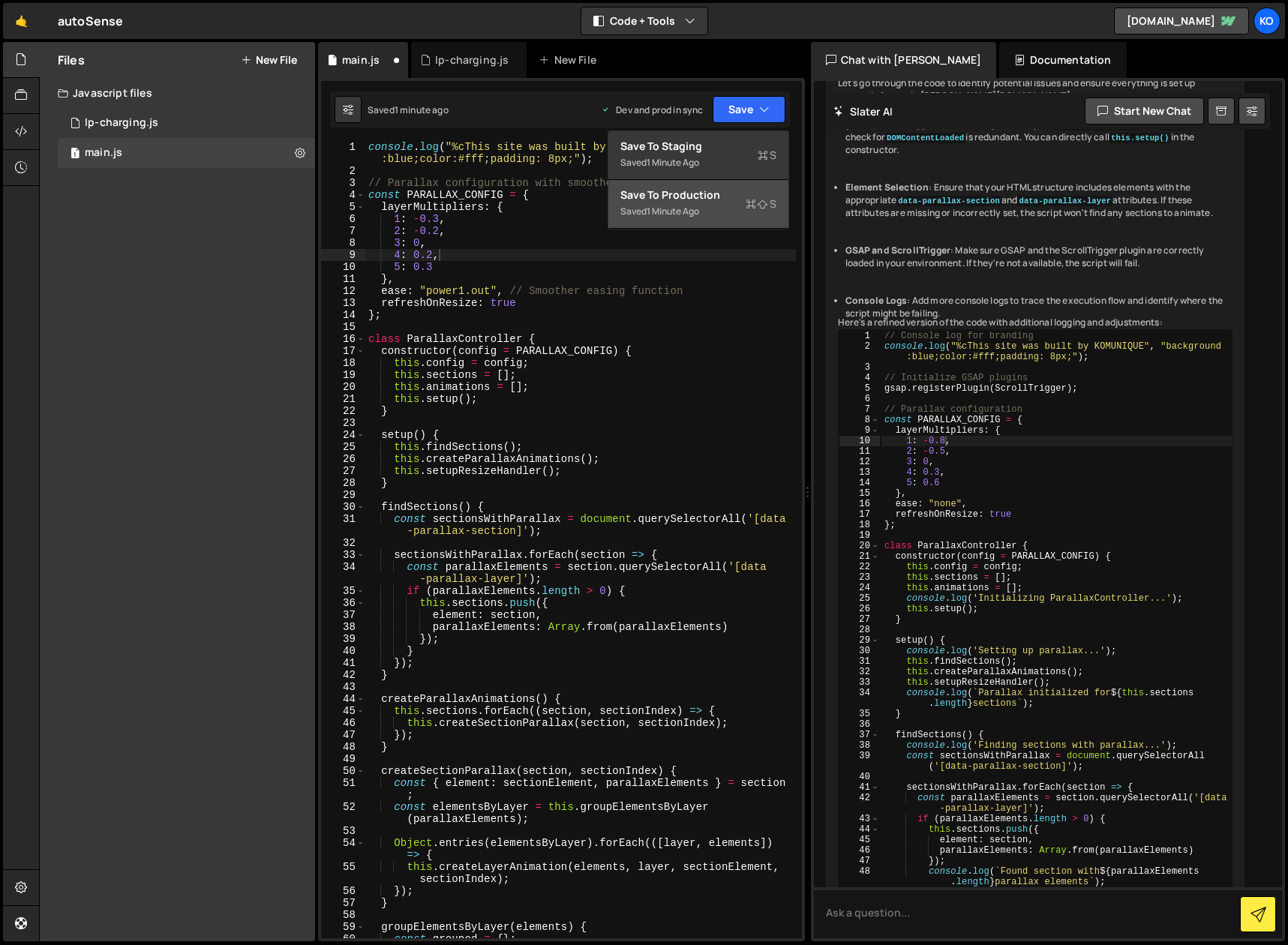
click at [676, 206] on div "1 minute ago" at bounding box center [672, 210] width 52 height 13
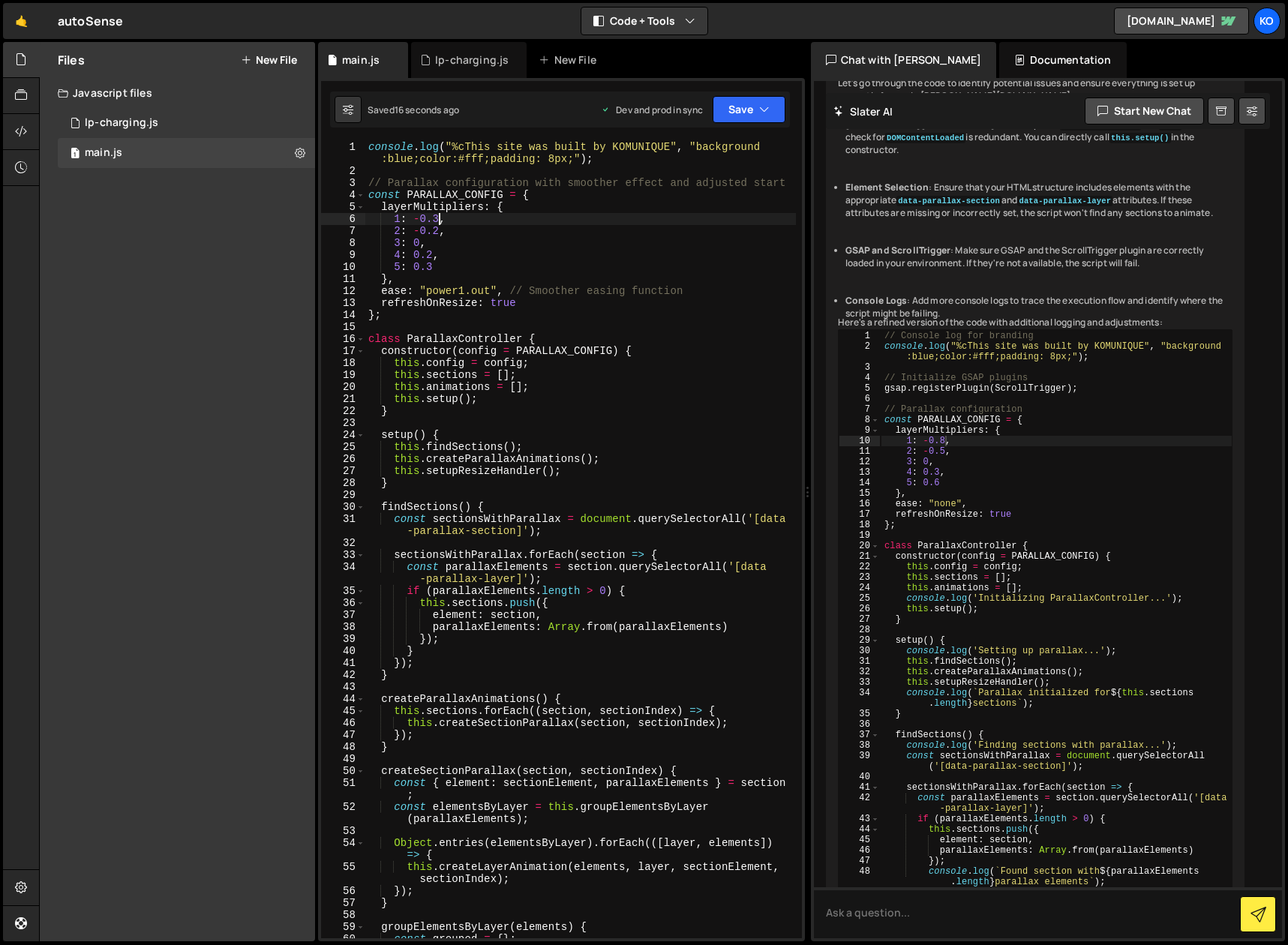
click at [438, 219] on div "console . log ( "%cThis site was built by KOMUNIQUE" , "background :blue;color:…" at bounding box center [580, 558] width 430 height 833
click at [443, 220] on div "console . log ( "%cThis site was built by KOMUNIQUE" , "background :blue;color:…" at bounding box center [580, 558] width 430 height 833
click at [473, 221] on div "console . log ( "%cThis site was built by KOMUNIQUE" , "background :blue;color:…" at bounding box center [580, 558] width 430 height 833
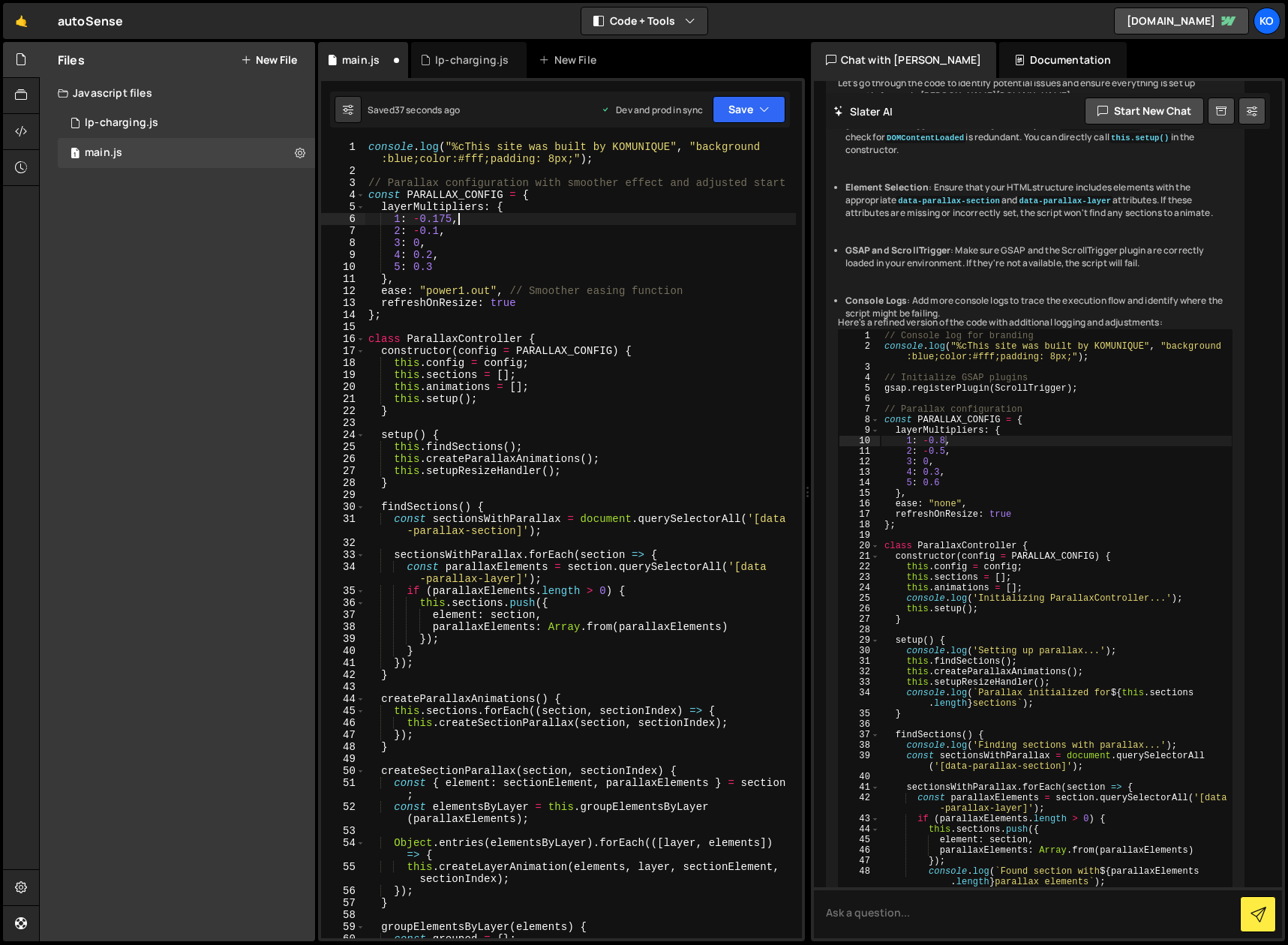
click at [433, 253] on div "console . log ( "%cThis site was built by KOMUNIQUE" , "background :blue;color:…" at bounding box center [580, 558] width 430 height 833
click at [432, 268] on div "console . log ( "%cThis site was built by KOMUNIQUE" , "background :blue;color:…" at bounding box center [580, 558] width 430 height 833
click at [467, 255] on div "console . log ( "%cThis site was built by KOMUNIQUE" , "background :blue;color:…" at bounding box center [580, 558] width 430 height 833
click at [440, 270] on div "console . log ( "%cThis site was built by KOMUNIQUE" , "background :blue;color:…" at bounding box center [580, 558] width 430 height 833
click at [448, 257] on div "console . log ( "%cThis site was built by KOMUNIQUE" , "background :blue;color:…" at bounding box center [580, 558] width 430 height 833
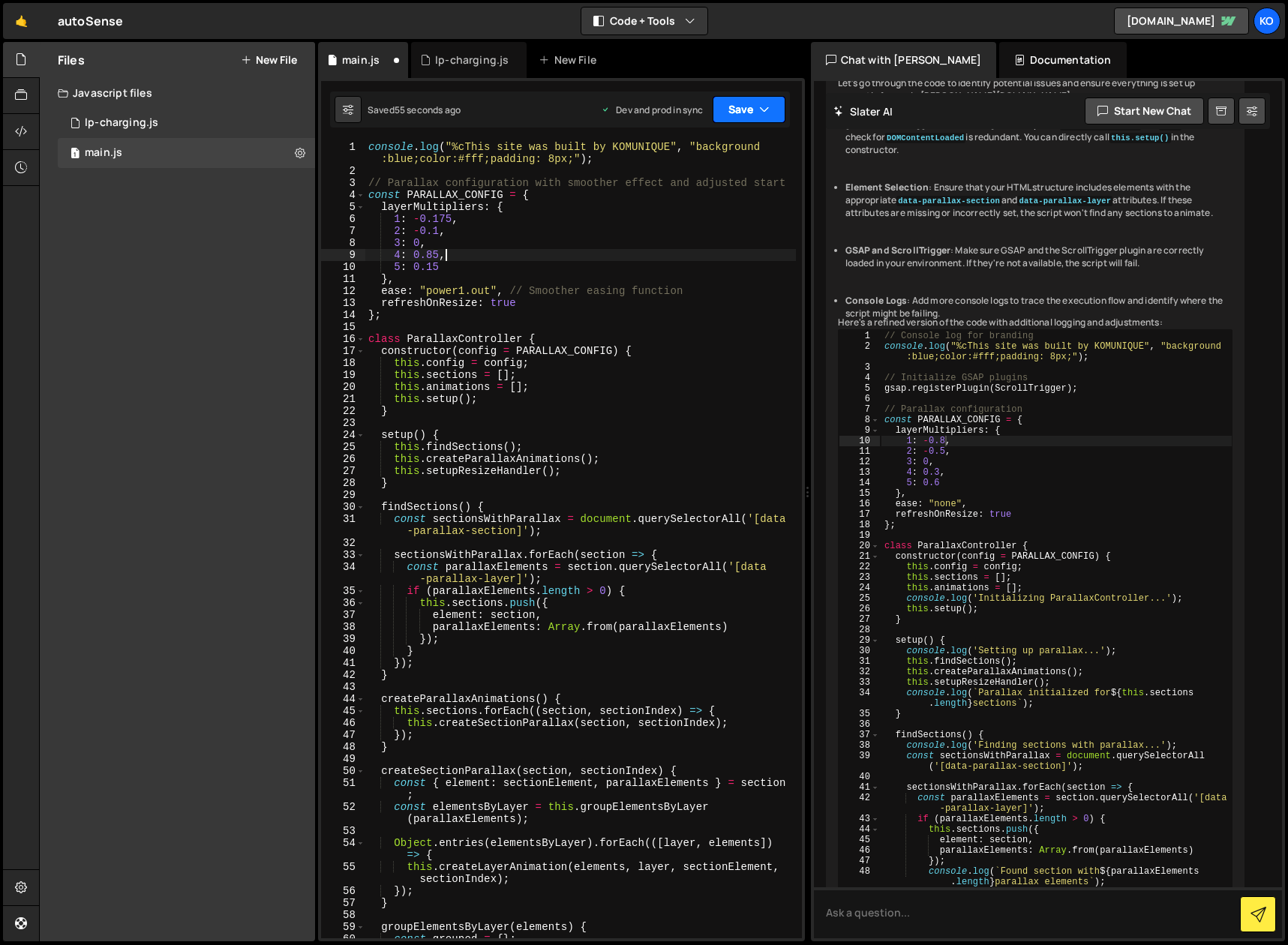
type textarea "4: 0.85,"
click at [769, 111] on icon "button" at bounding box center [764, 109] width 10 height 15
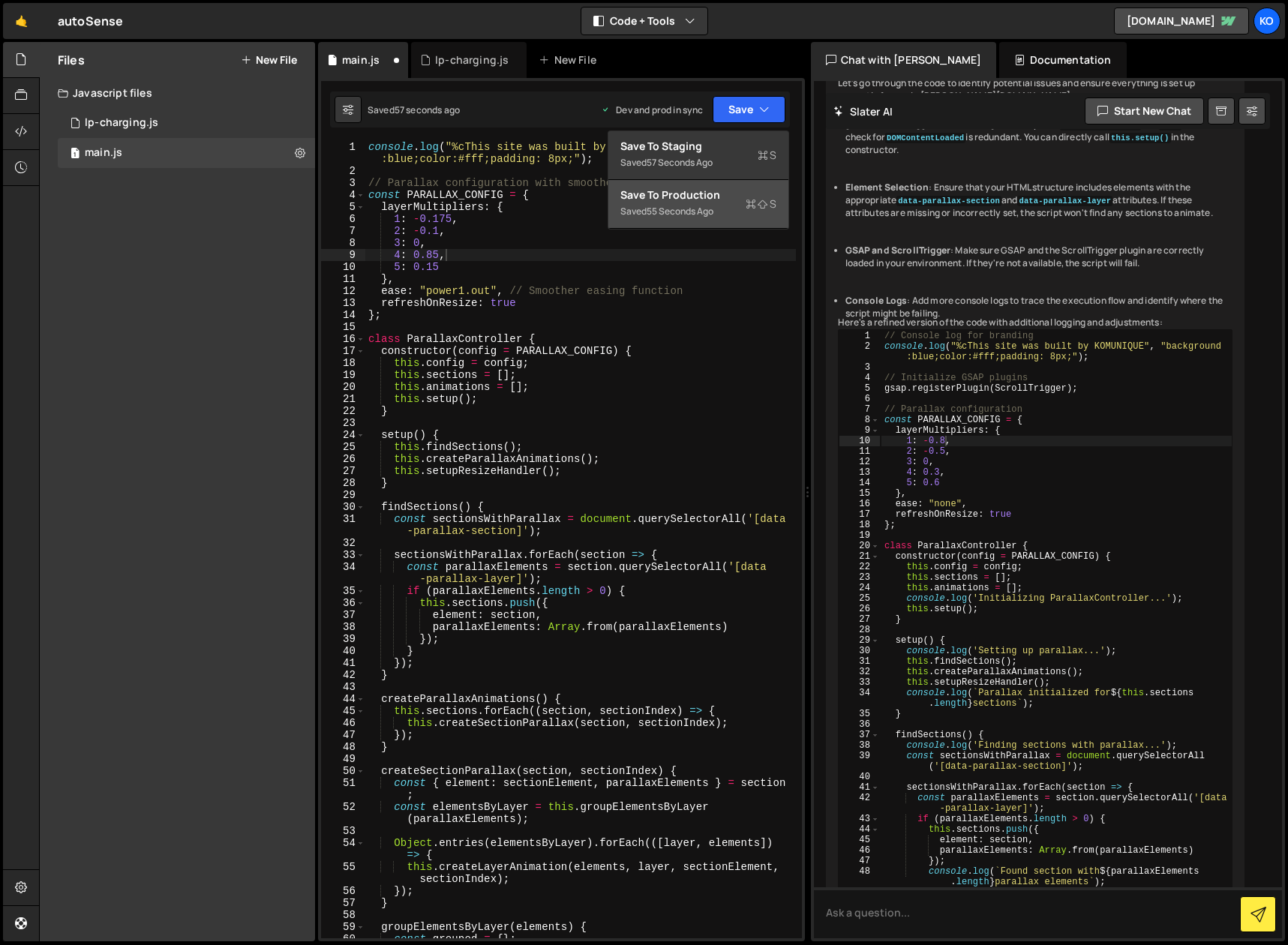
click at [678, 205] on div "55 seconds ago" at bounding box center [680, 210] width 67 height 13
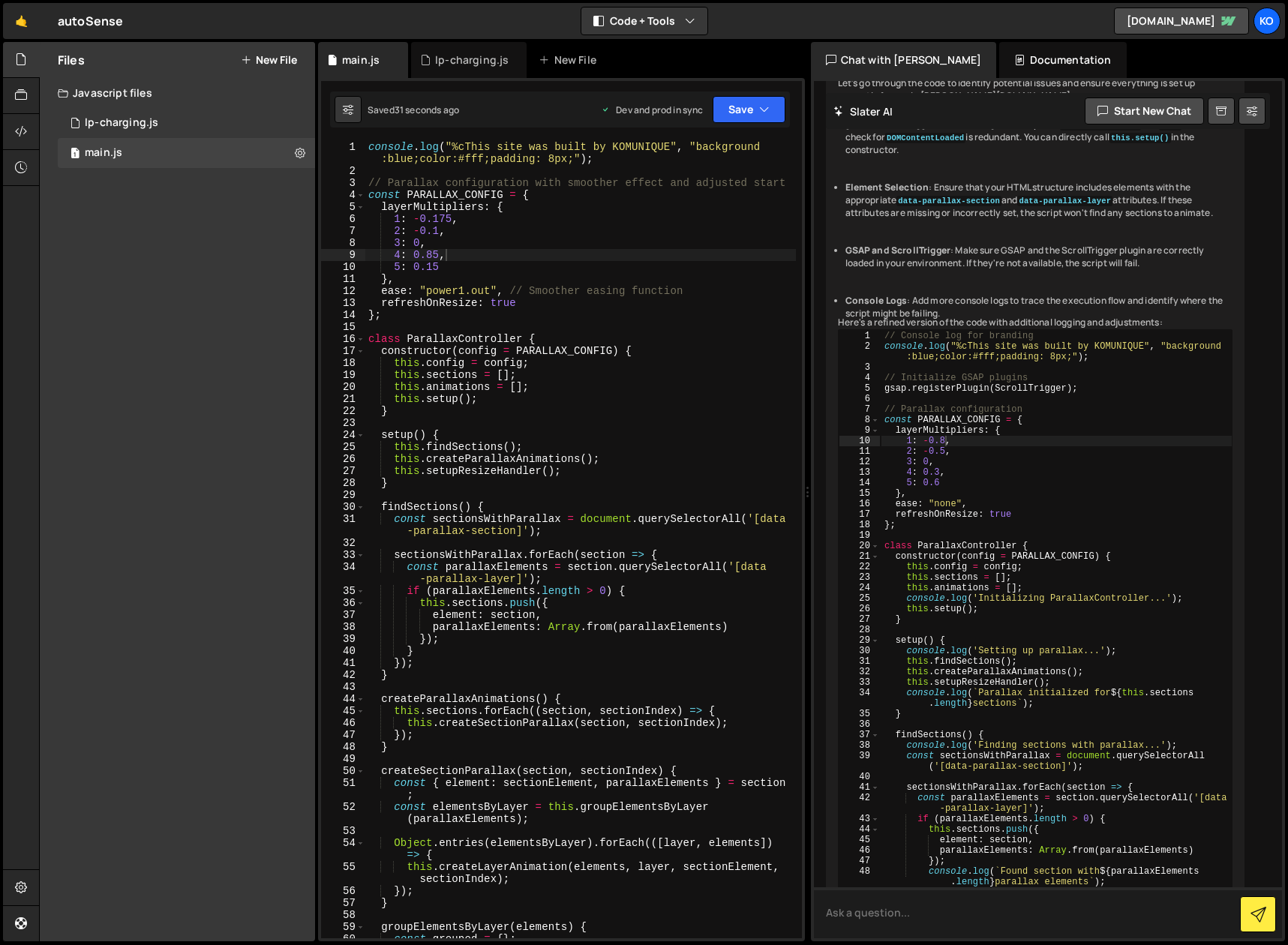
click at [900, 912] on textarea at bounding box center [1048, 912] width 469 height 51
type textarea "Is it possible to update the starting position of the elements? If yes recommen…"
click at [487, 318] on div "console . log ( "%cThis site was built by KOMUNIQUE" , "background :blue;color:…" at bounding box center [580, 558] width 430 height 833
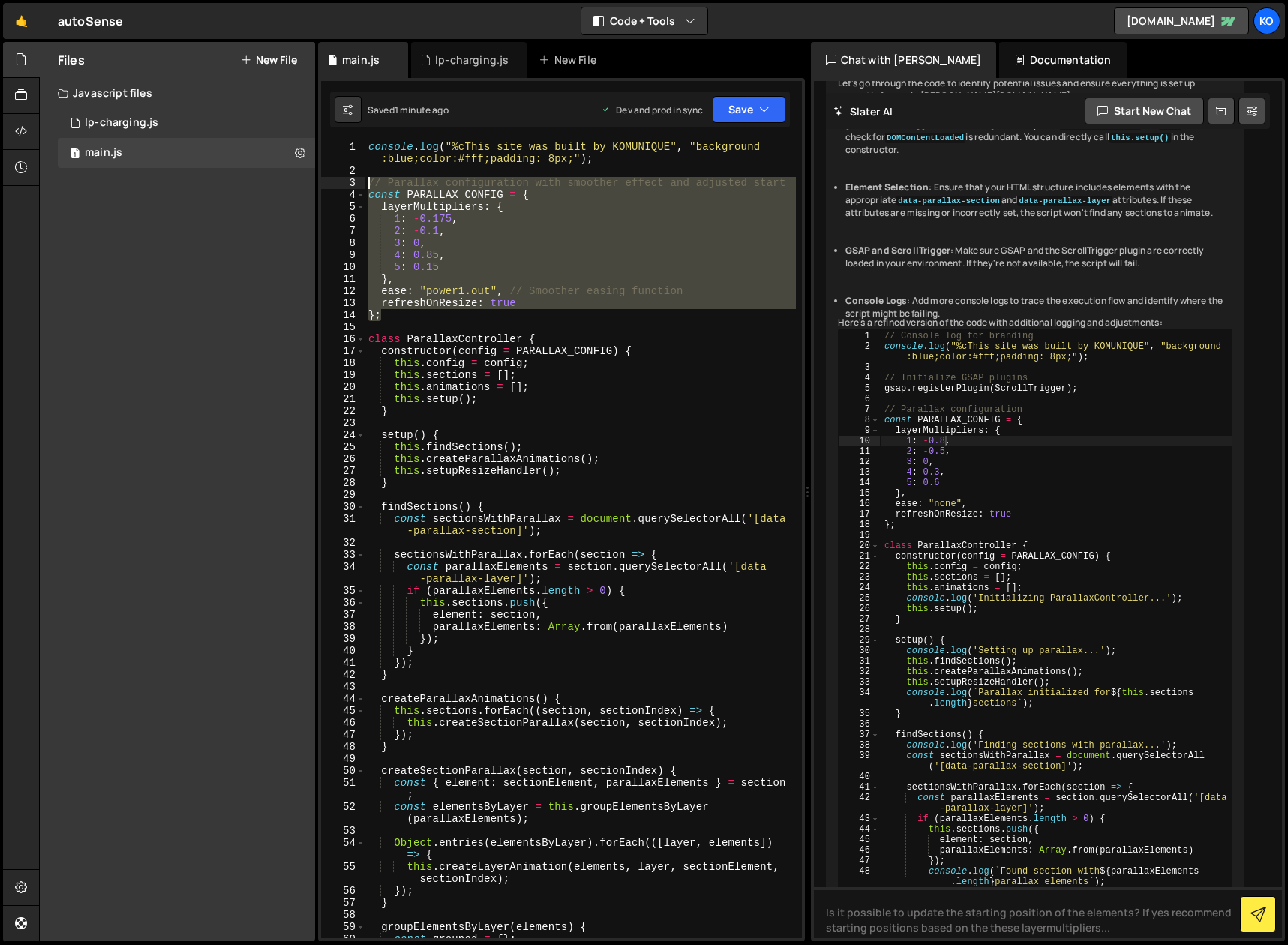
drag, startPoint x: 431, startPoint y: 318, endPoint x: 363, endPoint y: 177, distance: 156.5
click at [363, 177] on div "}; 1 2 3 4 5 6 7 8 9 10 11 12 13 14 15 16 17 18 19 20 21 22 23 24 25 26 27 28 2…" at bounding box center [562, 540] width 481 height 797
type textarea "// Parallax configuration with smoother effect and adjusted start const PARALLA…"
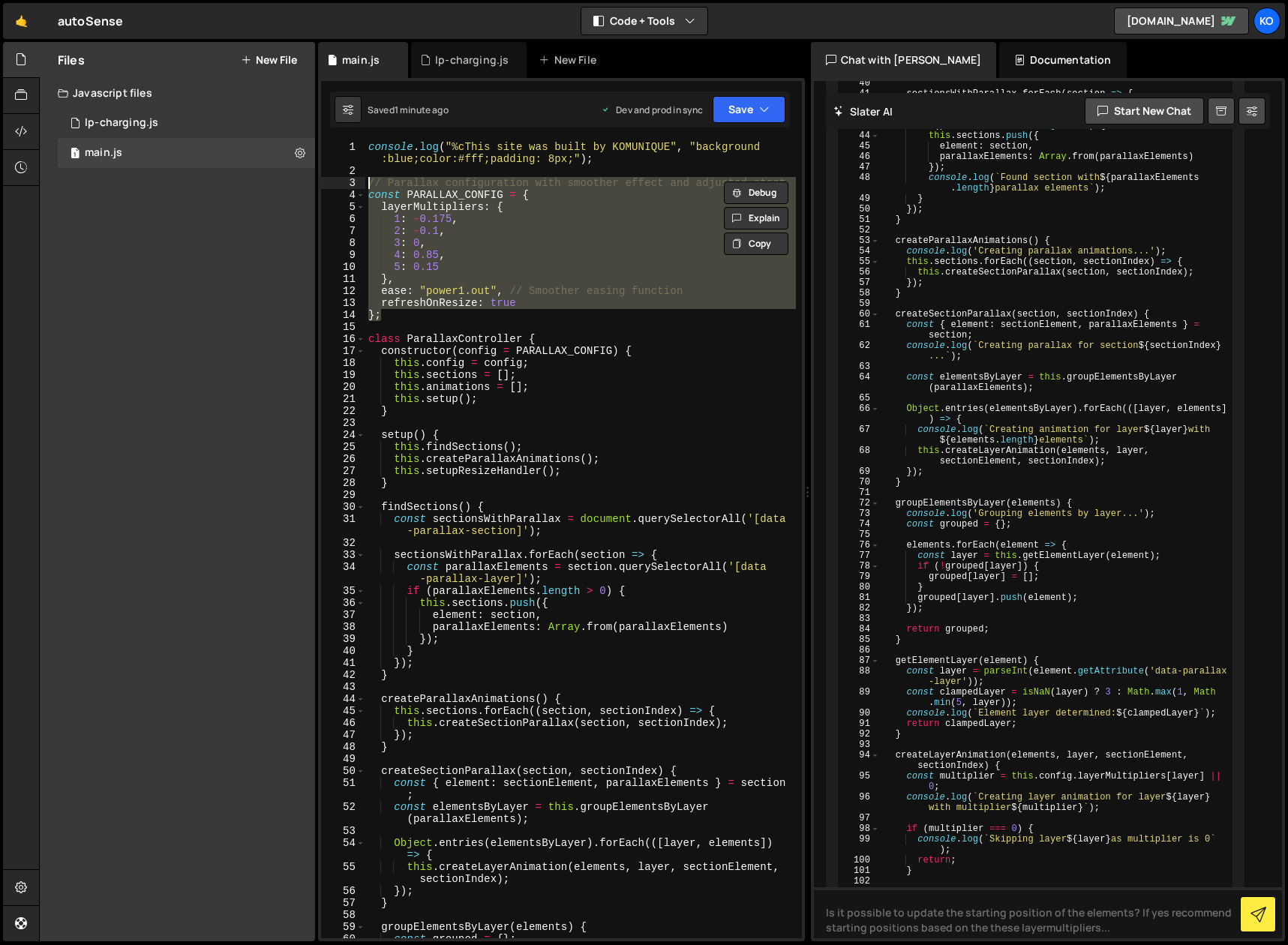
scroll to position [4387, 0]
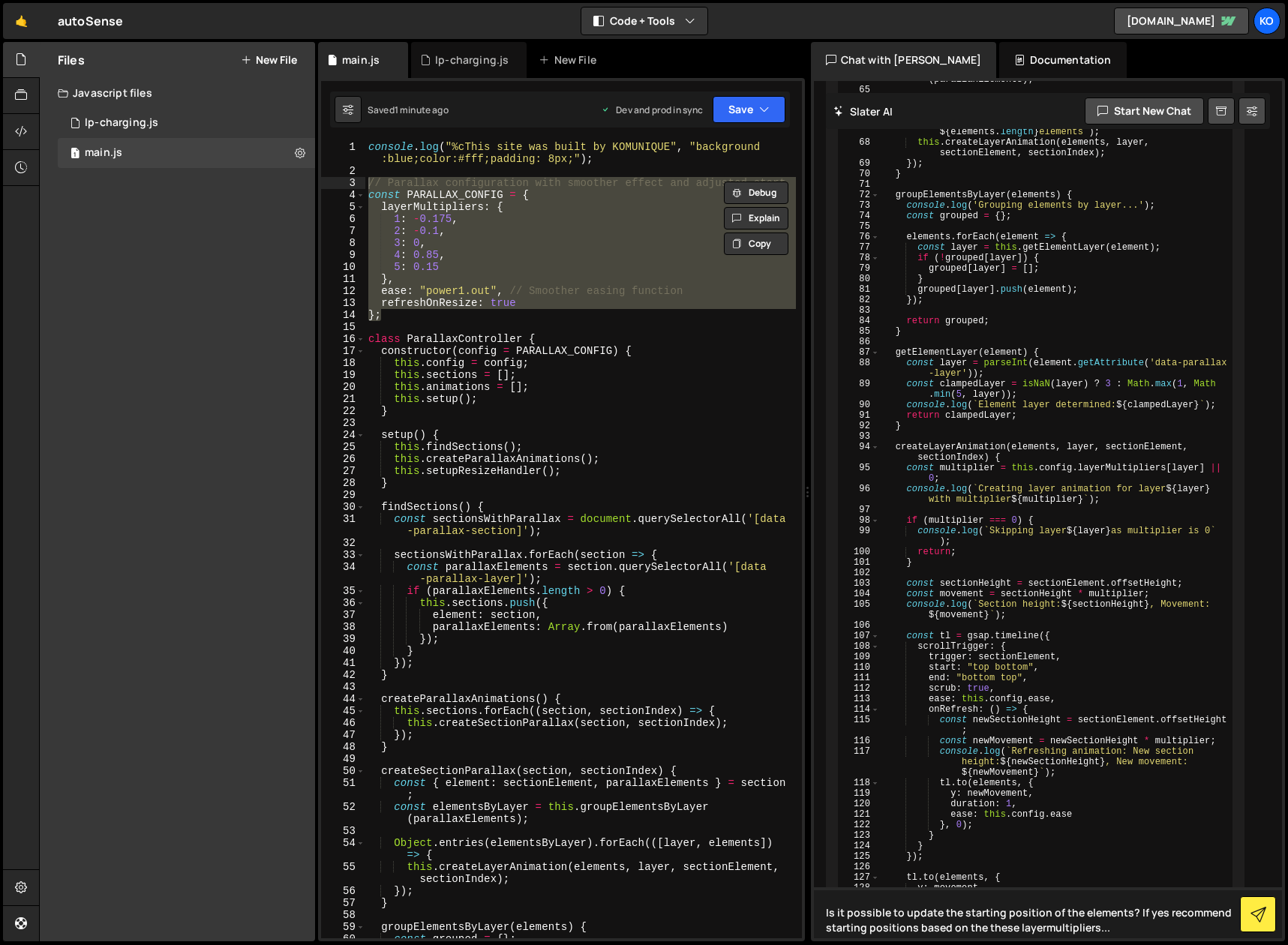
click at [1132, 932] on textarea "Is it possible to update the starting position of the elements? If yes recommen…" at bounding box center [1048, 912] width 469 height 51
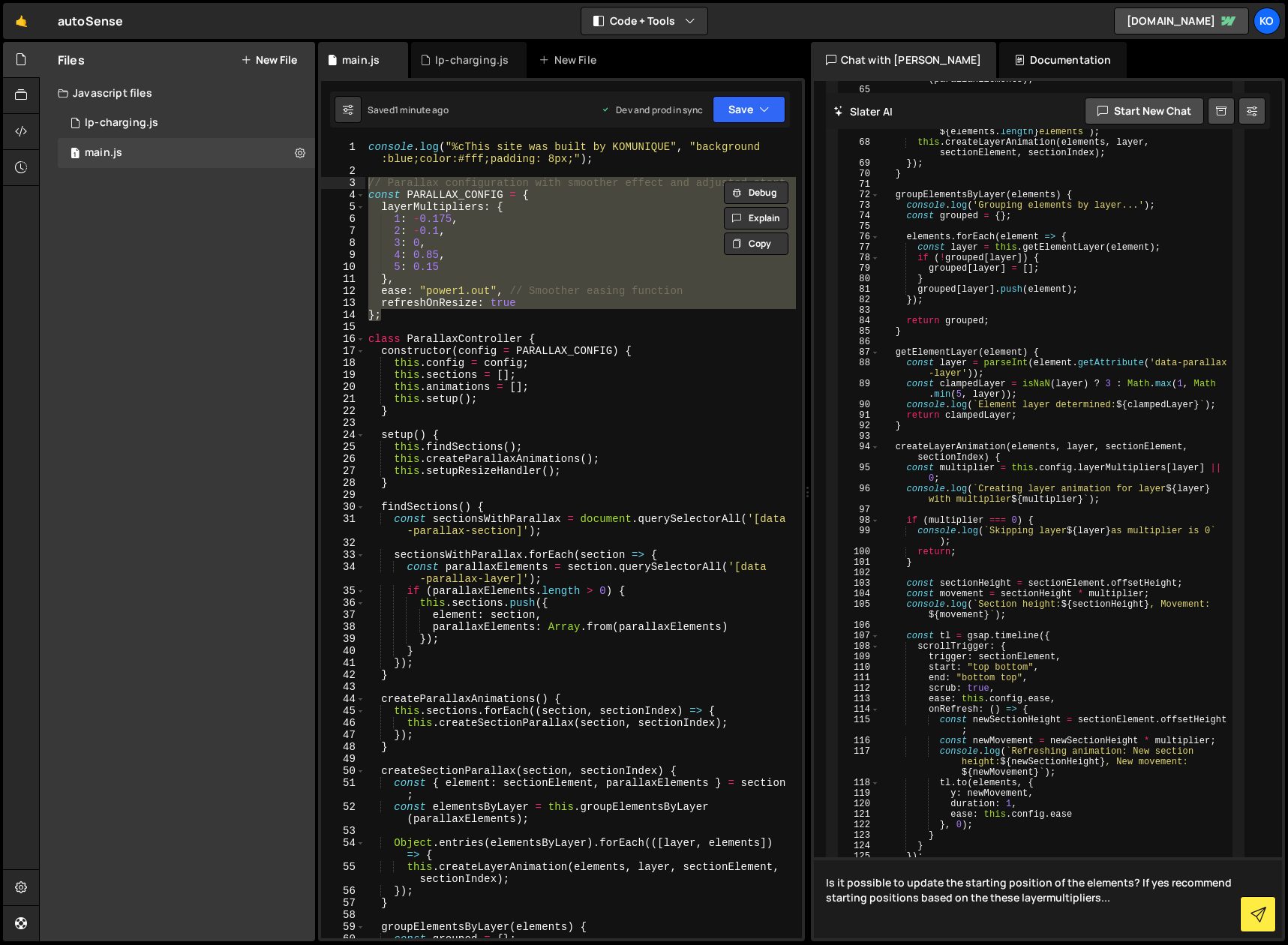
paste textarea "// Parallax configuration with smoother effect and adjusted start const PARALLA…"
type textarea "Is it possible to update the starting position of the elements? If yes recommen…"
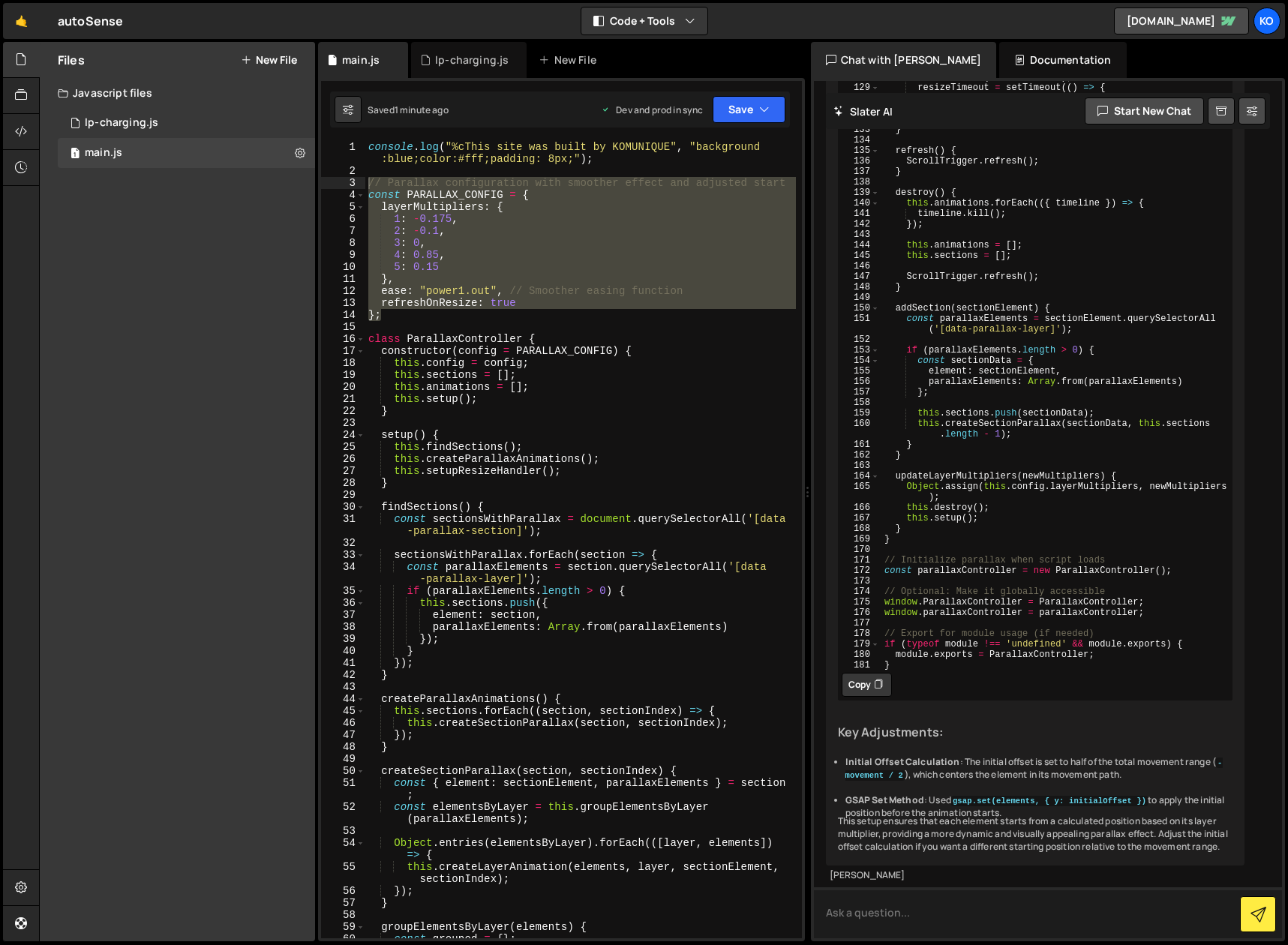
scroll to position [11667, 0]
click at [858, 673] on button "Copy" at bounding box center [866, 685] width 50 height 24
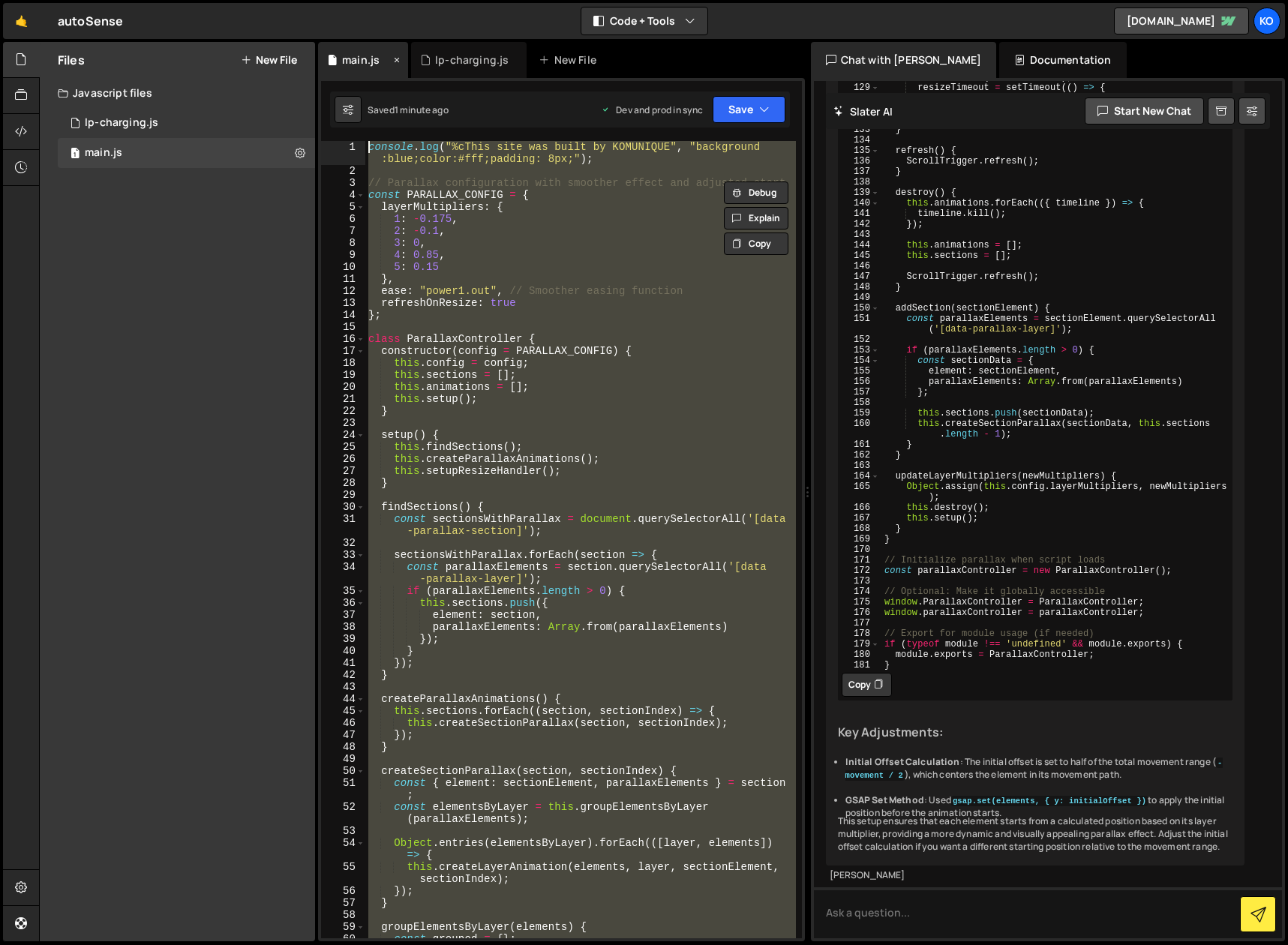
scroll to position [0, 0]
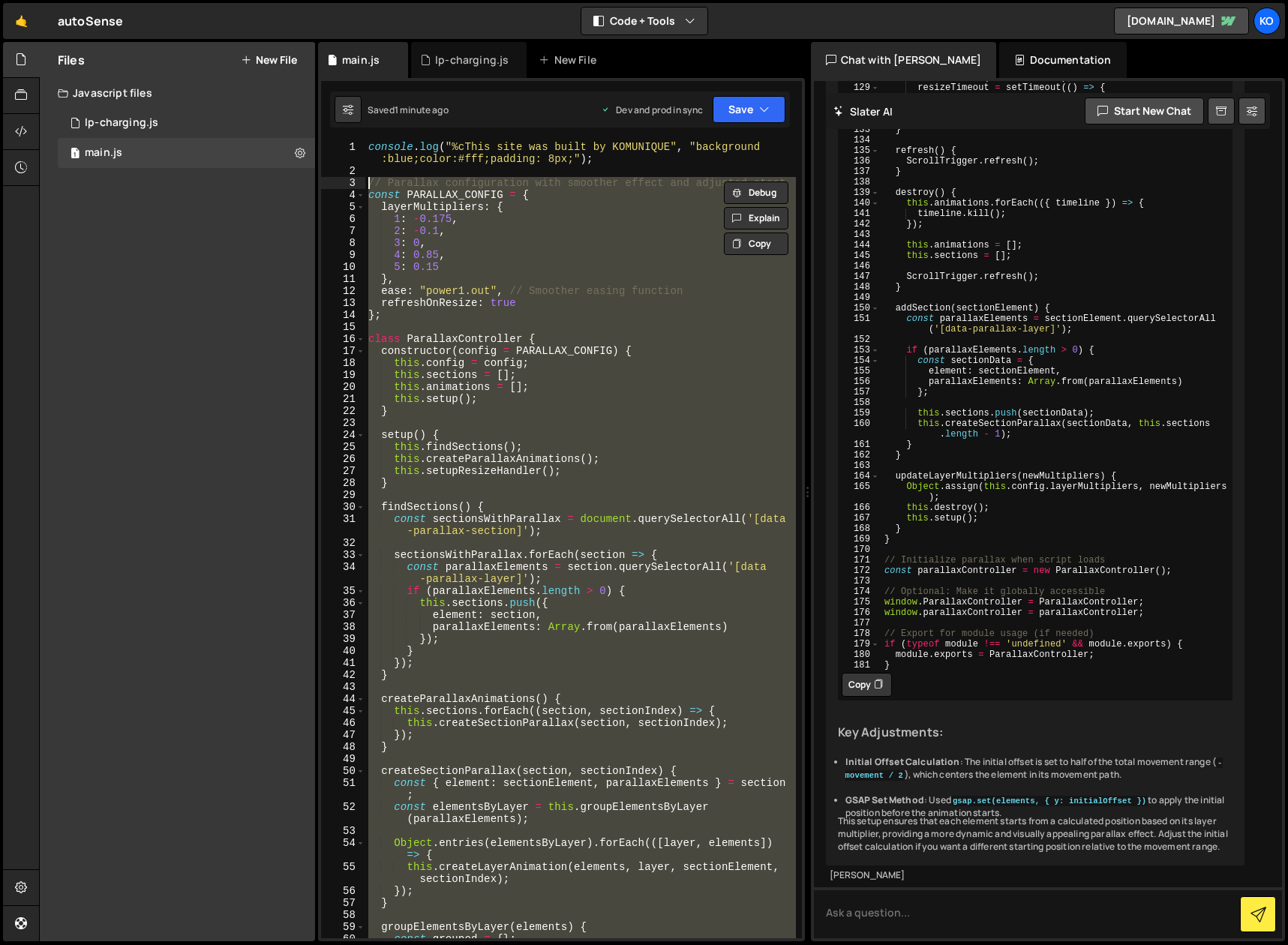
drag, startPoint x: 419, startPoint y: 601, endPoint x: 363, endPoint y: 182, distance: 422.7
click at [363, 182] on div "1 2 3 4 5 6 7 8 9 10 11 12 13 14 15 16 17 18 19 20 21 22 23 24 25 26 27 28 29 3…" at bounding box center [562, 540] width 481 height 797
type textarea "// Parallax configuration with smoother effect and adjusted start const PARALLA…"
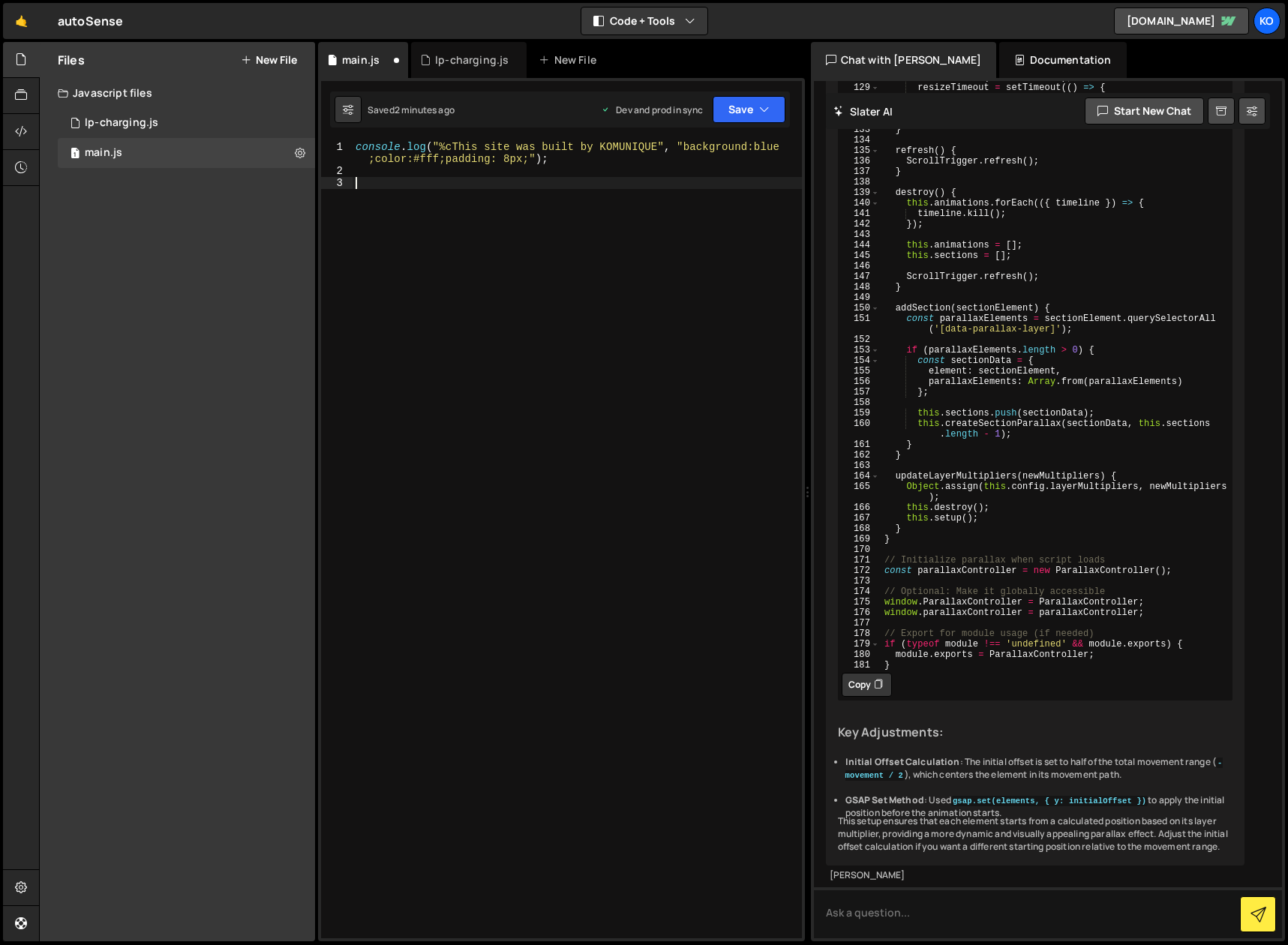
paste textarea "}"
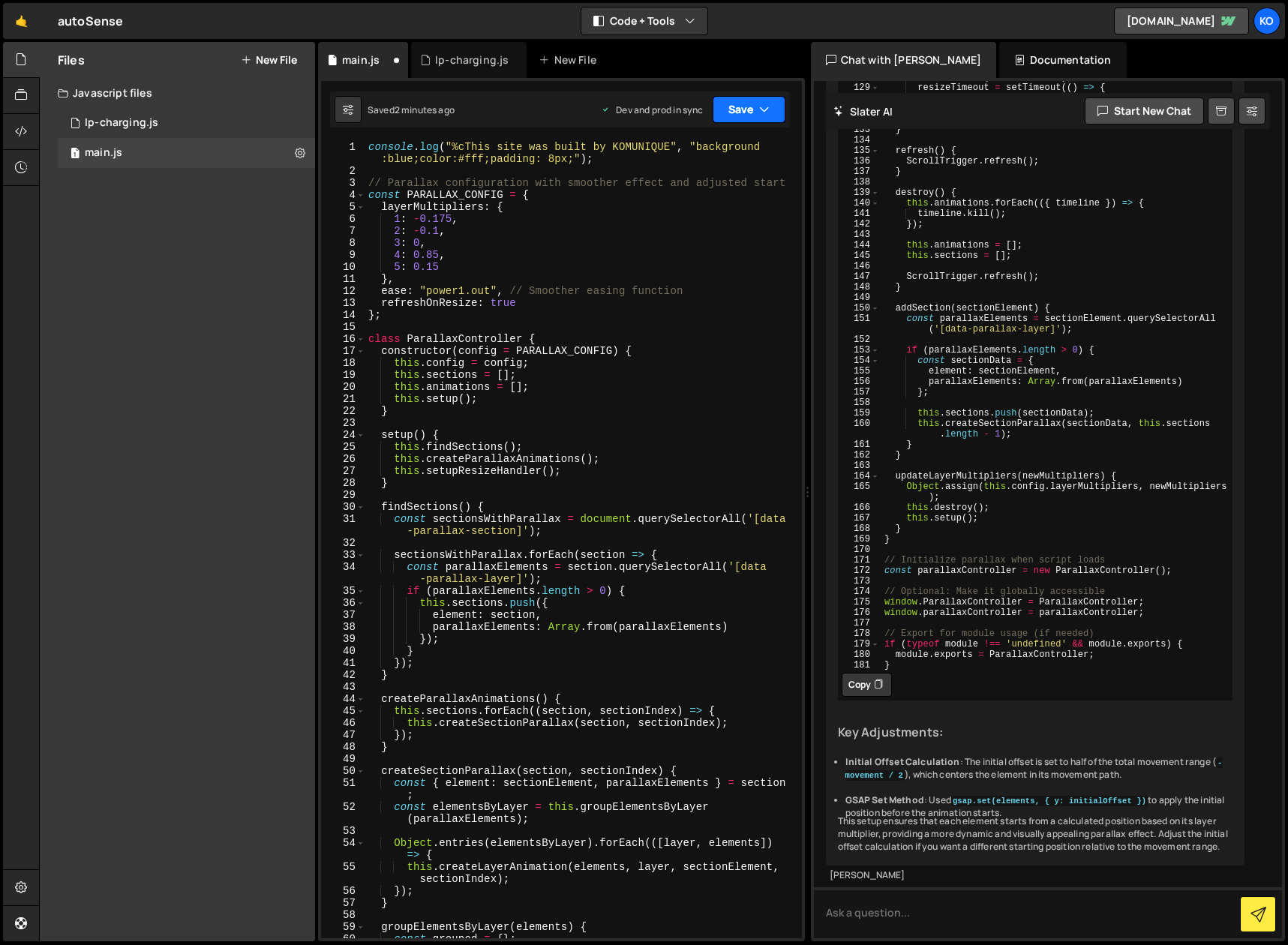
click at [767, 109] on icon "button" at bounding box center [764, 109] width 10 height 15
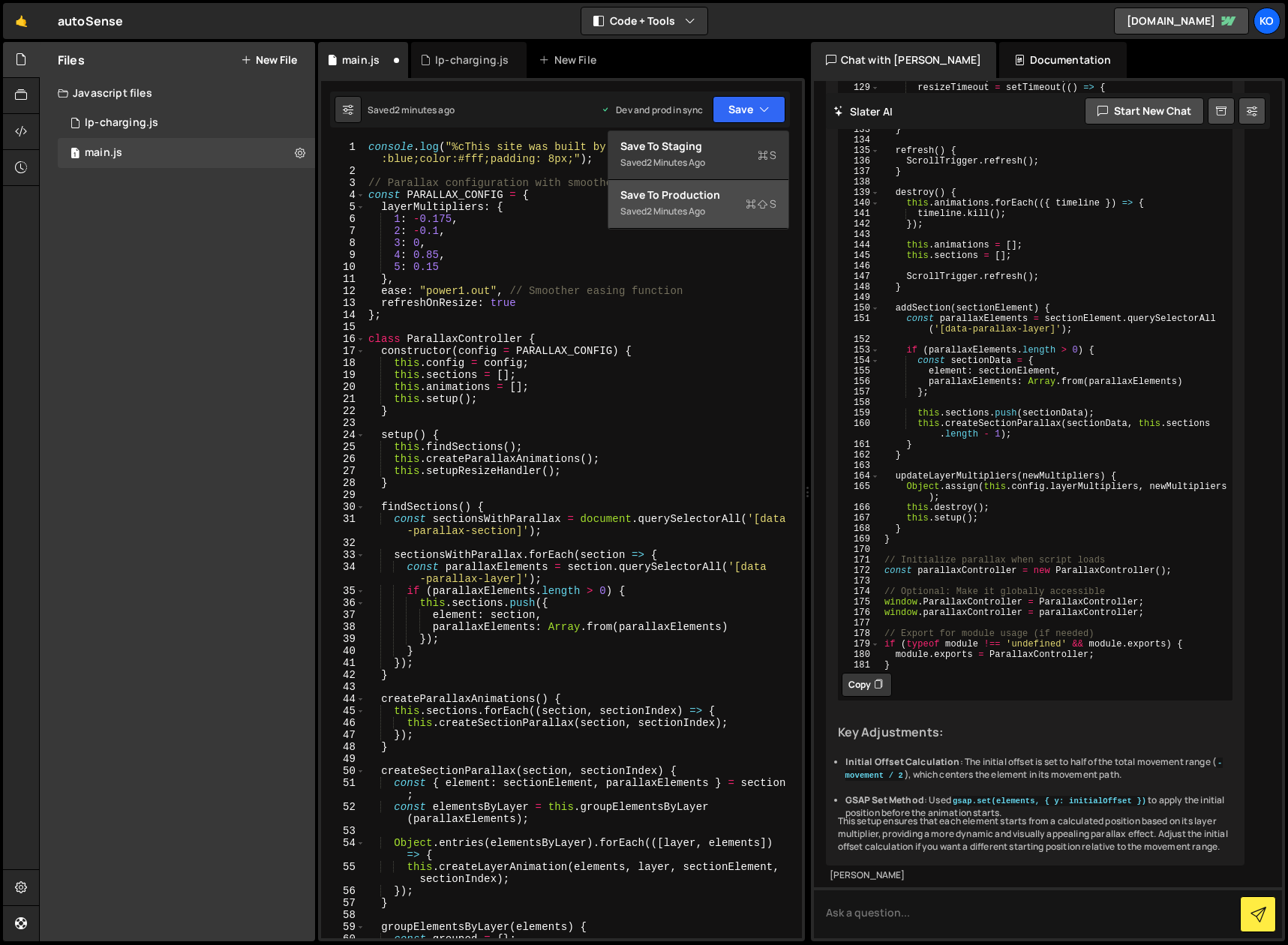
click at [687, 208] on div "2 minutes ago" at bounding box center [675, 210] width 58 height 13
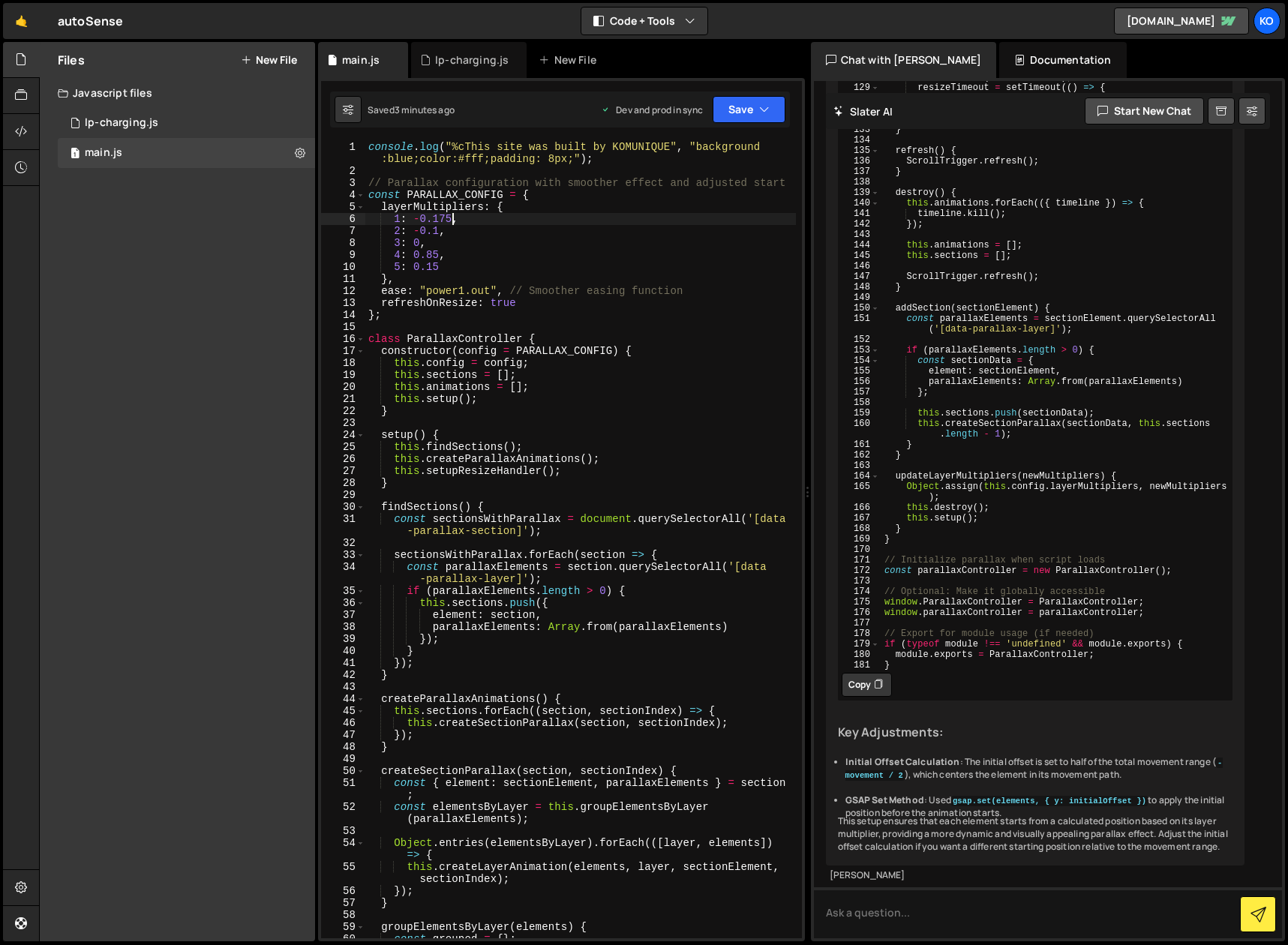
click at [452, 219] on div "console . log ( "%cThis site was built by KOMUNIQUE" , "background :blue;color:…" at bounding box center [580, 558] width 430 height 833
click at [717, 259] on div "console . log ( "%cThis site was built by KOMUNIQUE" , "background :blue;color:…" at bounding box center [580, 558] width 430 height 833
click at [440, 229] on div "console . log ( "%cThis site was built by KOMUNIQUE" , "background :blue;color:…" at bounding box center [580, 558] width 430 height 833
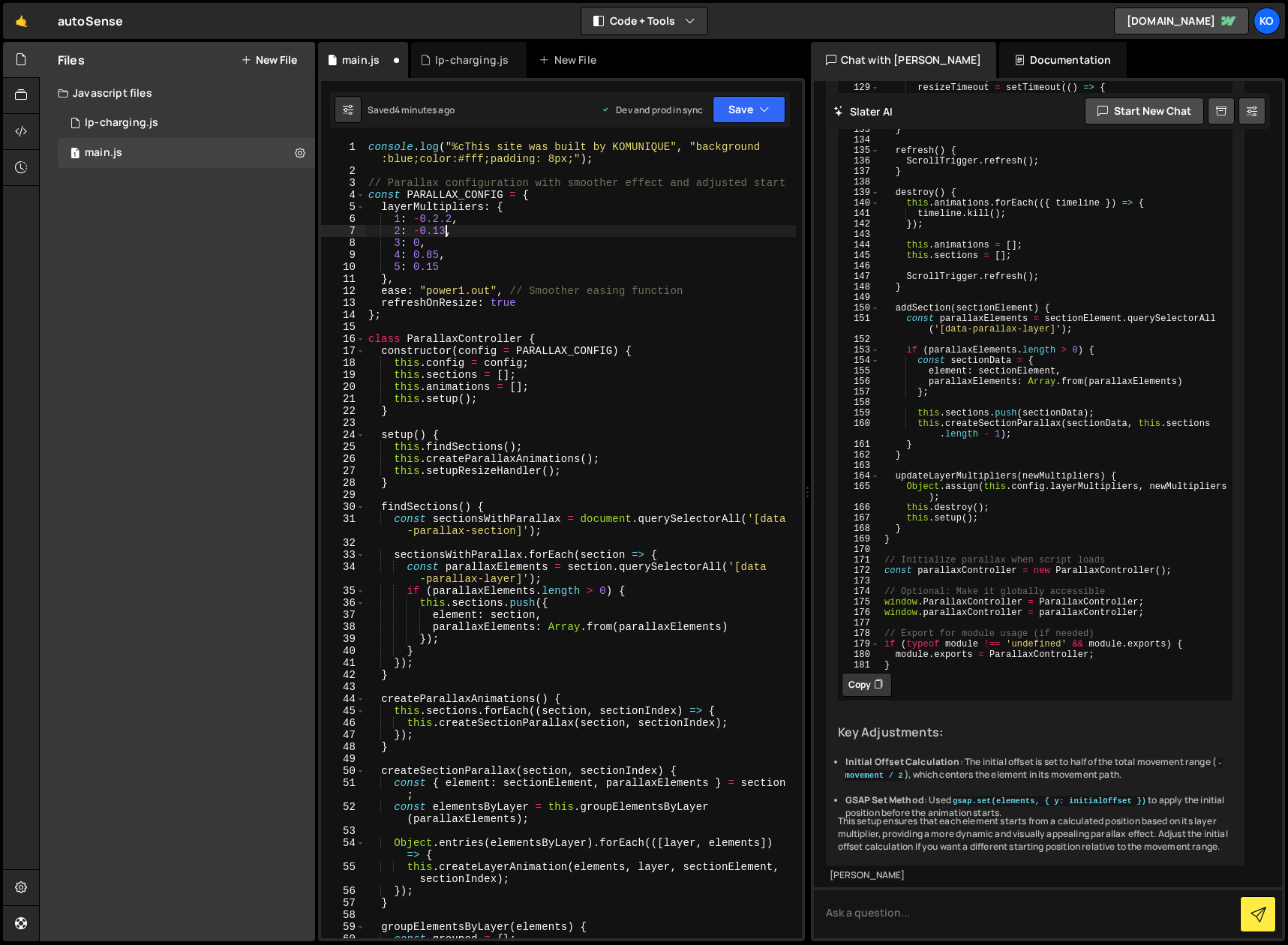
click at [439, 256] on div "console . log ( "%cThis site was built by KOMUNIQUE" , "background :blue;color:…" at bounding box center [580, 558] width 430 height 833
click at [434, 254] on div "console . log ( "%cThis site was built by KOMUNIQUE" , "background :blue;color:…" at bounding box center [580, 558] width 430 height 833
click at [454, 251] on div "console . log ( "%cThis site was built by KOMUNIQUE" , "background :blue;color:…" at bounding box center [580, 558] width 430 height 833
click at [435, 265] on div "console . log ( "%cThis site was built by KOMUNIQUE" , "background :blue;color:…" at bounding box center [580, 558] width 430 height 833
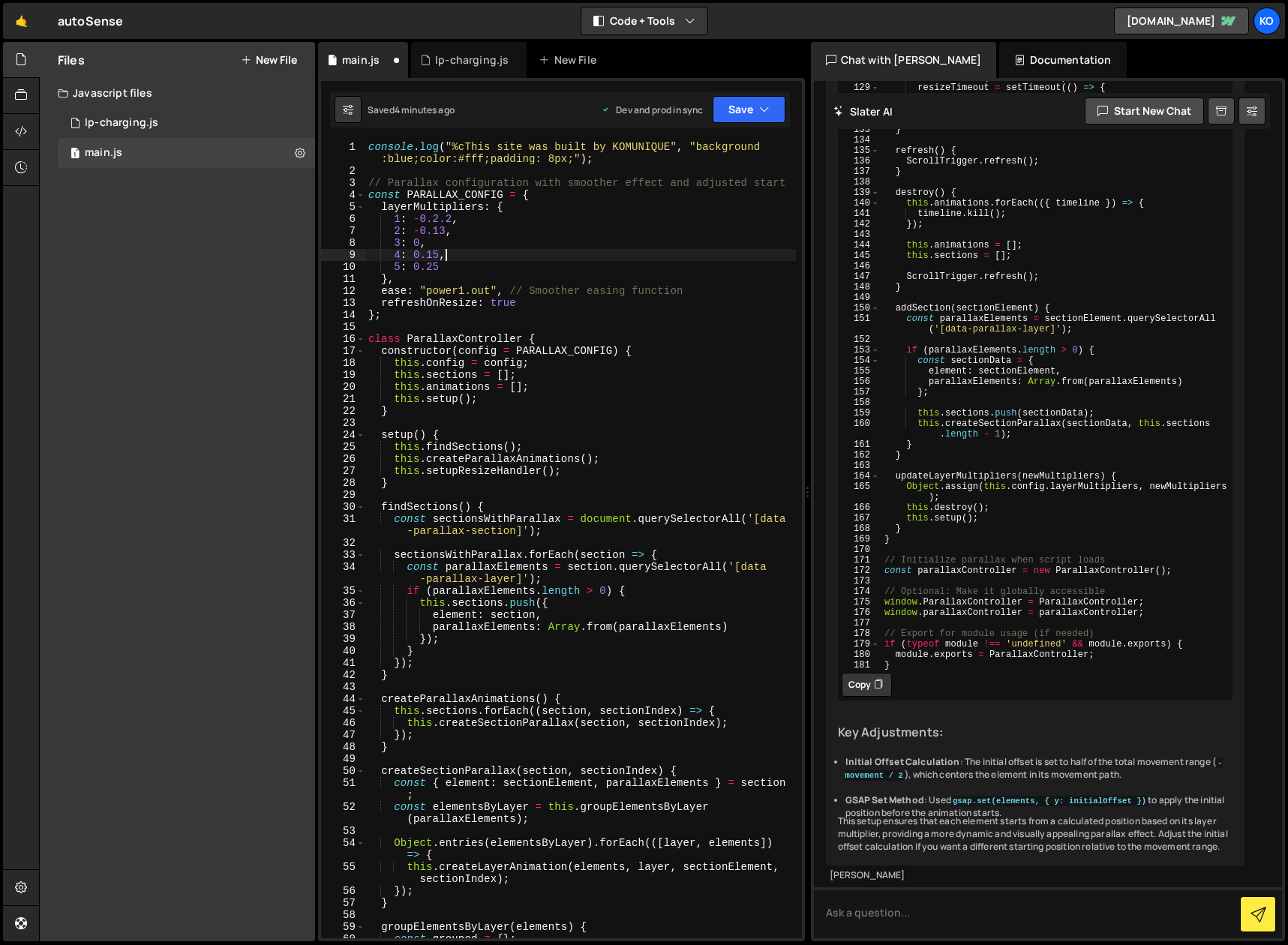
click at [491, 258] on div "console . log ( "%cThis site was built by KOMUNIQUE" , "background :blue;color:…" at bounding box center [580, 558] width 430 height 833
click at [773, 110] on button "Save" at bounding box center [748, 109] width 73 height 27
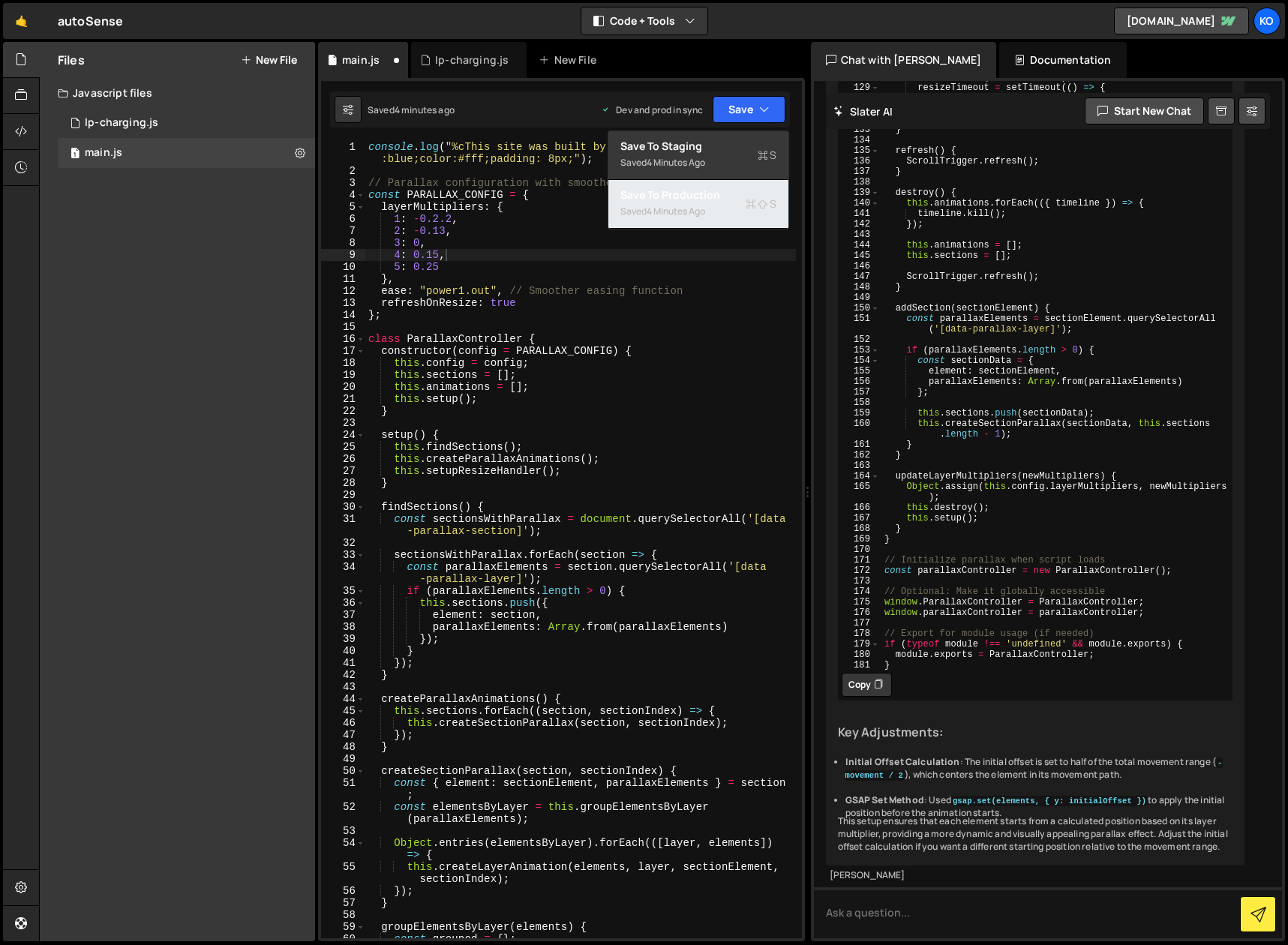
click at [686, 201] on div "Save to Production S" at bounding box center [699, 194] width 156 height 15
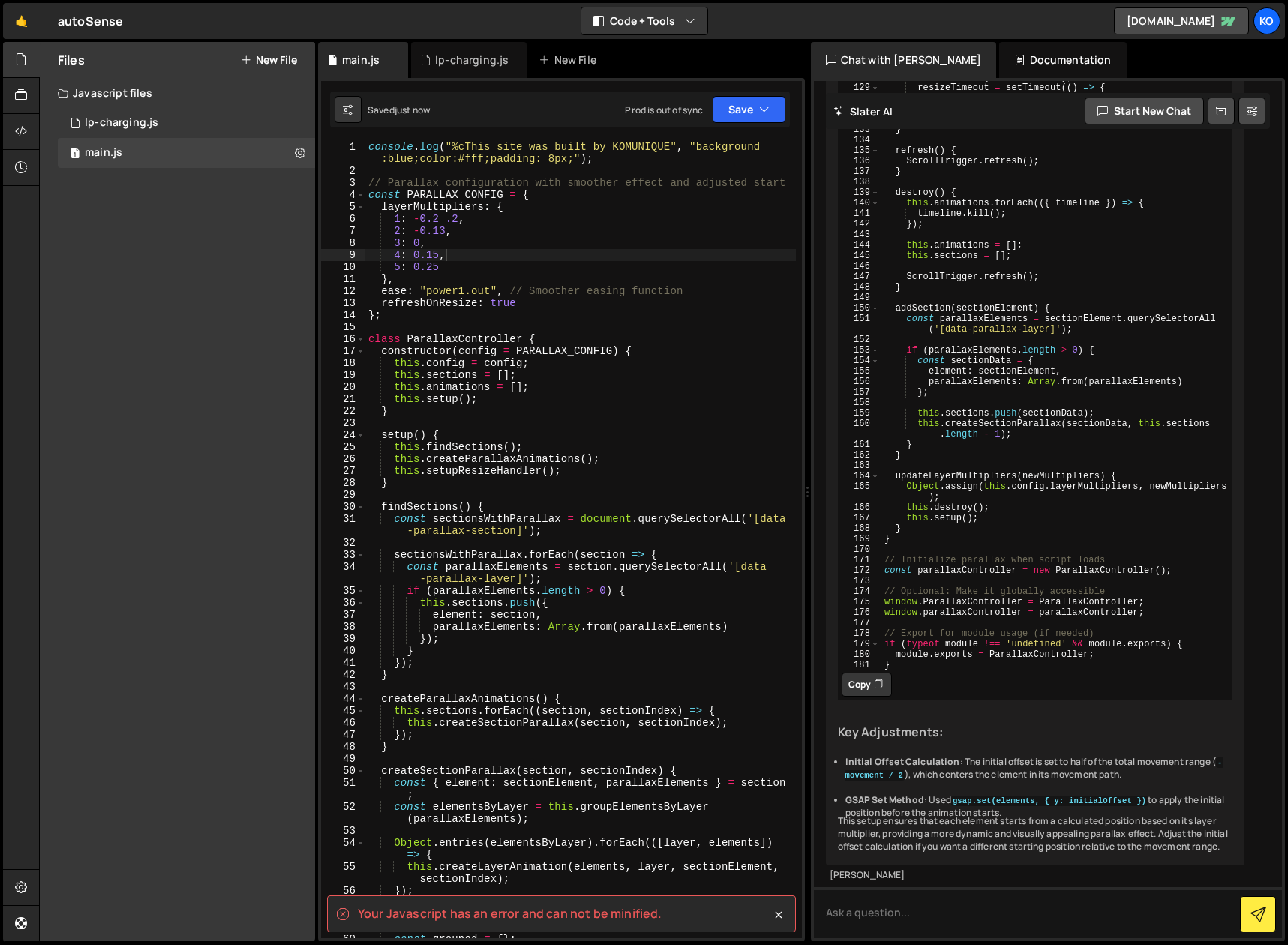
click at [454, 215] on div "console . log ( "%cThis site was built by KOMUNIQUE" , "background :blue;color:…" at bounding box center [580, 558] width 430 height 833
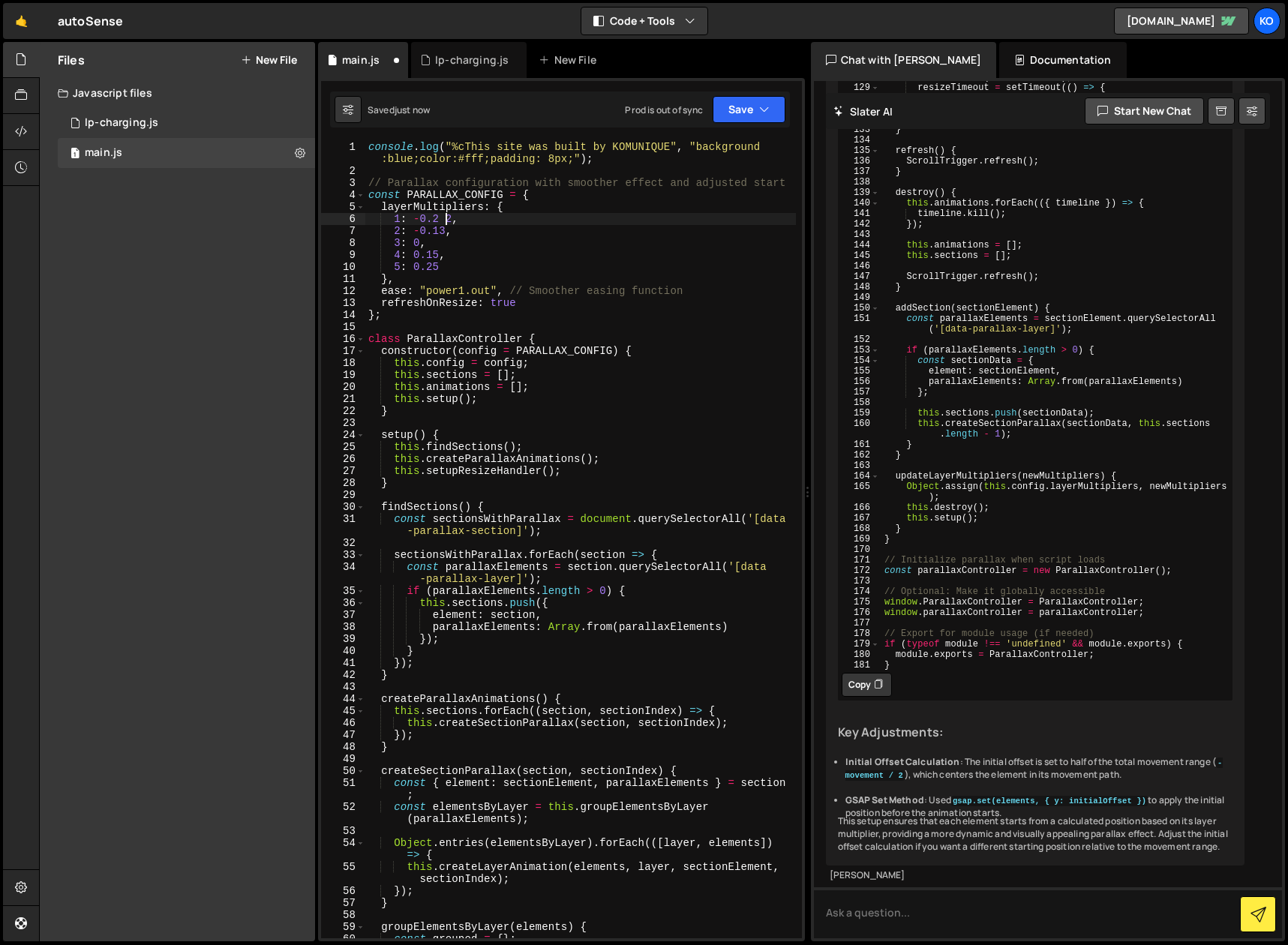
type textarea "1: -0.22,"
click at [766, 108] on icon "button" at bounding box center [764, 109] width 10 height 15
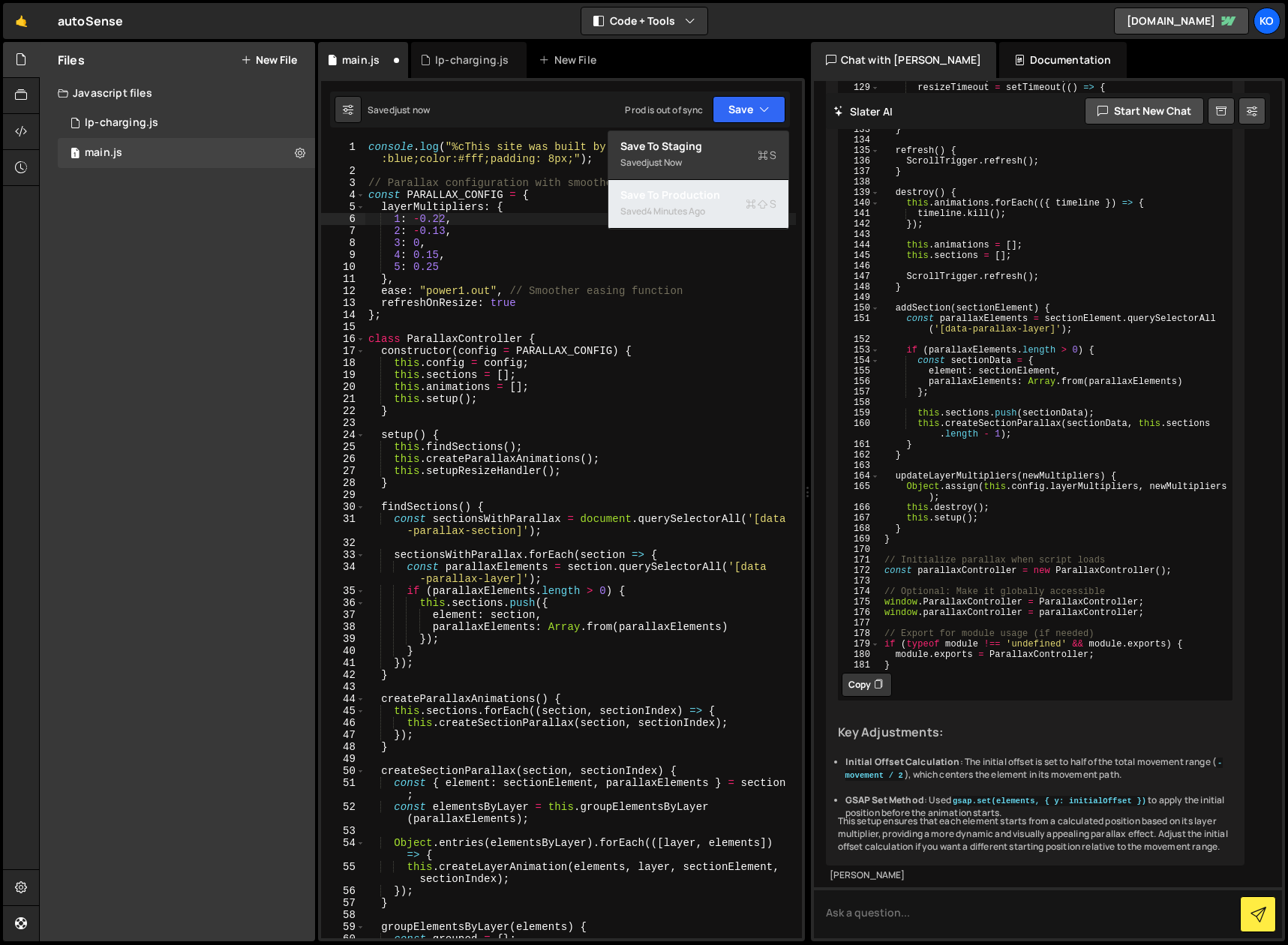
click at [695, 204] on div "4 minutes ago" at bounding box center [675, 210] width 58 height 13
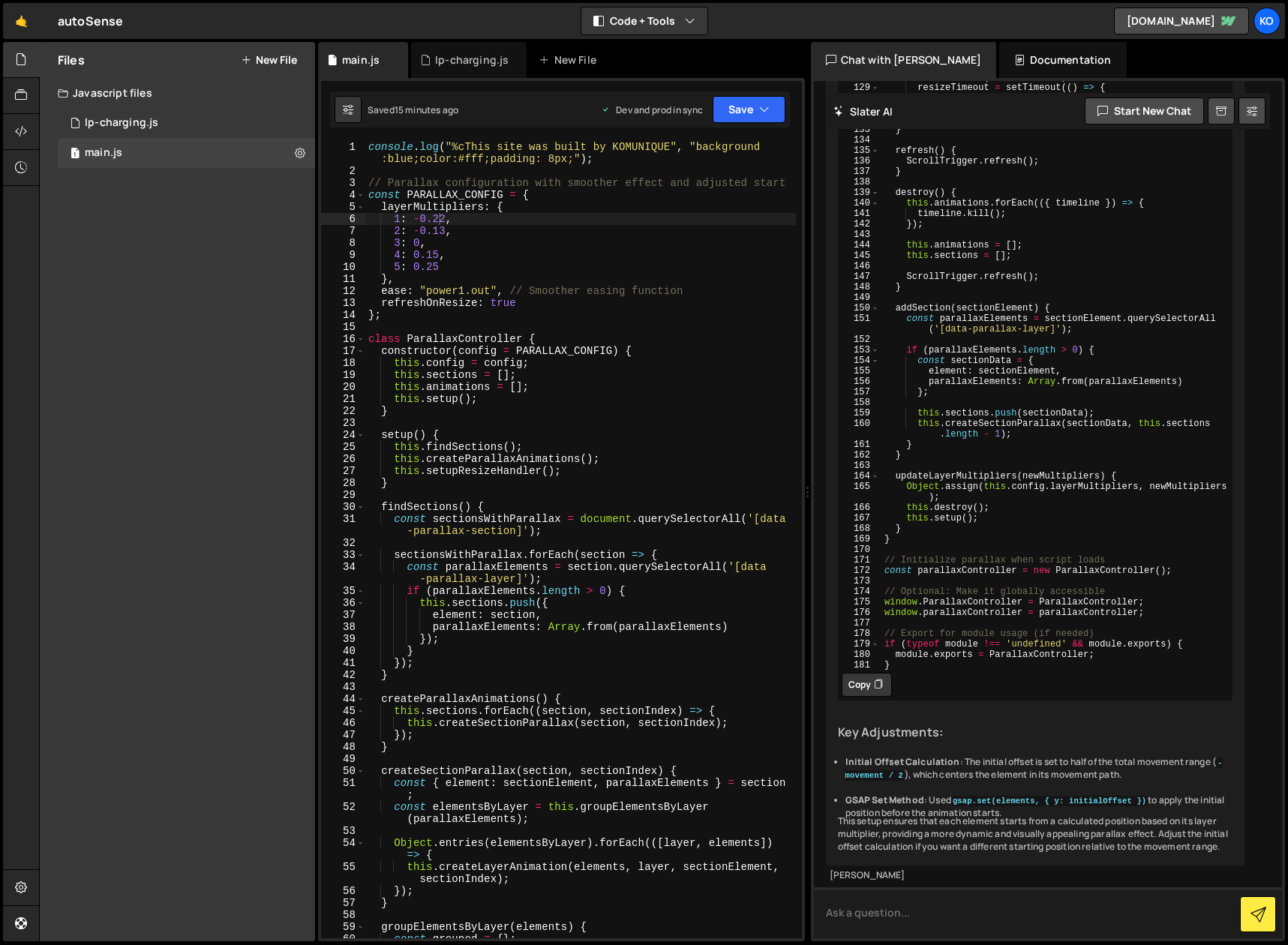
click at [888, 911] on textarea at bounding box center [1048, 912] width 469 height 51
type textarea "another idea, how could you enhance the parallax effect... potentially scaling …"
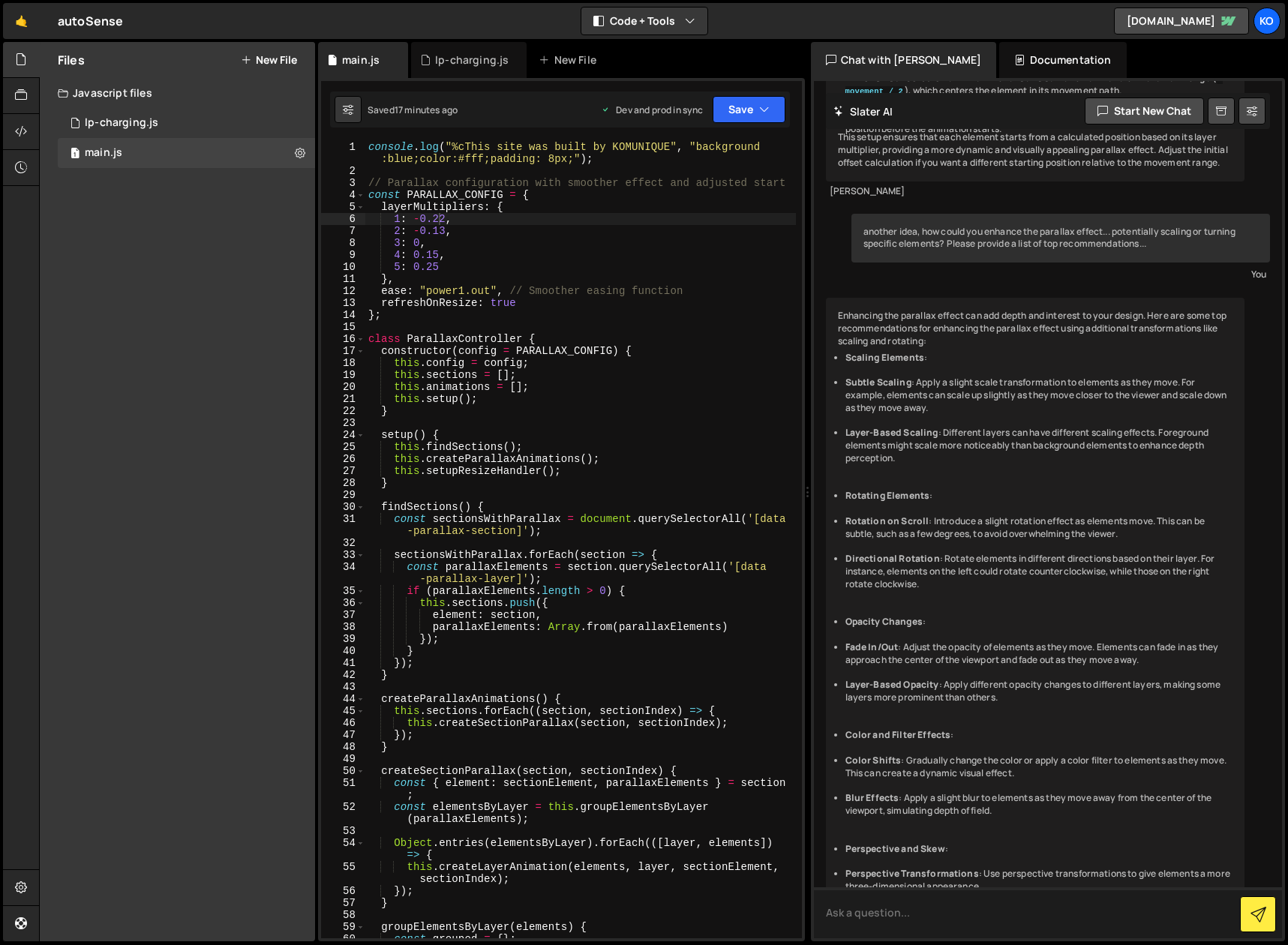
scroll to position [12512, 0]
